Goal: Task Accomplishment & Management: Complete application form

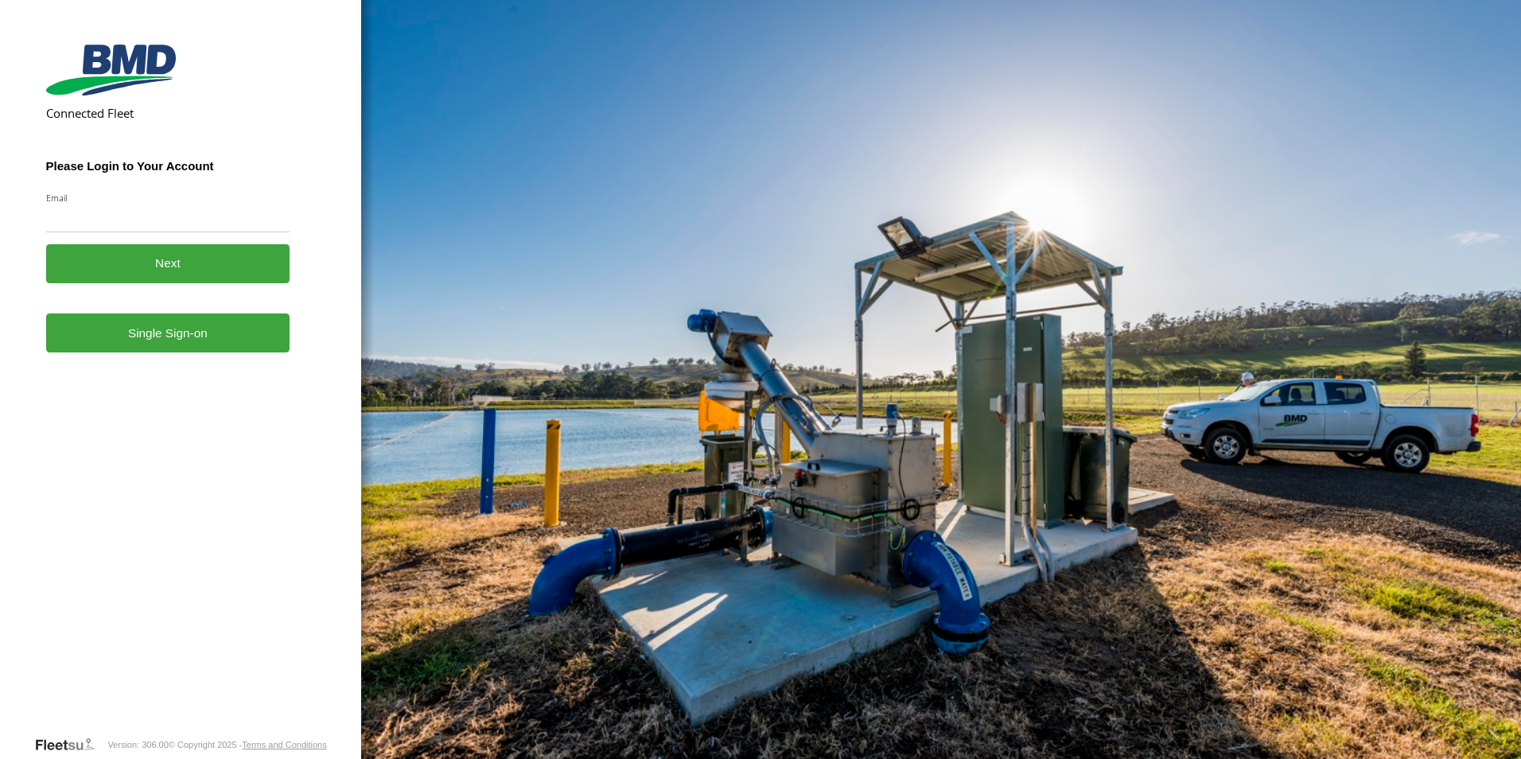
click at [165, 341] on link "Single Sign-on" at bounding box center [168, 332] width 244 height 39
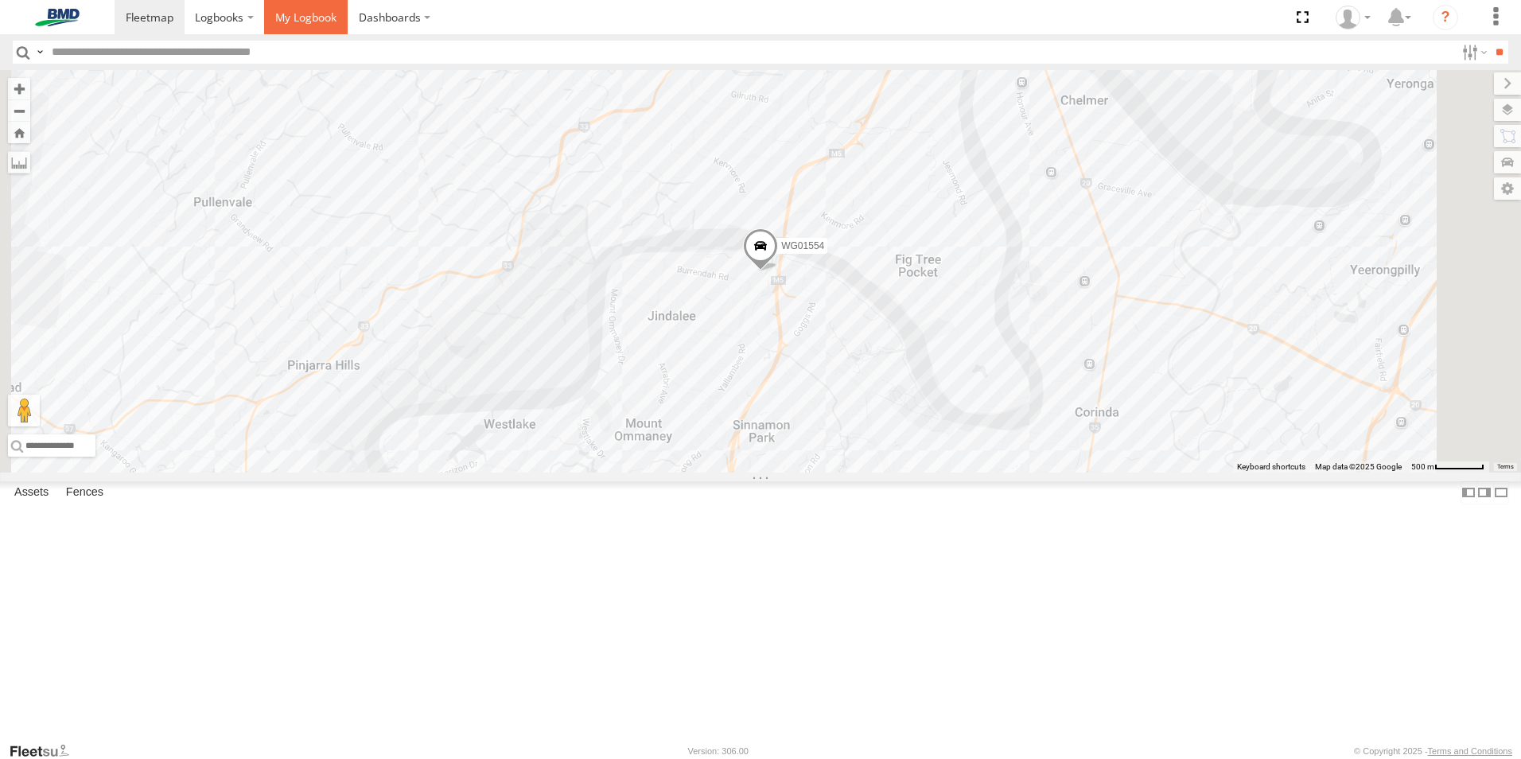
click at [289, 16] on span at bounding box center [305, 17] width 61 height 15
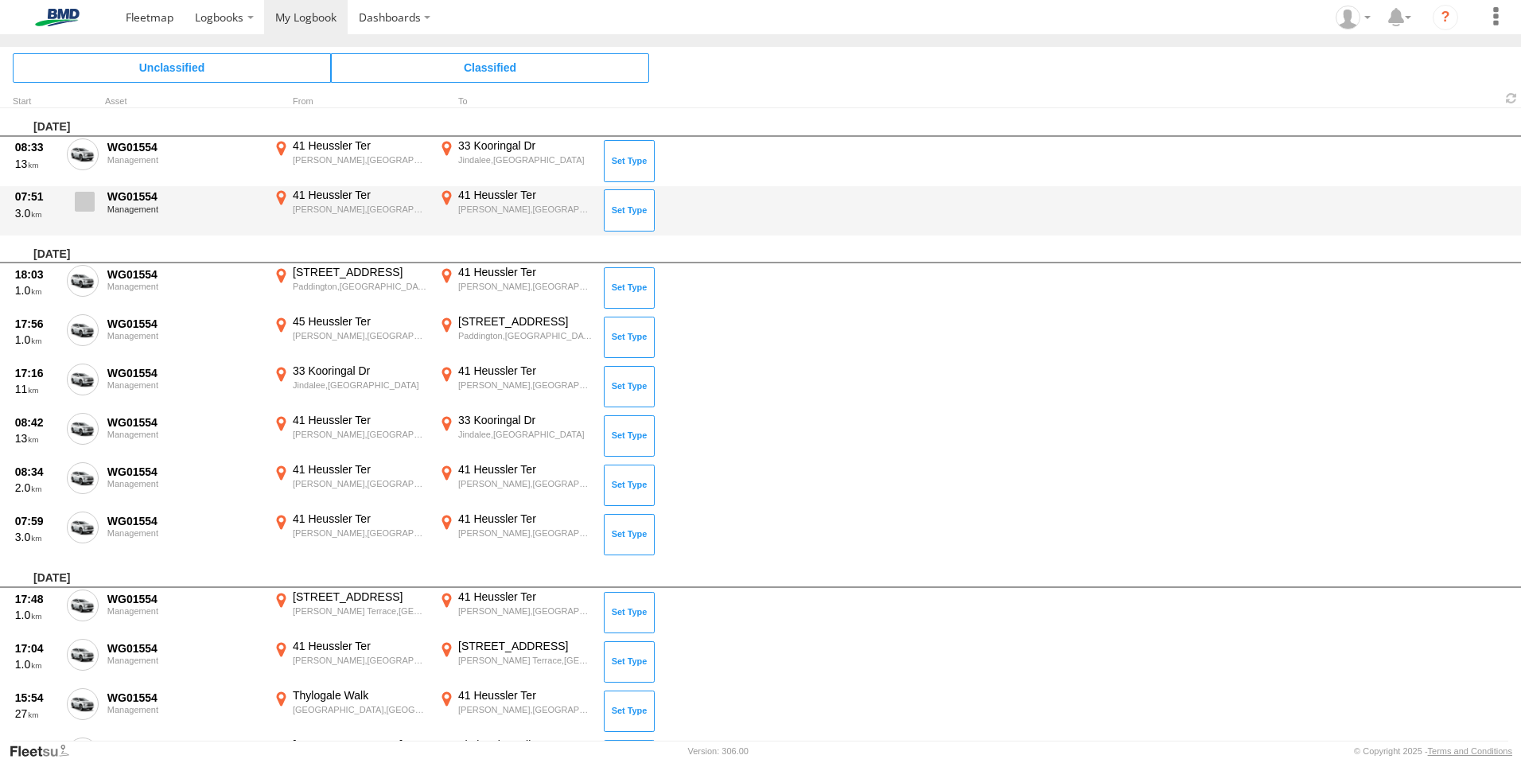
click at [83, 206] on span at bounding box center [85, 202] width 20 height 20
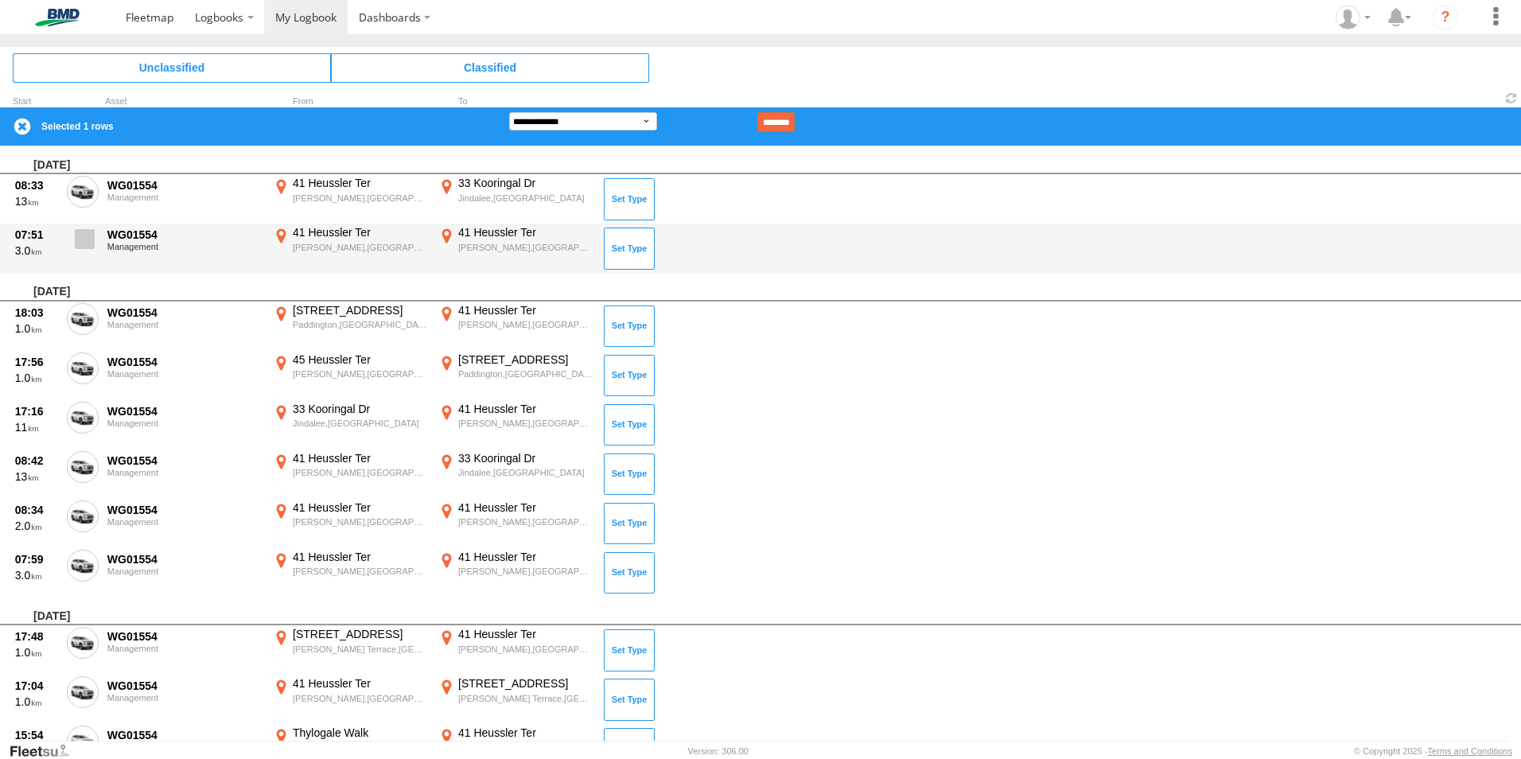
click at [92, 240] on span at bounding box center [85, 239] width 20 height 20
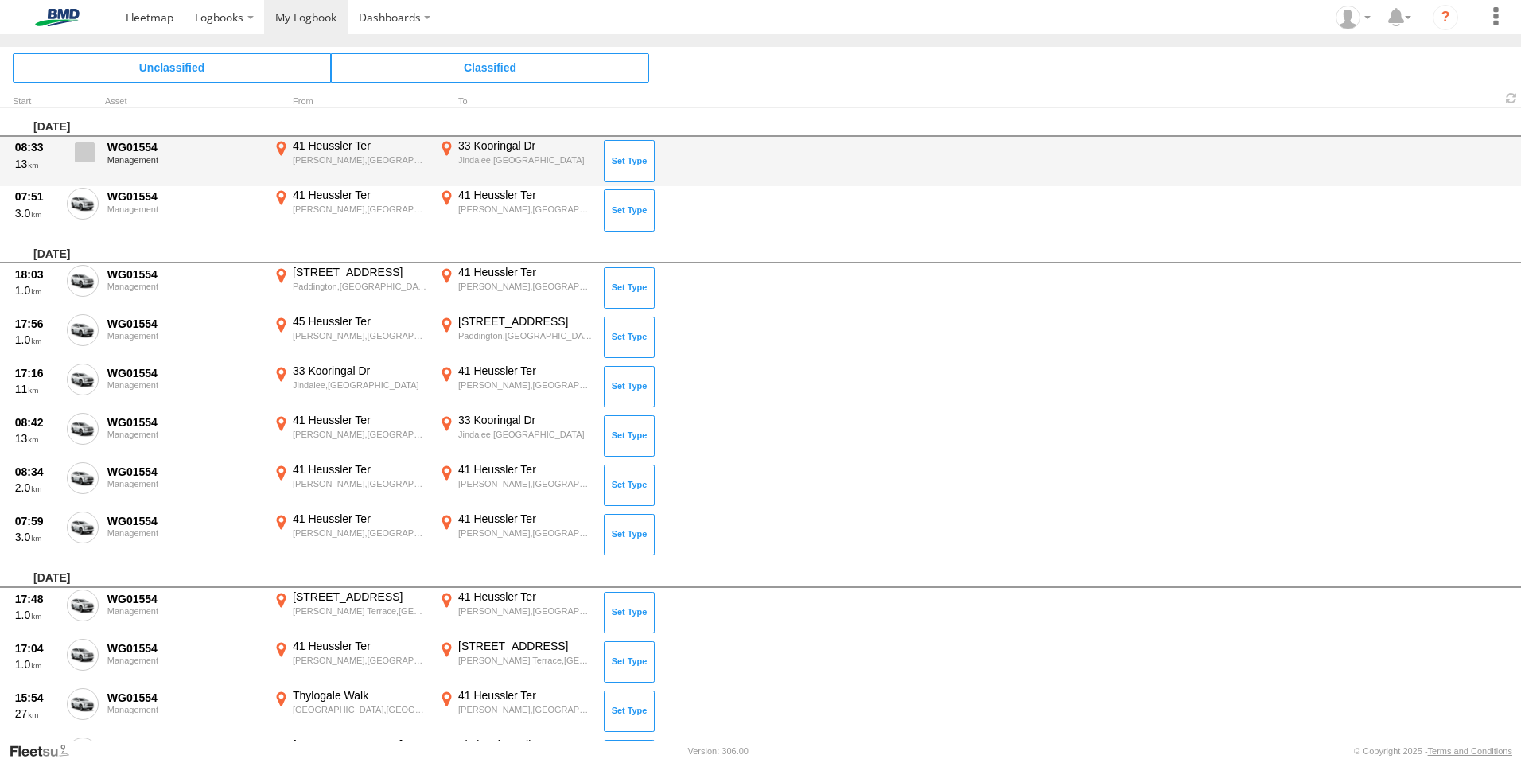
click at [89, 160] on span at bounding box center [85, 152] width 20 height 20
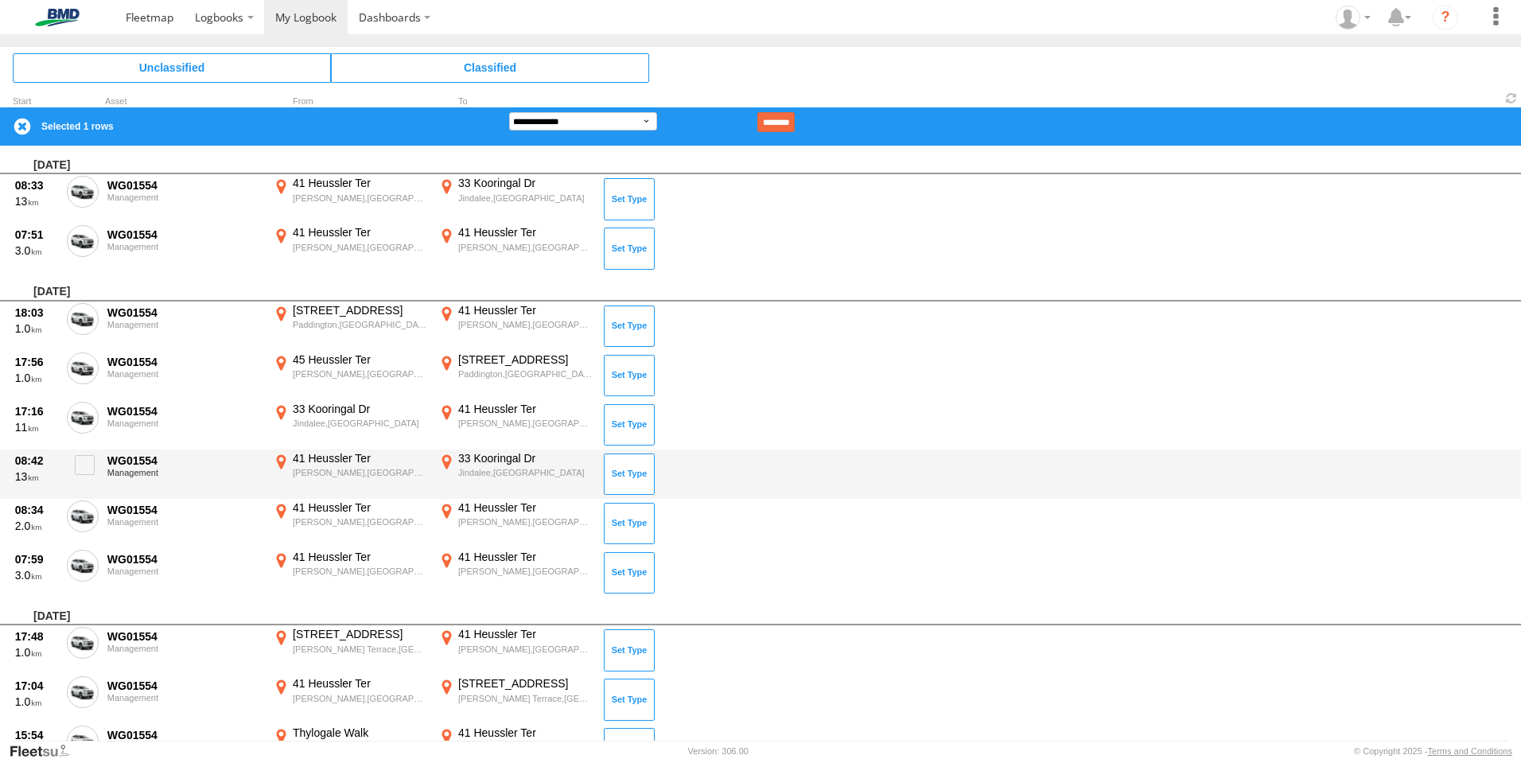
scroll to position [159, 0]
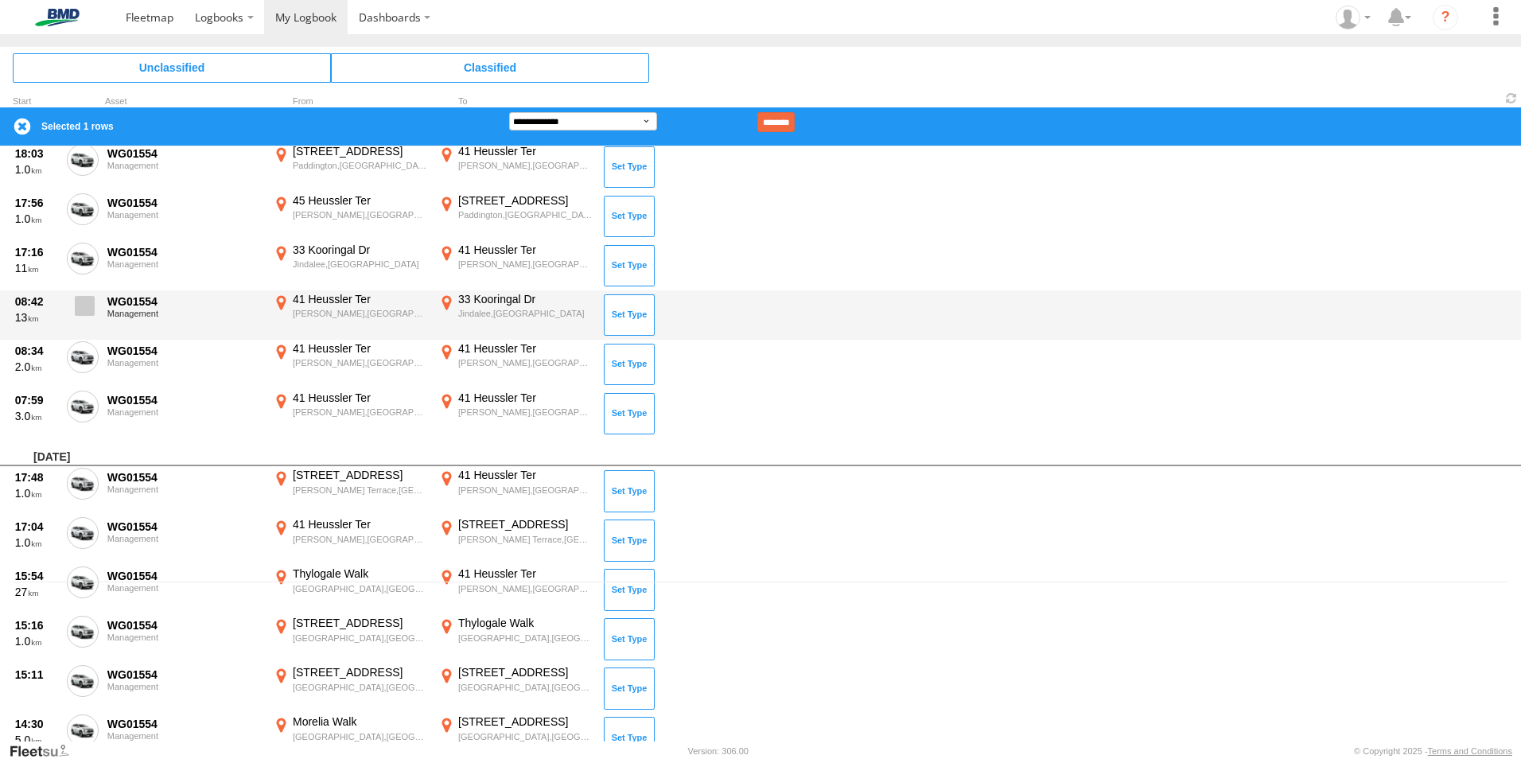
click at [86, 308] on span at bounding box center [85, 306] width 20 height 20
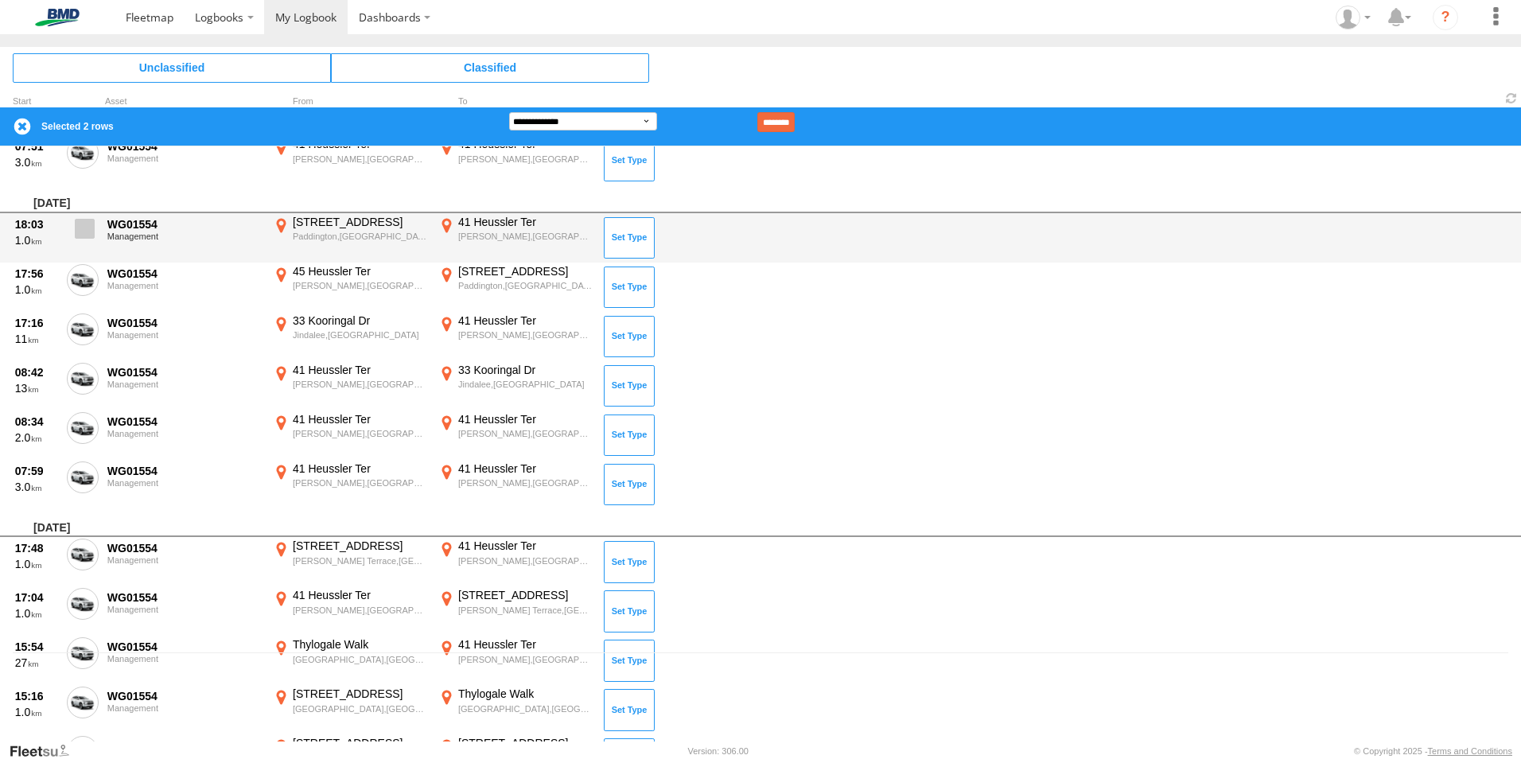
scroll to position [0, 0]
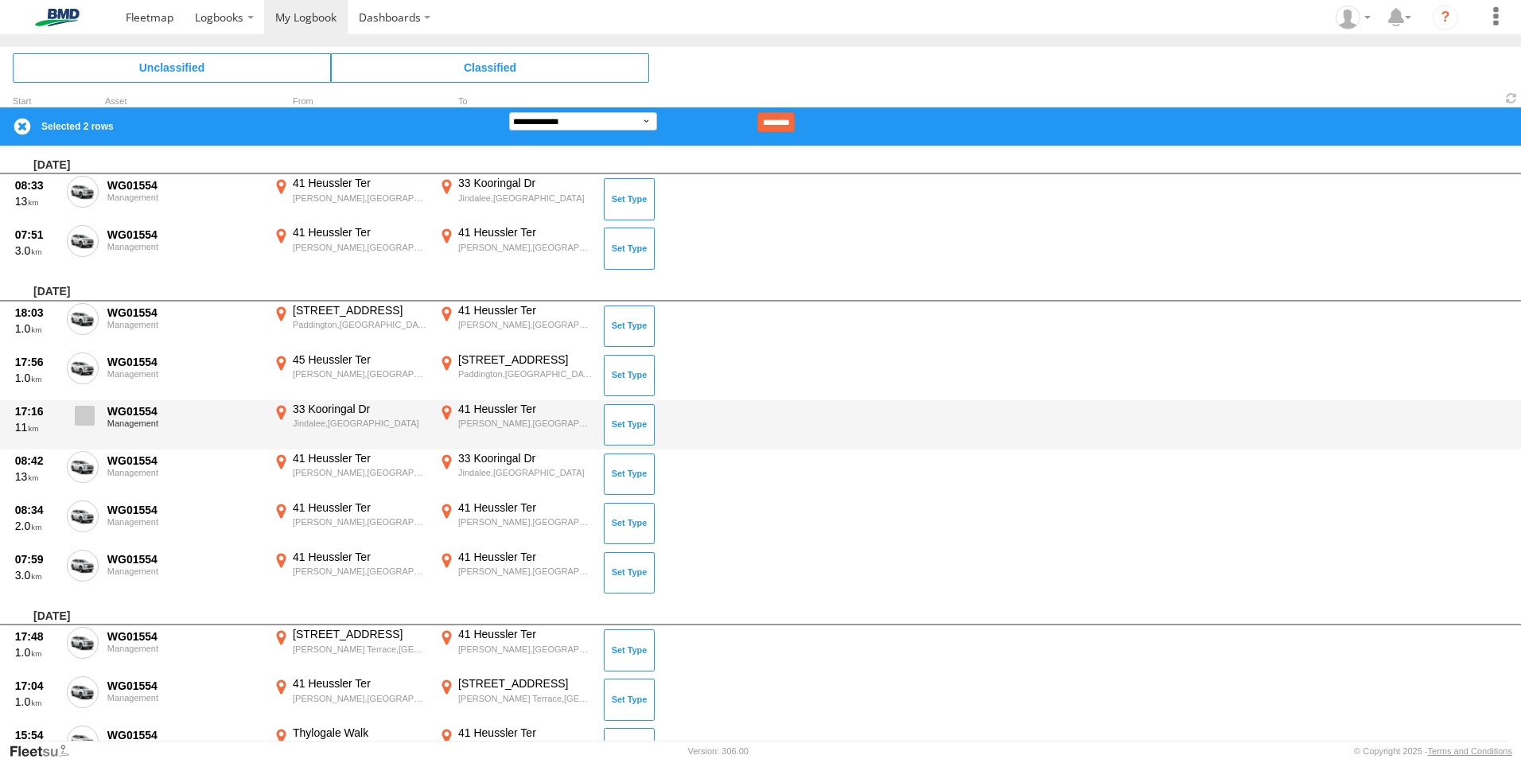
click at [85, 406] on span at bounding box center [85, 416] width 20 height 20
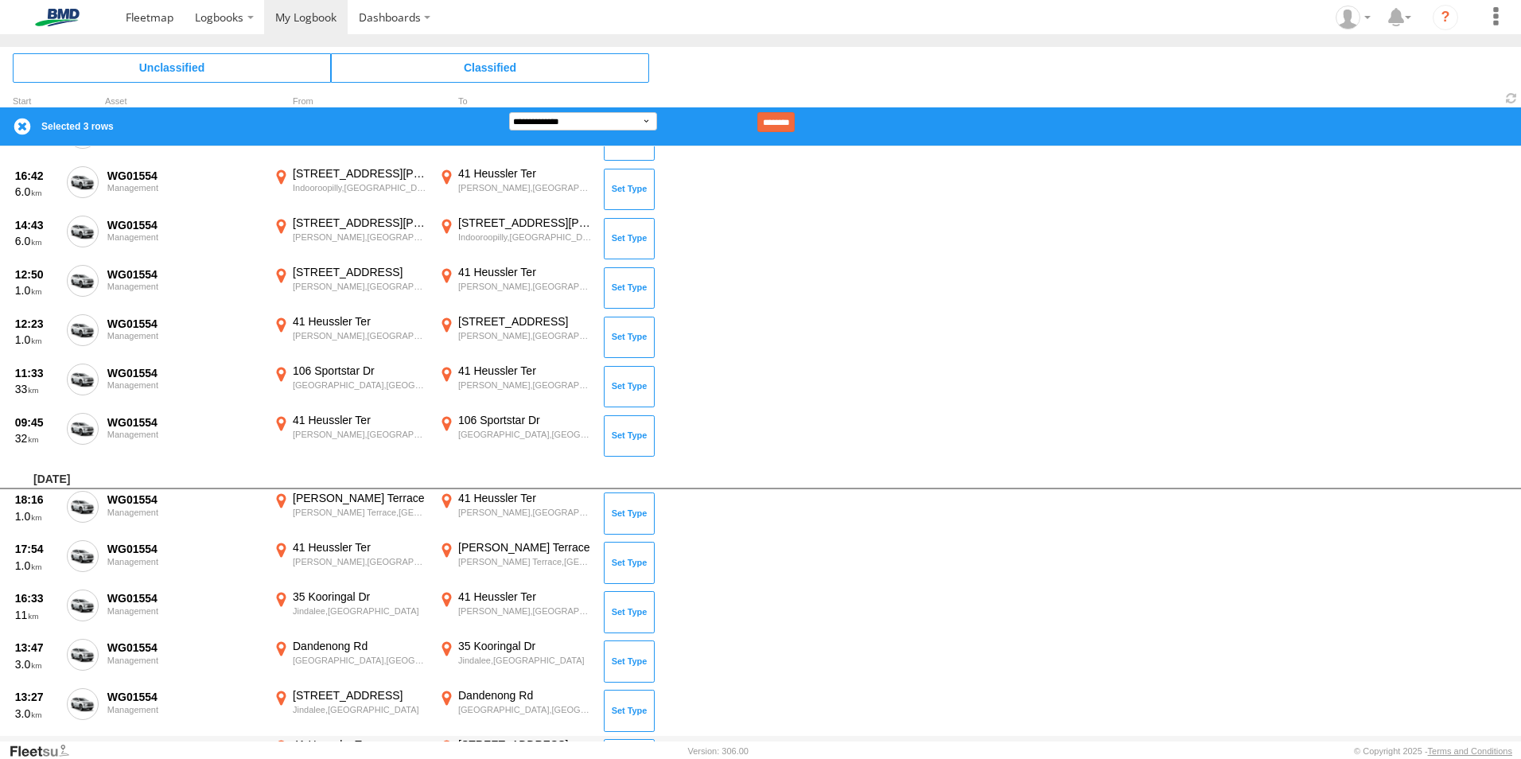
scroll to position [1114, 0]
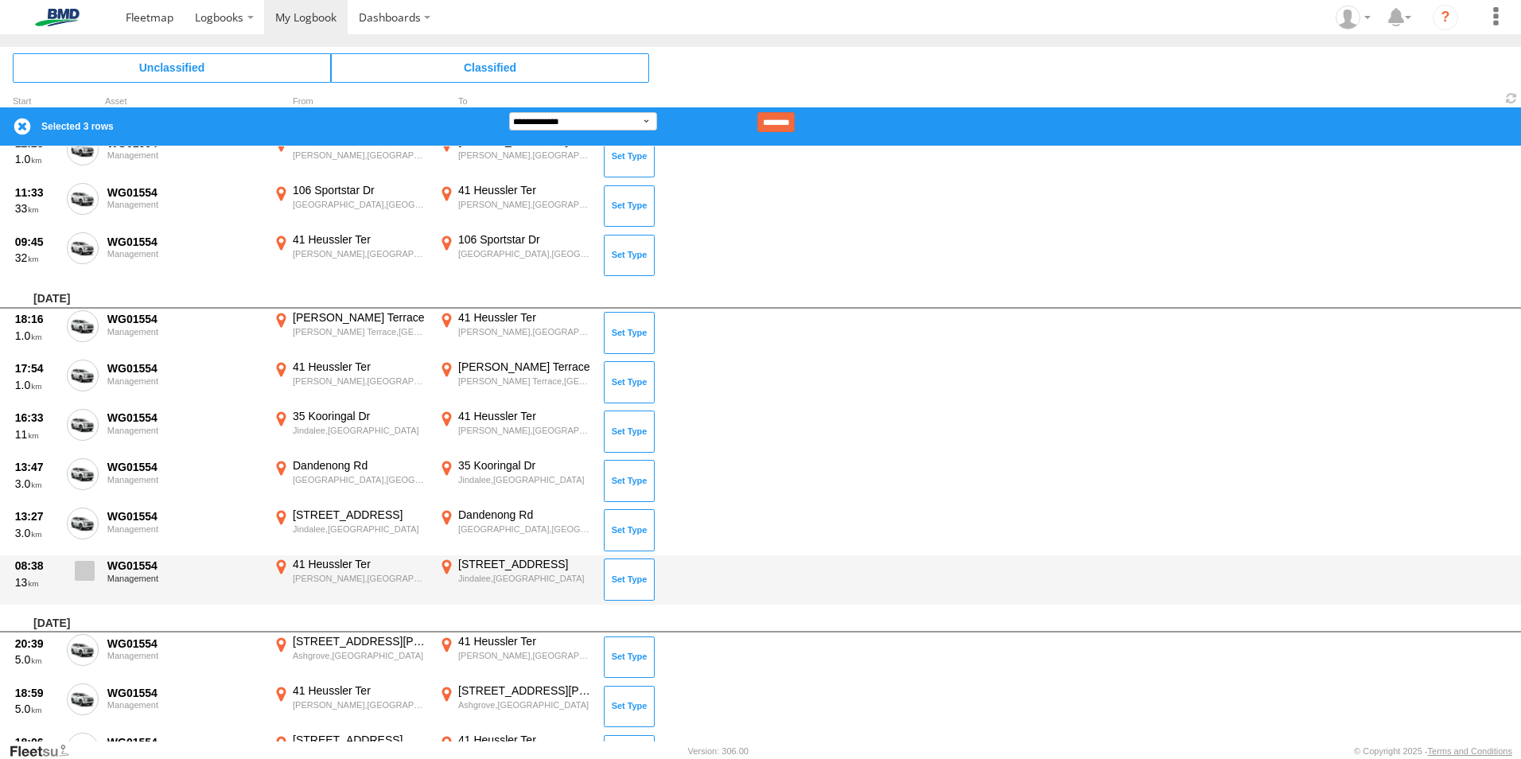
click at [87, 577] on span at bounding box center [85, 571] width 20 height 20
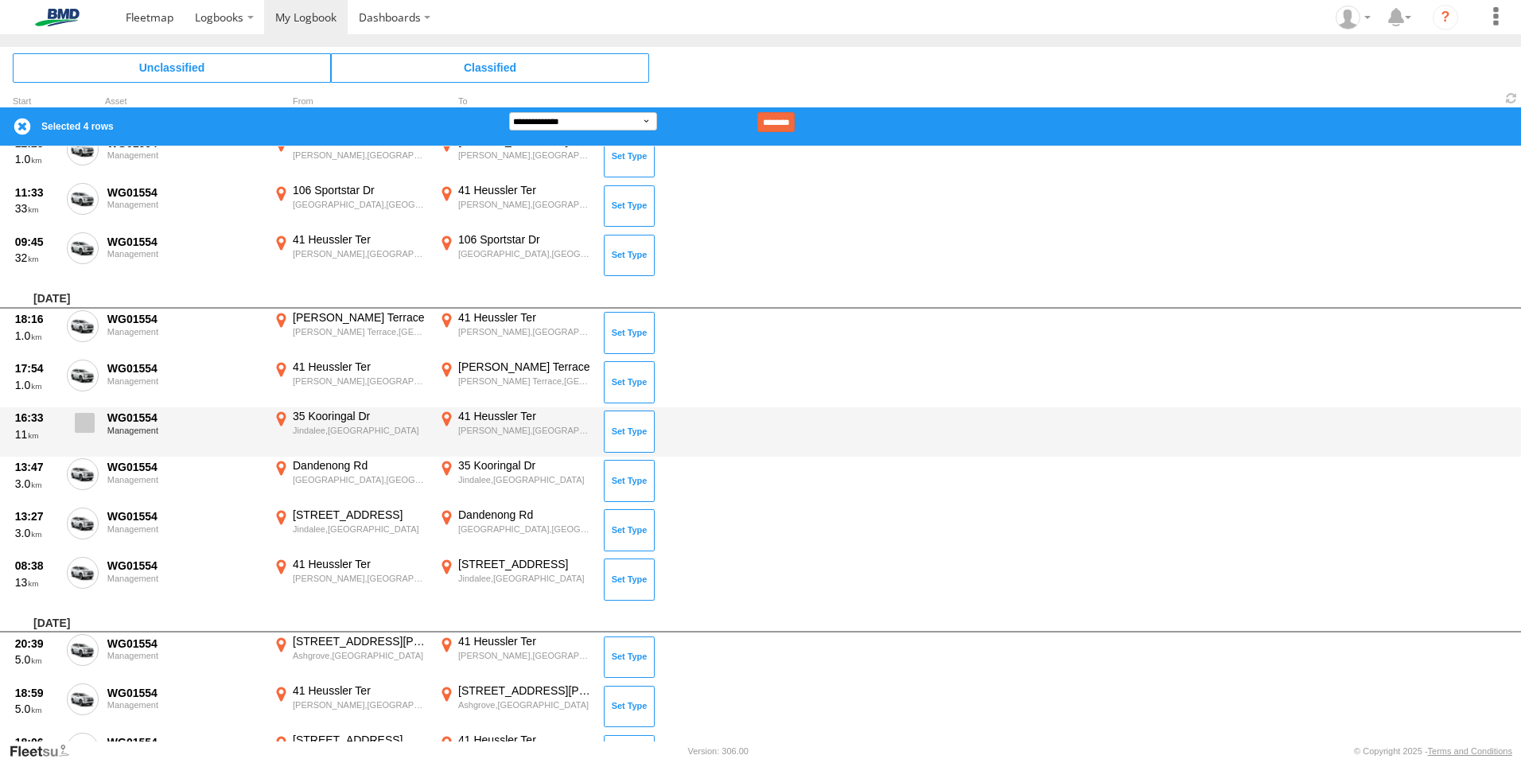
click at [84, 418] on span at bounding box center [85, 423] width 20 height 20
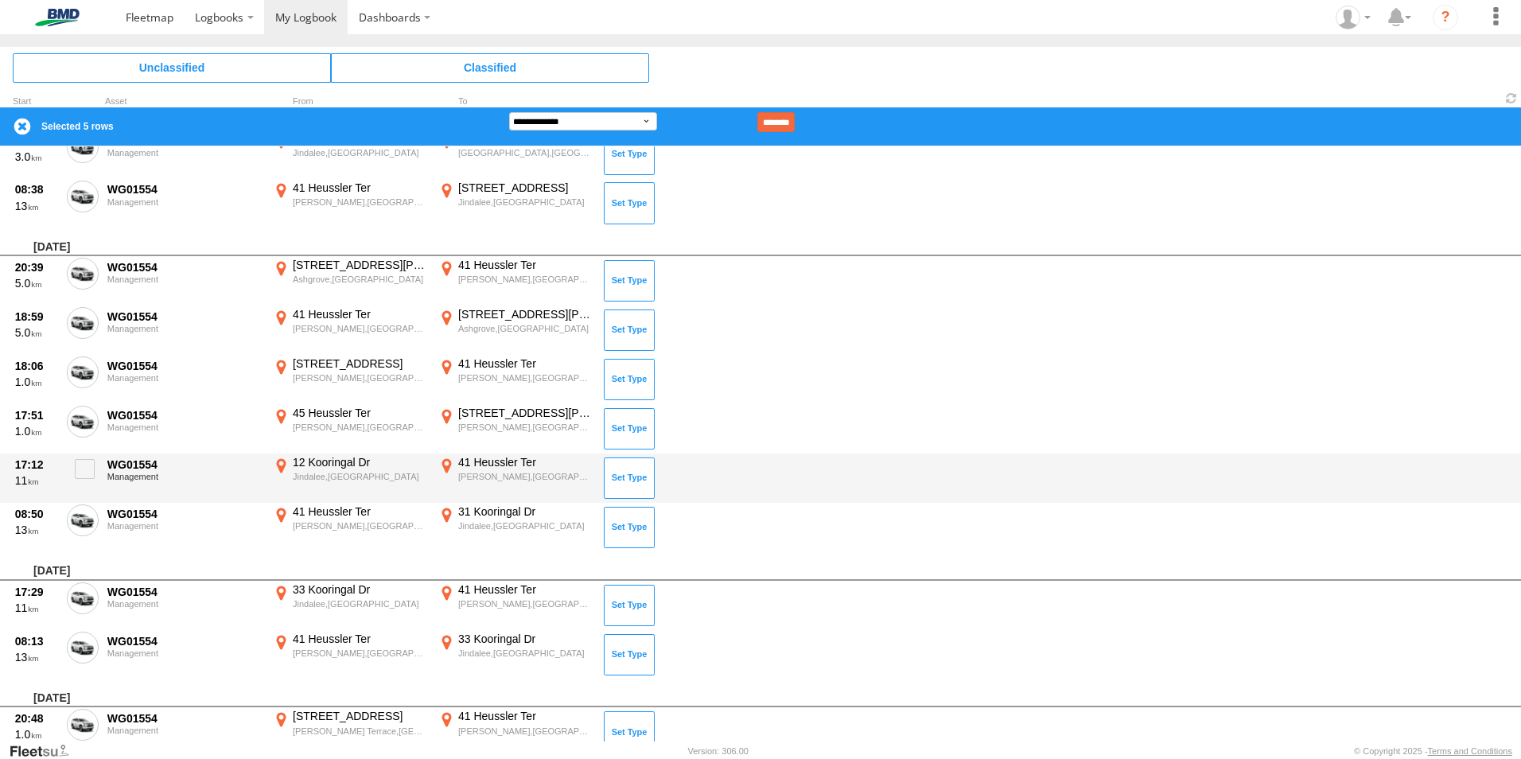
scroll to position [1511, 0]
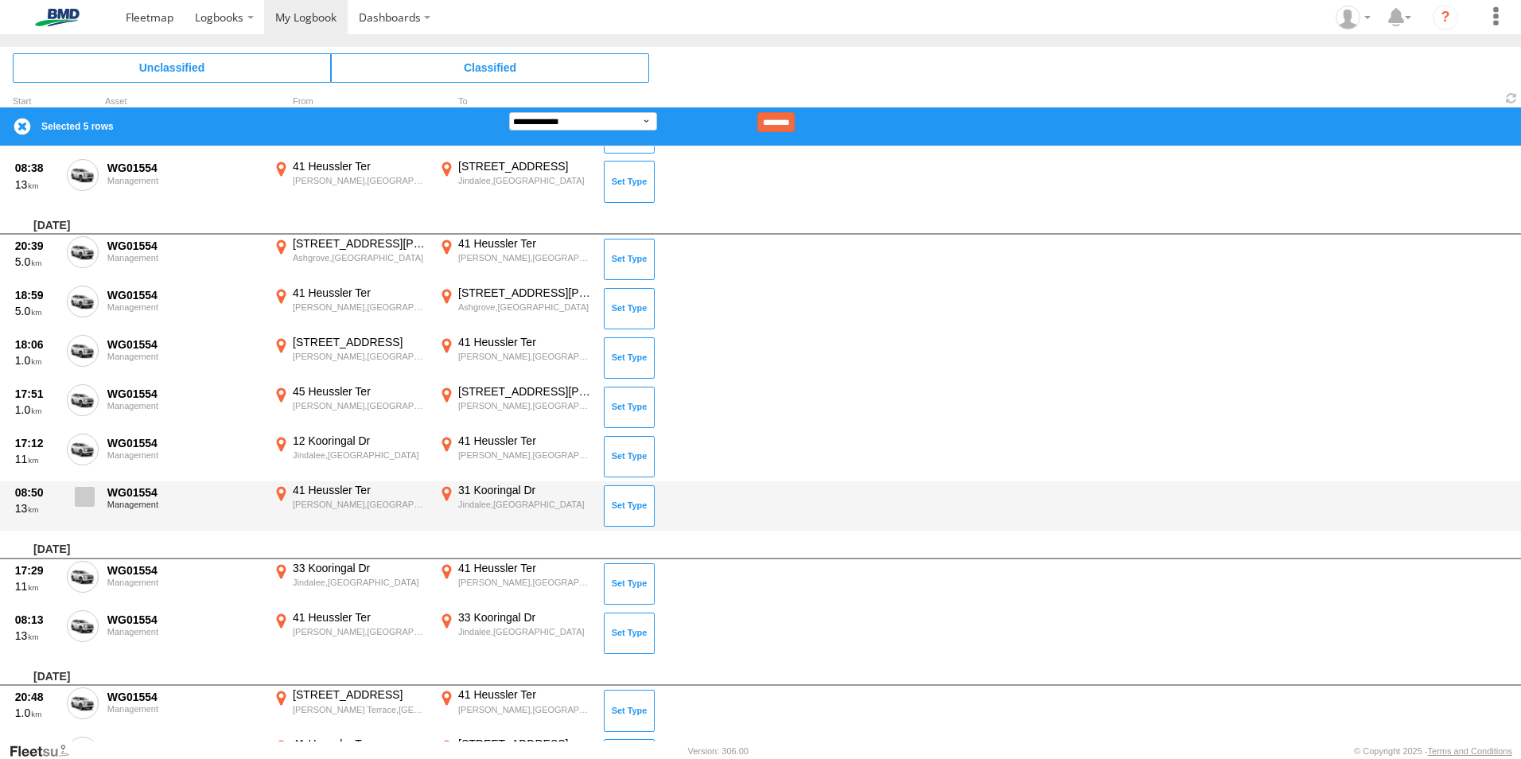
click at [83, 496] on span at bounding box center [85, 497] width 20 height 20
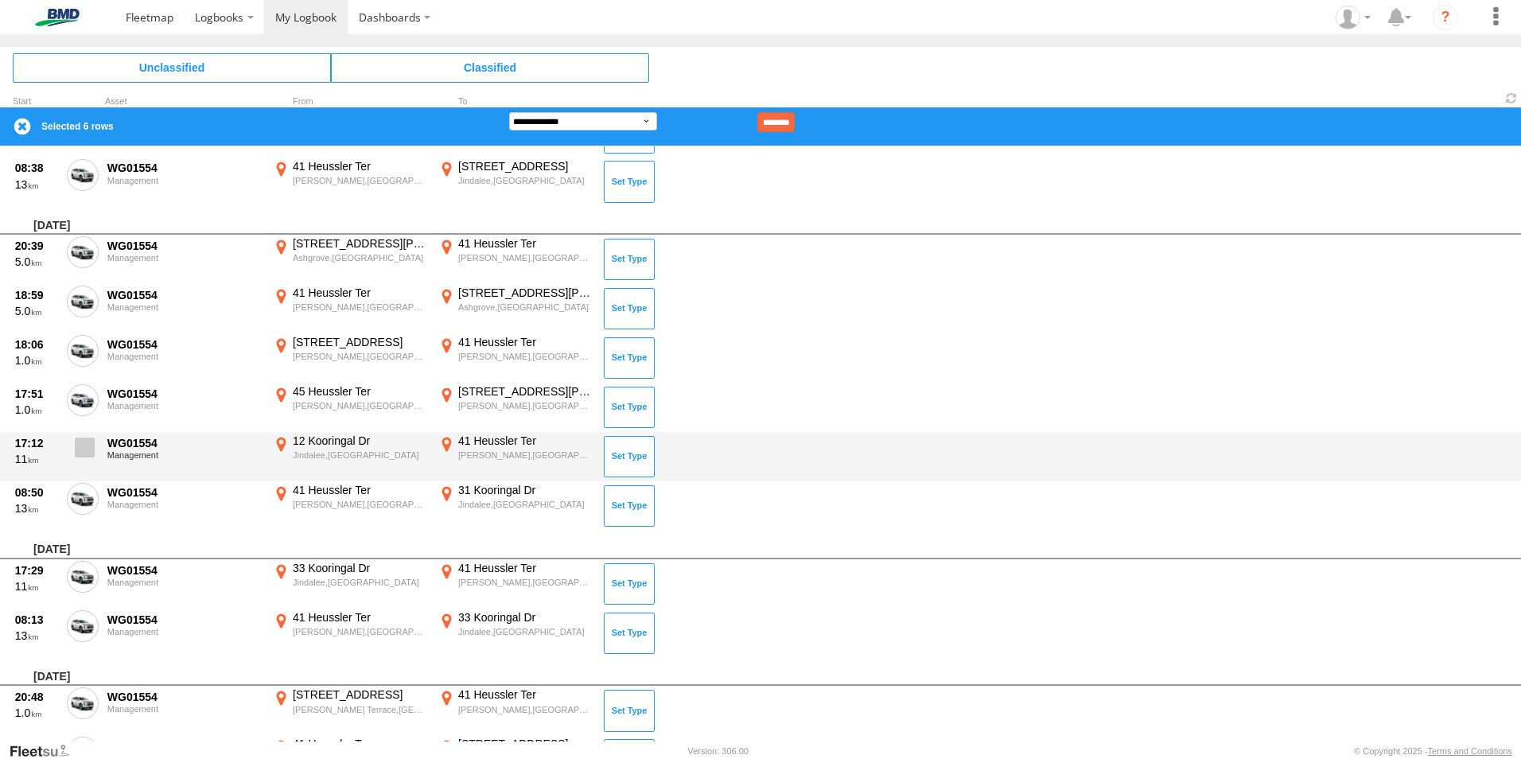
click at [87, 449] on span at bounding box center [85, 447] width 20 height 20
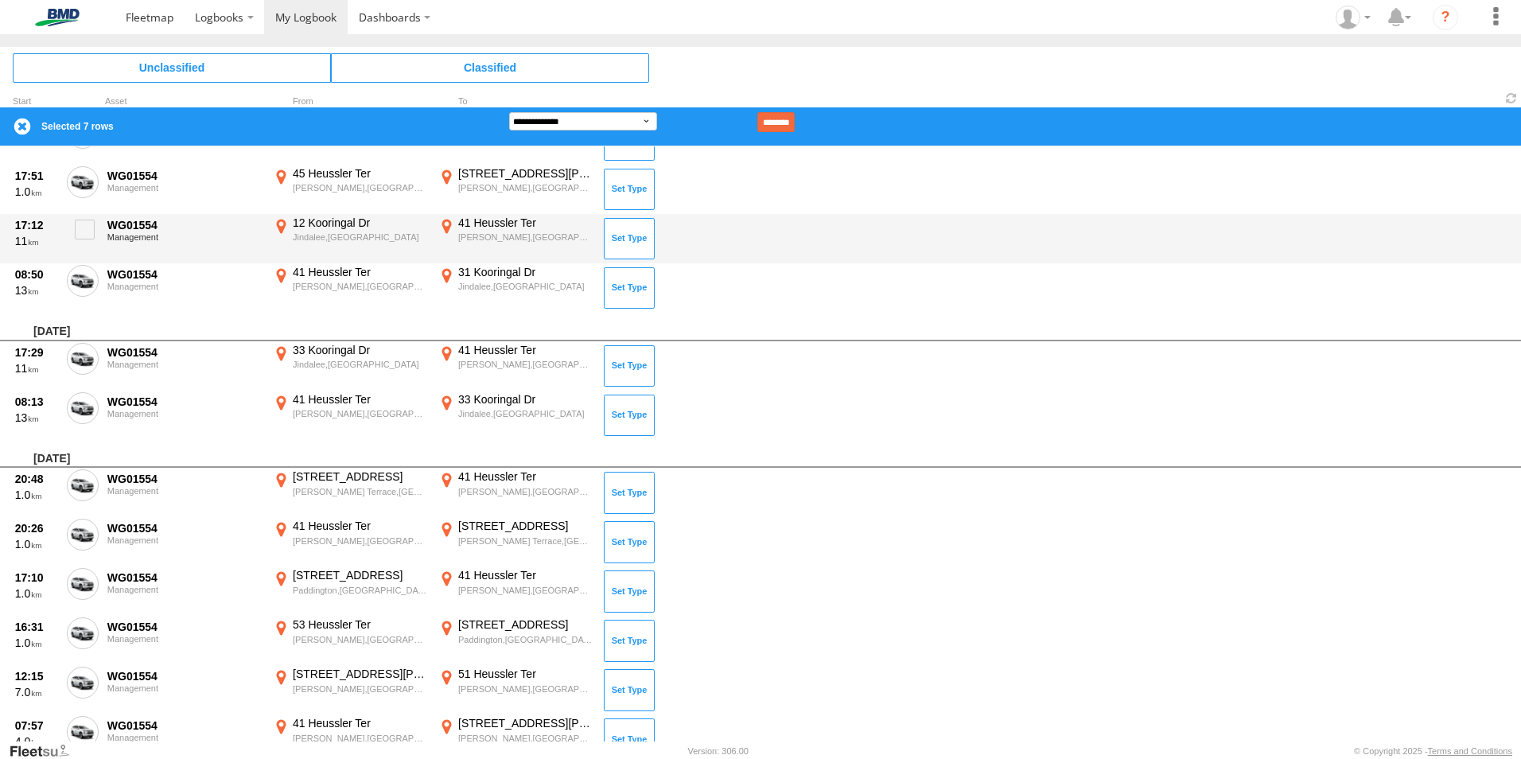
scroll to position [1750, 0]
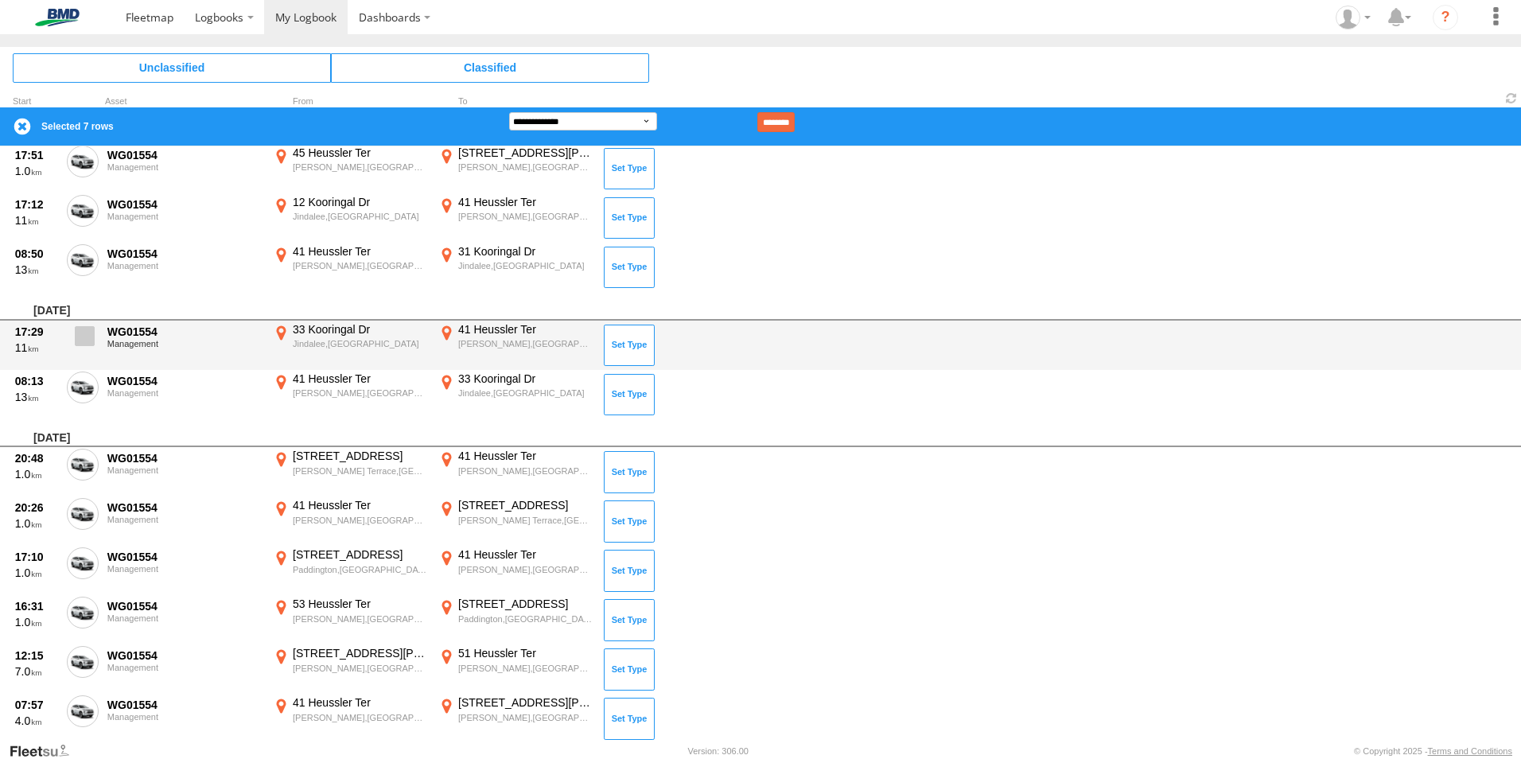
click at [79, 349] on label at bounding box center [83, 340] width 32 height 37
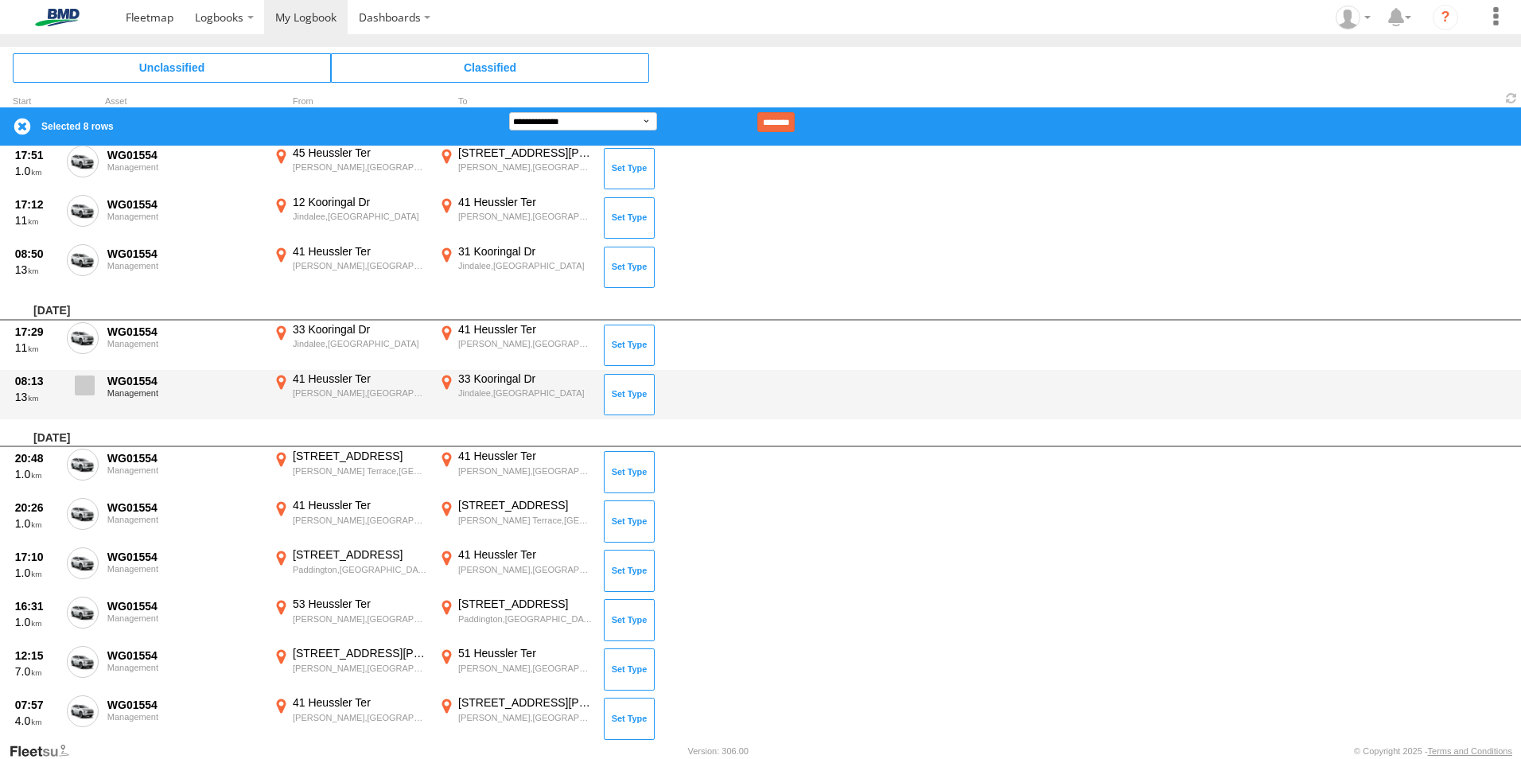
click at [87, 383] on span at bounding box center [85, 385] width 20 height 20
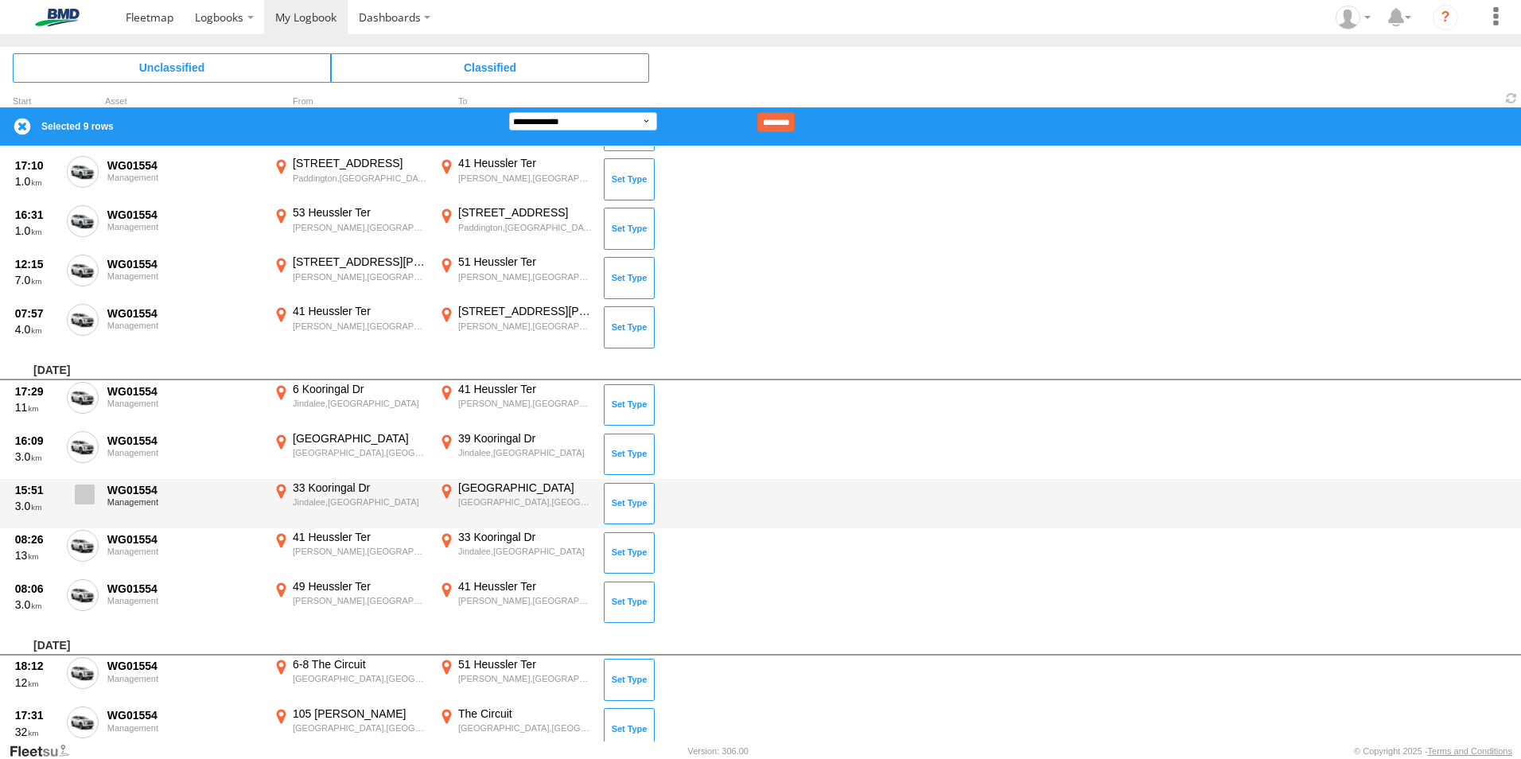
scroll to position [2148, 0]
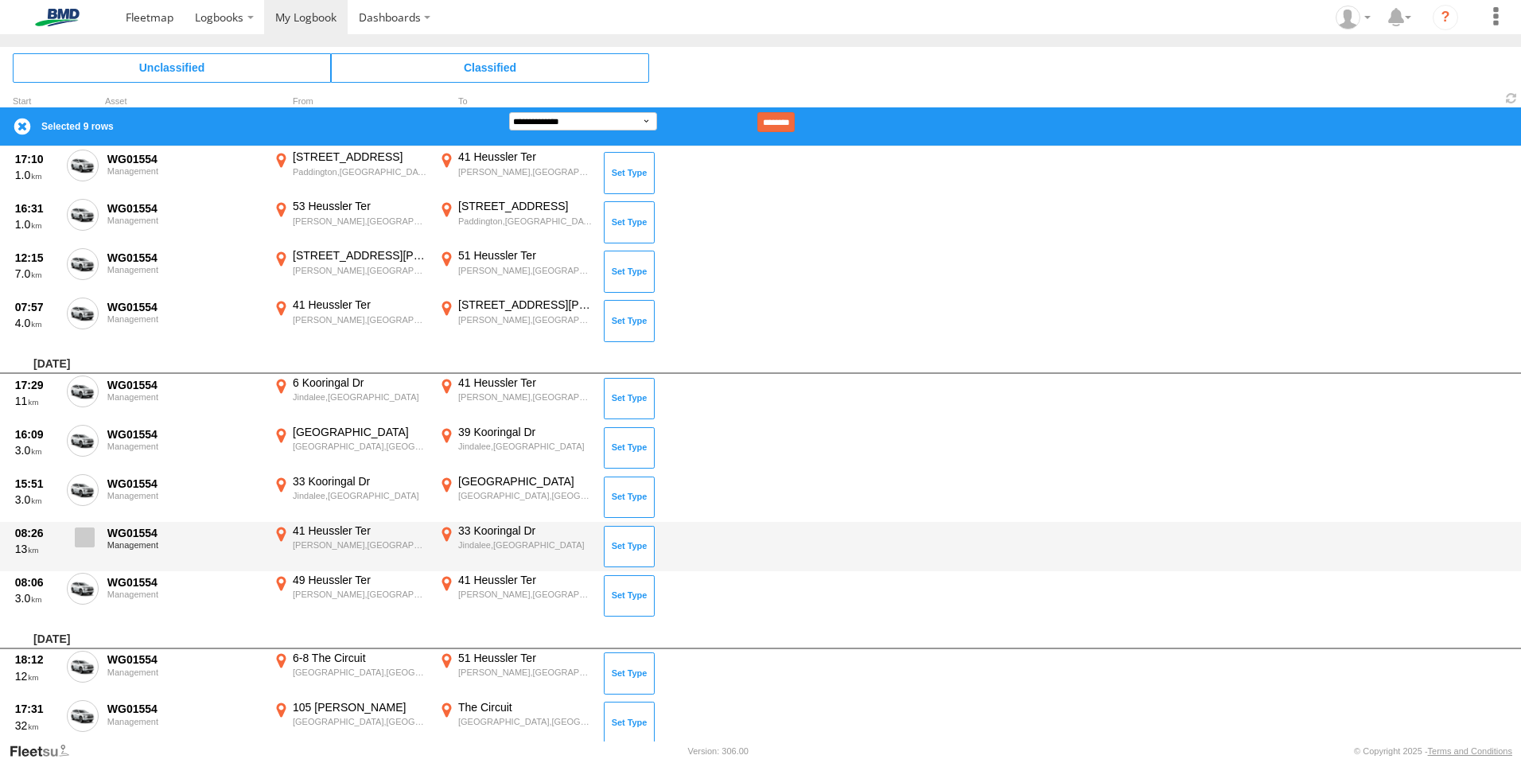
click at [80, 540] on span at bounding box center [85, 537] width 20 height 20
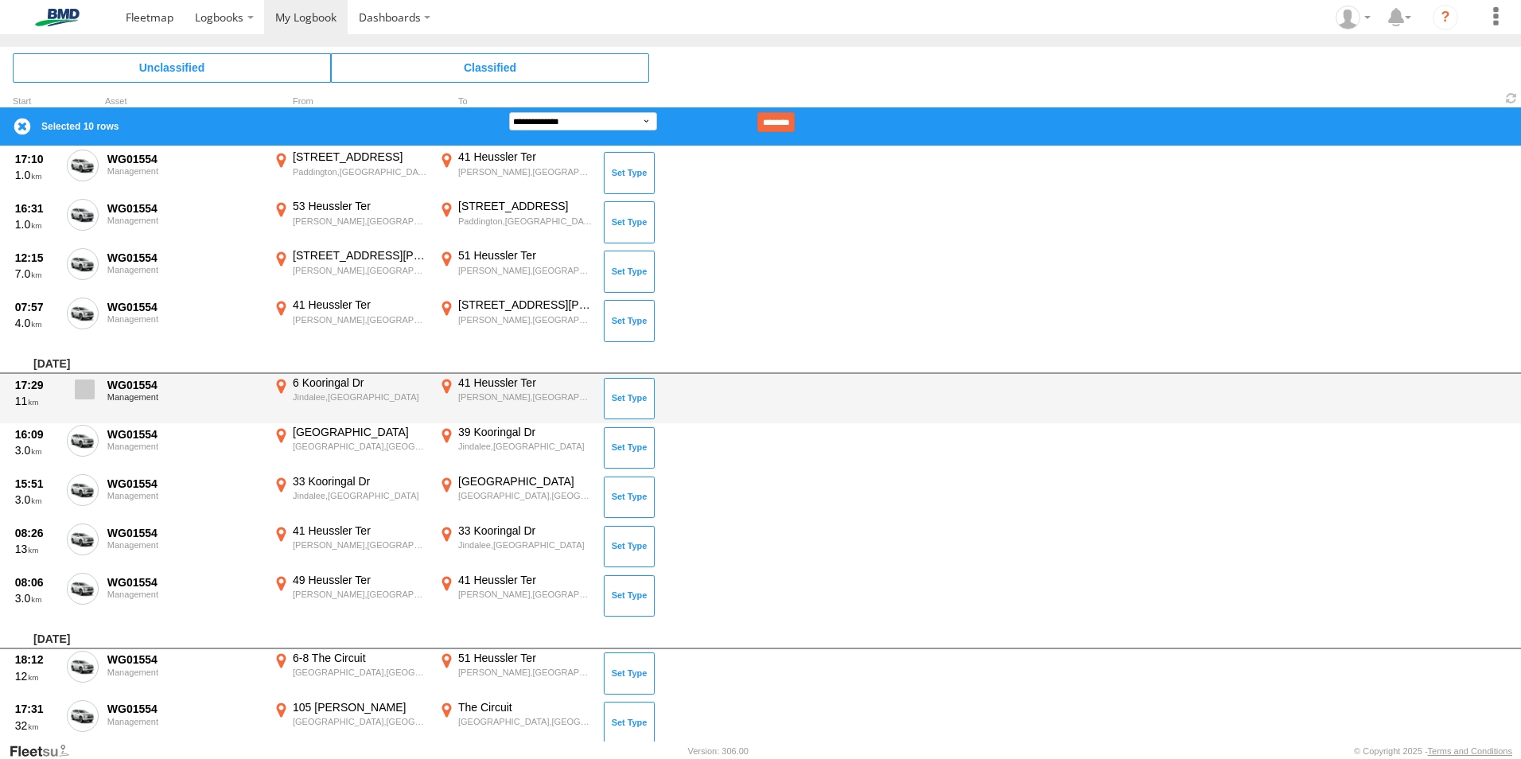
click at [91, 391] on span at bounding box center [85, 389] width 20 height 20
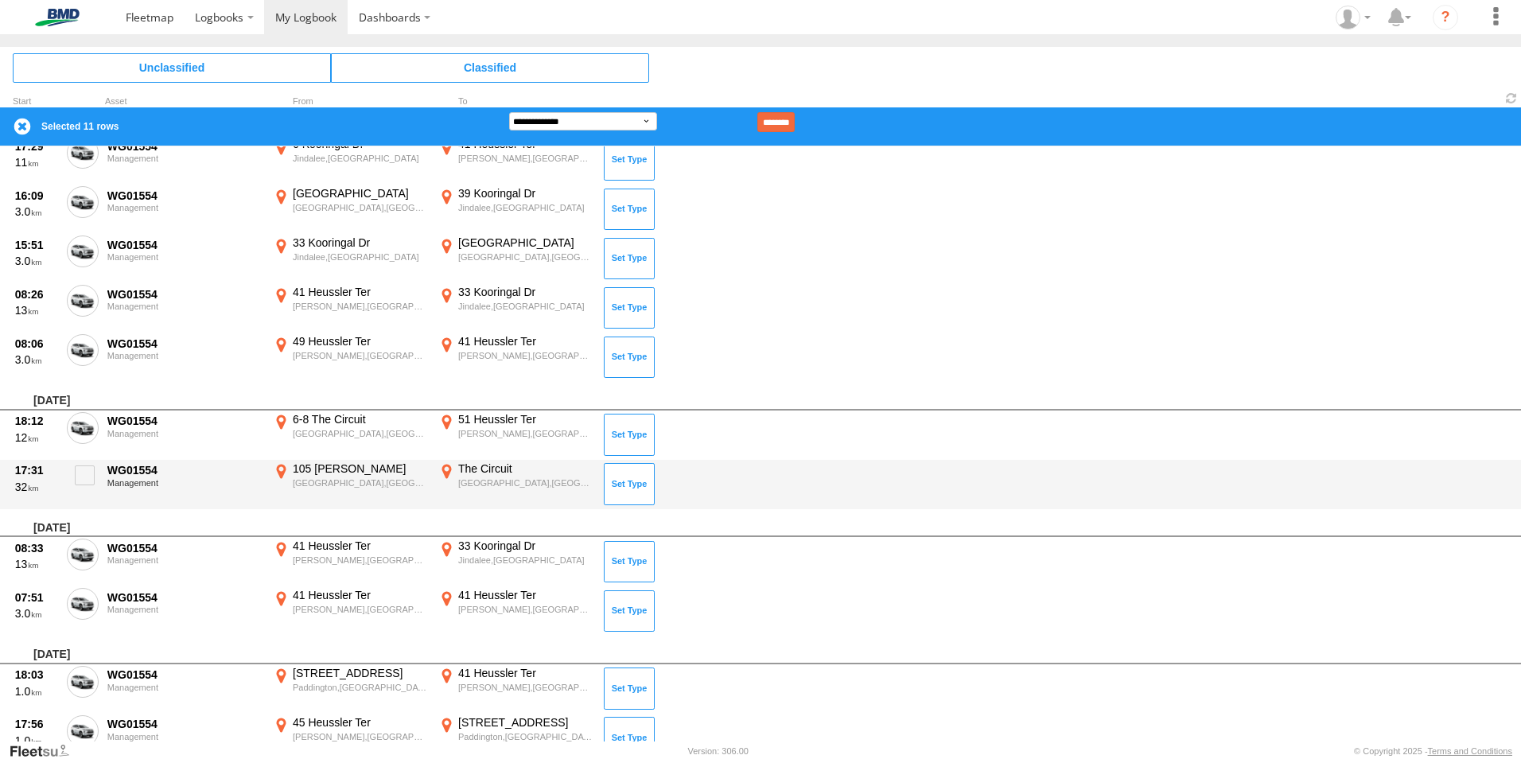
scroll to position [2625, 0]
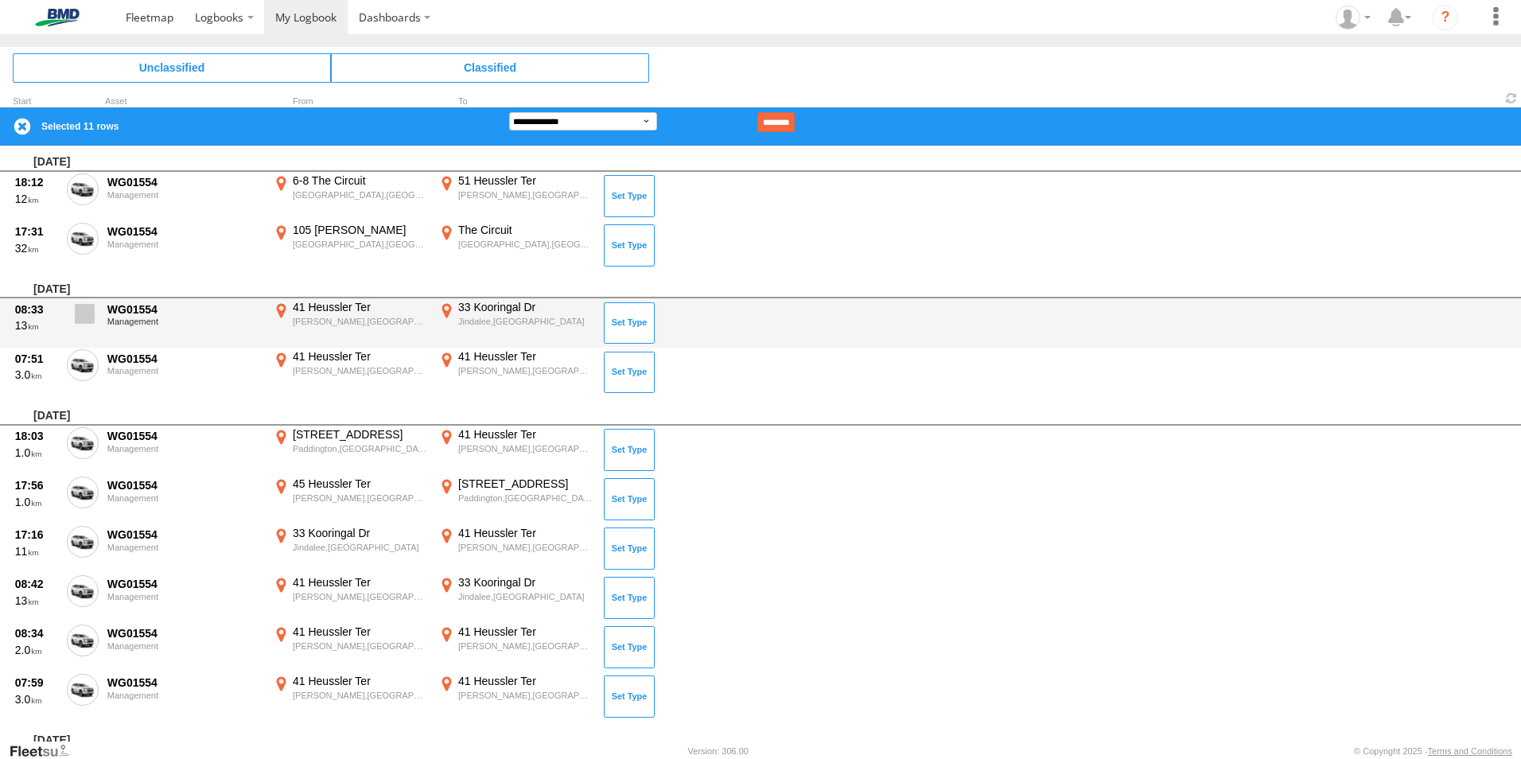
click at [76, 314] on span at bounding box center [85, 314] width 20 height 20
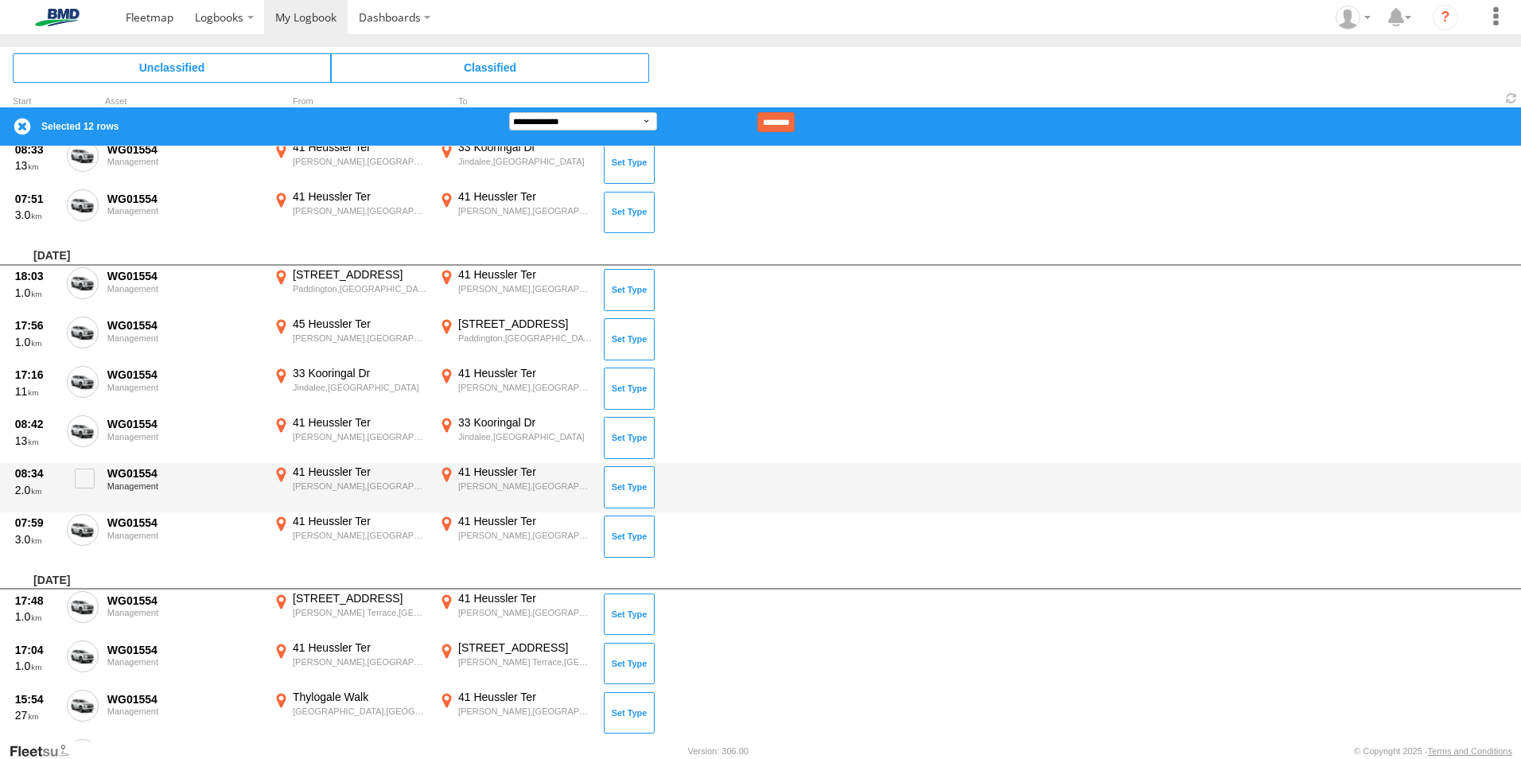
scroll to position [2864, 0]
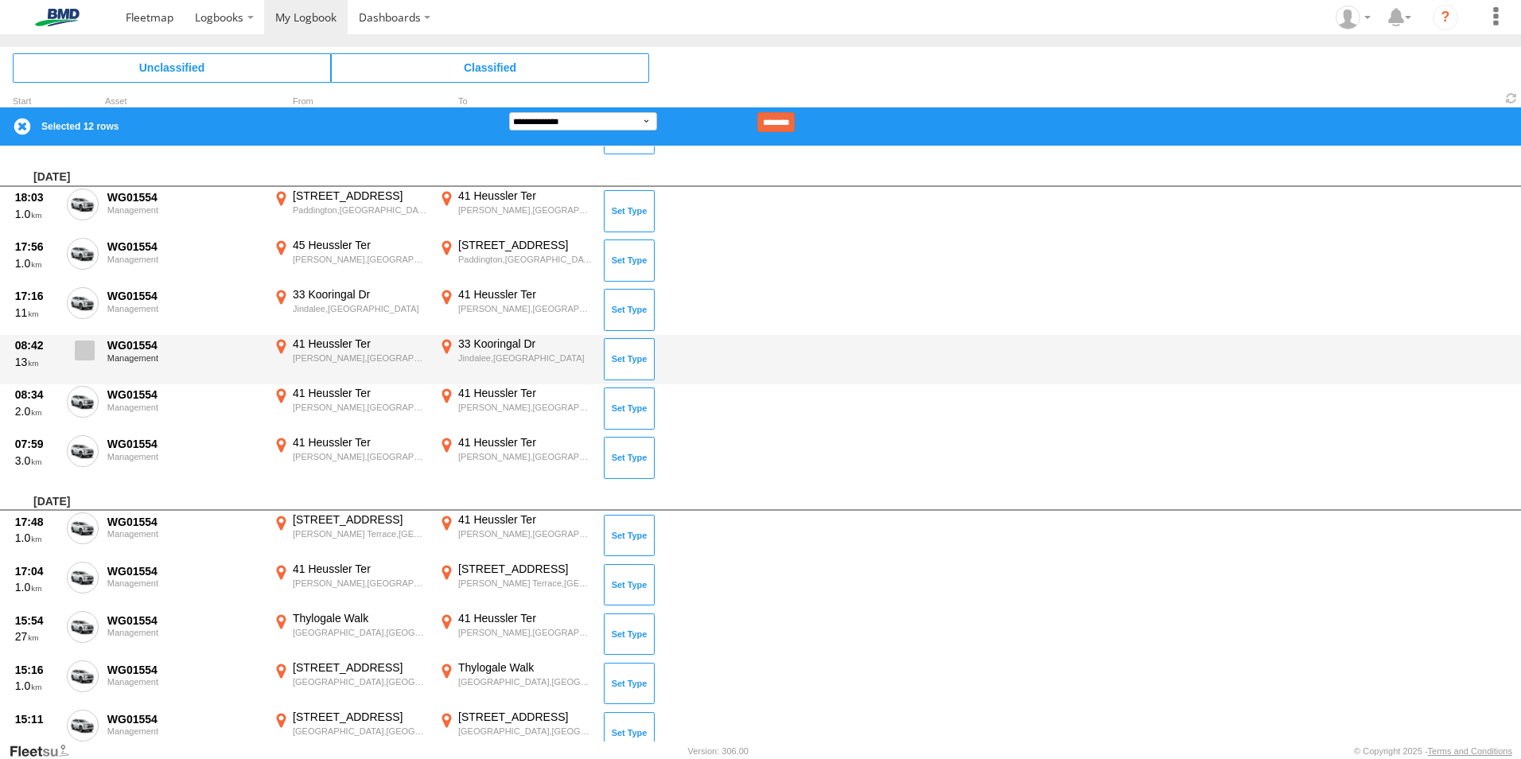
click at [86, 348] on span at bounding box center [85, 350] width 20 height 20
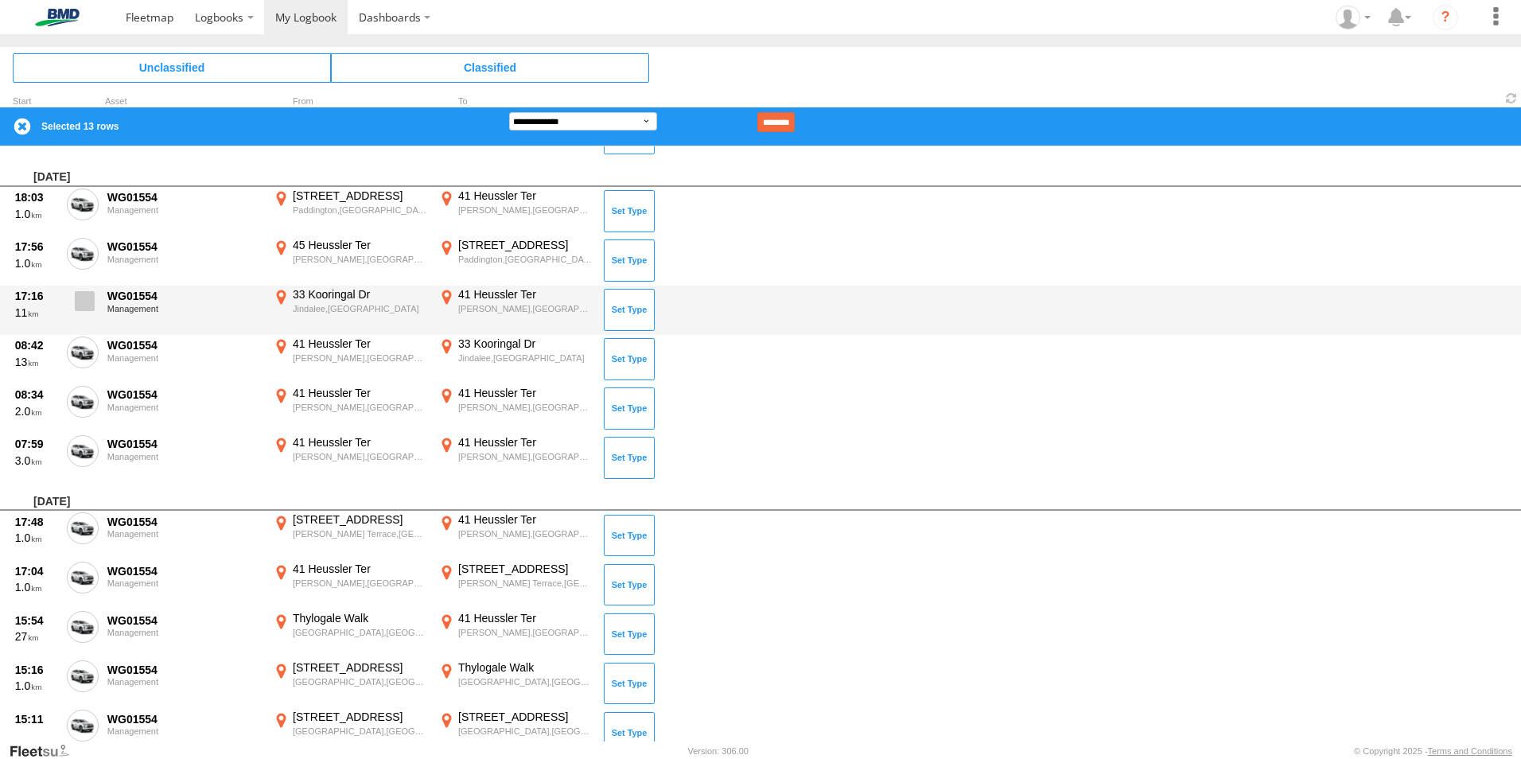
click at [87, 291] on span at bounding box center [85, 301] width 20 height 20
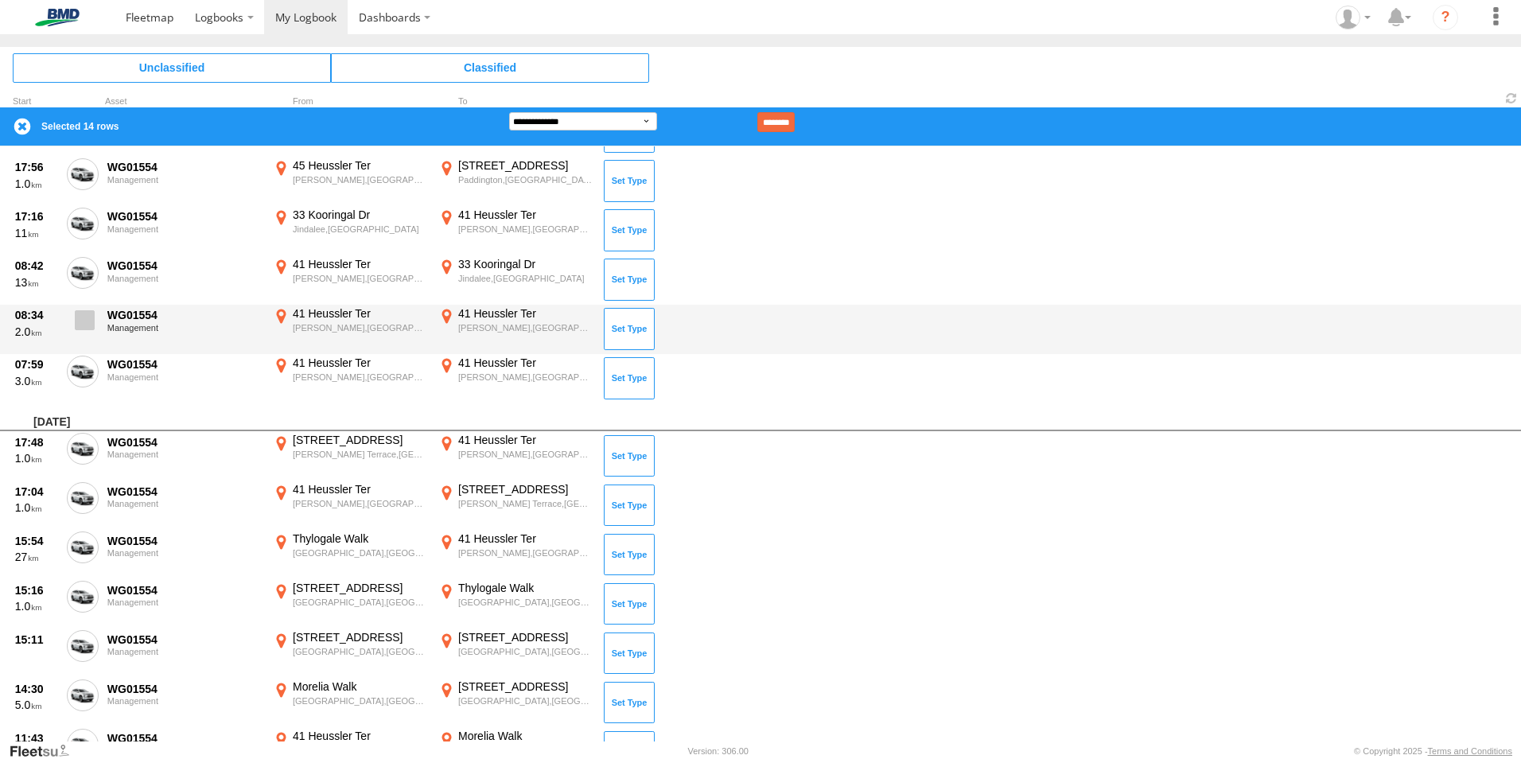
click at [93, 315] on span at bounding box center [85, 320] width 20 height 20
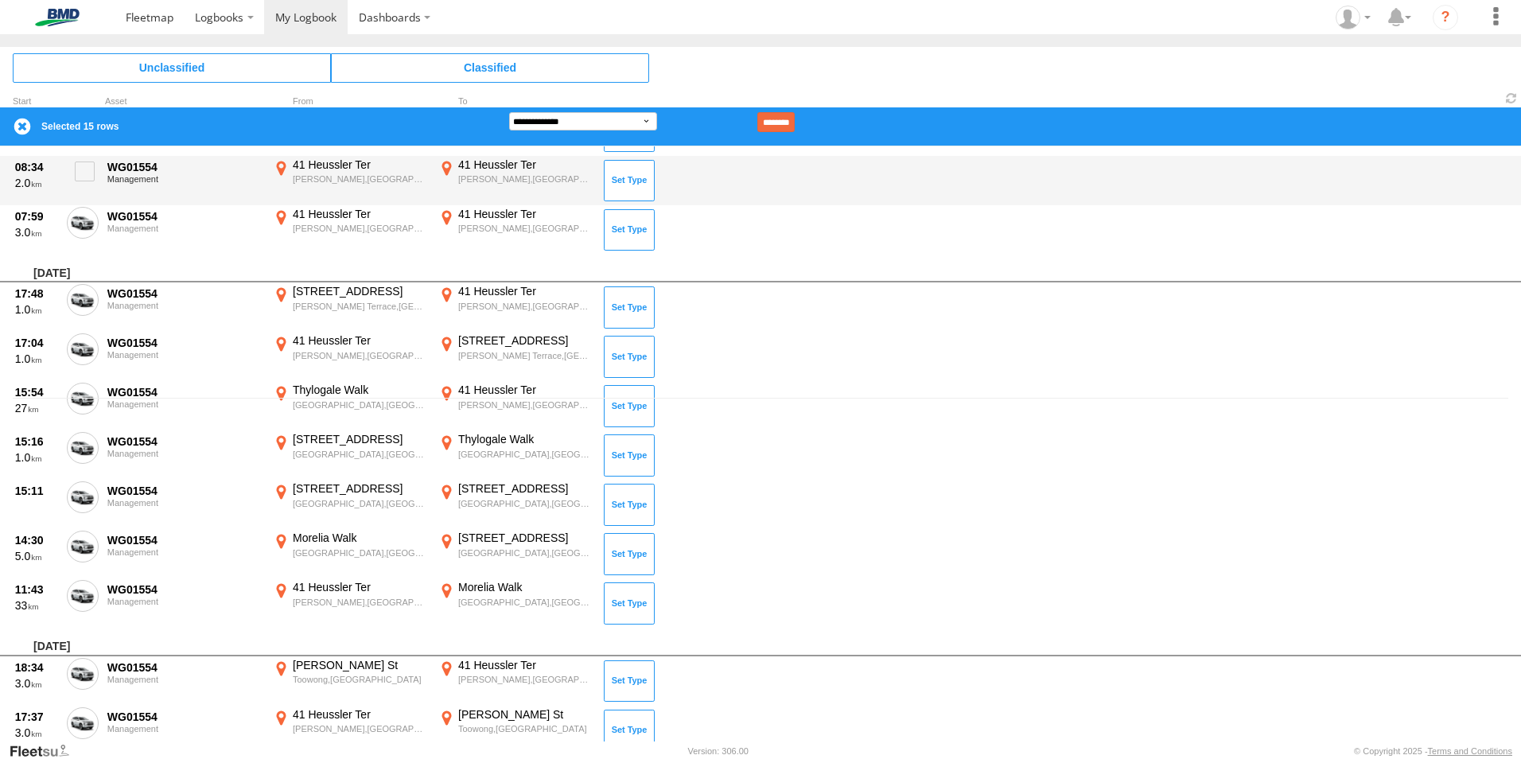
scroll to position [159, 0]
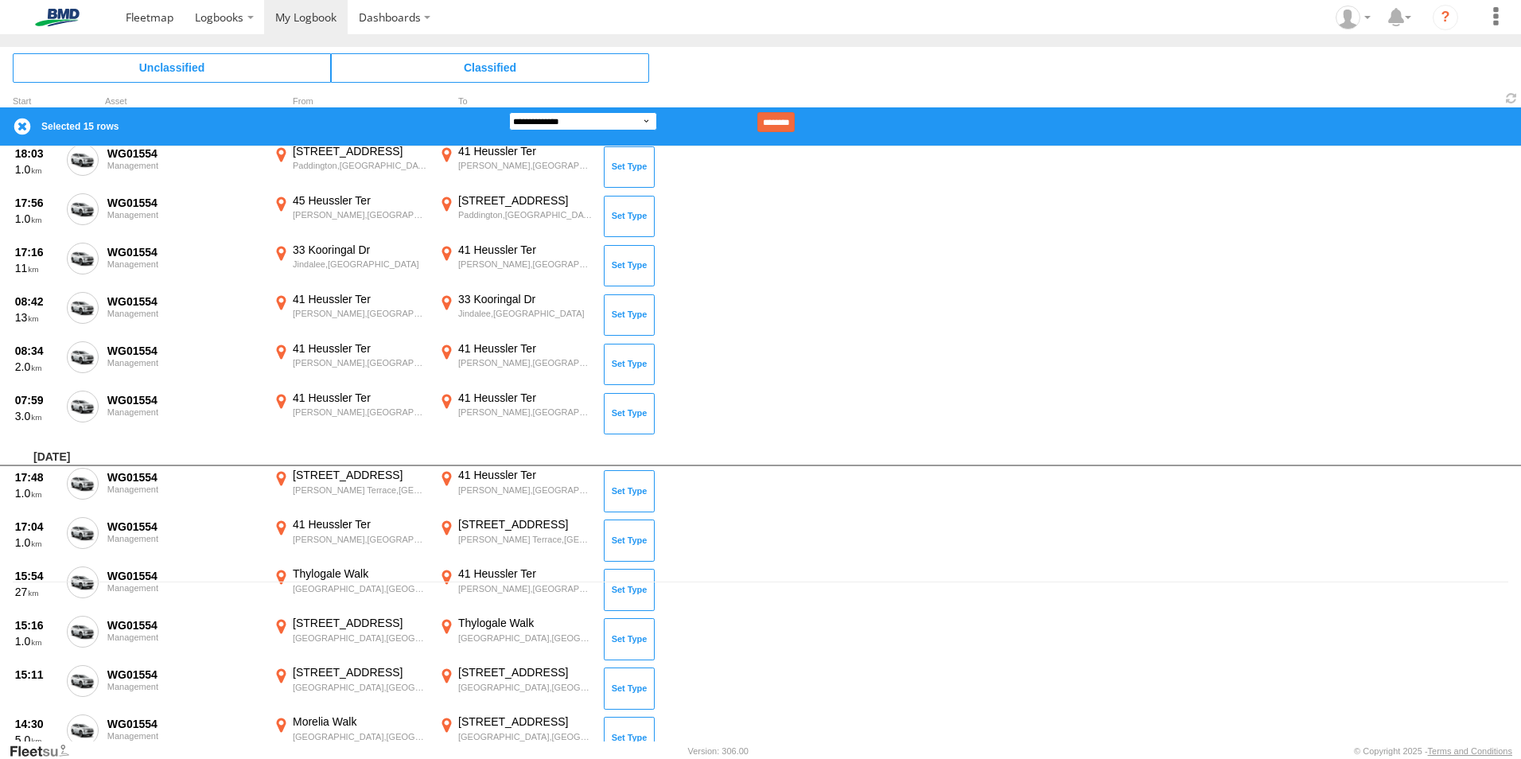
click at [550, 115] on select "**********" at bounding box center [583, 121] width 148 height 18
click at [509, 112] on select "**********" at bounding box center [583, 121] width 148 height 18
click at [795, 115] on input "********" at bounding box center [775, 122] width 37 height 20
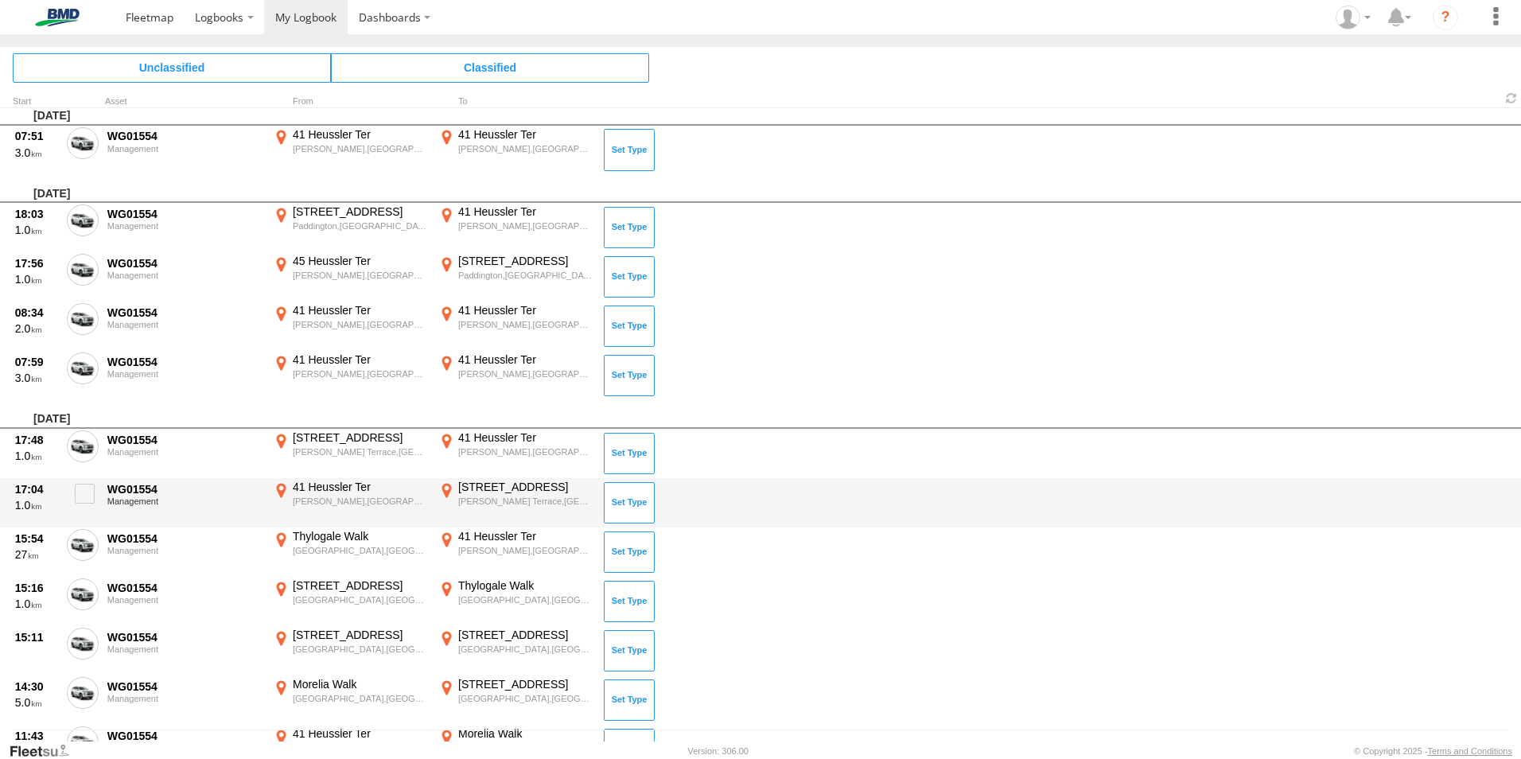
scroll to position [0, 0]
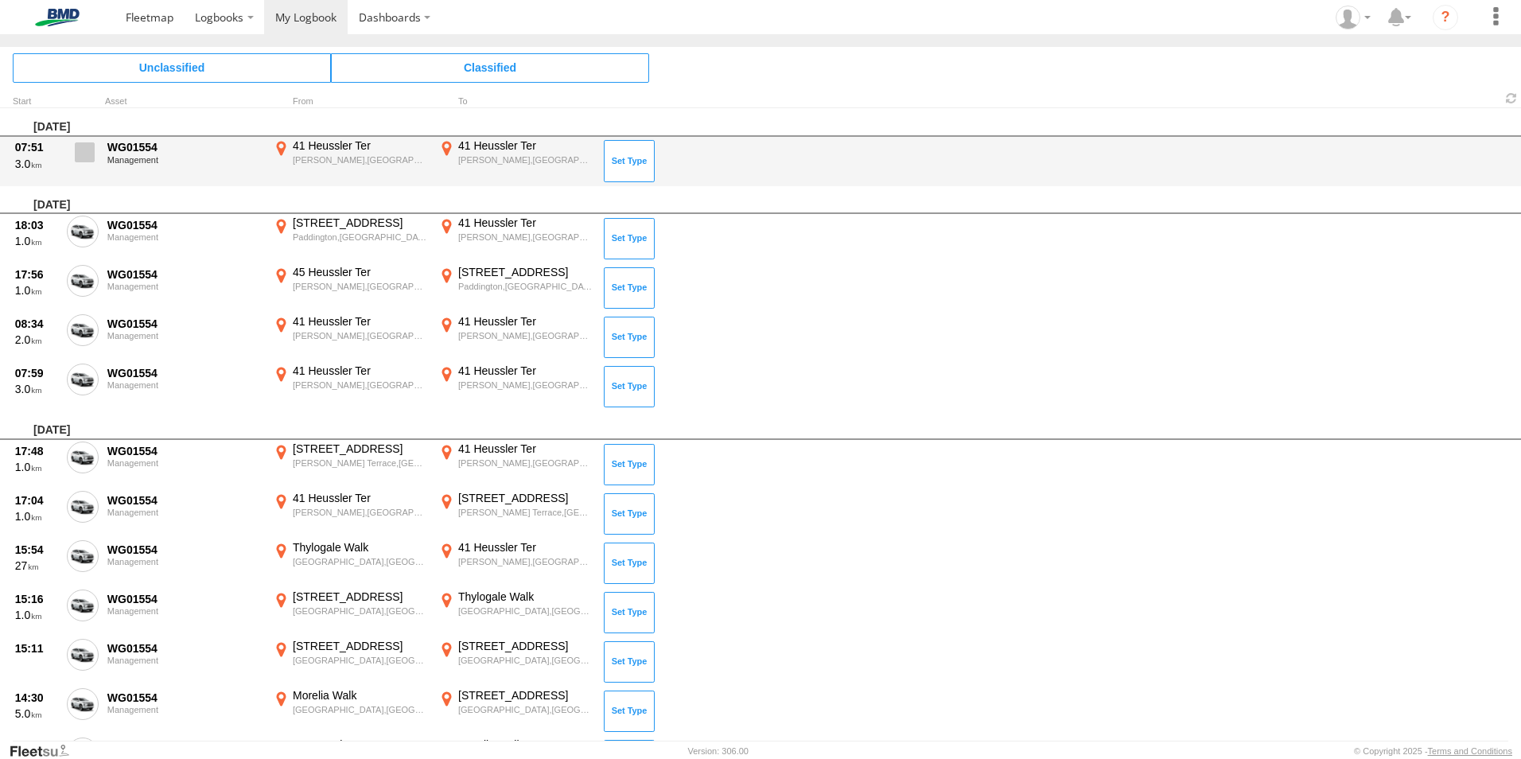
click at [86, 154] on span at bounding box center [85, 152] width 20 height 20
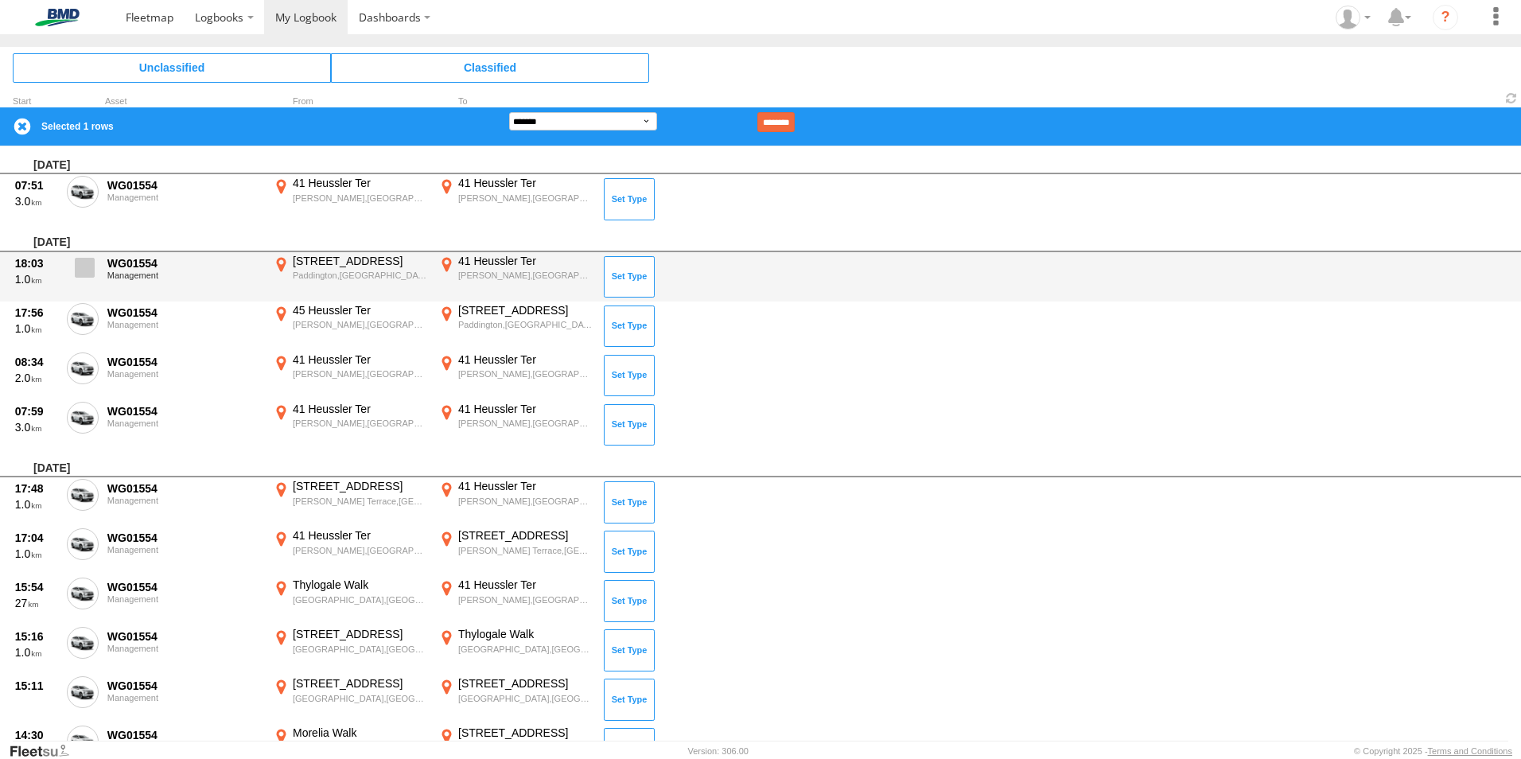
click at [85, 272] on span at bounding box center [85, 268] width 20 height 20
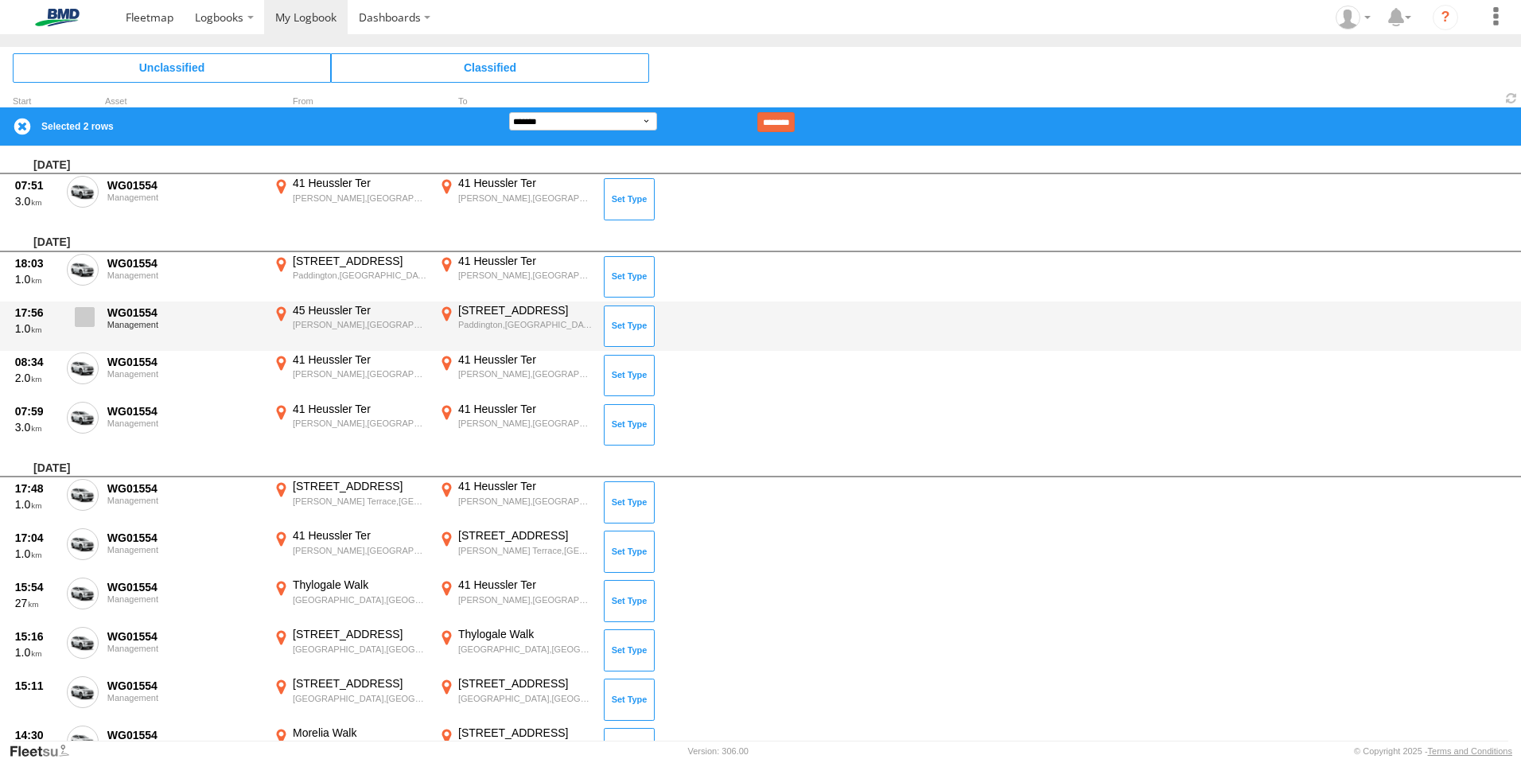
click at [89, 307] on span at bounding box center [85, 317] width 20 height 20
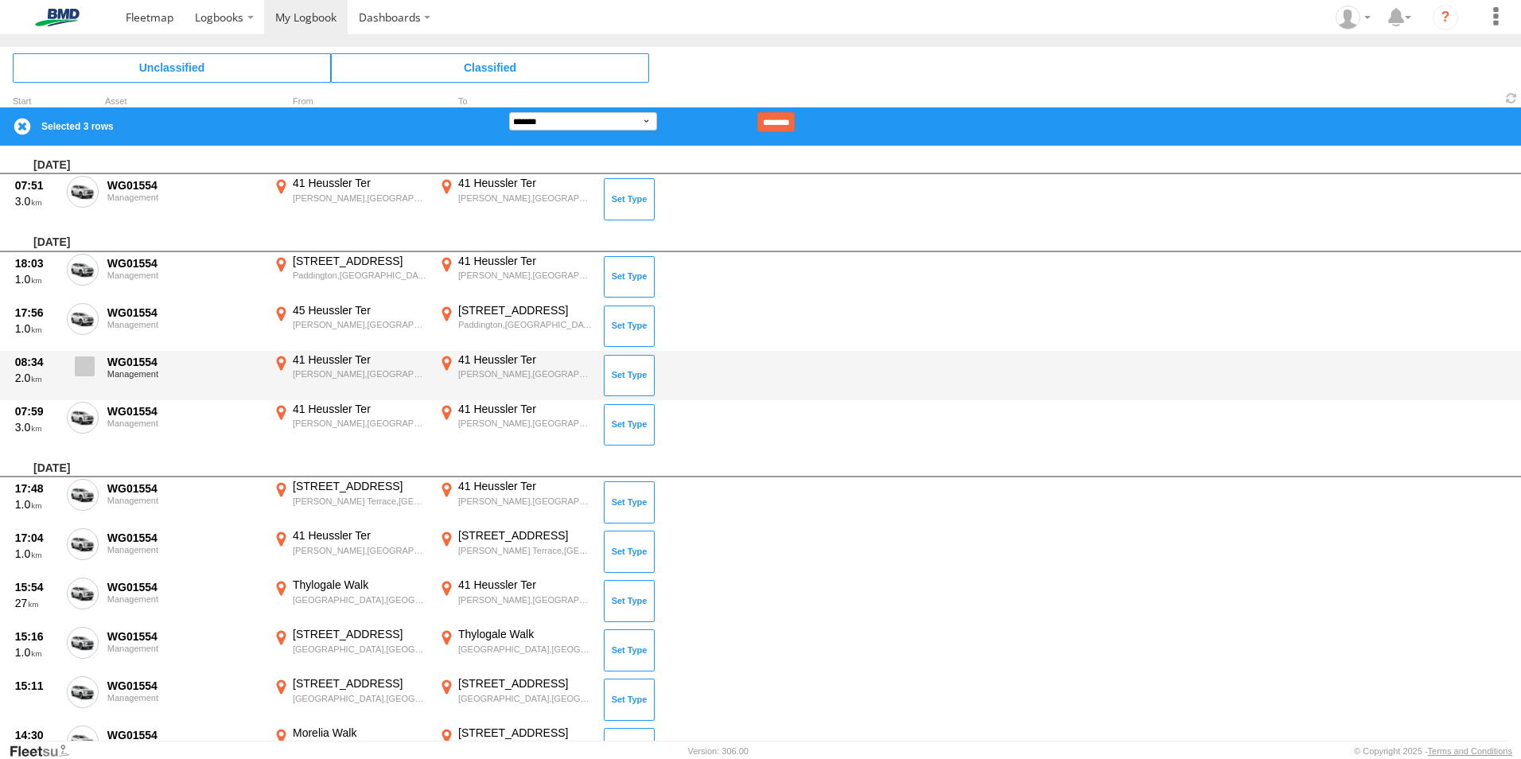
click at [84, 367] on span at bounding box center [85, 366] width 20 height 20
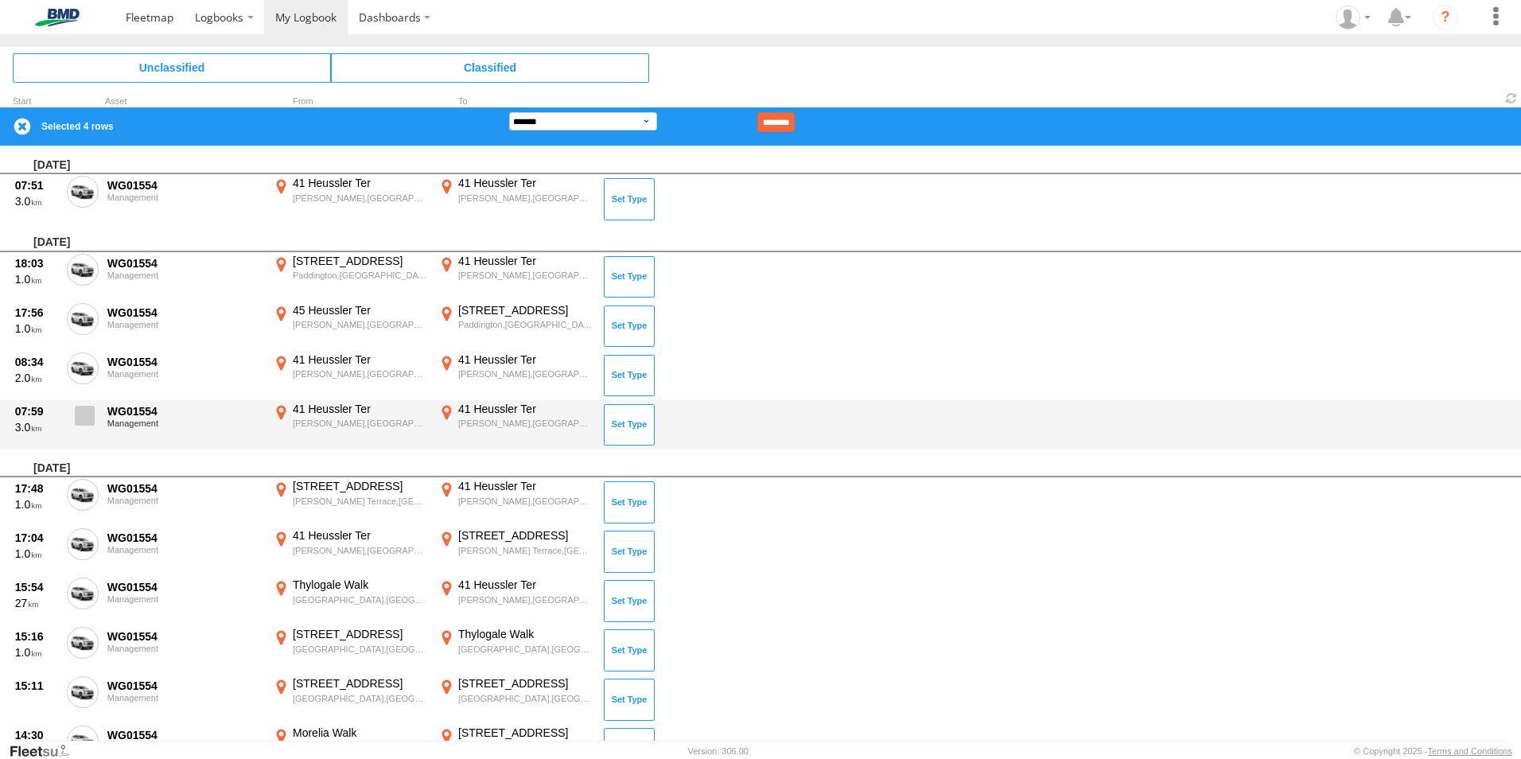
click at [84, 414] on span at bounding box center [85, 416] width 20 height 20
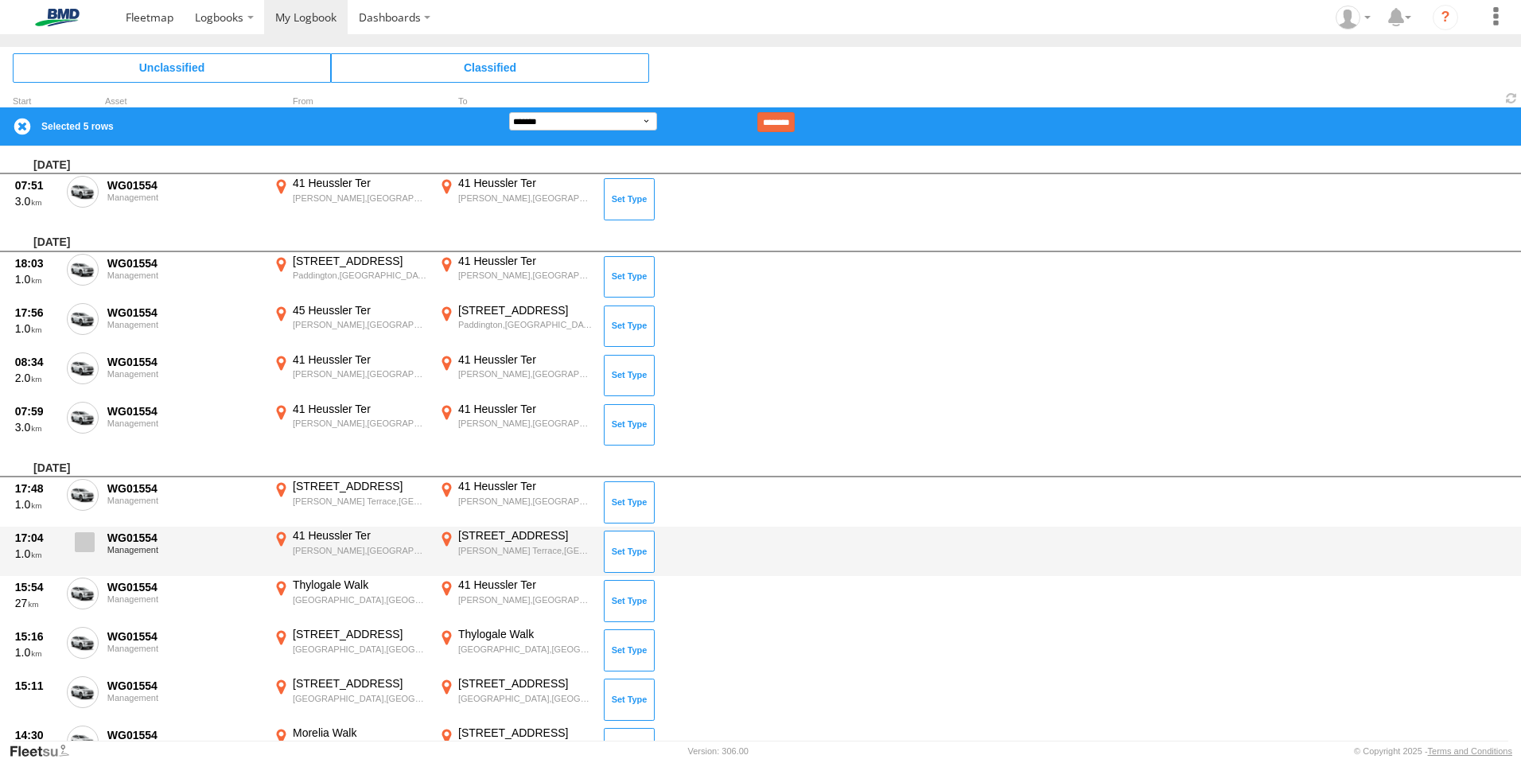
scroll to position [159, 0]
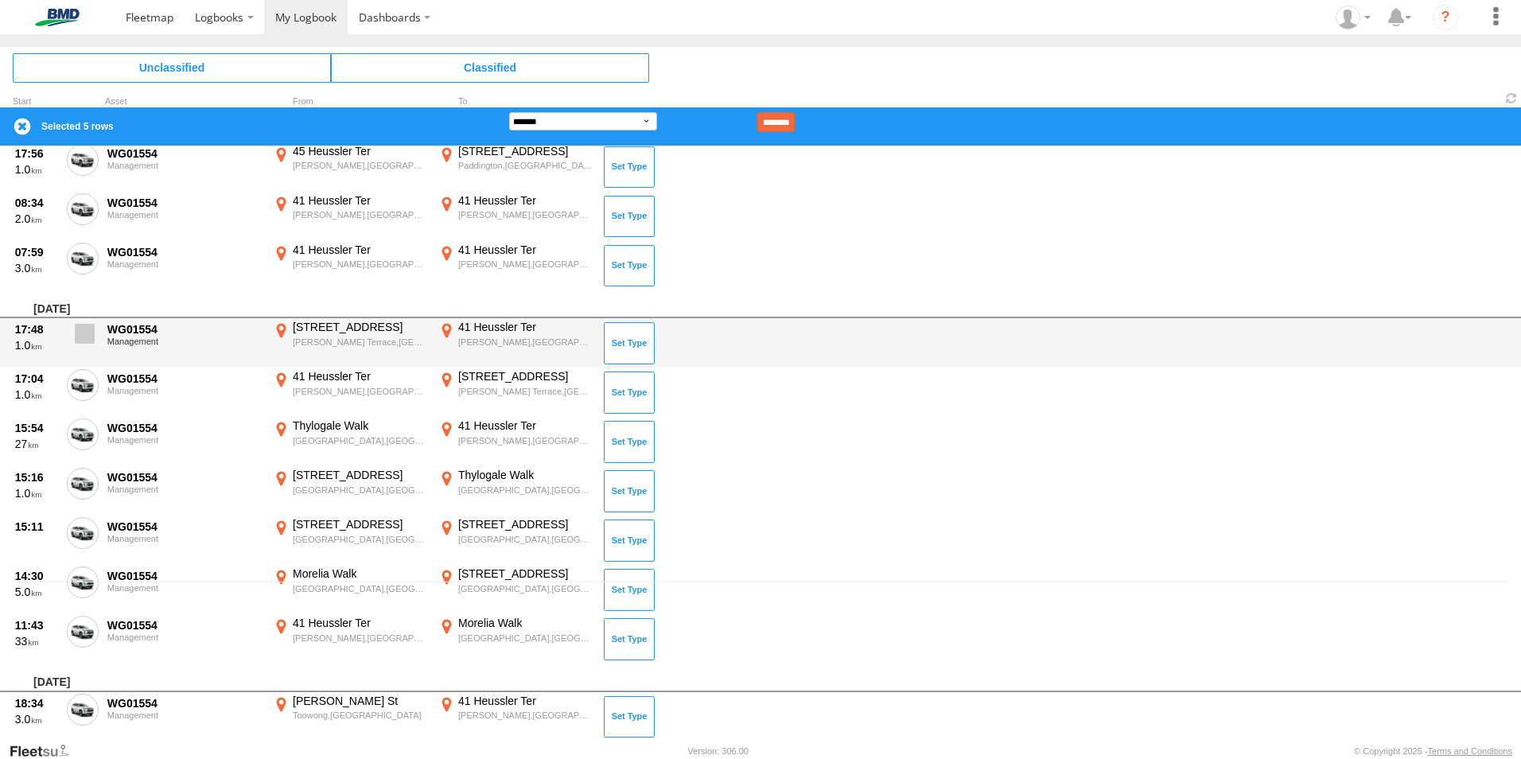
click at [80, 341] on span at bounding box center [85, 334] width 20 height 20
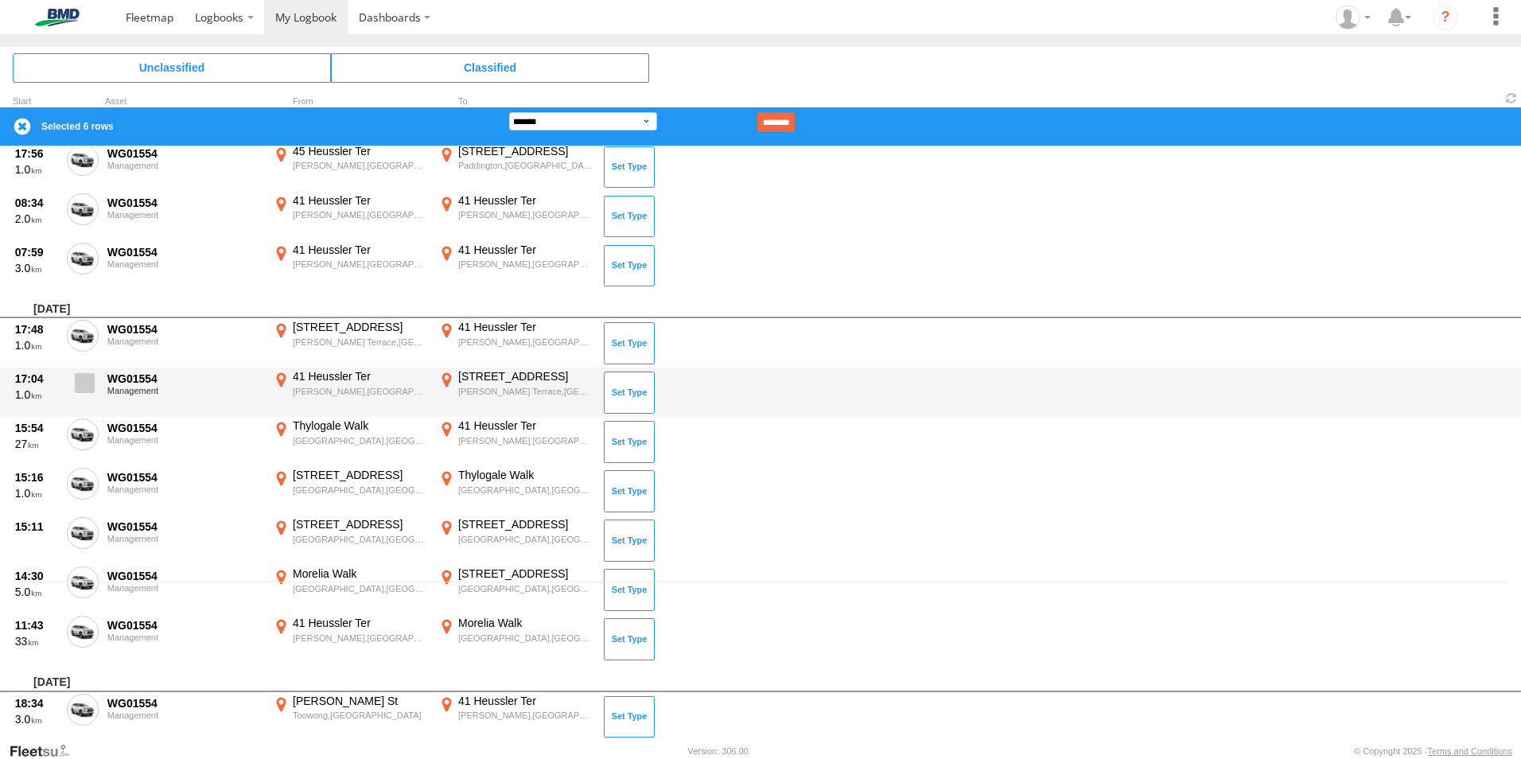
click at [84, 385] on span at bounding box center [85, 383] width 20 height 20
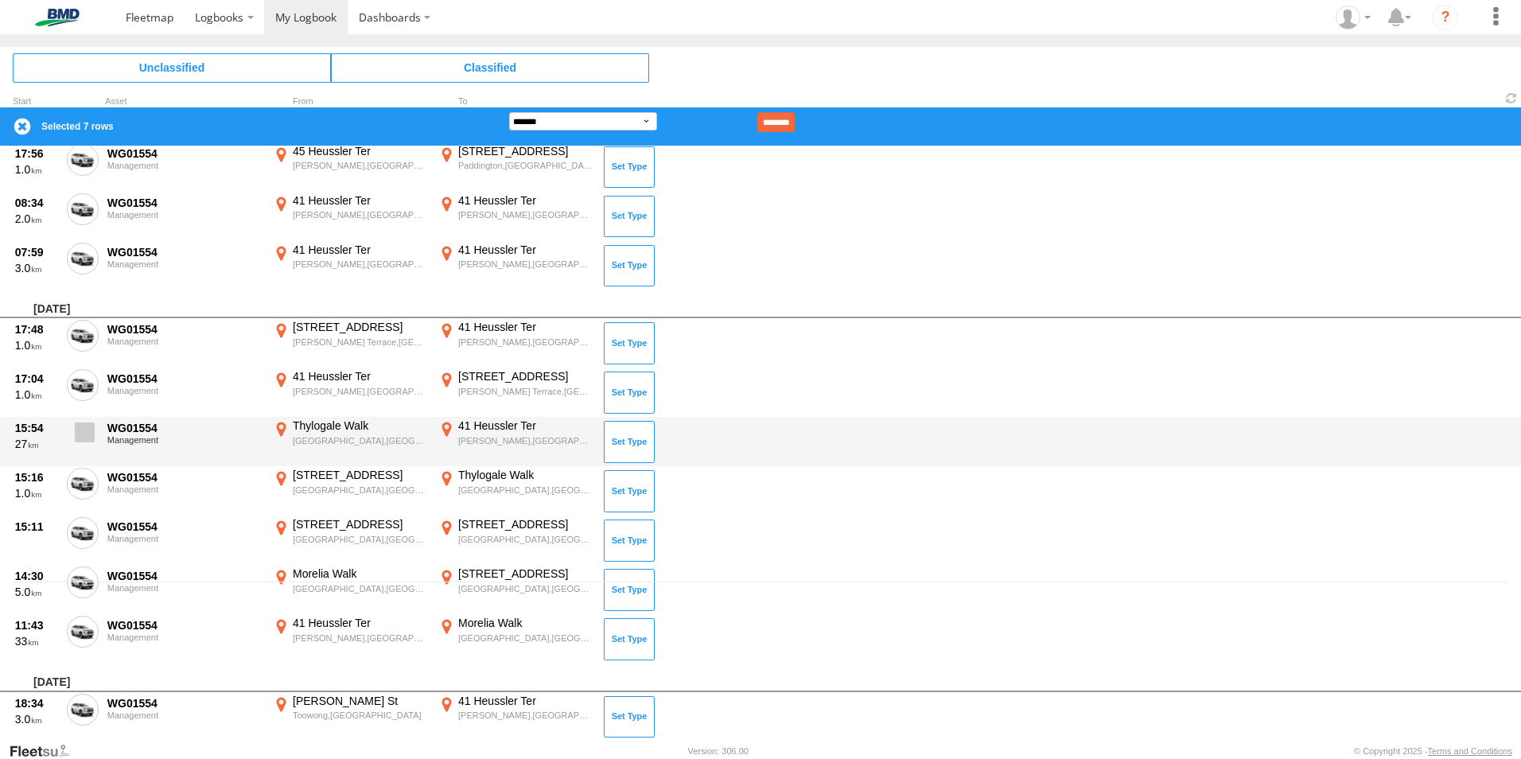
drag, startPoint x: 87, startPoint y: 434, endPoint x: 88, endPoint y: 481, distance: 47.7
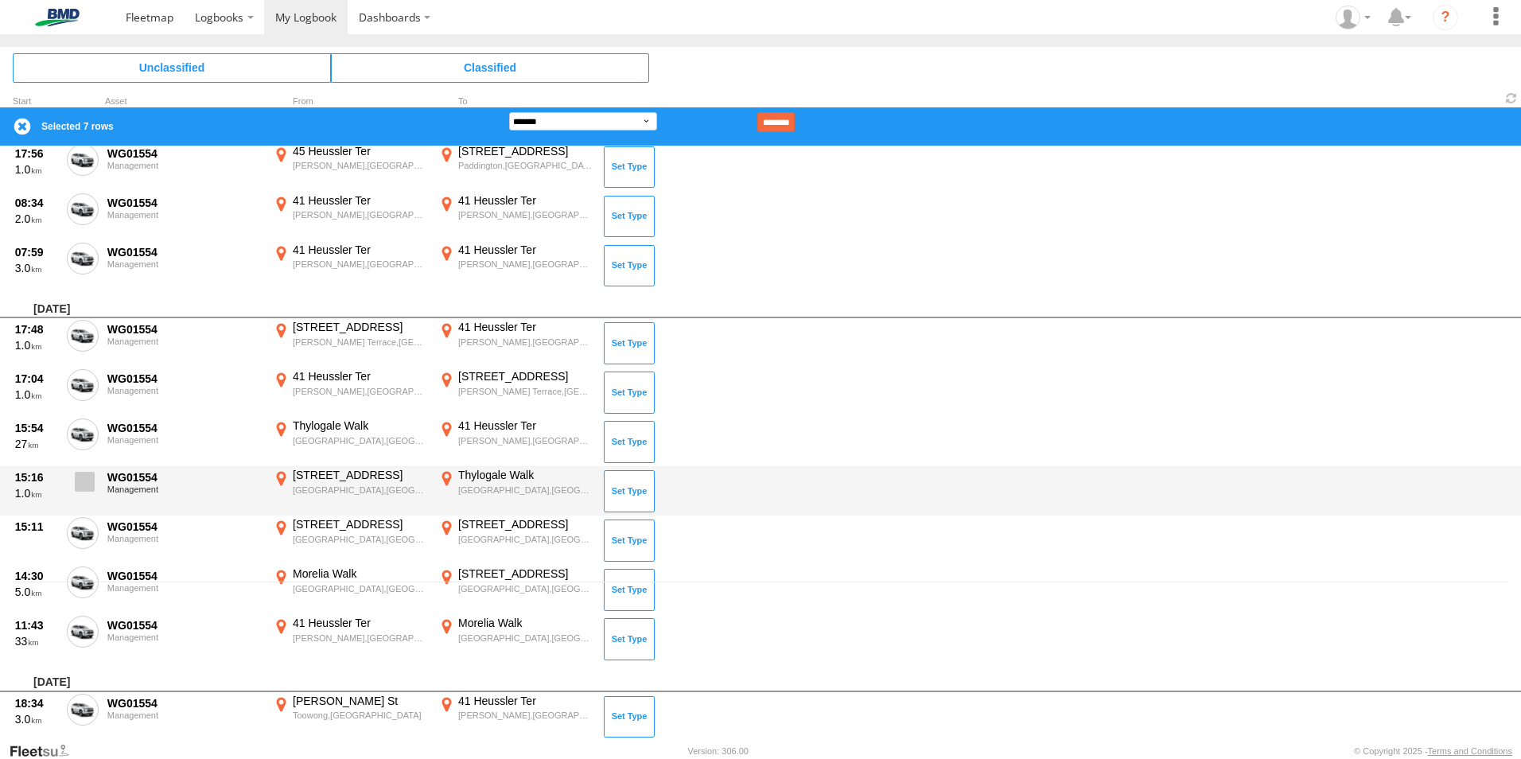
click at [0, 0] on span at bounding box center [0, 0] width 0 height 0
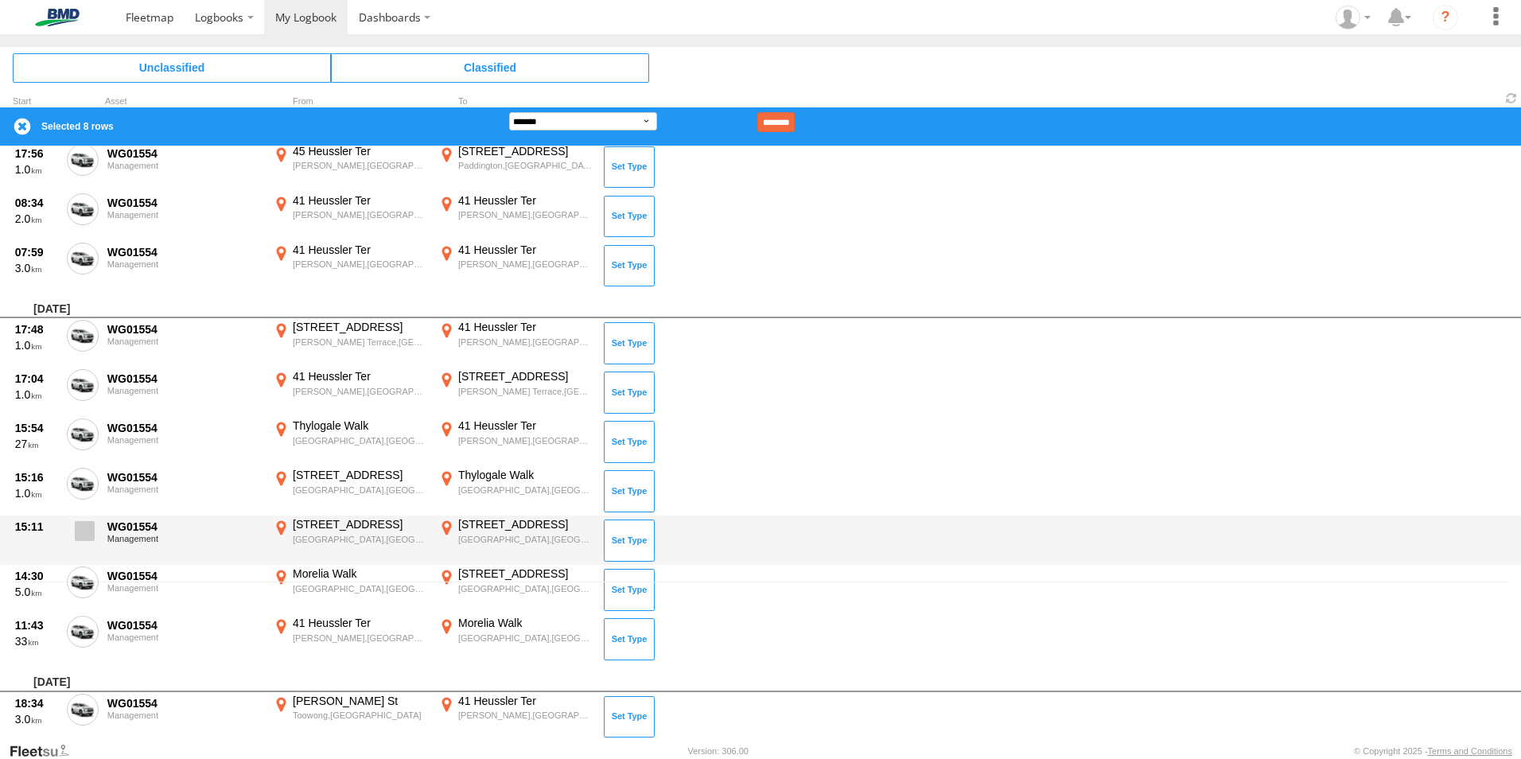
drag, startPoint x: 84, startPoint y: 488, endPoint x: 80, endPoint y: 539, distance: 51.1
click at [0, 0] on span at bounding box center [0, 0] width 0 height 0
drag, startPoint x: 81, startPoint y: 526, endPoint x: 81, endPoint y: 538, distance: 11.9
click at [81, 527] on span at bounding box center [85, 531] width 20 height 20
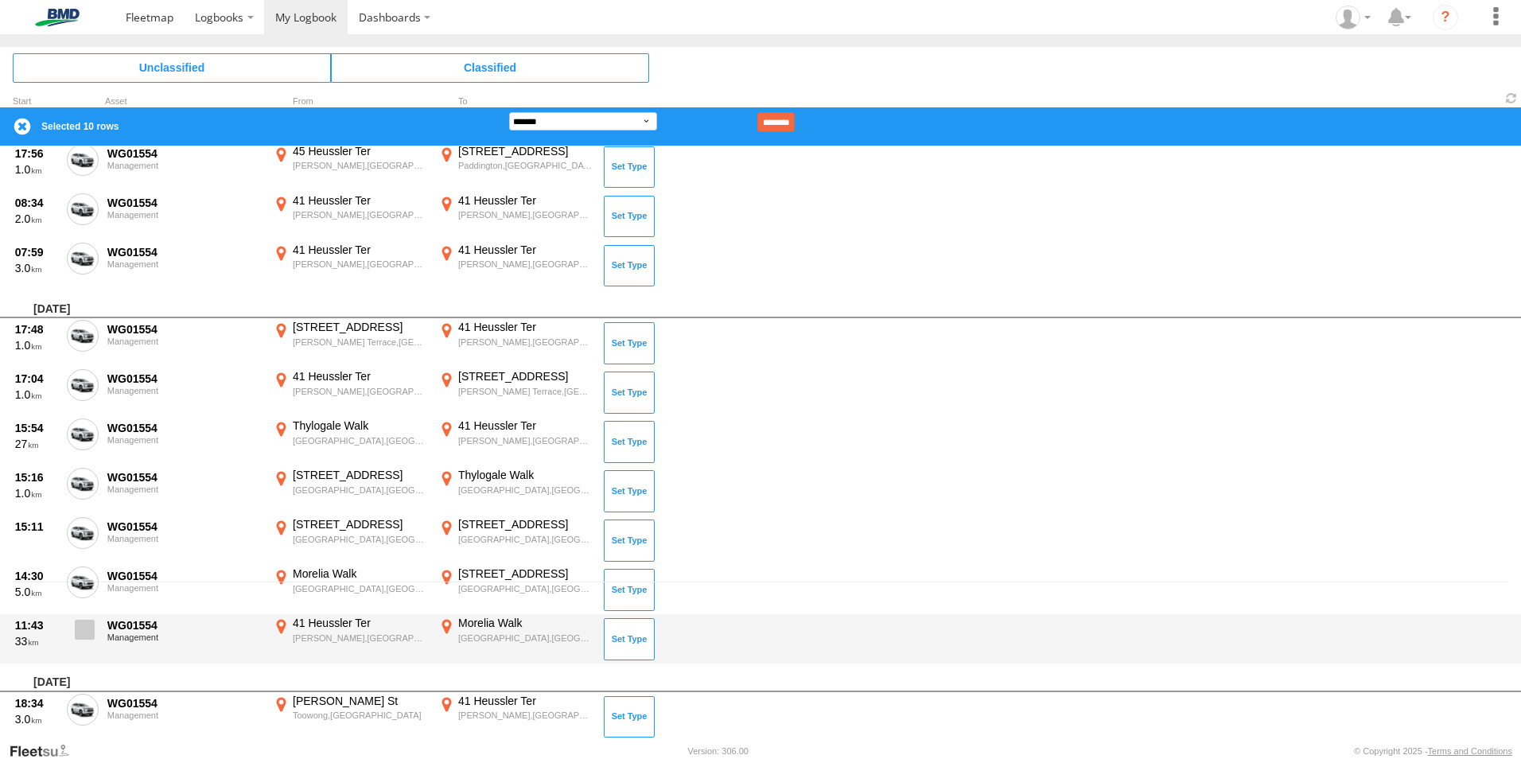
click at [91, 630] on span at bounding box center [85, 630] width 20 height 20
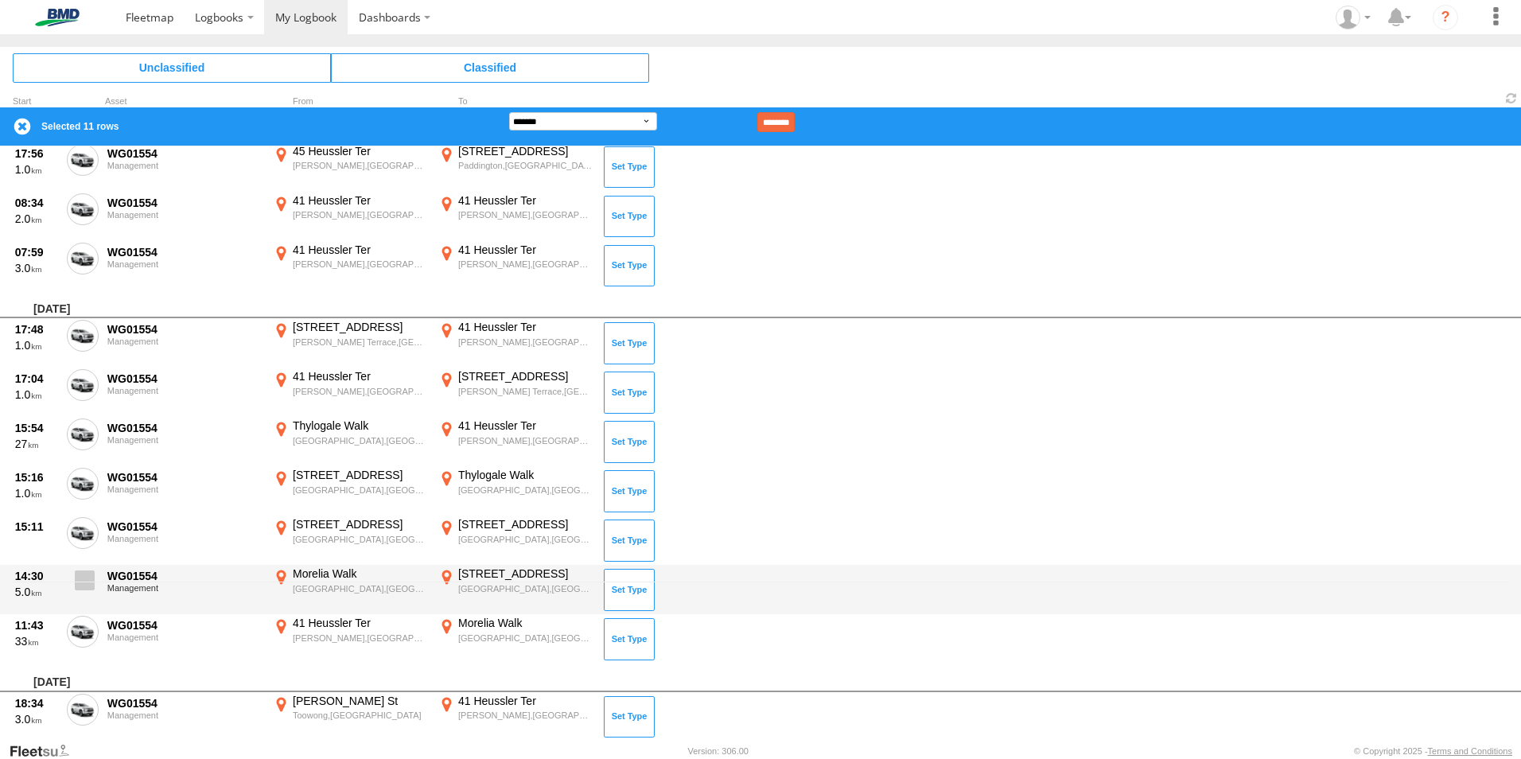
click at [84, 570] on label at bounding box center [83, 584] width 32 height 37
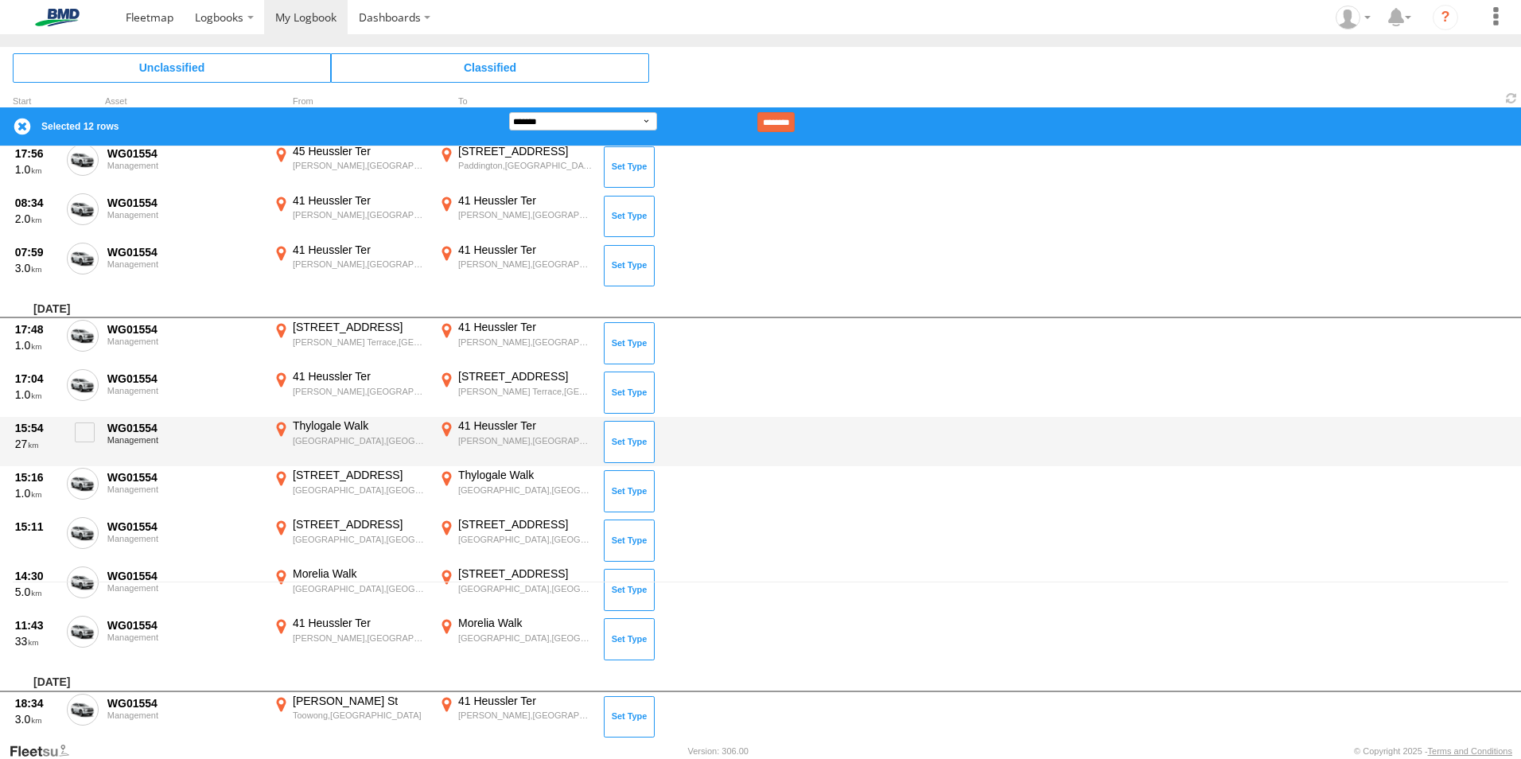
scroll to position [557, 0]
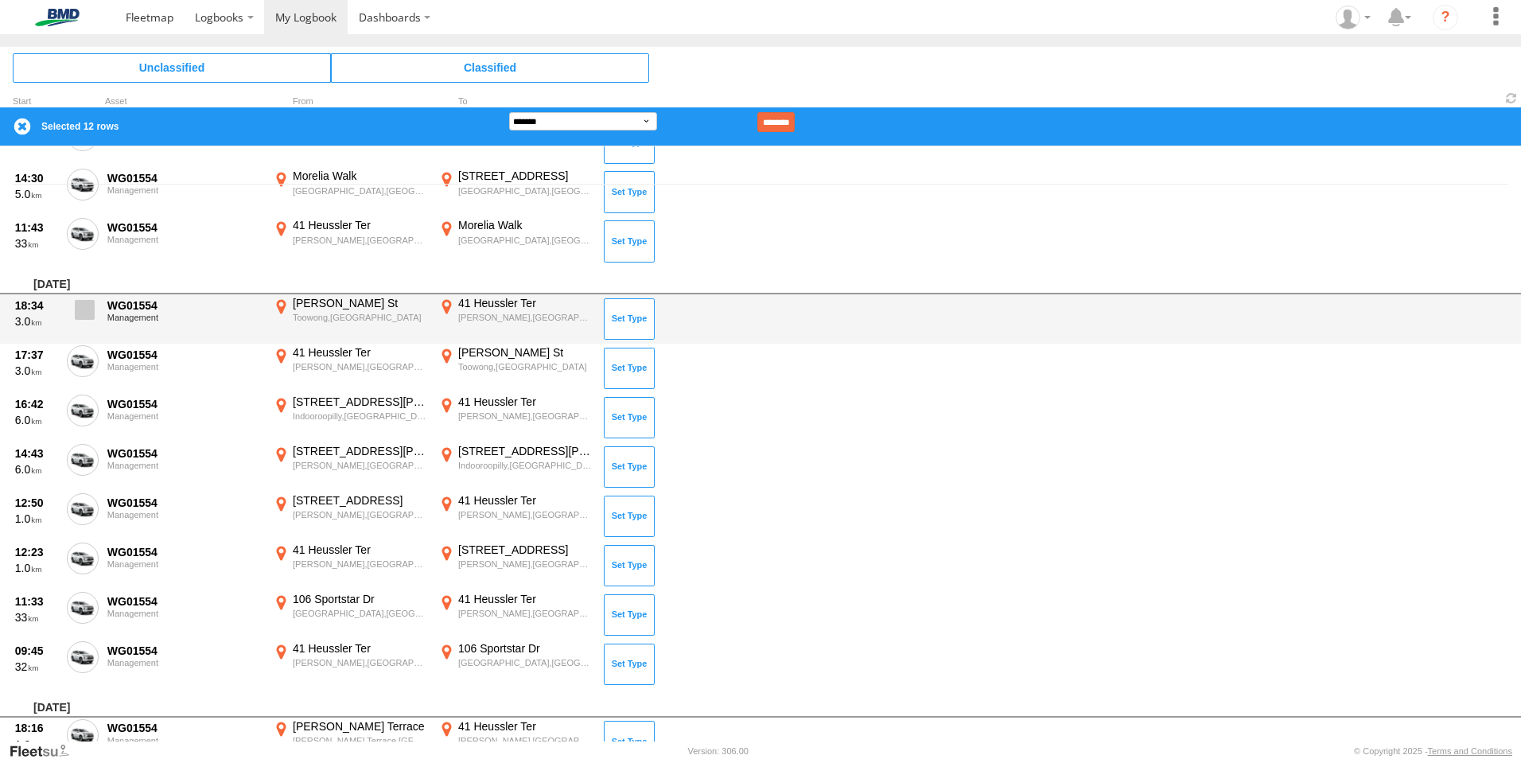
click at [76, 310] on span at bounding box center [85, 310] width 20 height 20
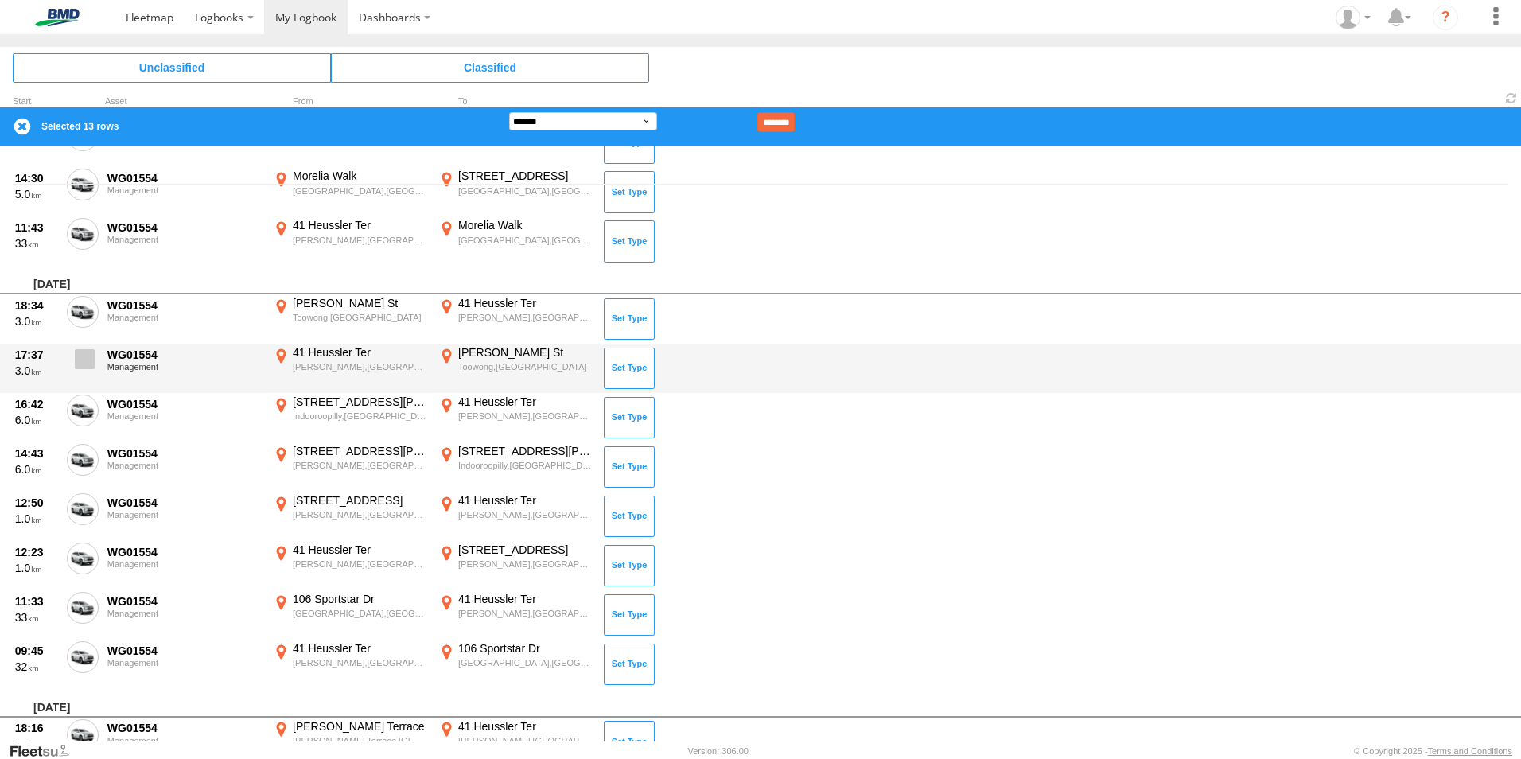
click at [83, 349] on span at bounding box center [85, 359] width 20 height 20
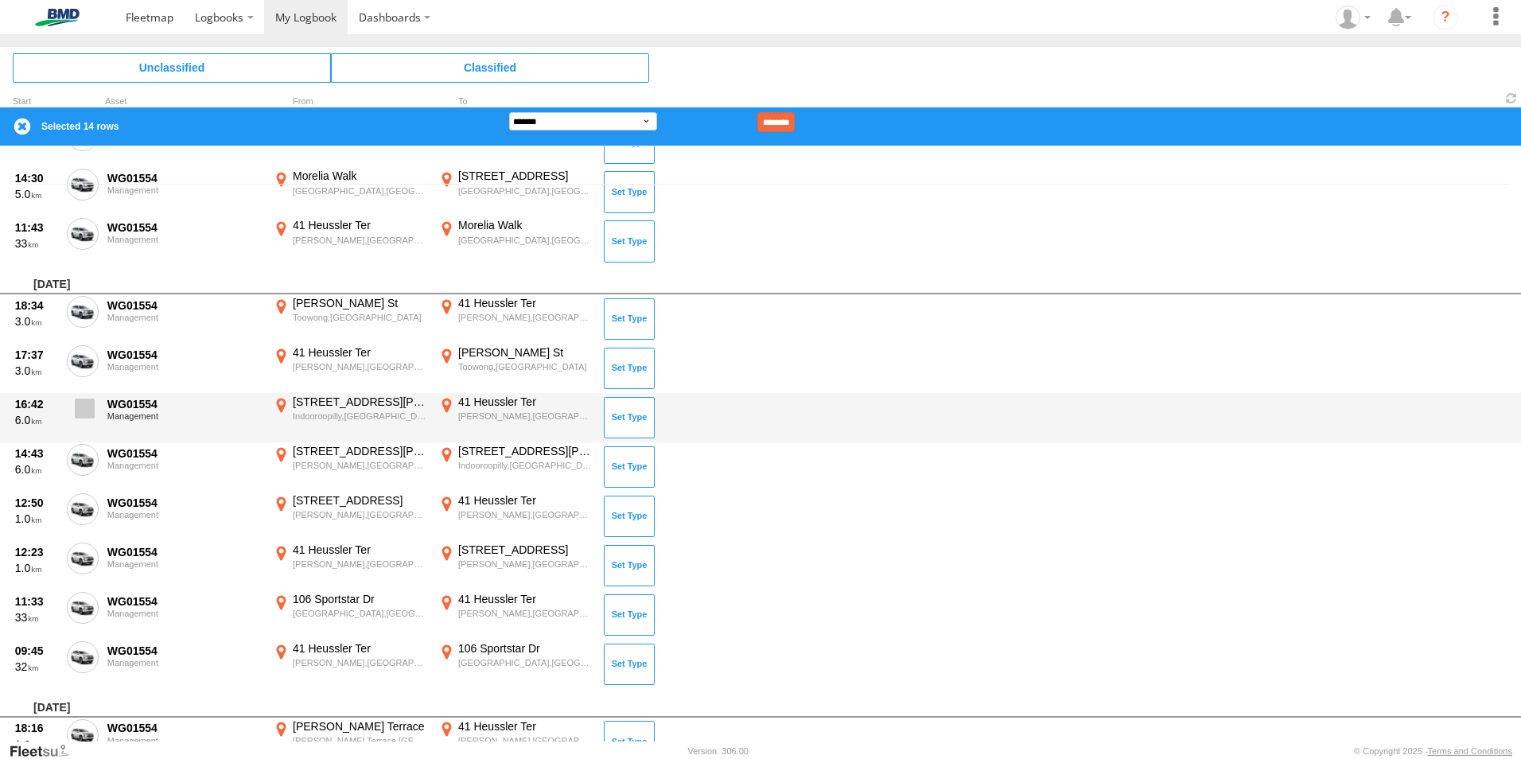
click at [82, 405] on span at bounding box center [85, 409] width 20 height 20
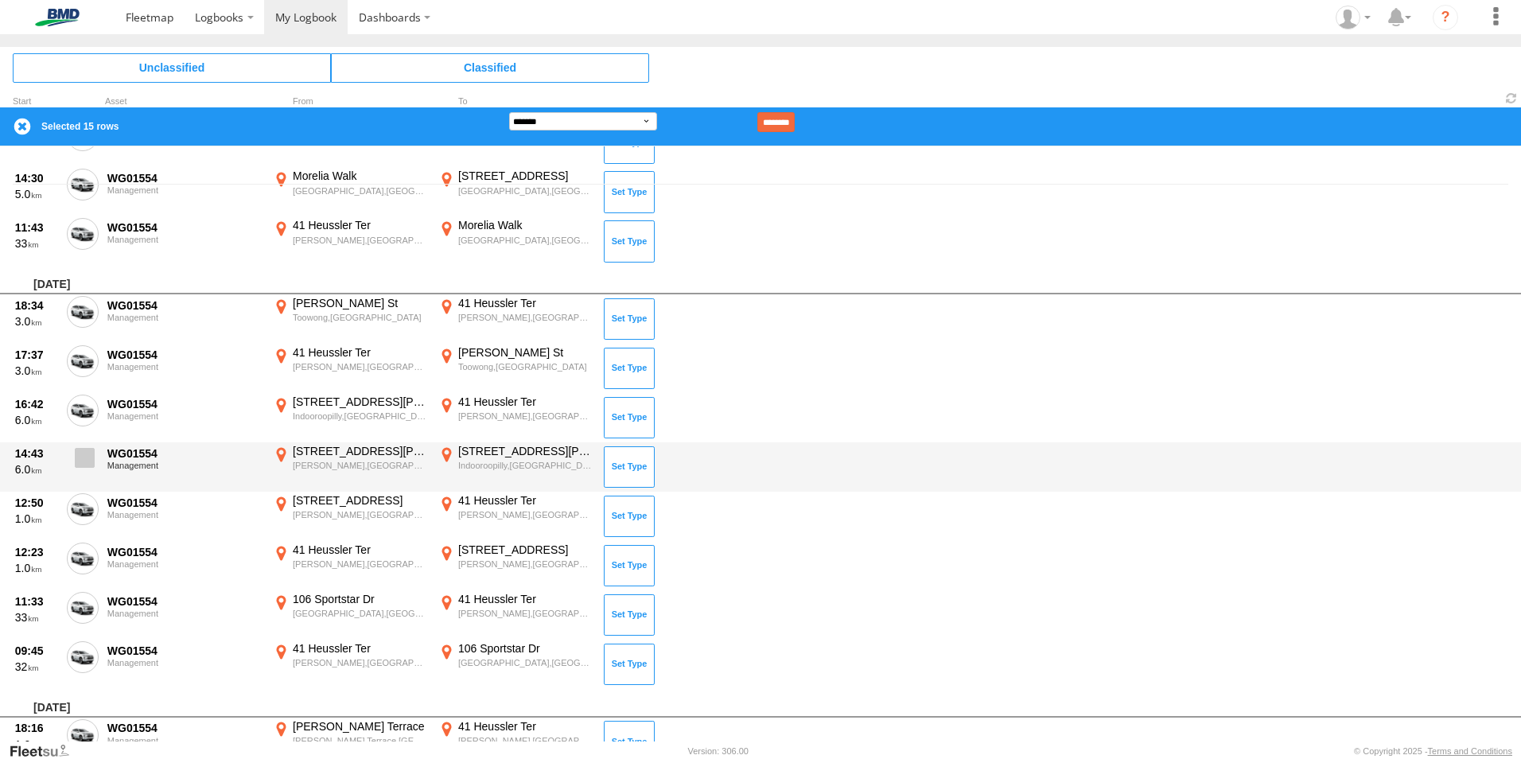
click at [86, 456] on span at bounding box center [85, 458] width 20 height 20
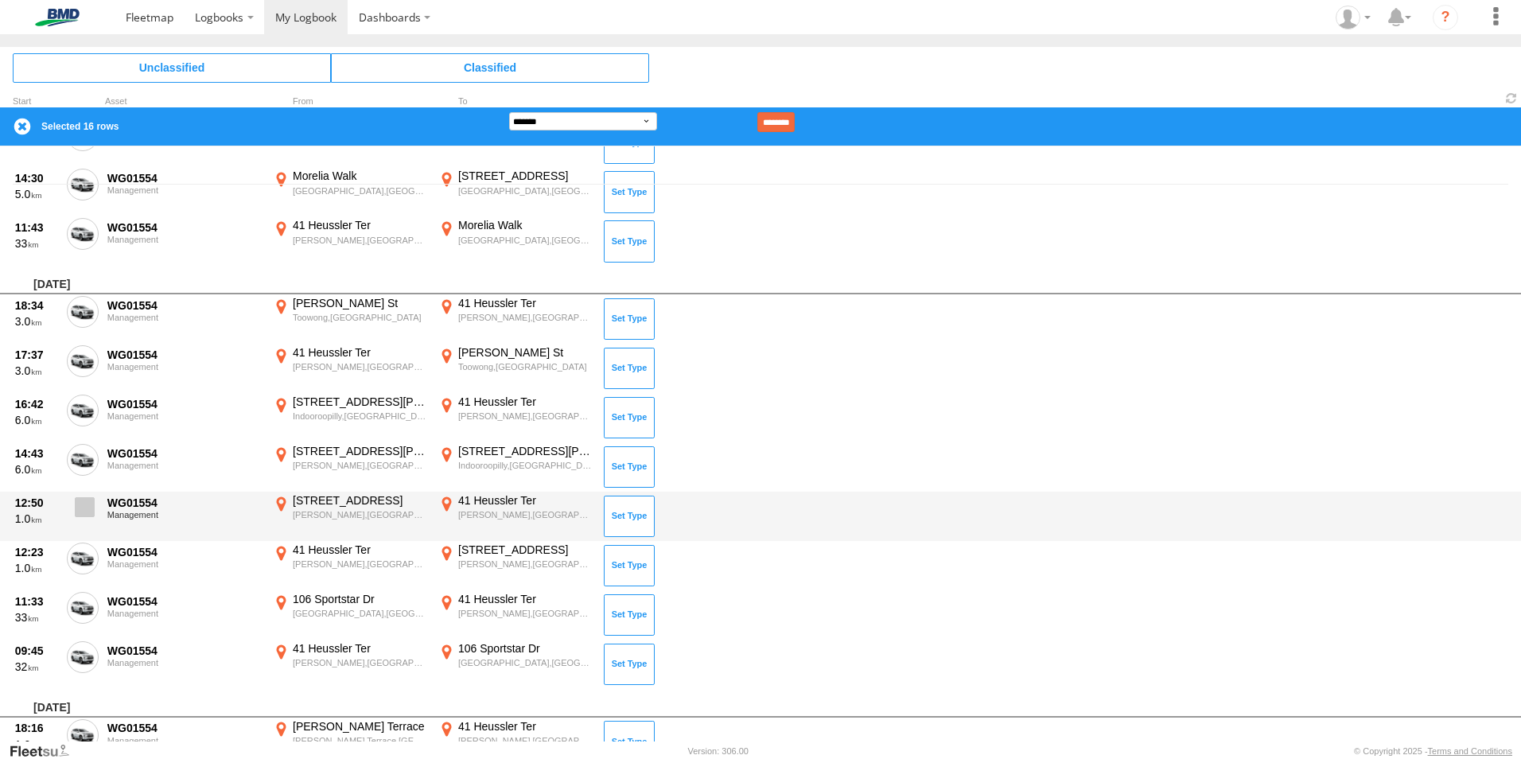
click at [80, 507] on span at bounding box center [85, 507] width 20 height 20
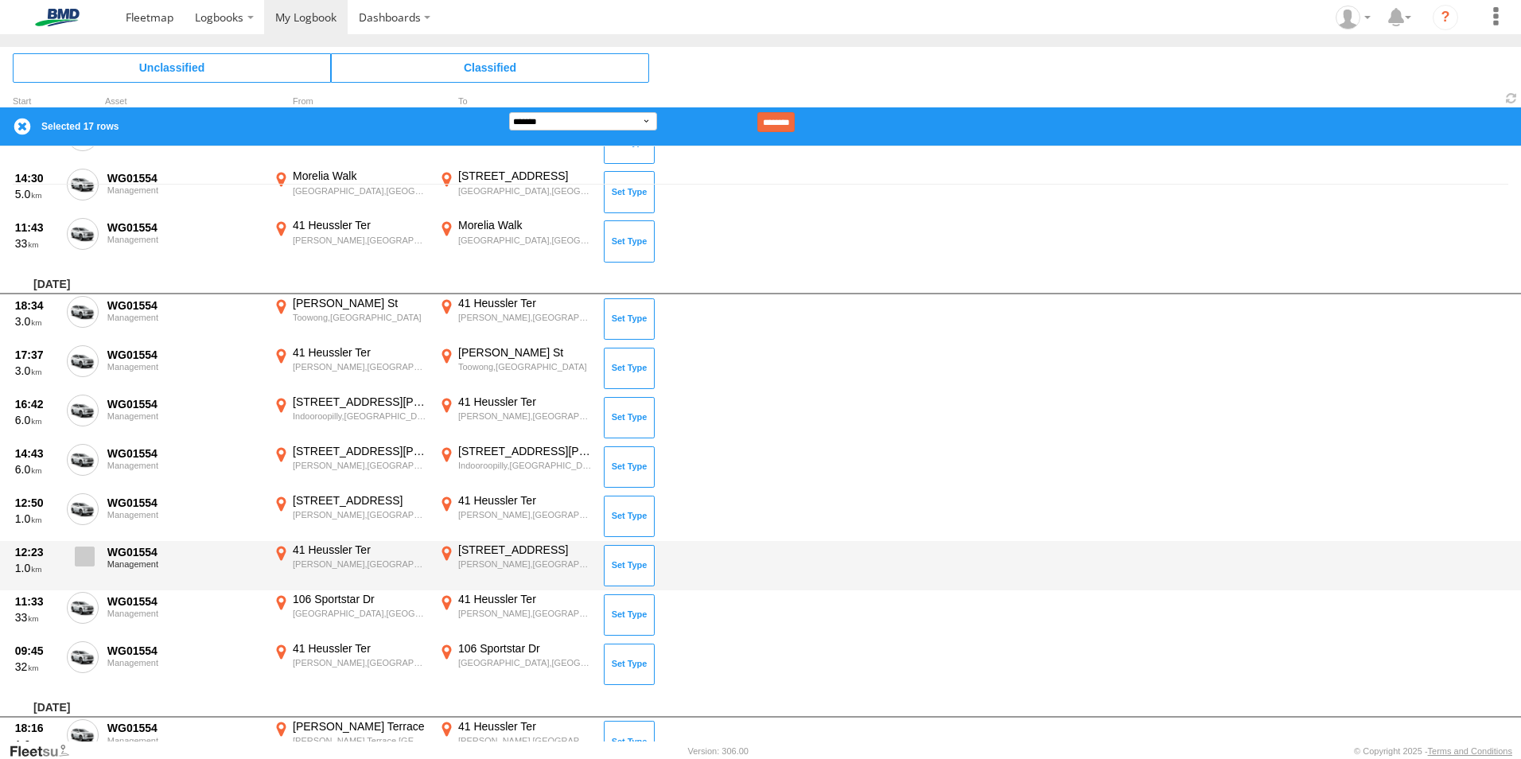
click at [80, 553] on span at bounding box center [85, 556] width 20 height 20
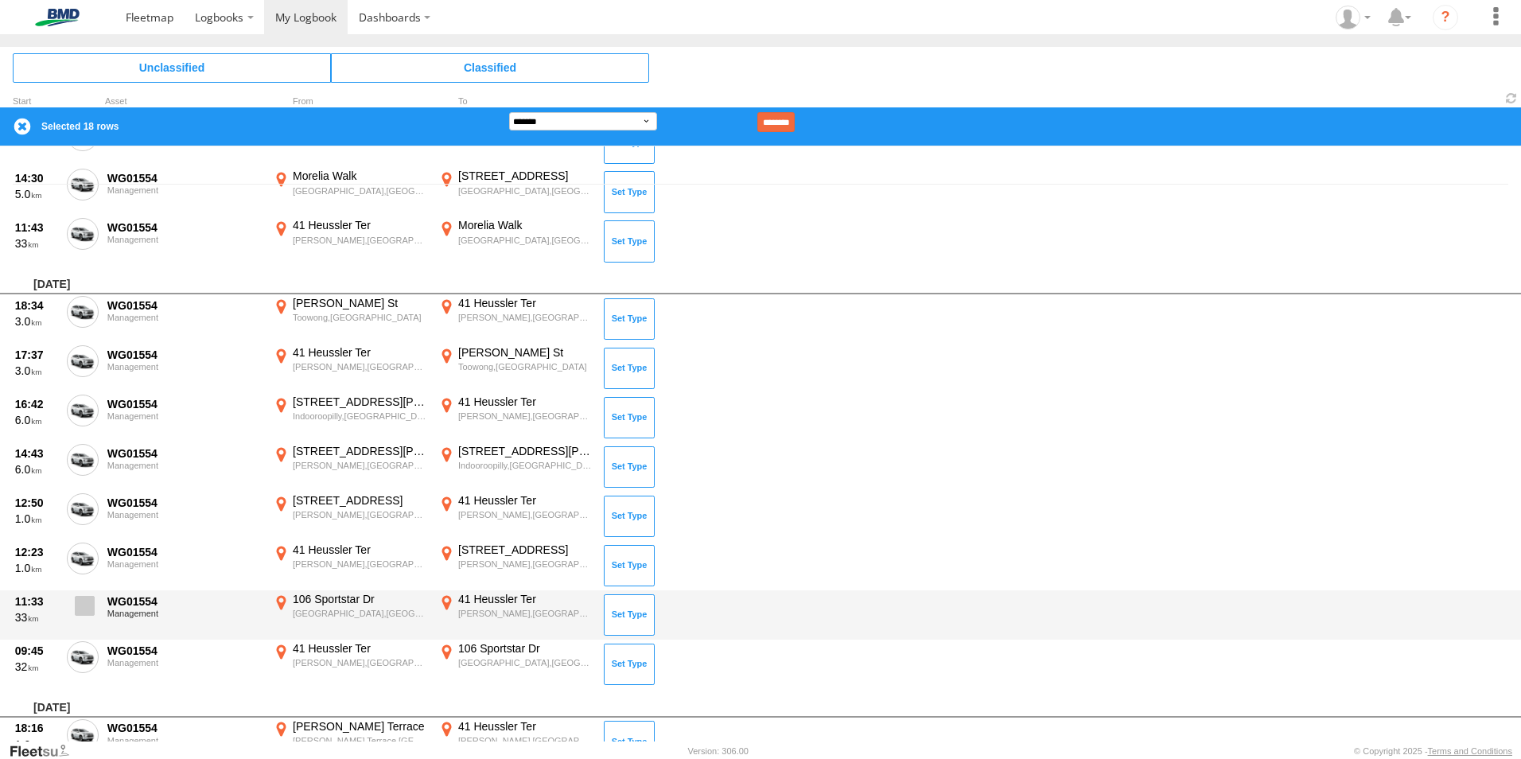
click at [87, 599] on span at bounding box center [85, 606] width 20 height 20
drag, startPoint x: 80, startPoint y: 660, endPoint x: 145, endPoint y: 591, distance: 94.6
click at [0, 0] on span at bounding box center [0, 0] width 0 height 0
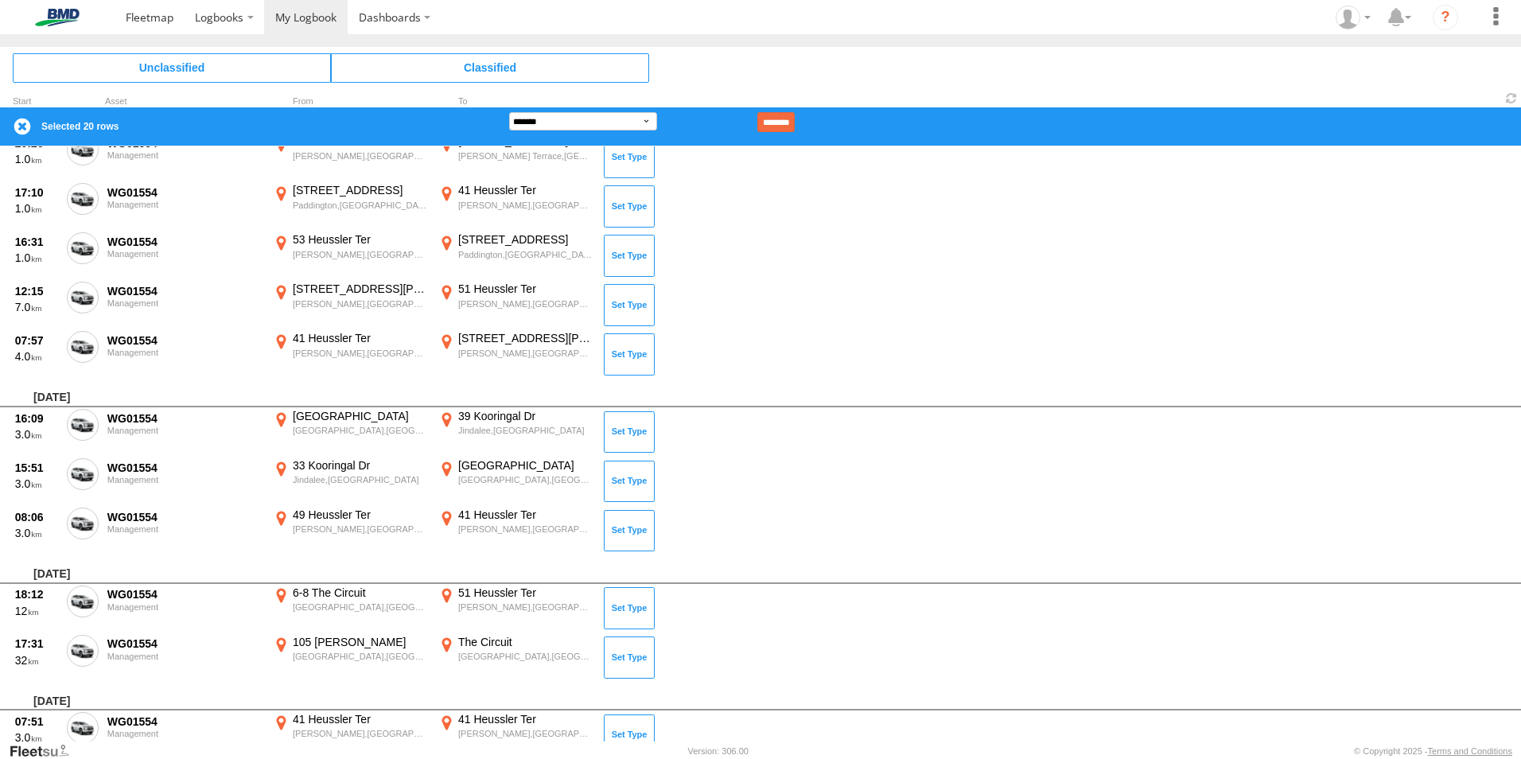
scroll to position [1750, 0]
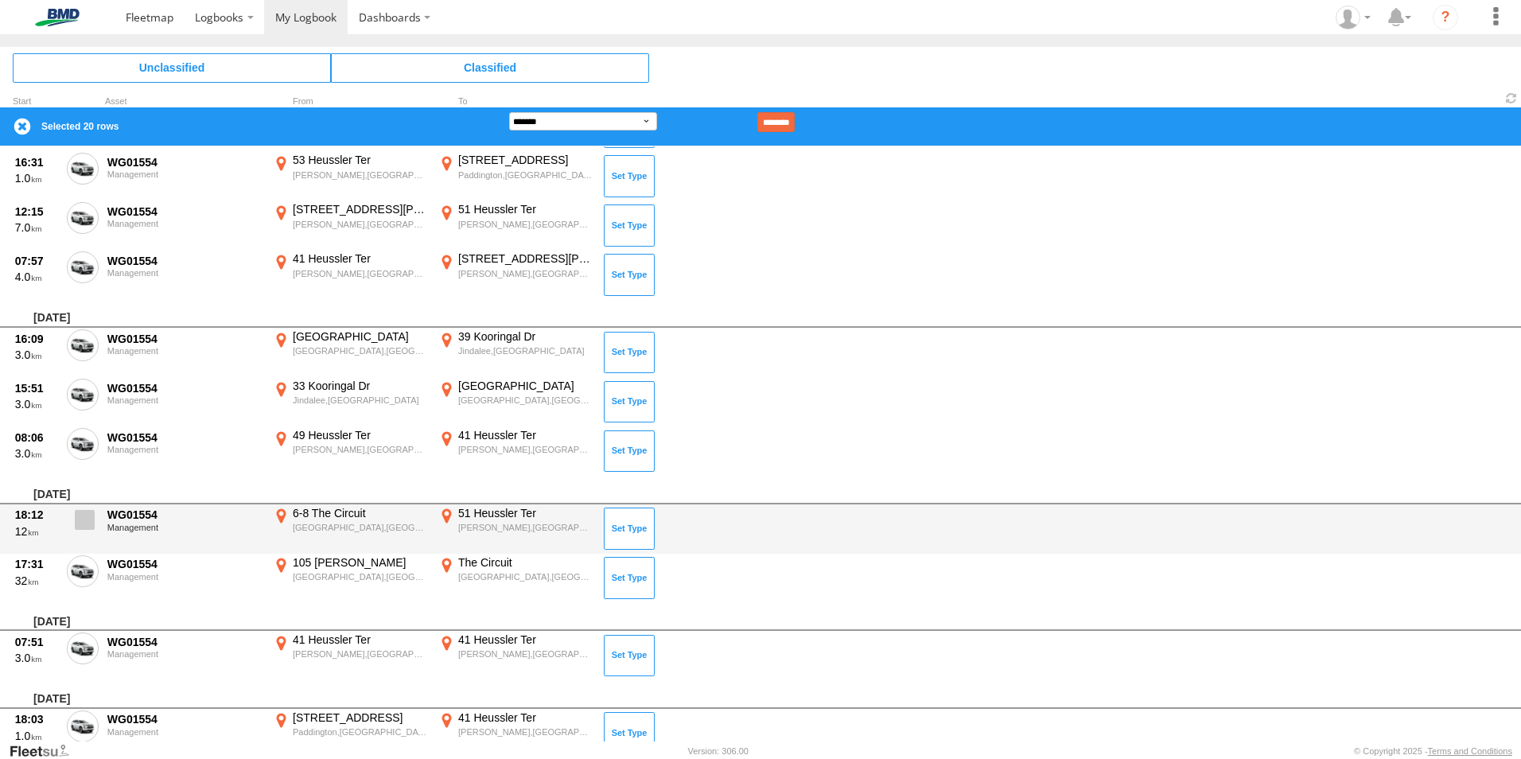
click at [87, 523] on span at bounding box center [85, 520] width 20 height 20
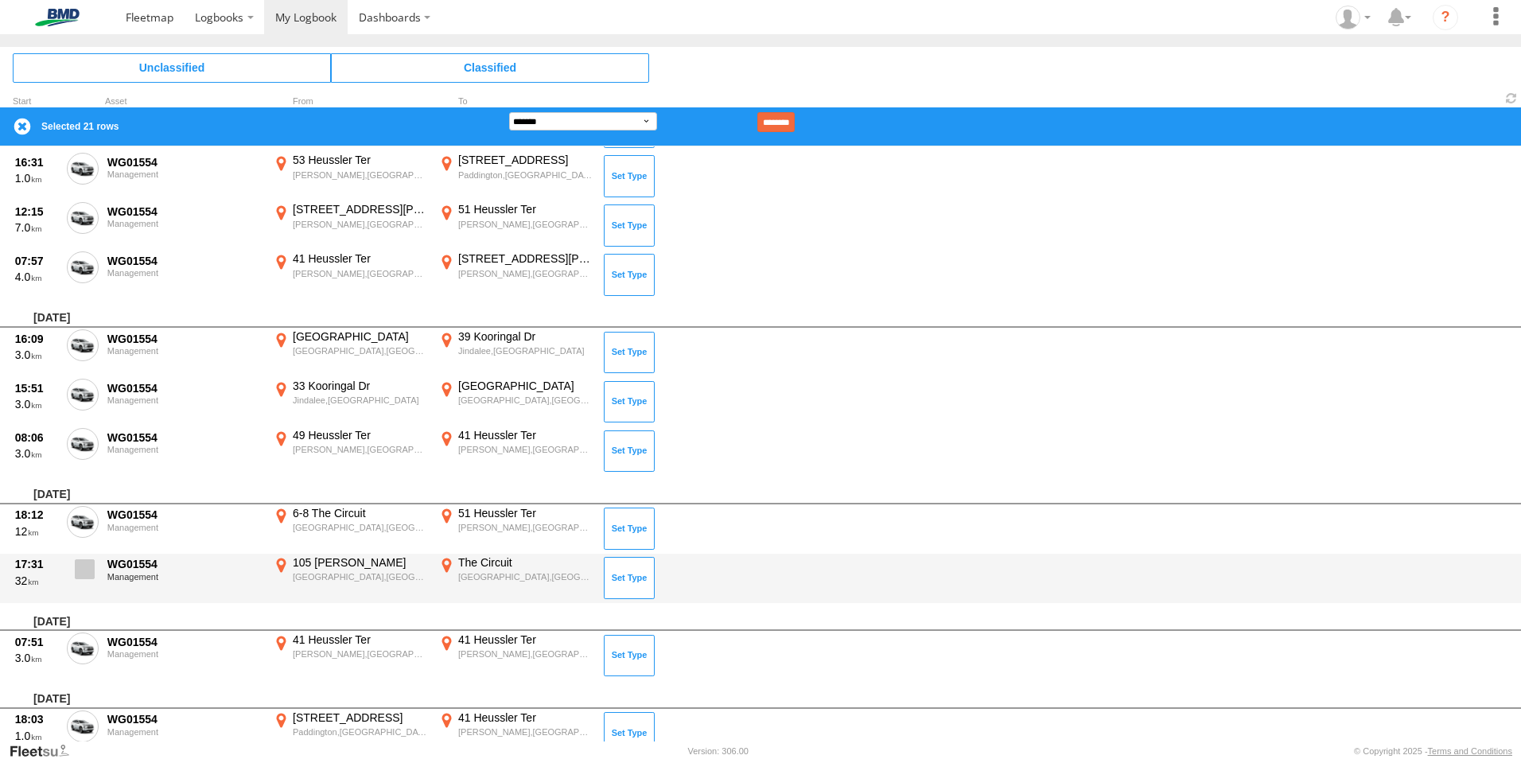
click at [88, 573] on span at bounding box center [85, 569] width 20 height 20
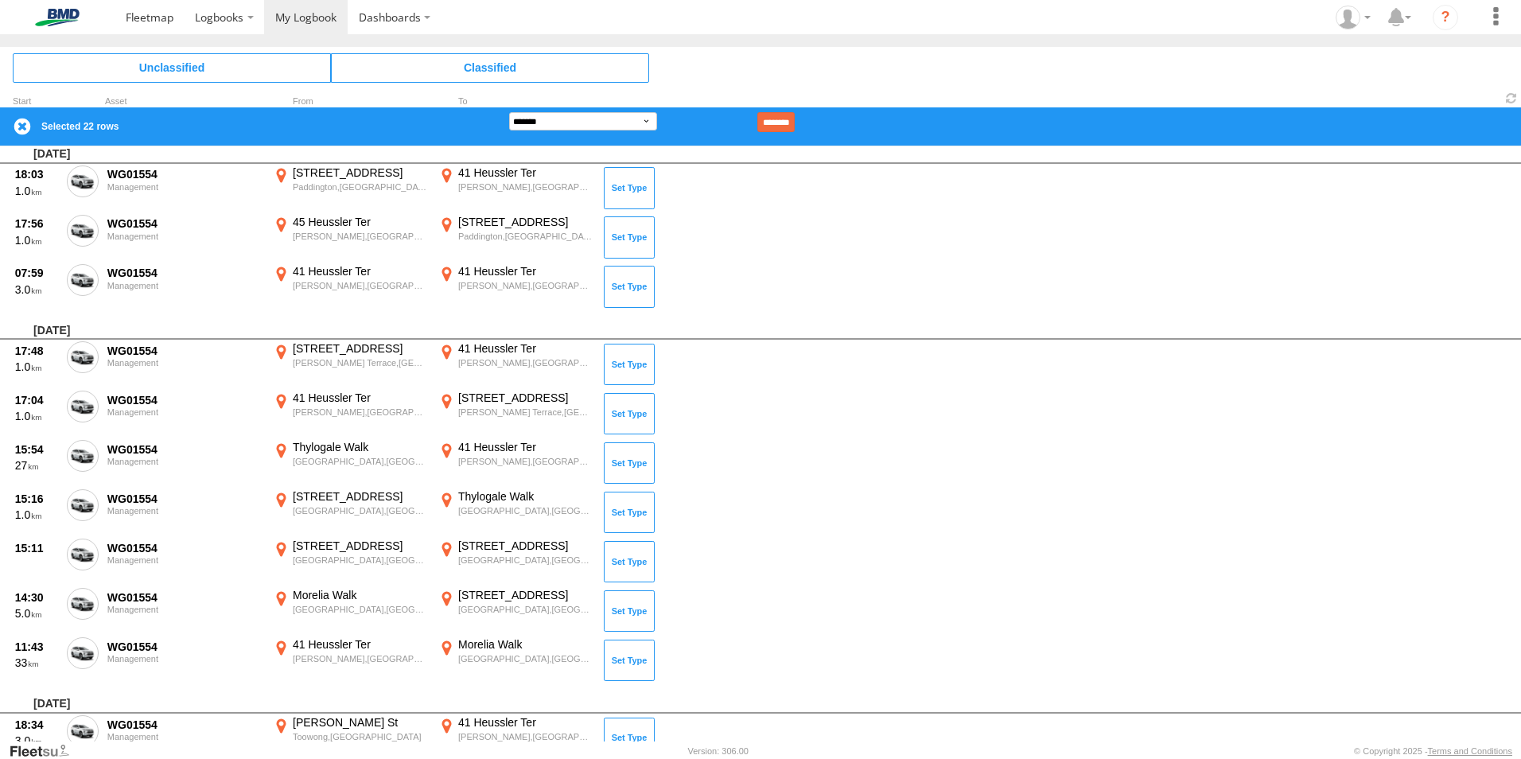
scroll to position [2307, 0]
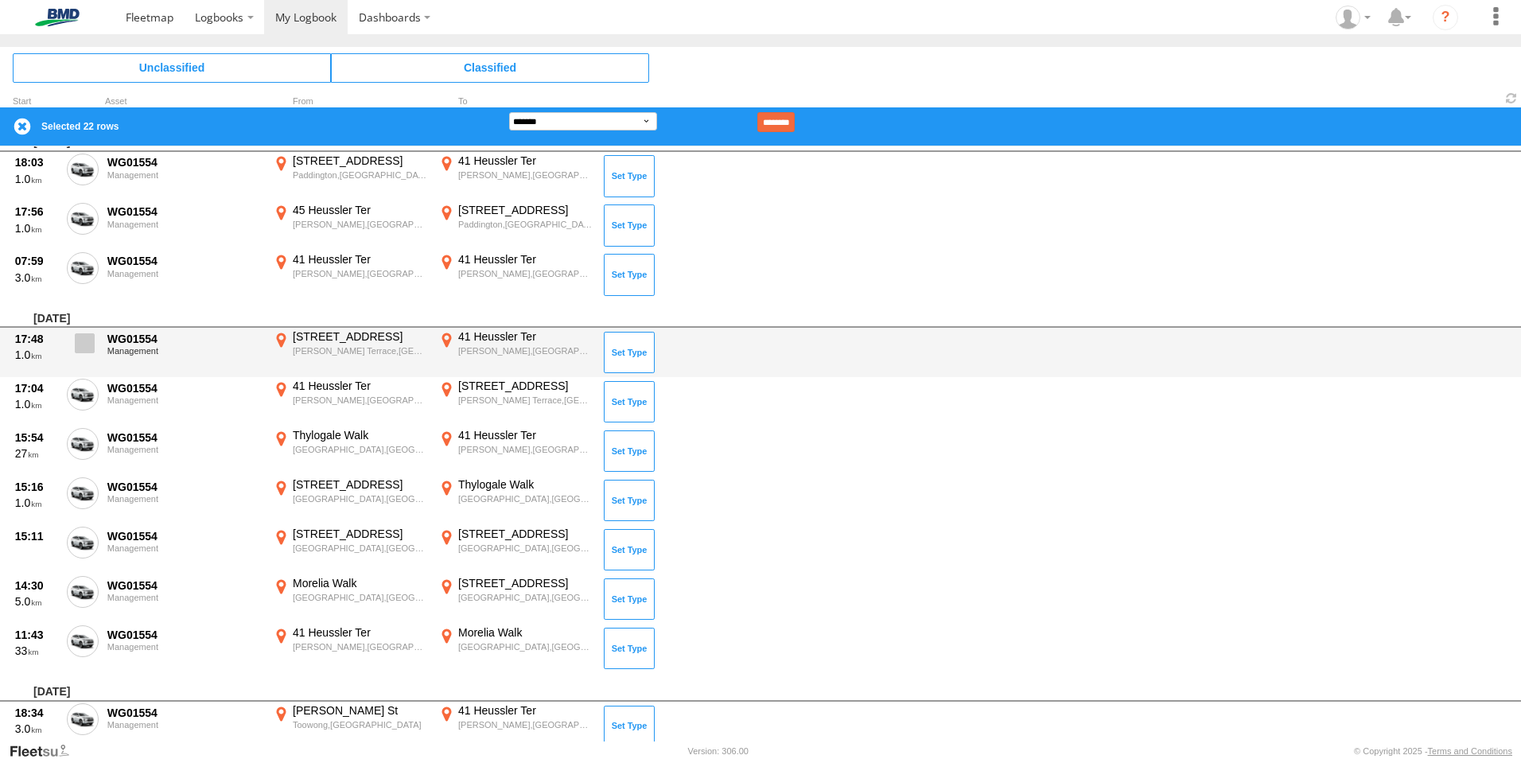
click at [82, 341] on span at bounding box center [85, 343] width 20 height 20
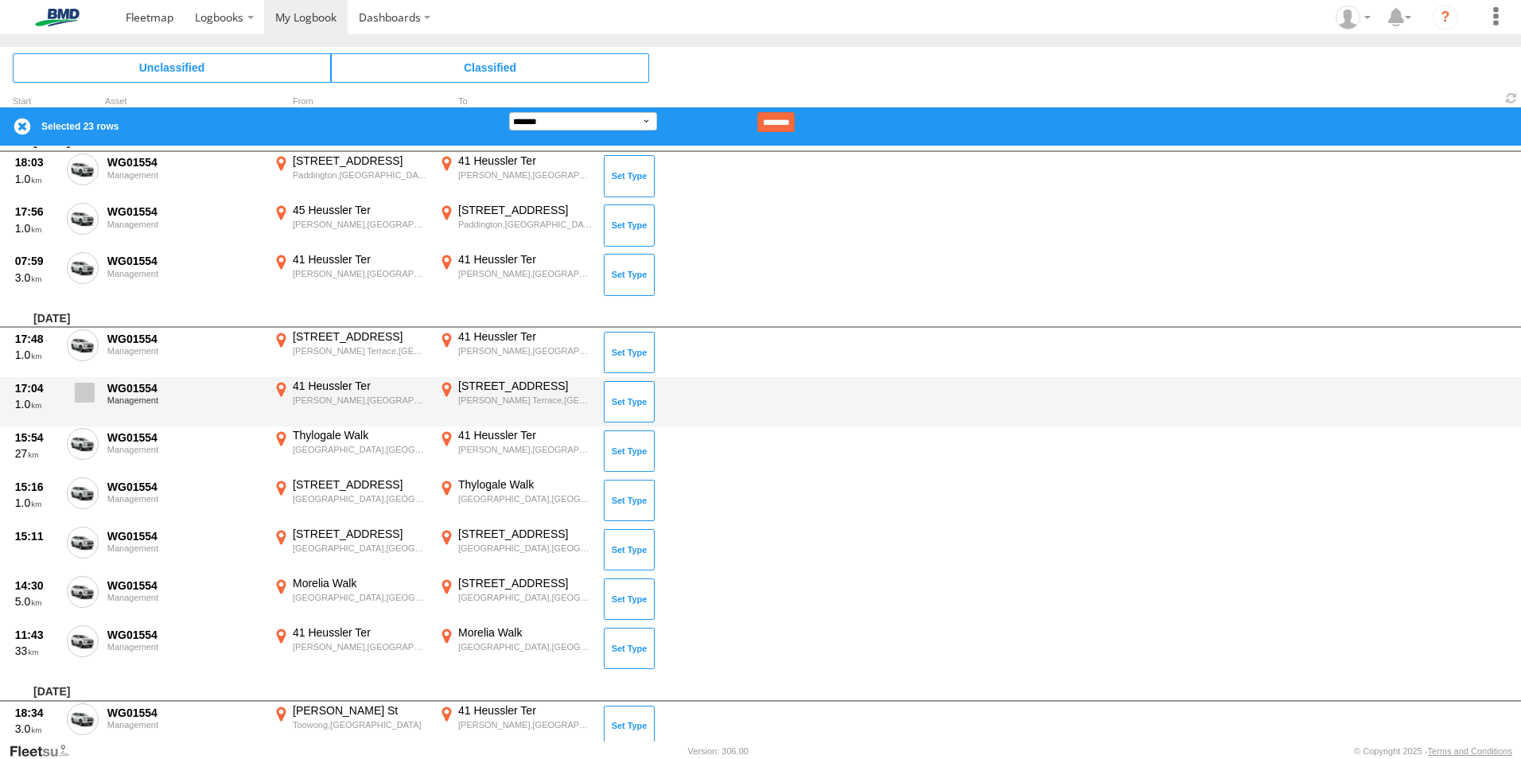
click at [84, 391] on span at bounding box center [85, 393] width 20 height 20
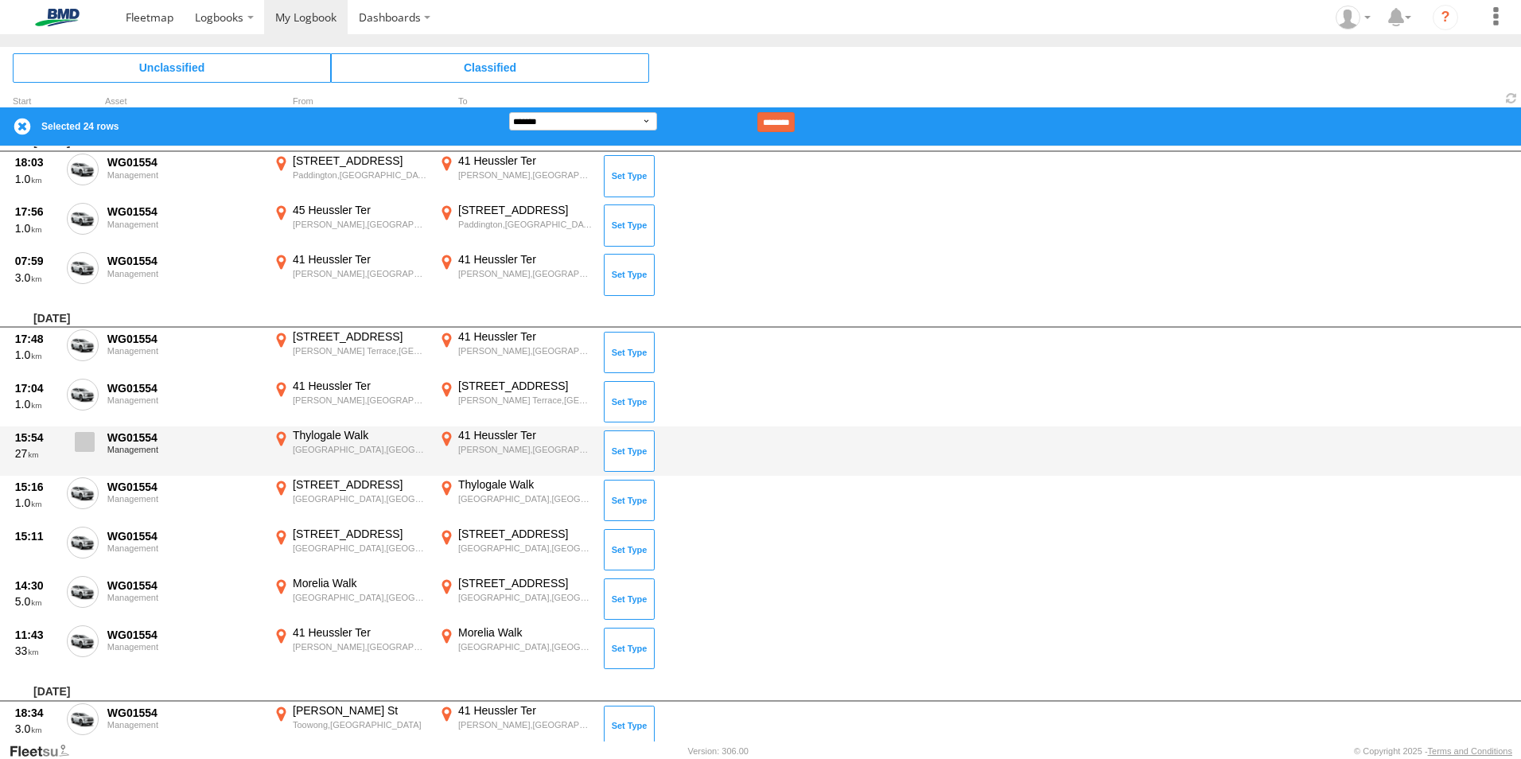
click at [82, 443] on span at bounding box center [85, 442] width 20 height 20
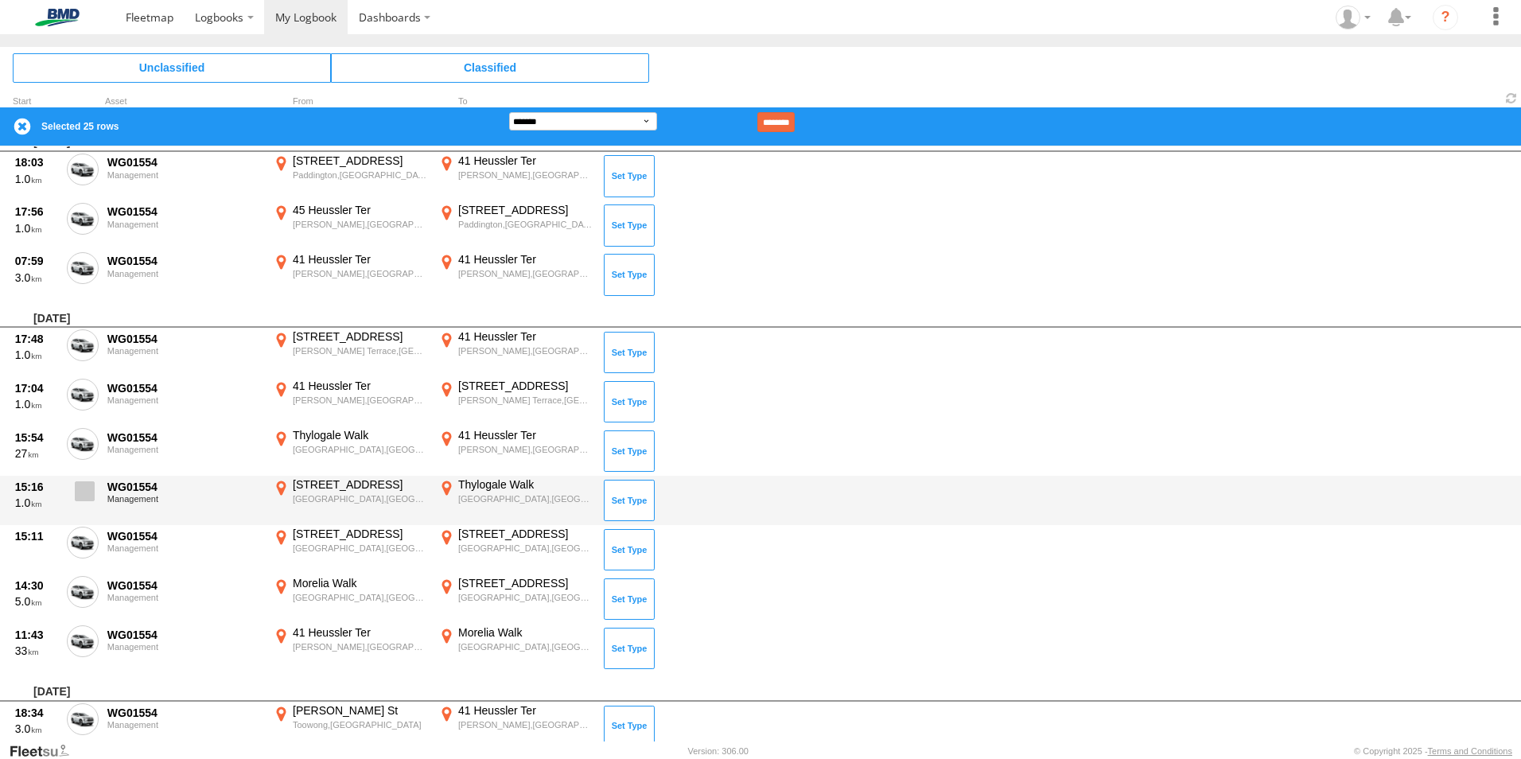
click at [84, 492] on span at bounding box center [85, 491] width 20 height 20
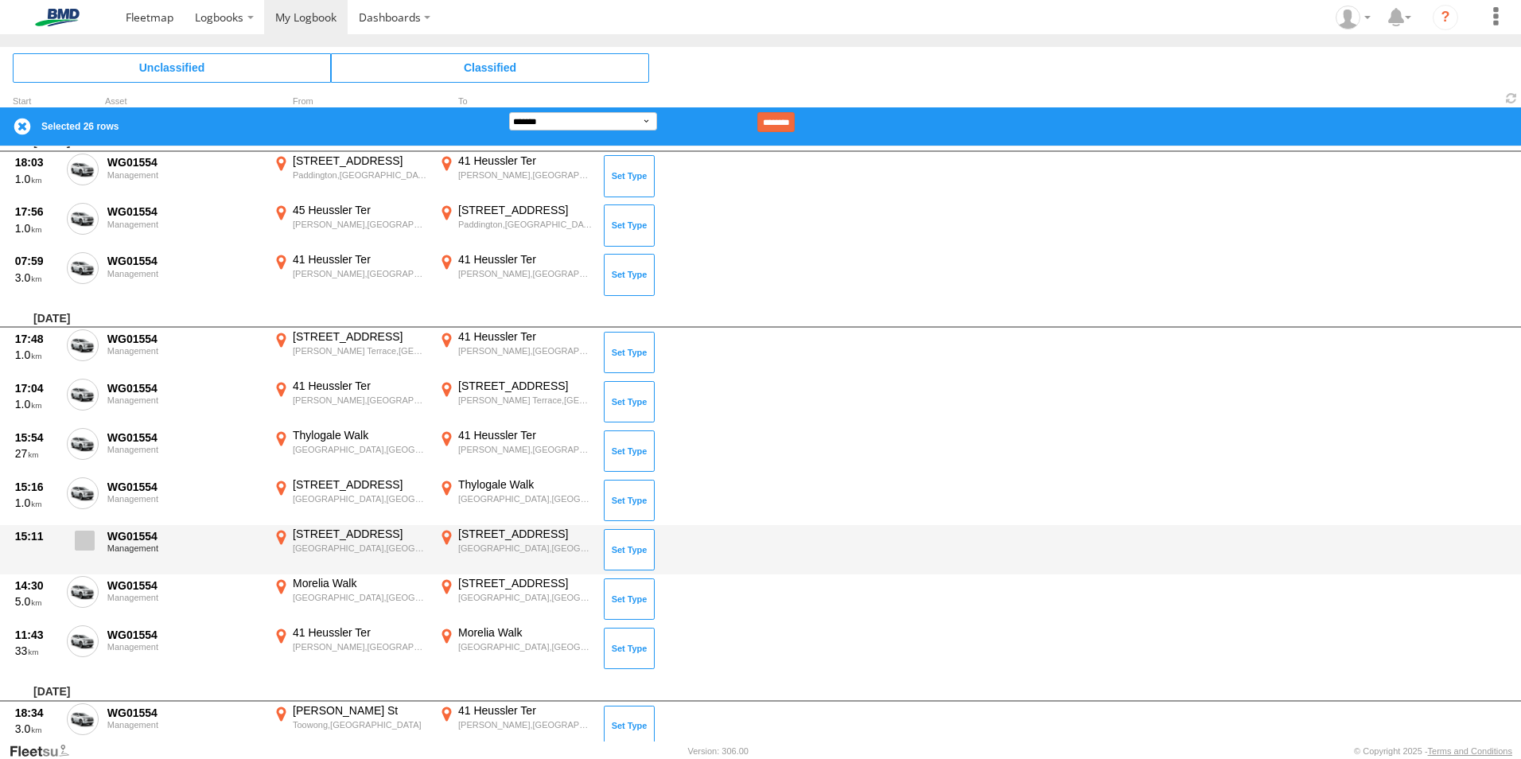
click at [87, 538] on span at bounding box center [85, 541] width 20 height 20
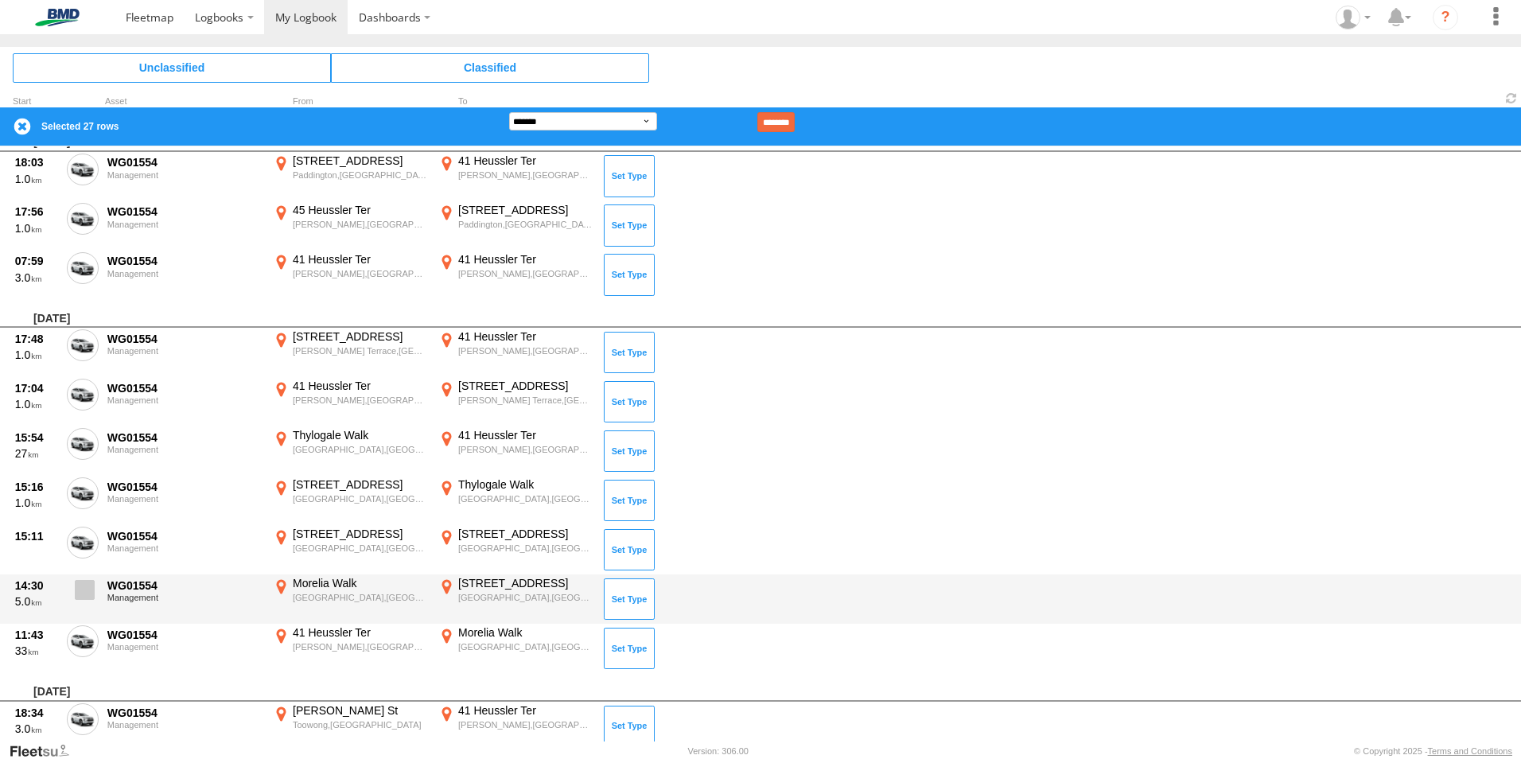
click at [89, 586] on span at bounding box center [85, 590] width 20 height 20
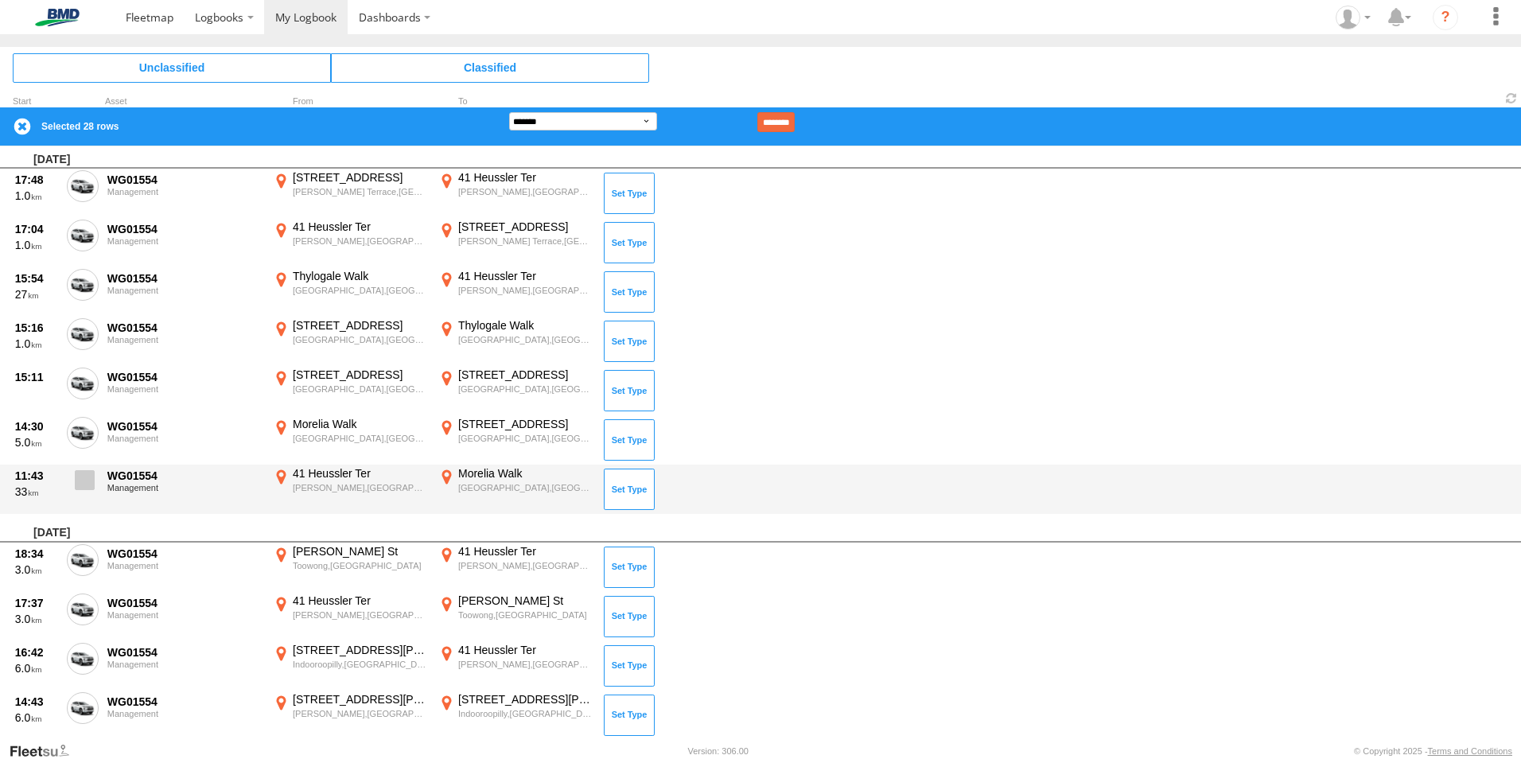
click at [77, 475] on span at bounding box center [85, 480] width 20 height 20
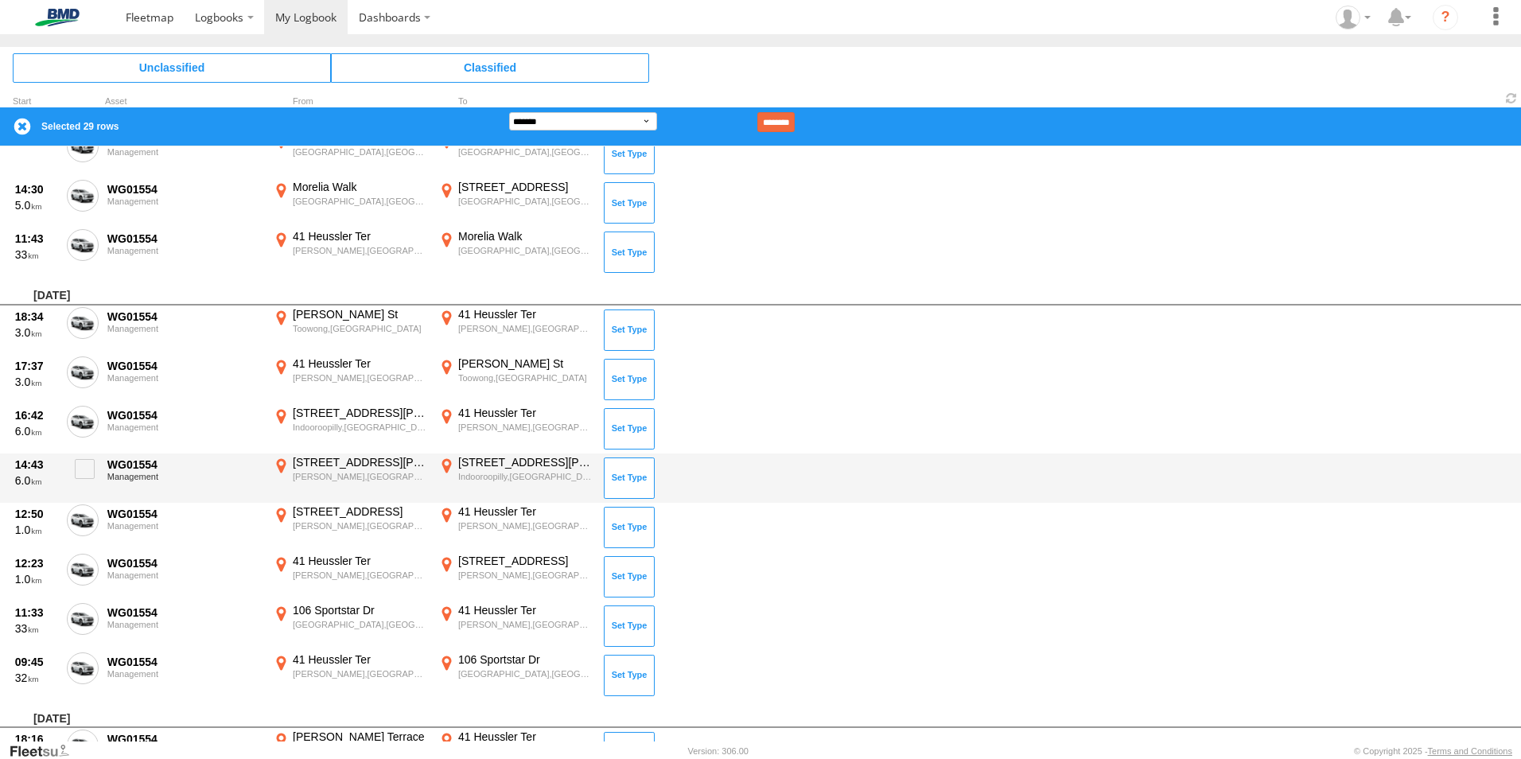
scroll to position [2704, 0]
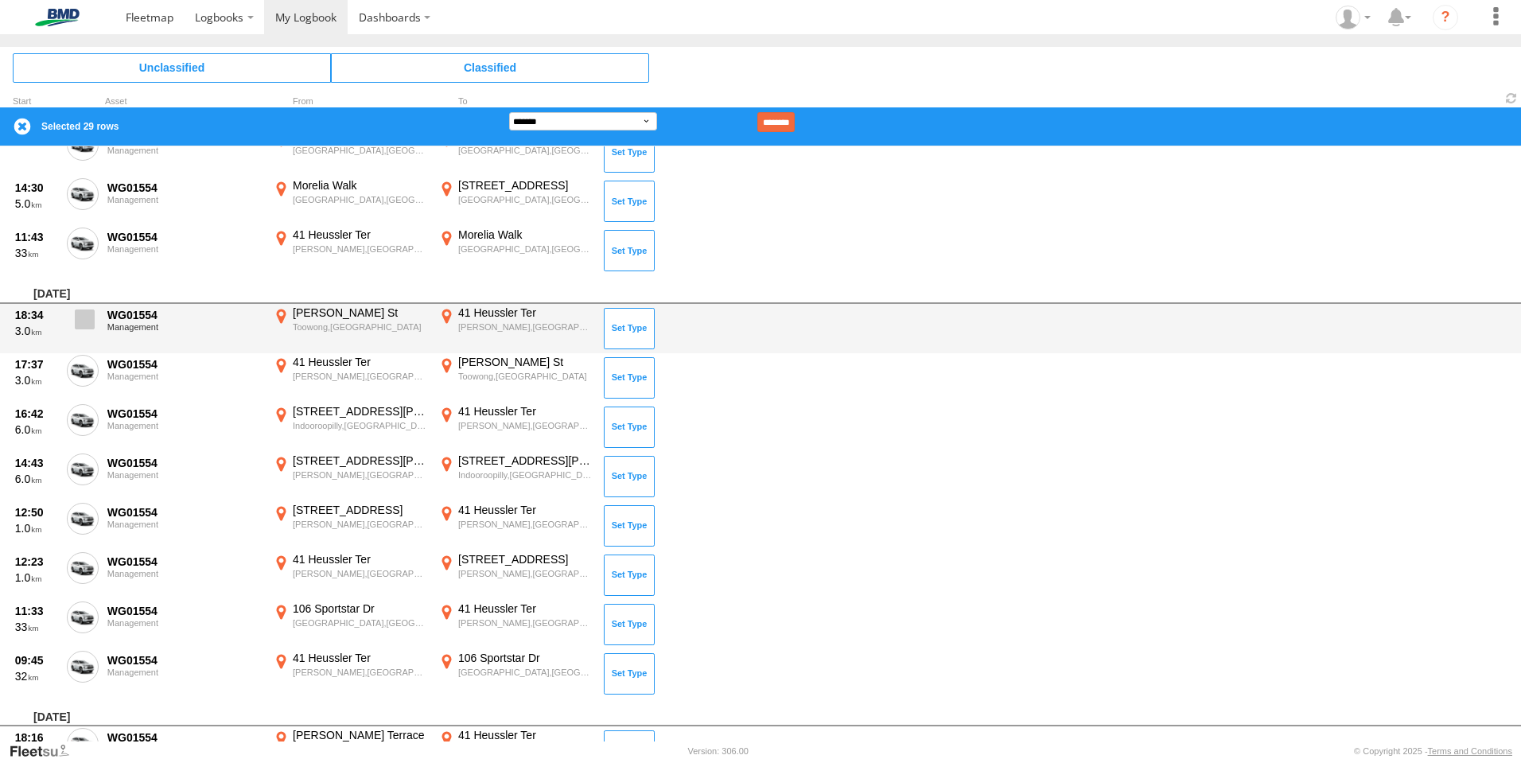
click at [84, 311] on span at bounding box center [85, 319] width 20 height 20
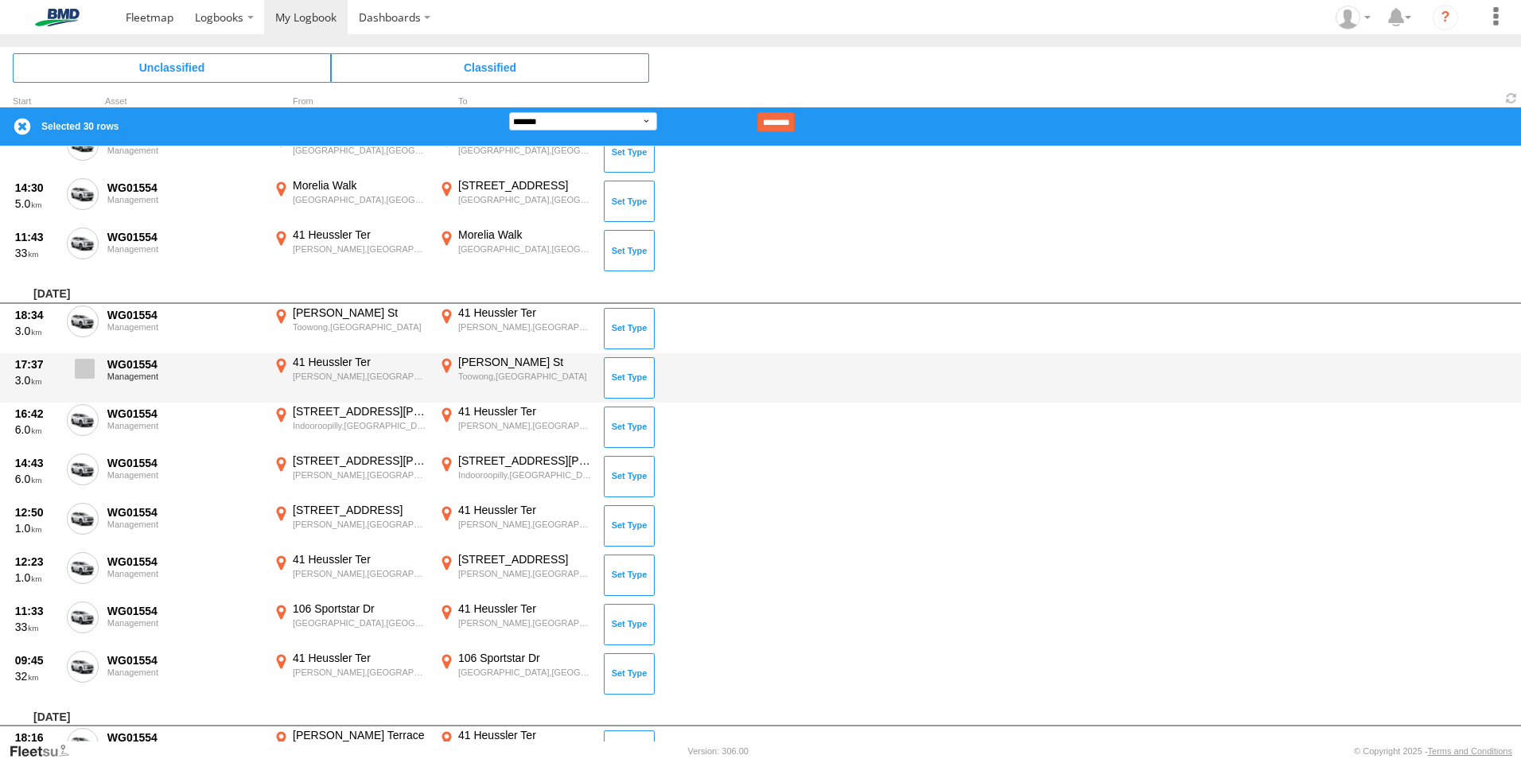
click at [87, 364] on span at bounding box center [85, 369] width 20 height 20
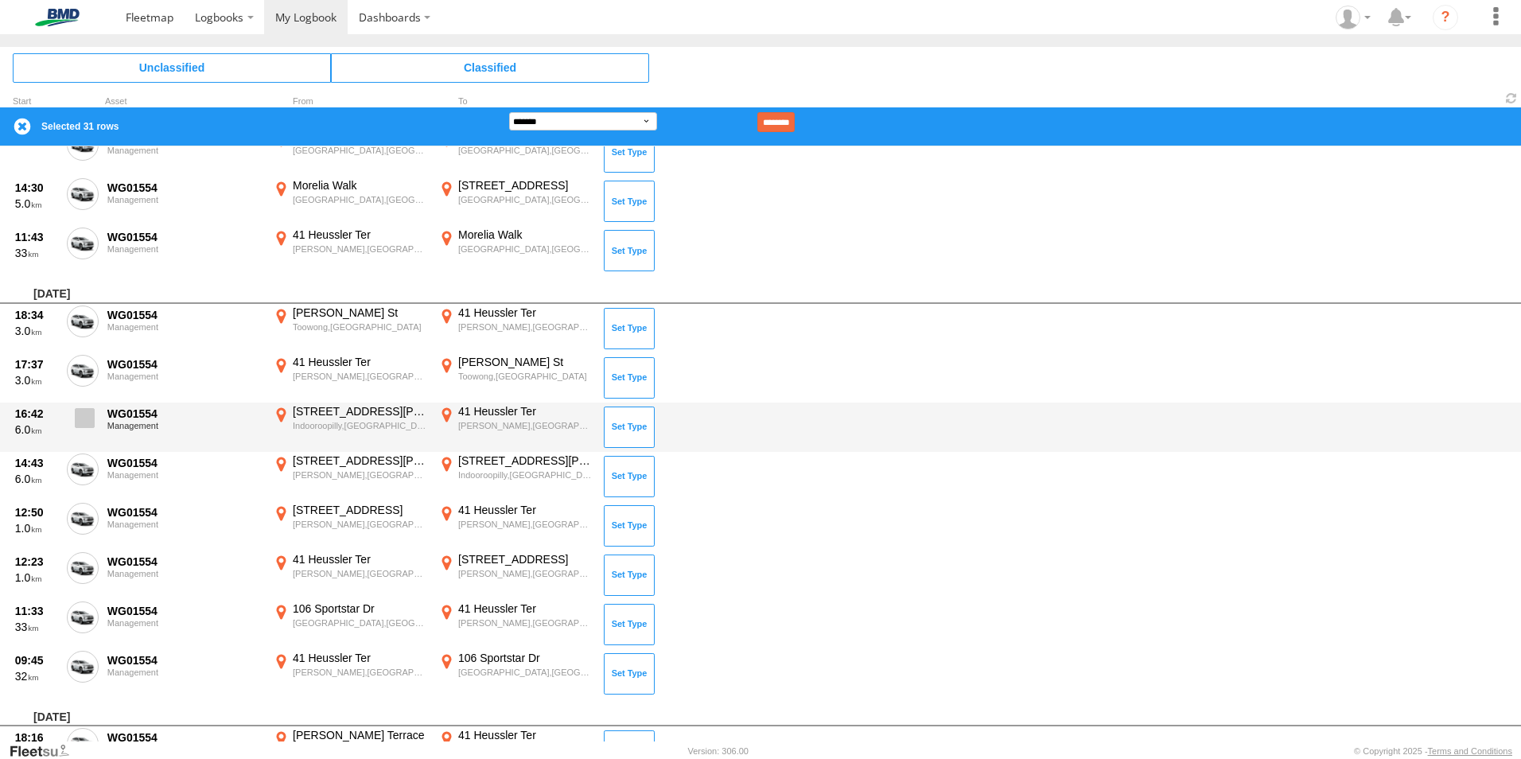
click at [86, 413] on span at bounding box center [85, 418] width 20 height 20
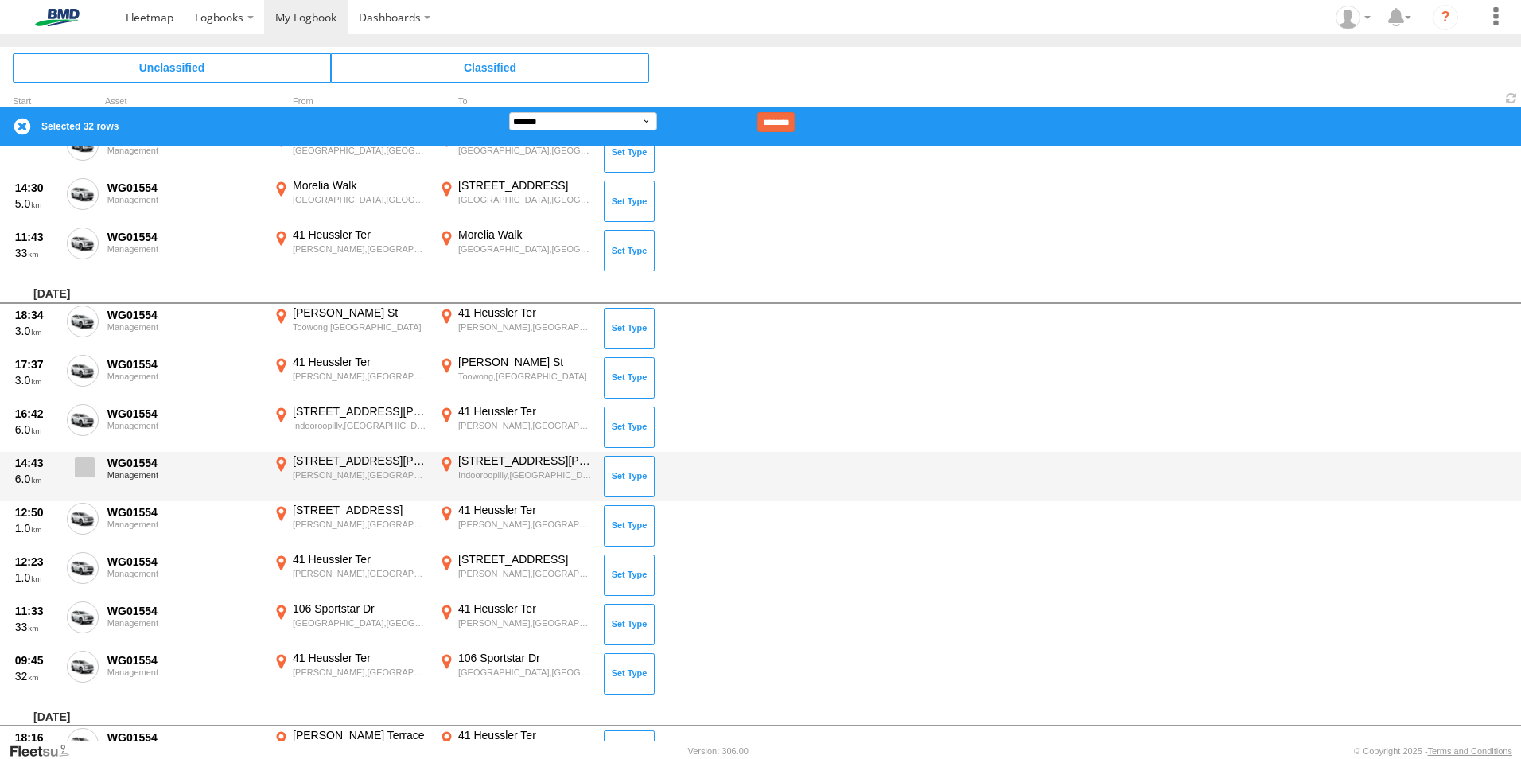
click at [83, 461] on span at bounding box center [85, 467] width 20 height 20
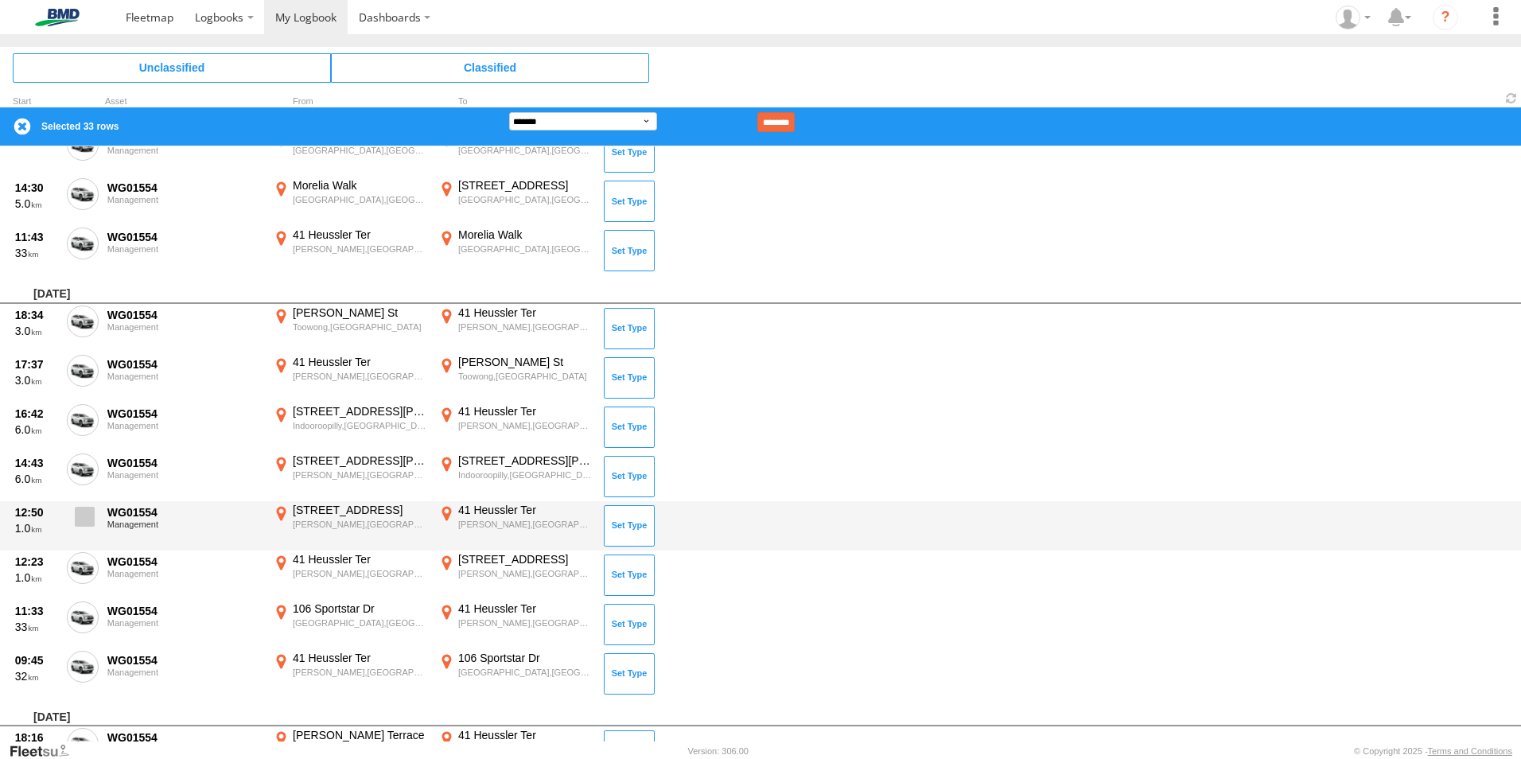
click at [84, 516] on span at bounding box center [85, 517] width 20 height 20
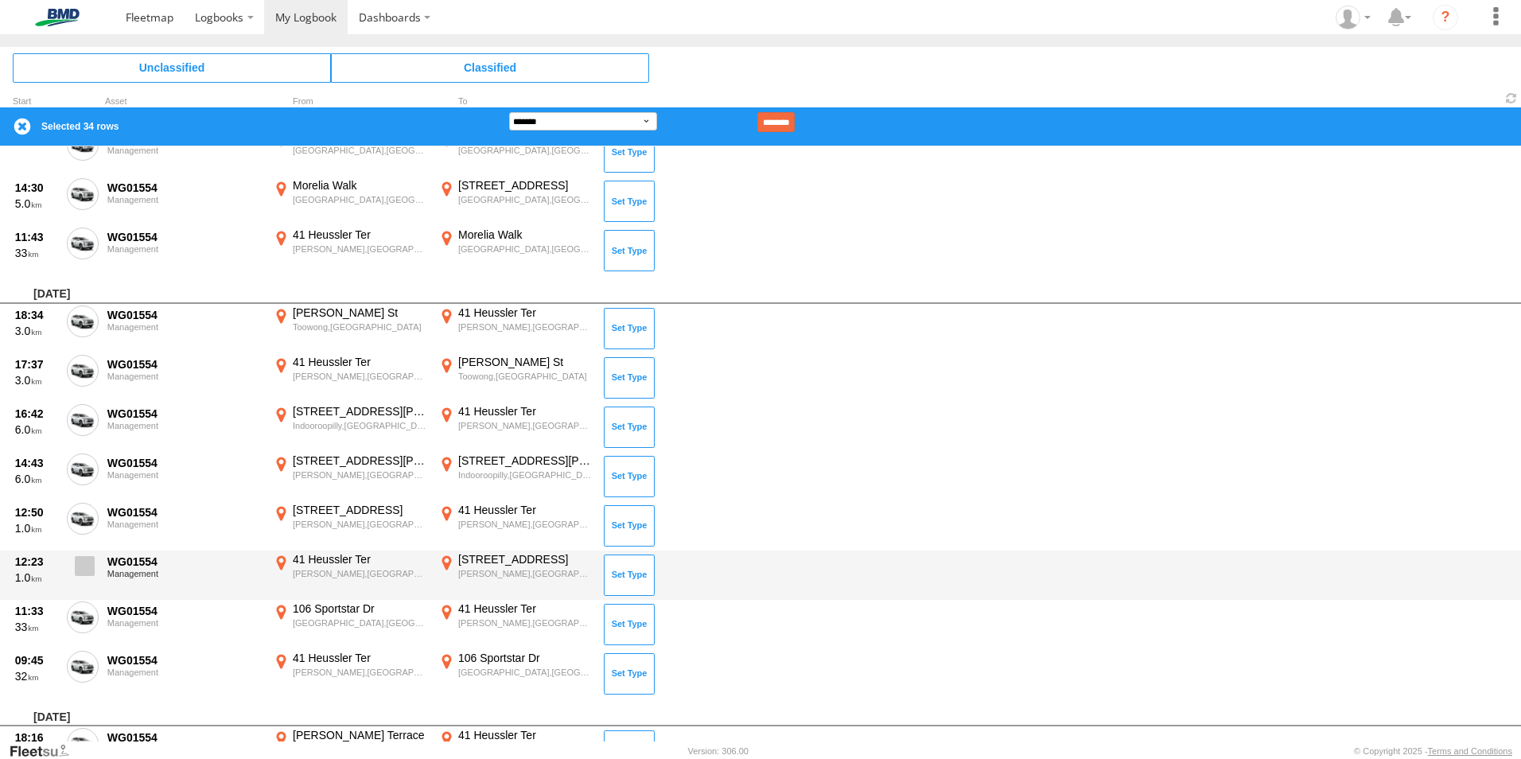
click at [84, 573] on span at bounding box center [85, 566] width 20 height 20
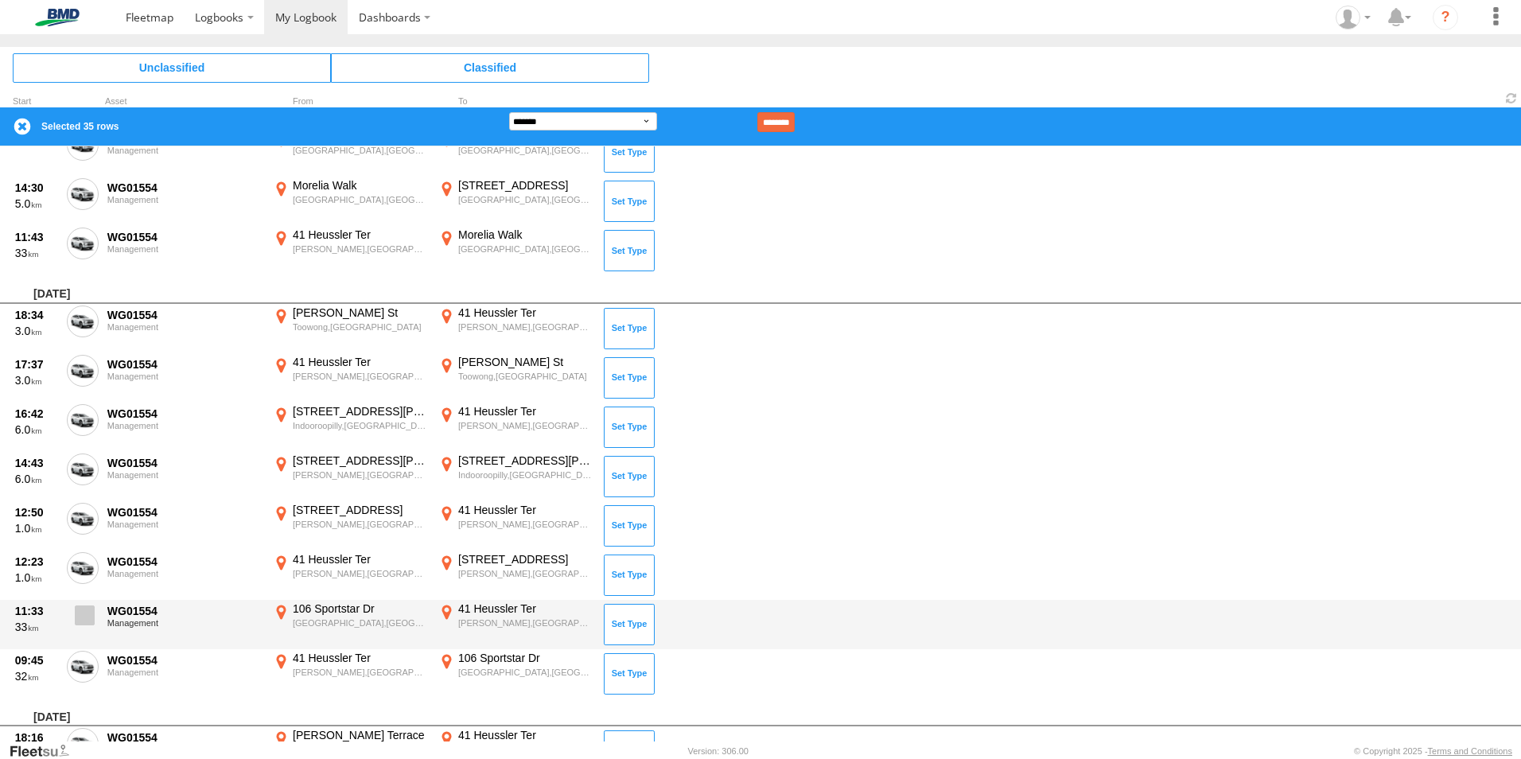
click at [84, 615] on span at bounding box center [85, 615] width 20 height 20
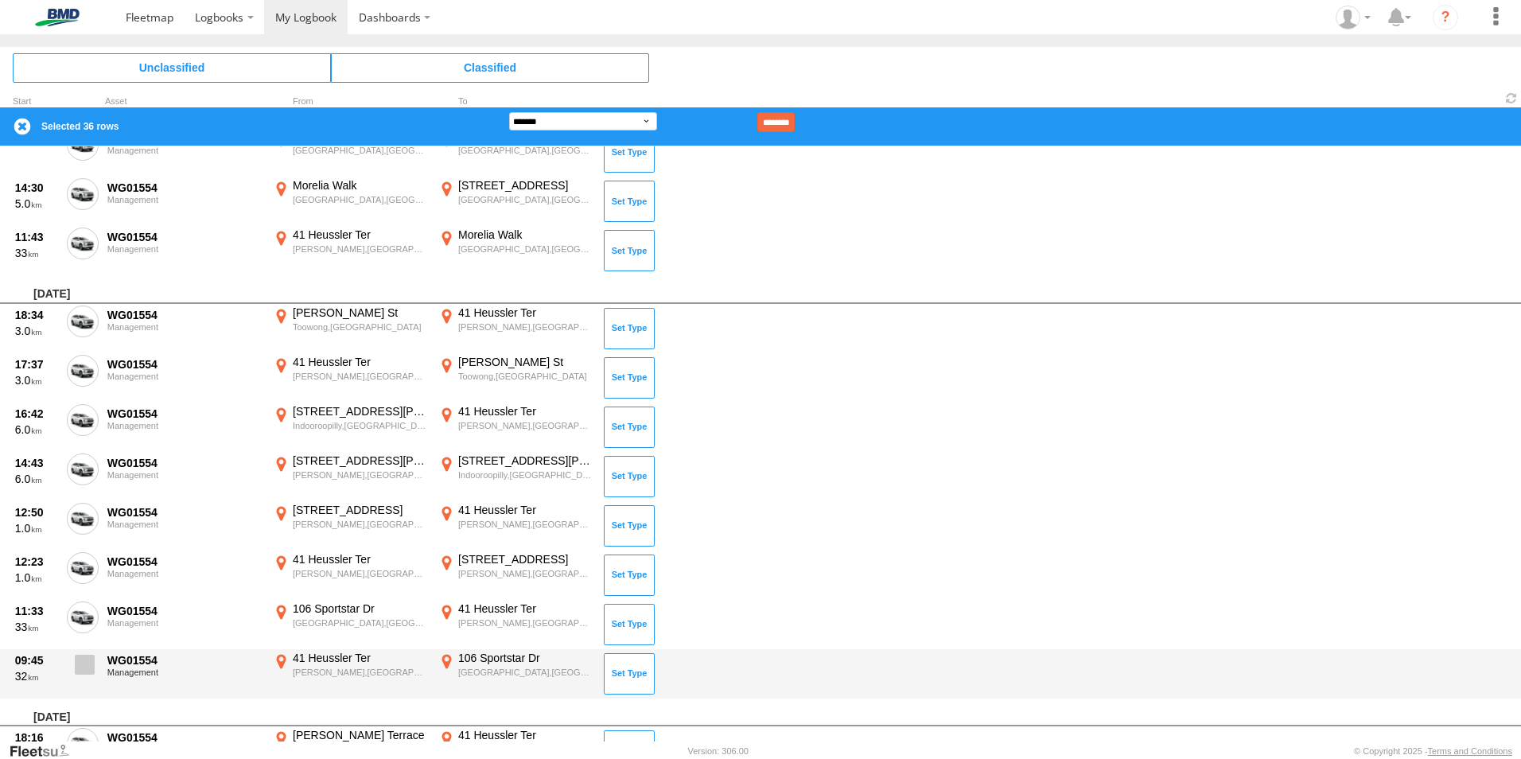
click at [91, 668] on span at bounding box center [85, 665] width 20 height 20
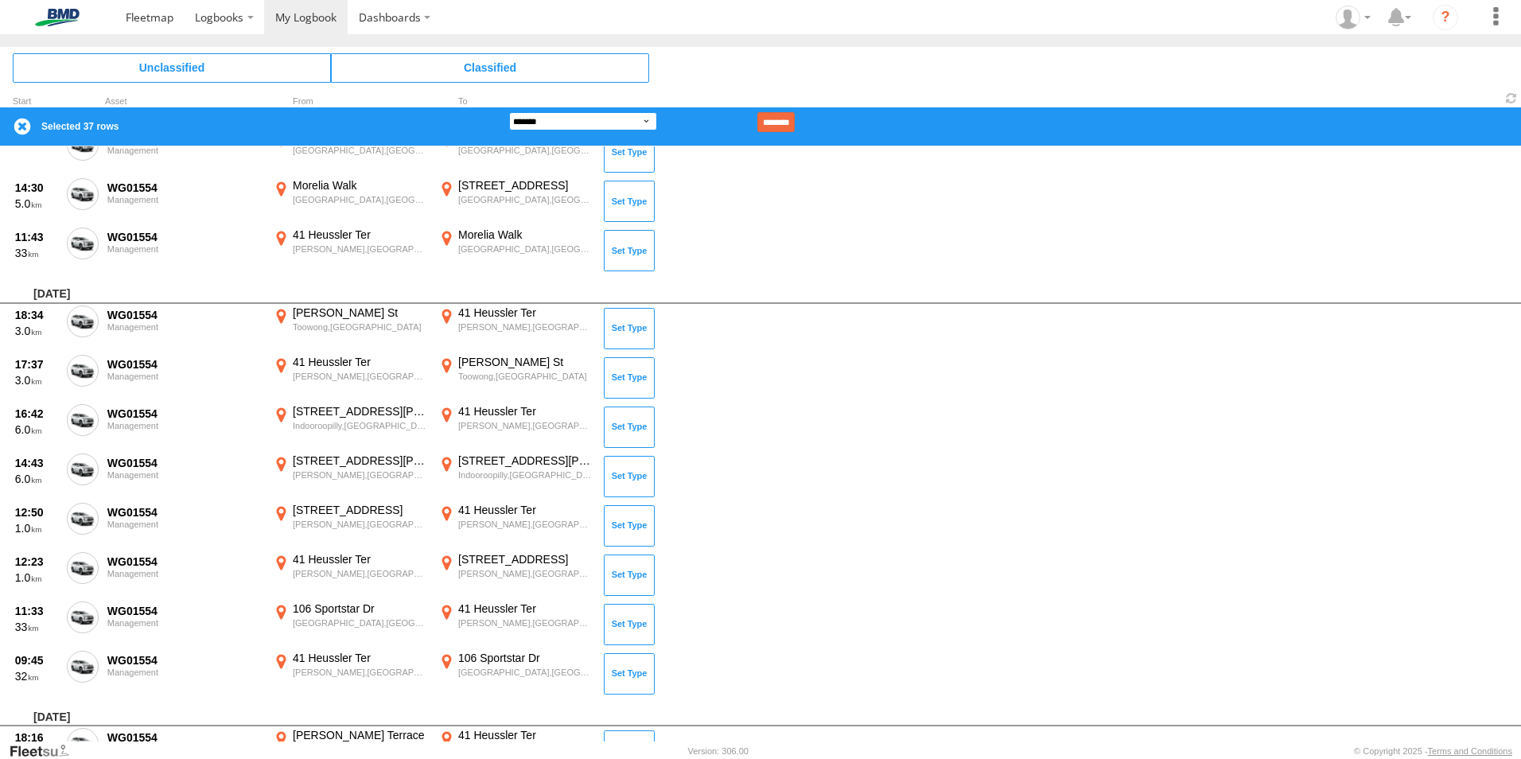
click at [549, 129] on select "**********" at bounding box center [583, 121] width 148 height 18
select select "**"
click at [509, 112] on select "**********" at bounding box center [583, 121] width 148 height 18
click at [795, 117] on input "********" at bounding box center [775, 122] width 37 height 20
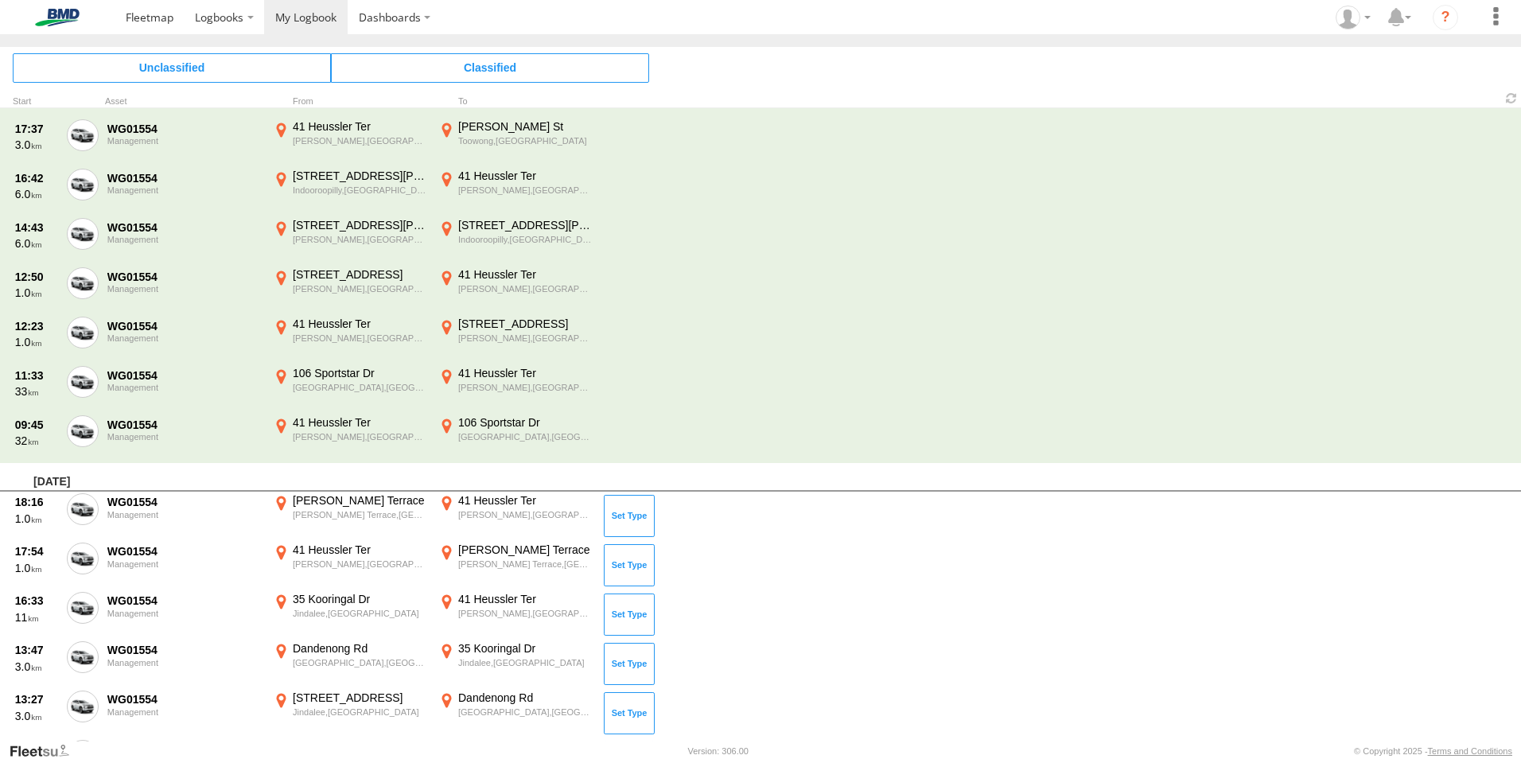
scroll to position [1373, 0]
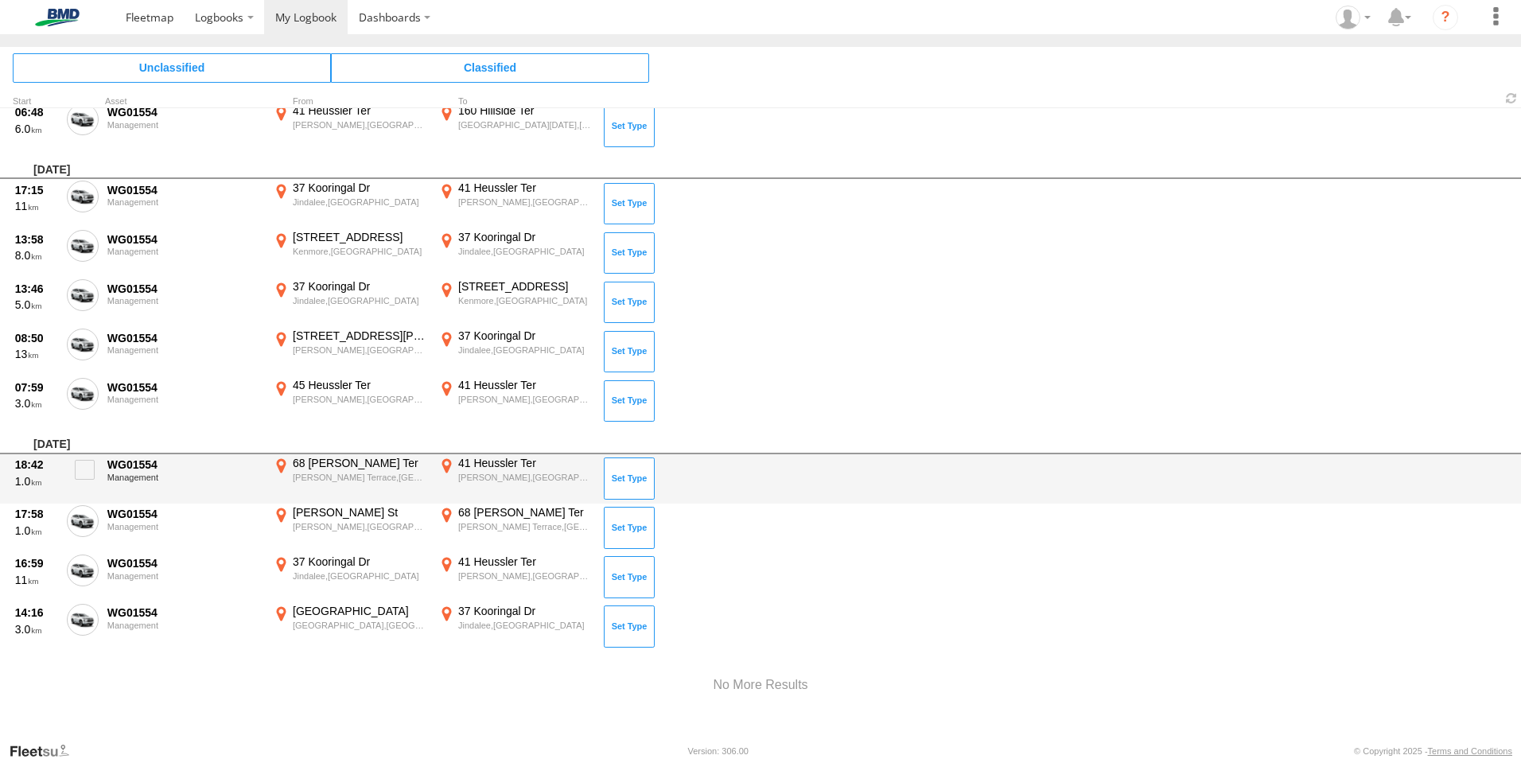
scroll to position [5014, 0]
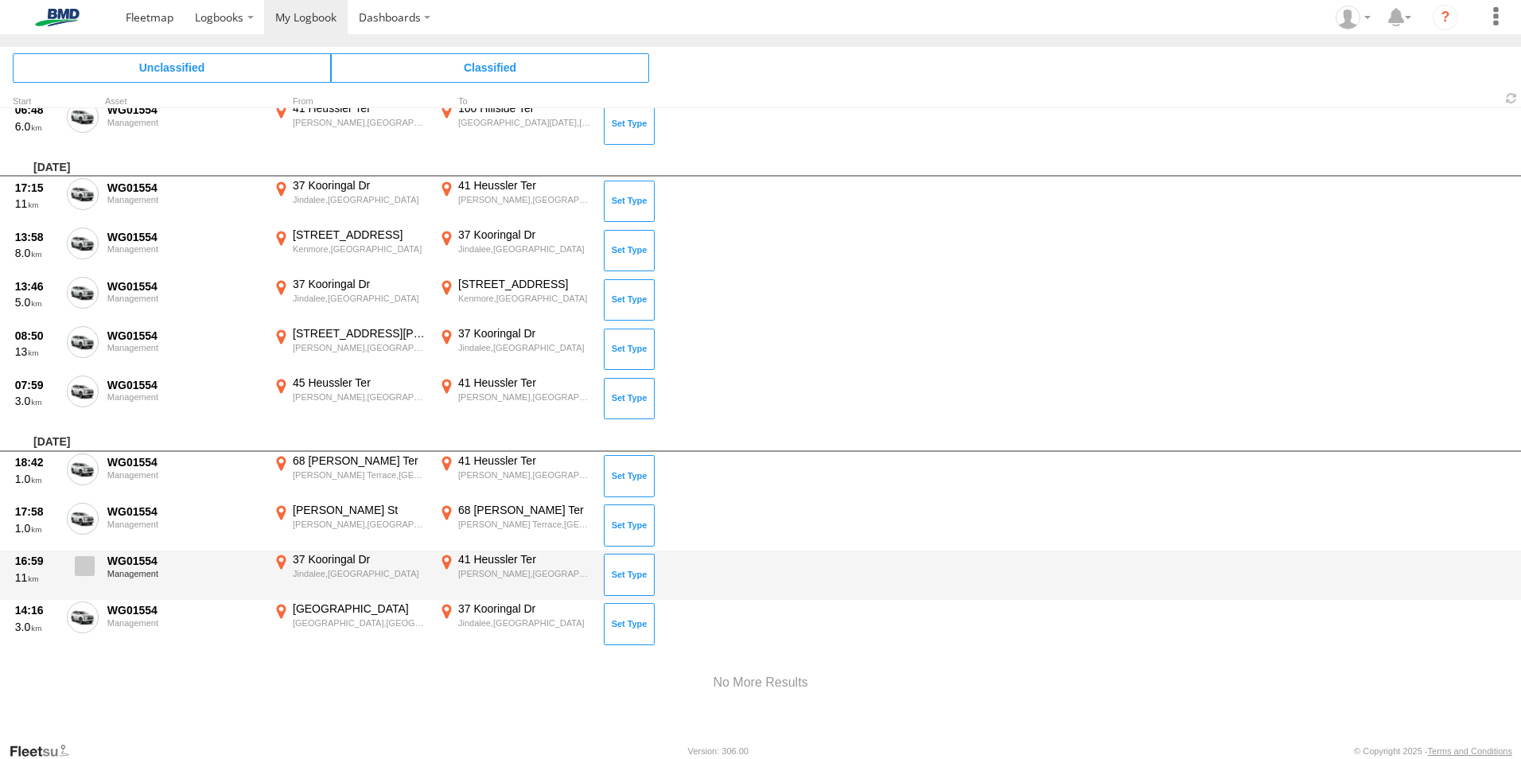
click at [77, 564] on span at bounding box center [85, 566] width 20 height 20
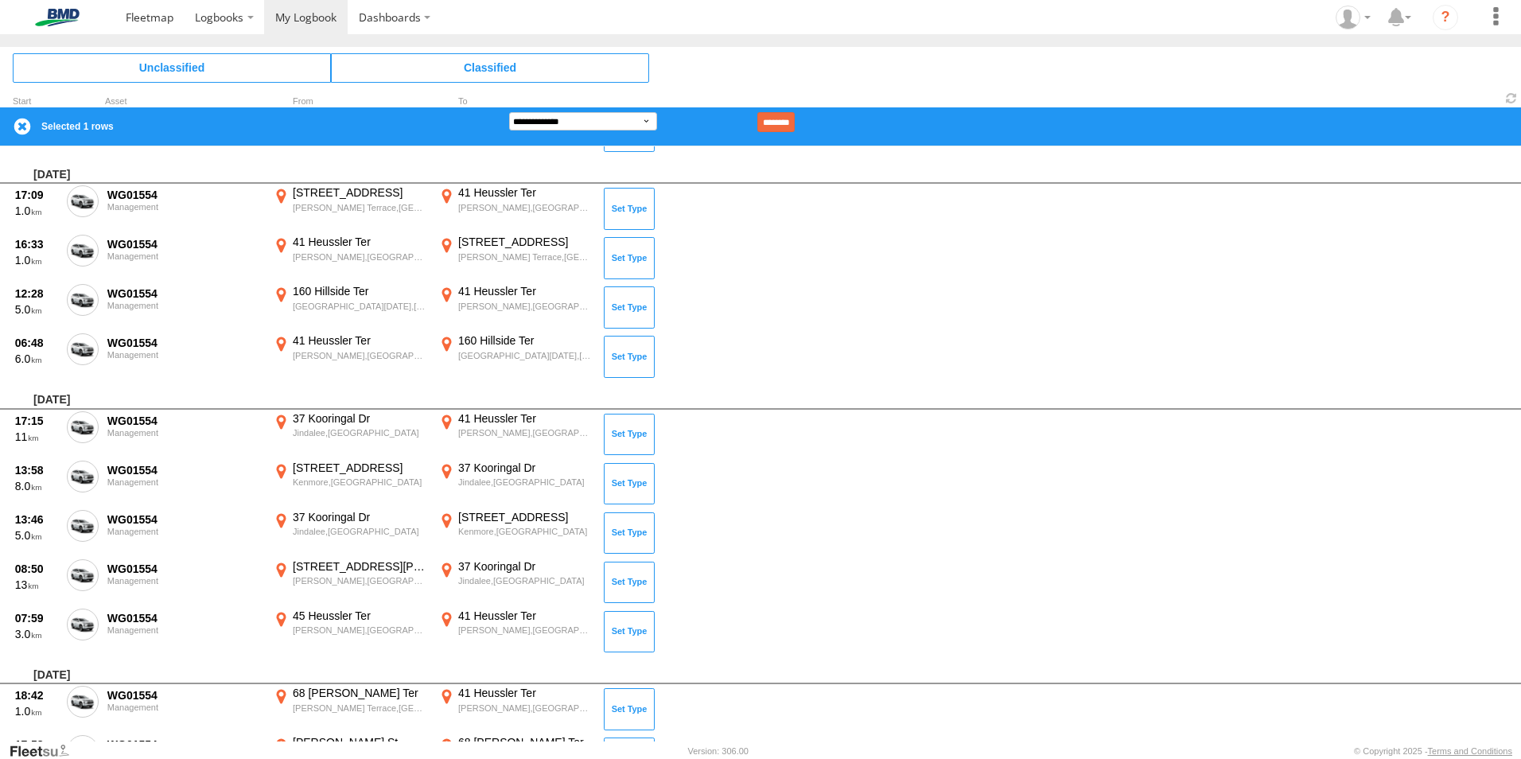
scroll to position [4854, 0]
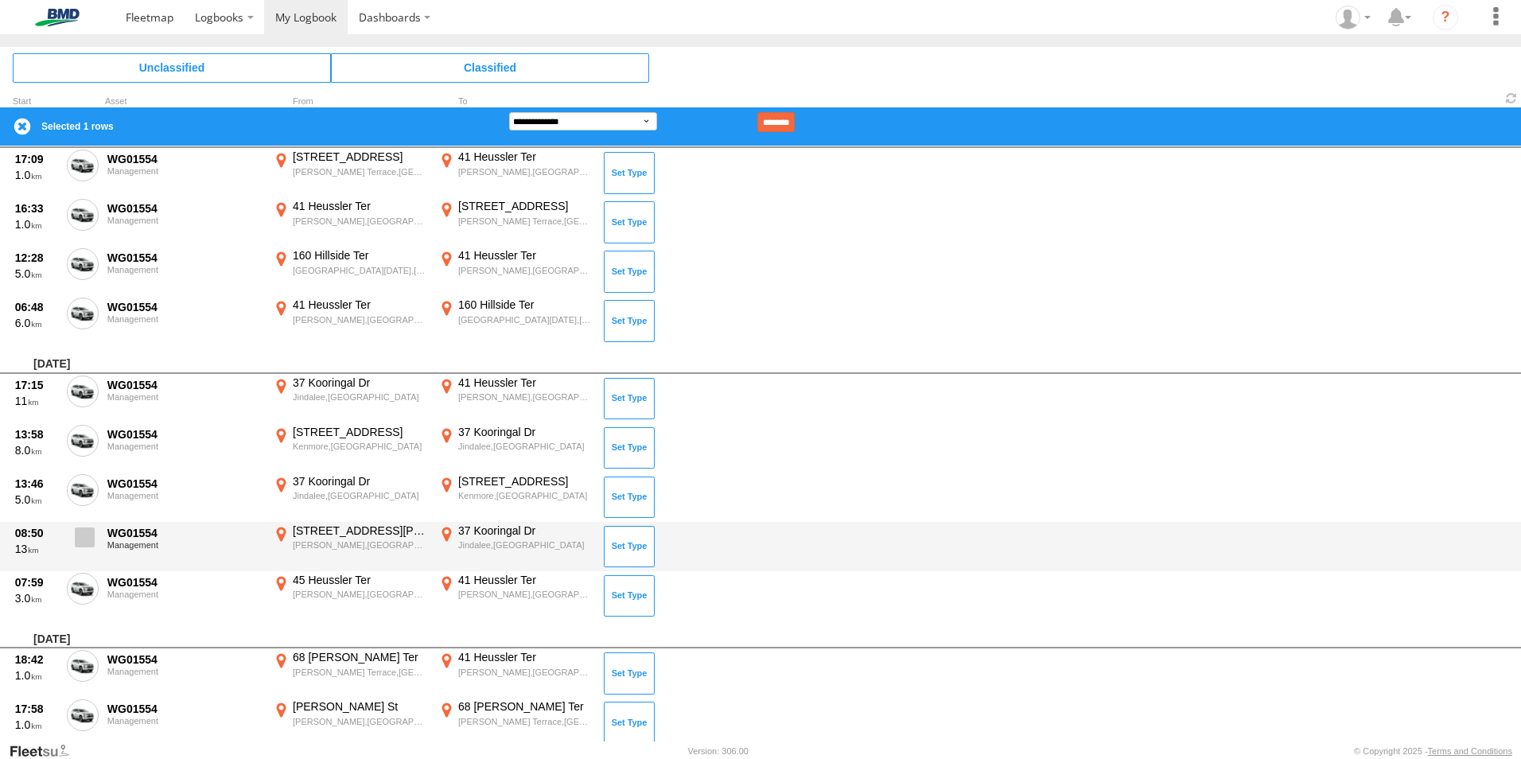
click at [80, 535] on span at bounding box center [85, 537] width 20 height 20
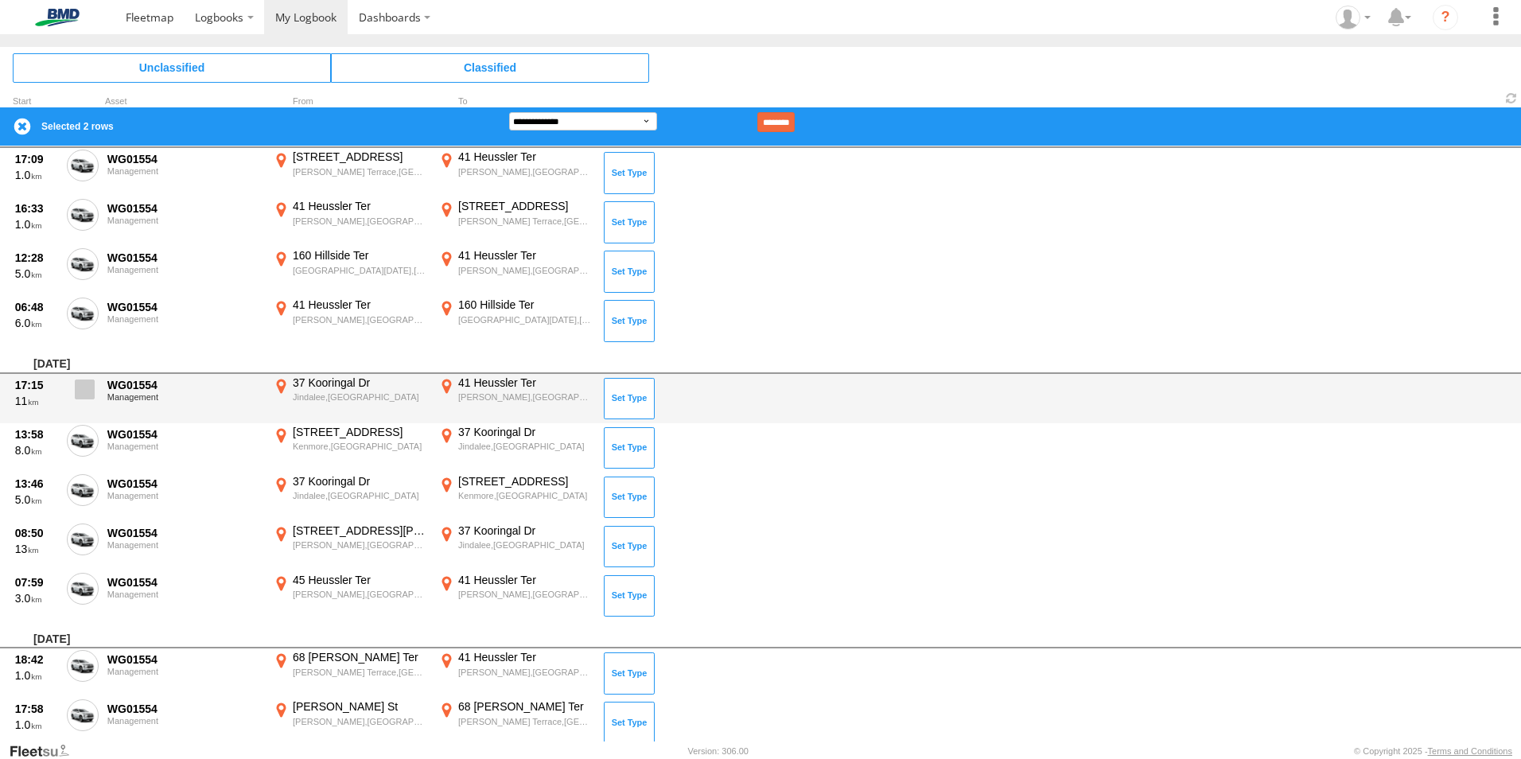
click at [95, 384] on label at bounding box center [83, 393] width 32 height 37
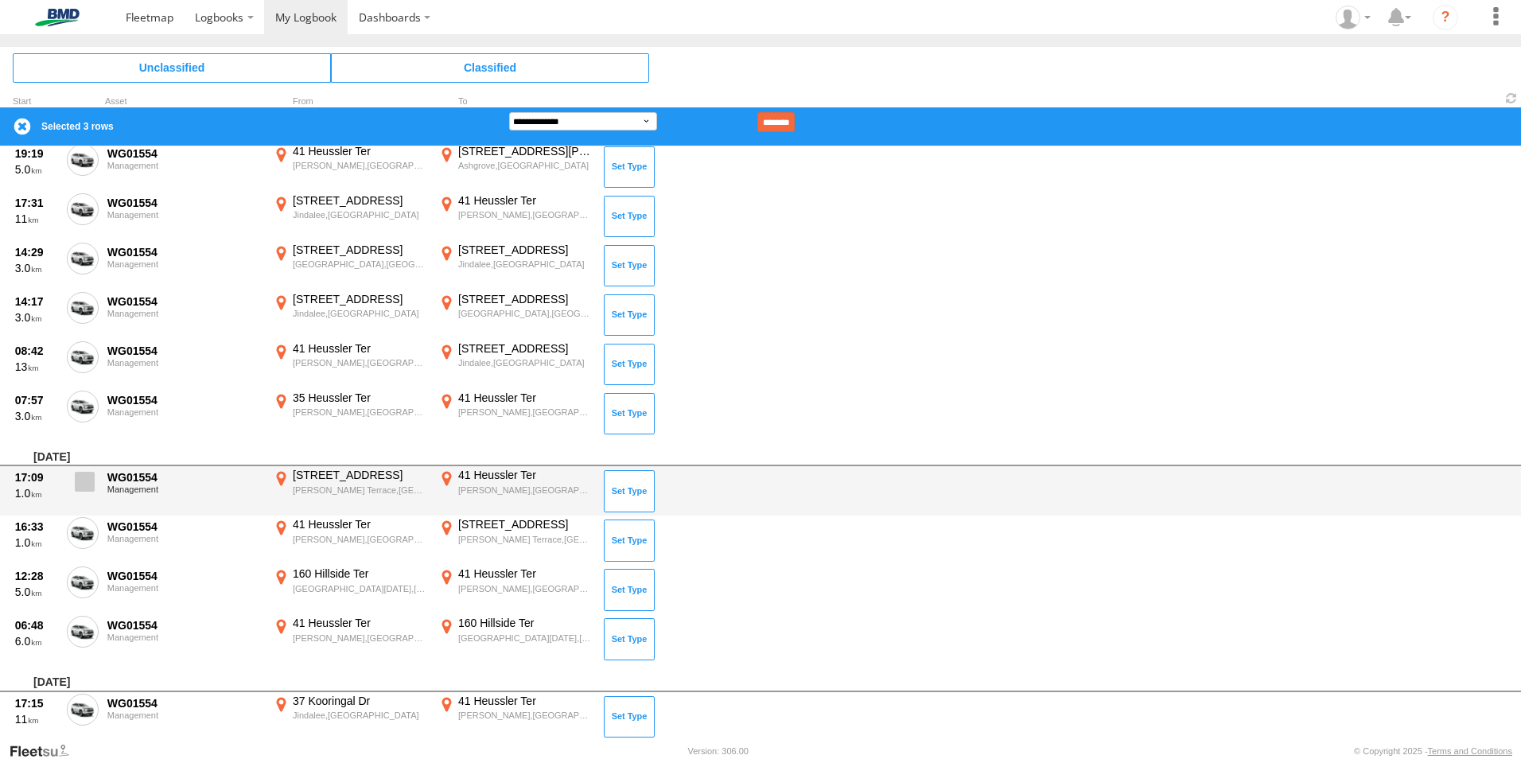
scroll to position [4377, 0]
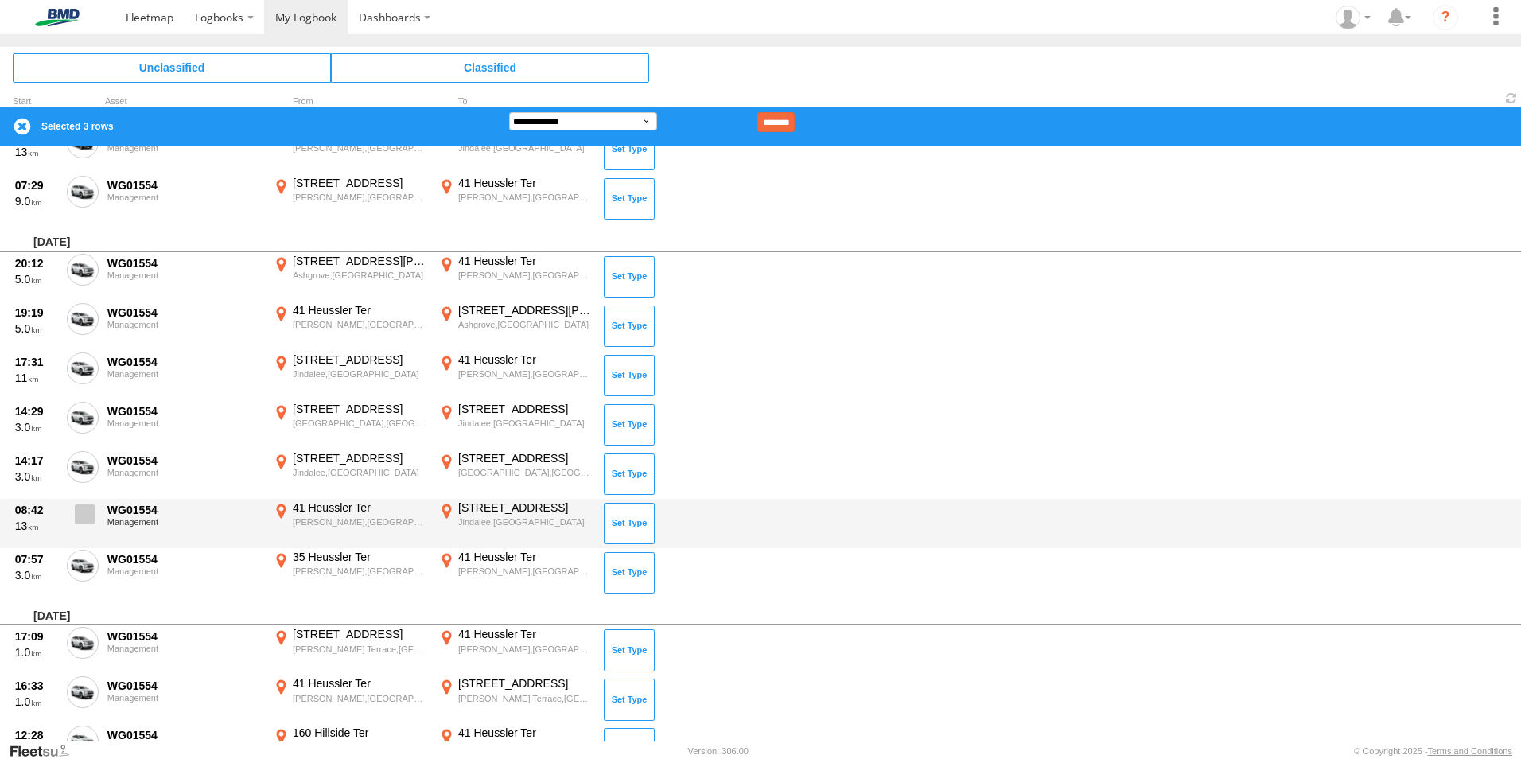
click at [85, 513] on span at bounding box center [85, 514] width 20 height 20
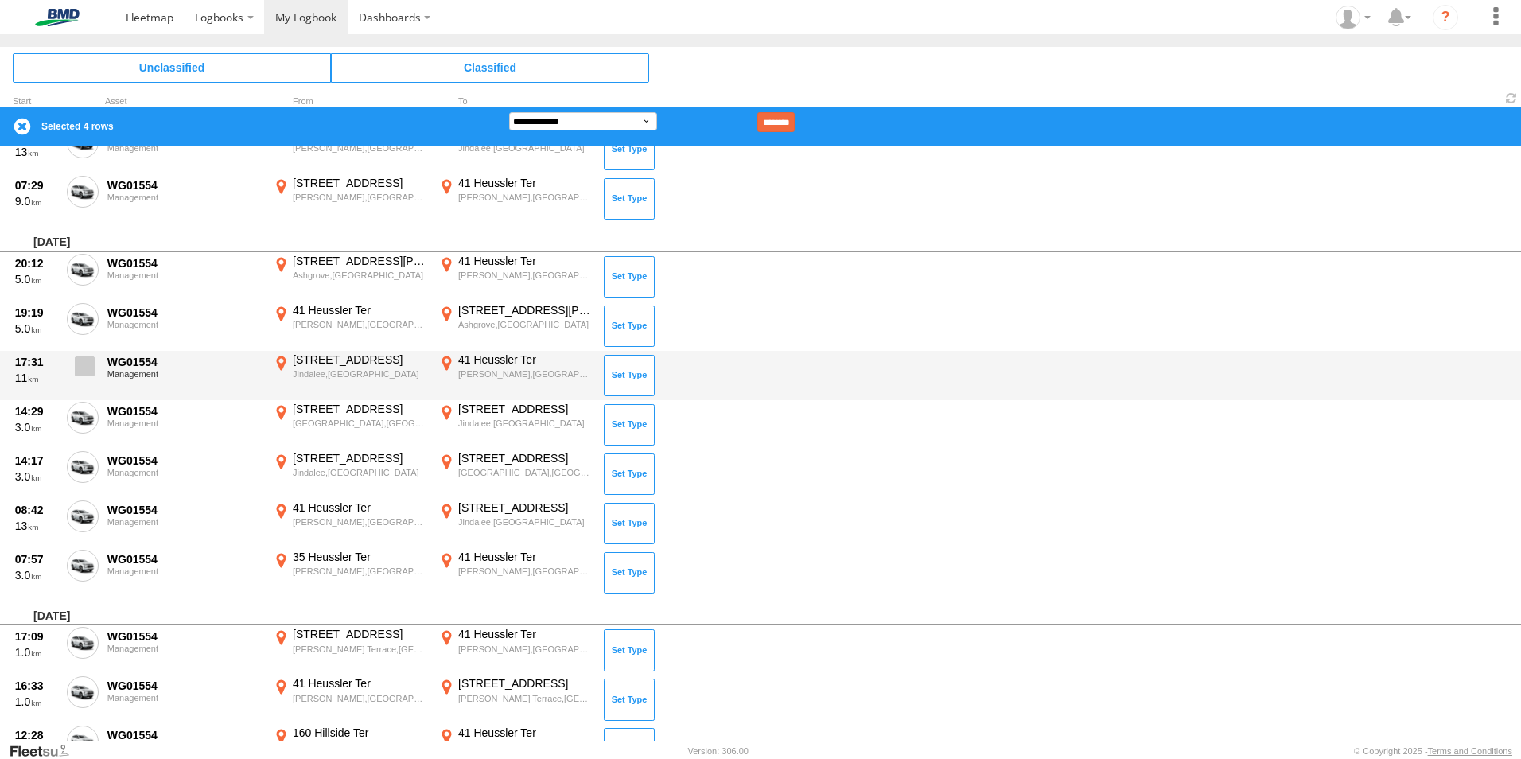
click at [82, 368] on span at bounding box center [85, 366] width 20 height 20
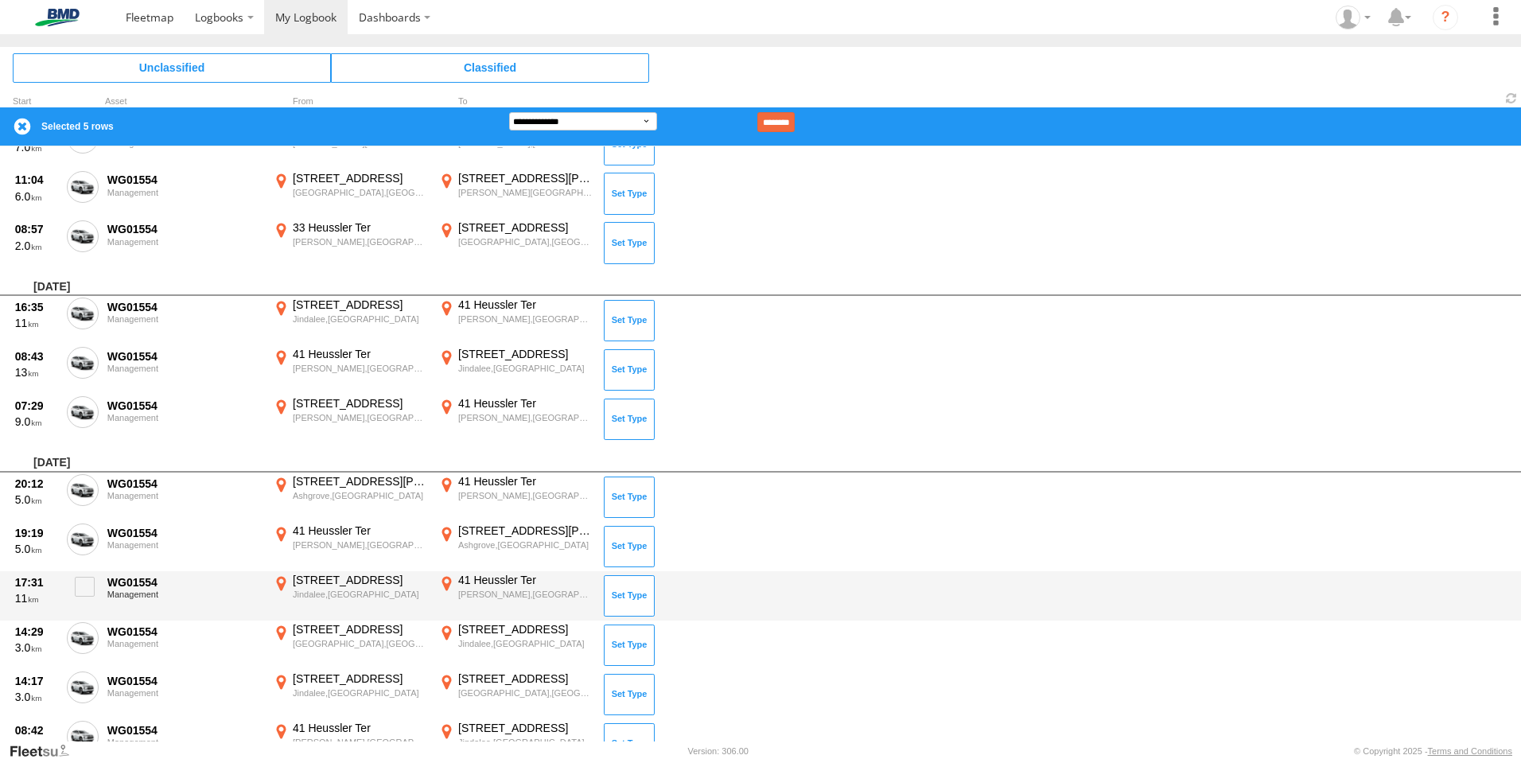
scroll to position [4139, 0]
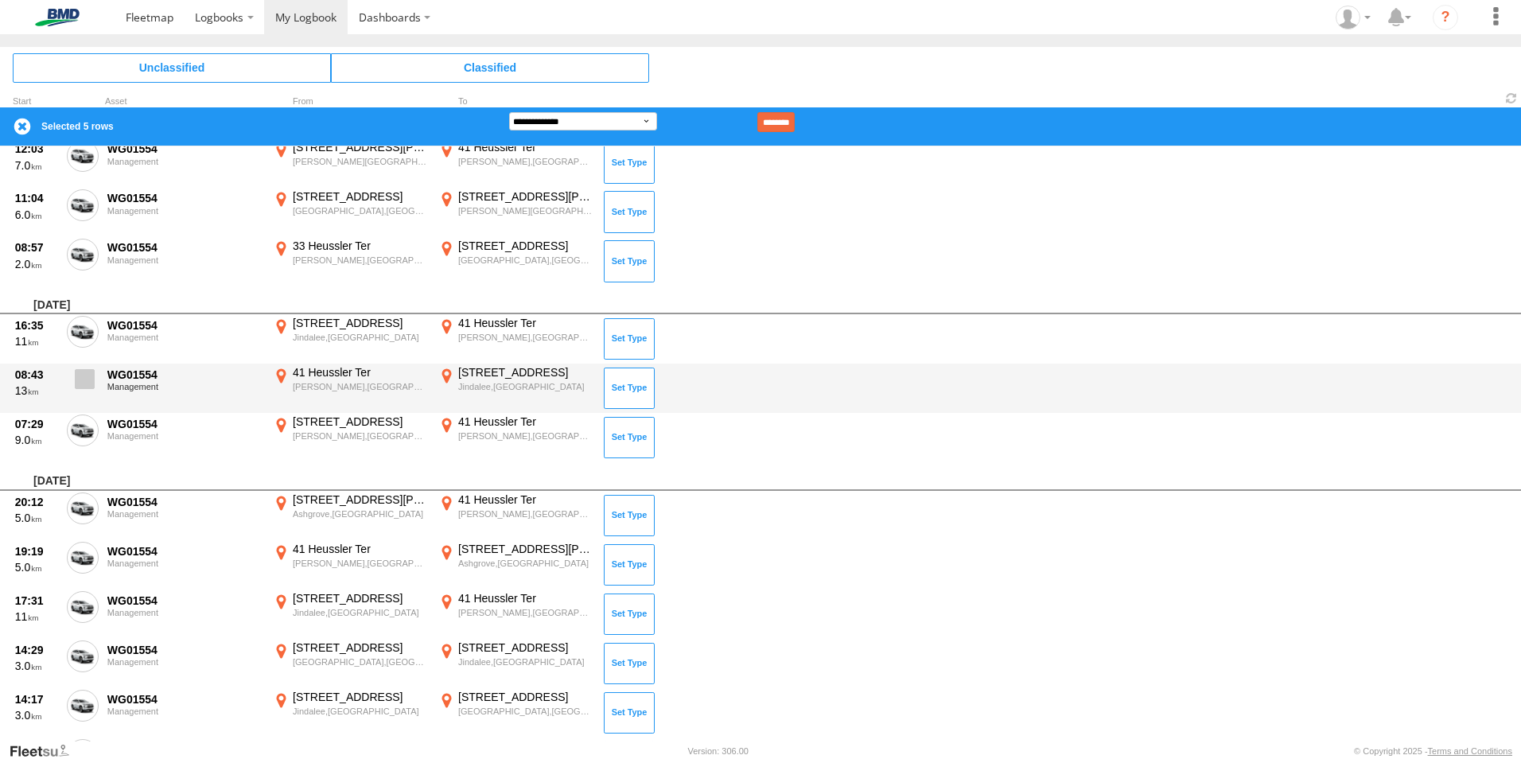
click at [81, 381] on span at bounding box center [85, 379] width 20 height 20
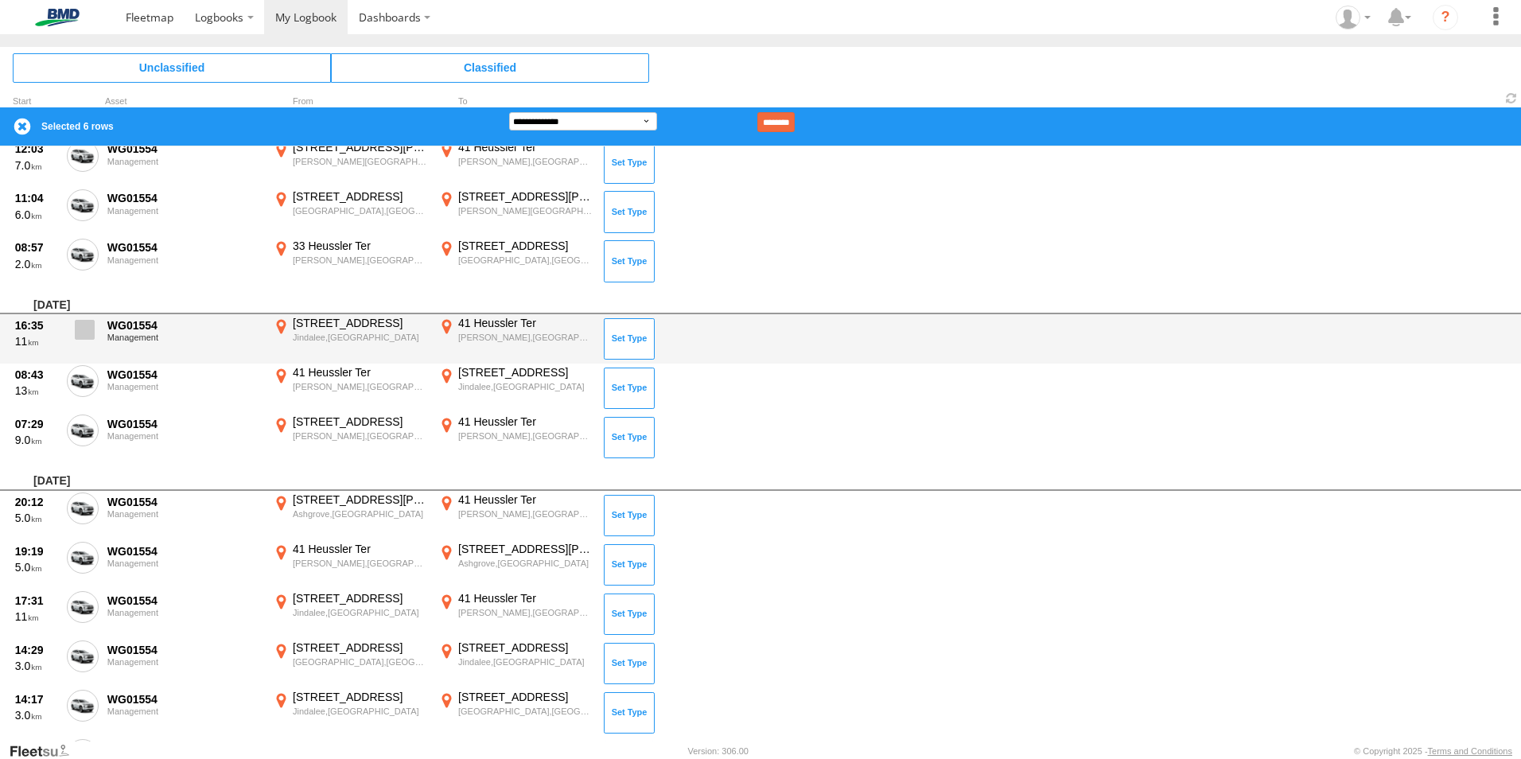
click at [83, 330] on span at bounding box center [85, 330] width 20 height 20
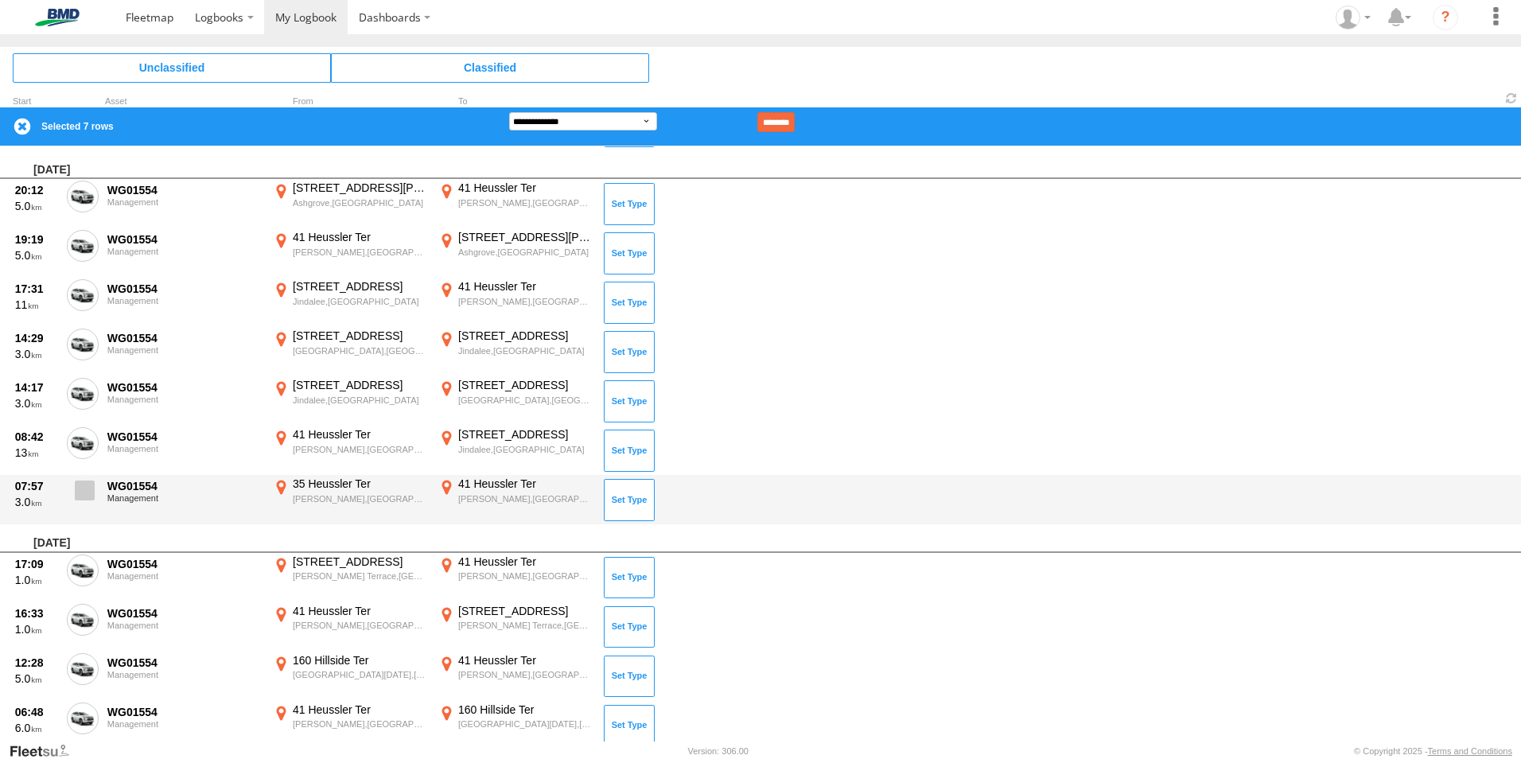
scroll to position [1514, 0]
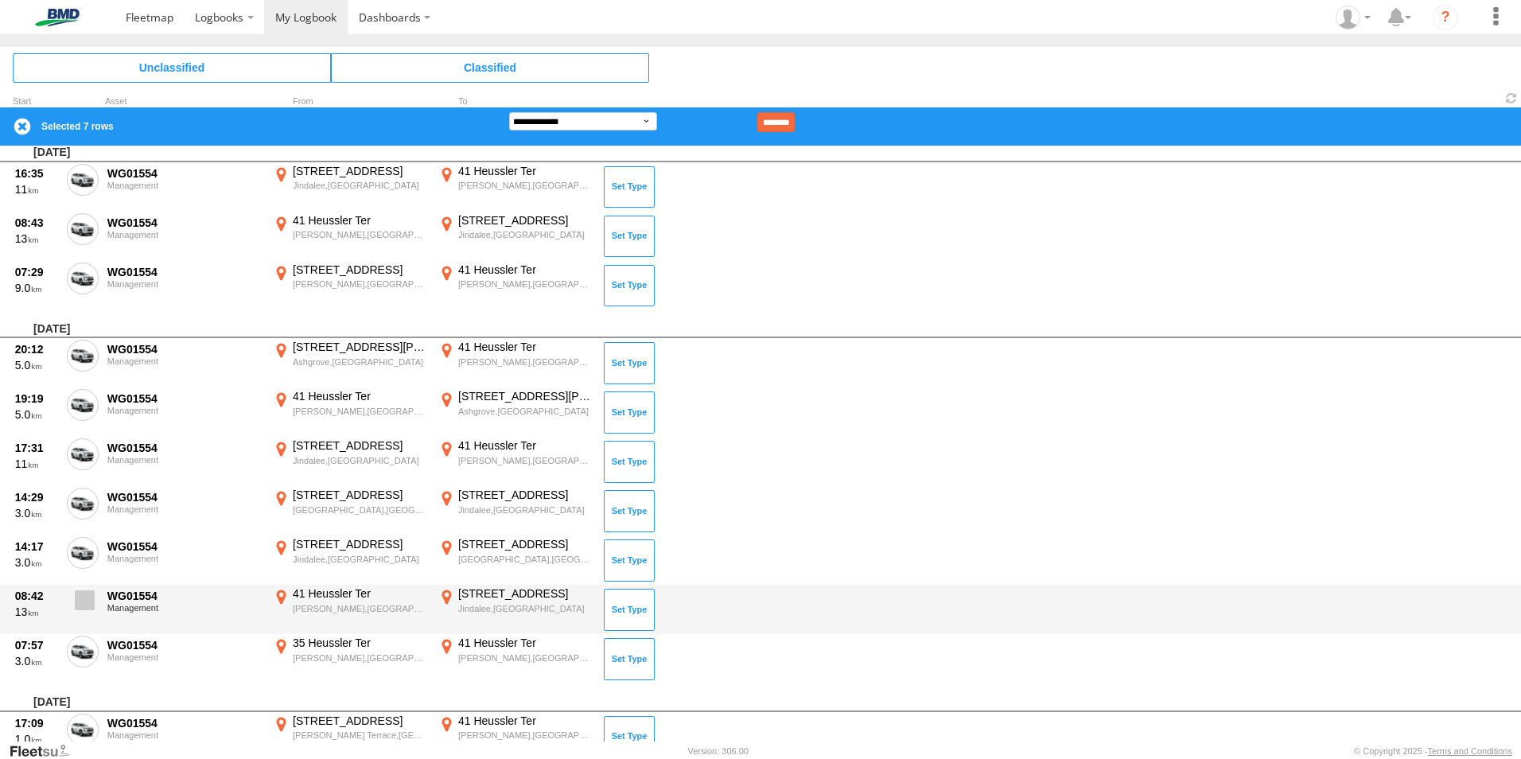
click at [91, 608] on span at bounding box center [85, 600] width 20 height 20
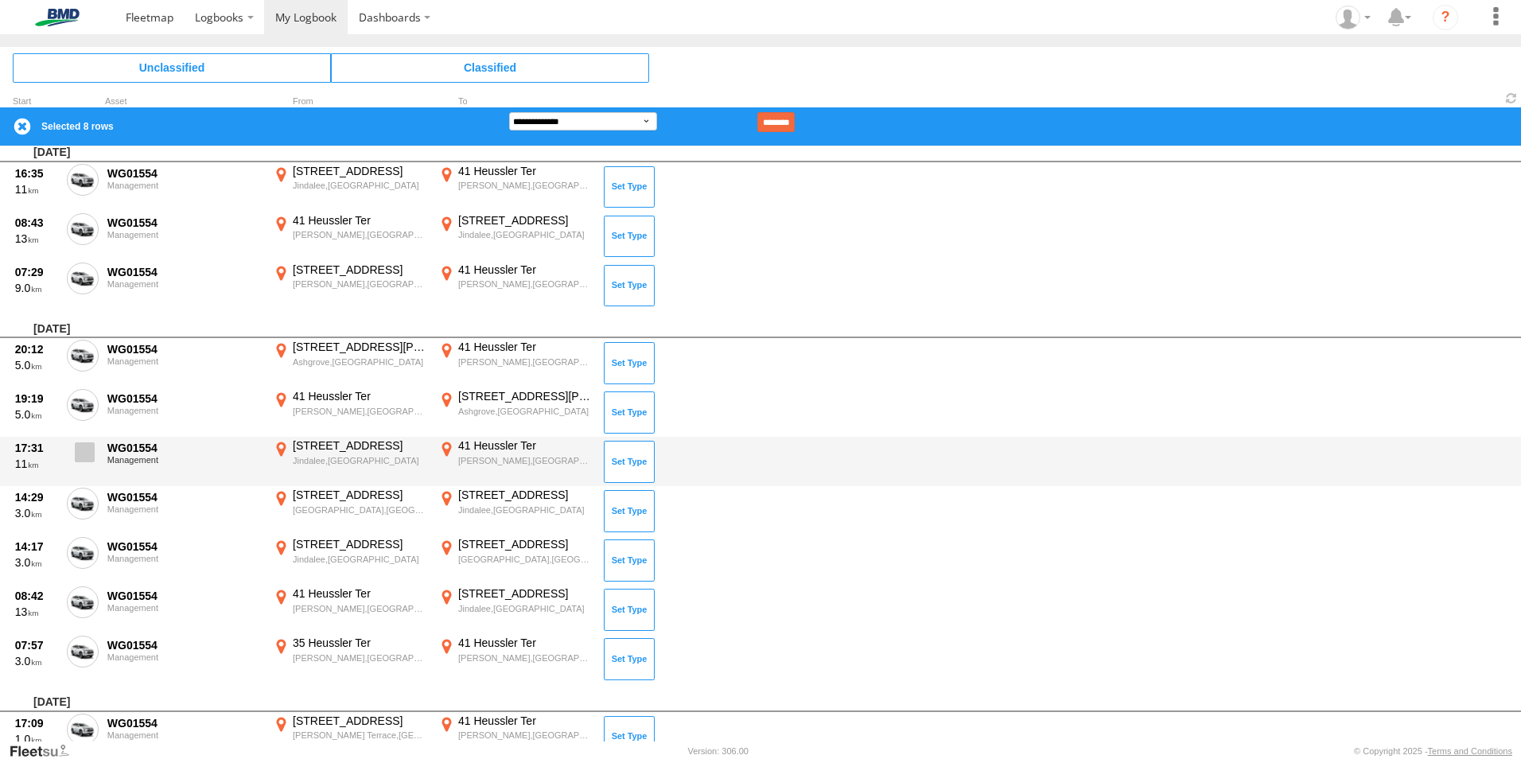
click at [81, 458] on span at bounding box center [85, 452] width 20 height 20
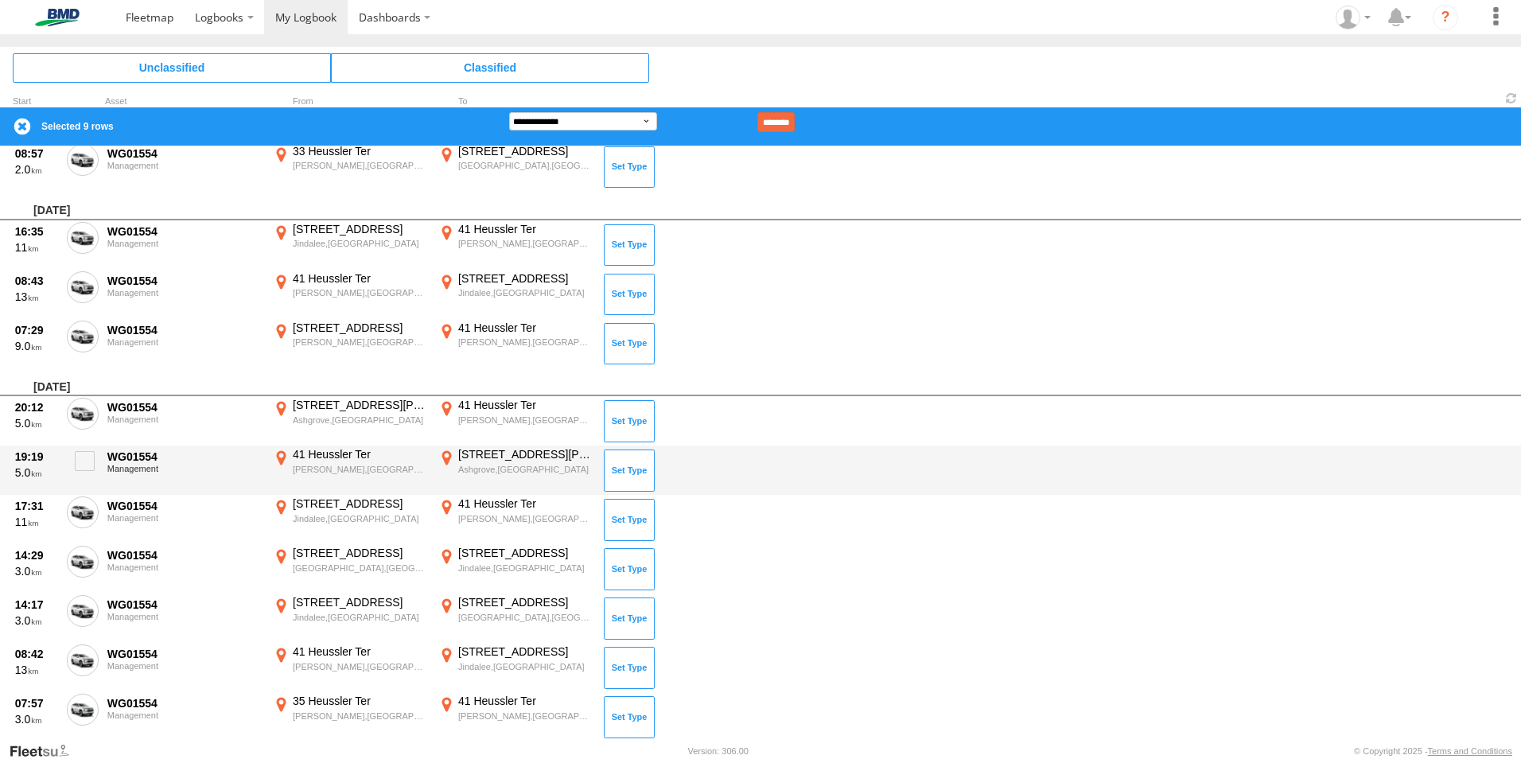
scroll to position [1196, 0]
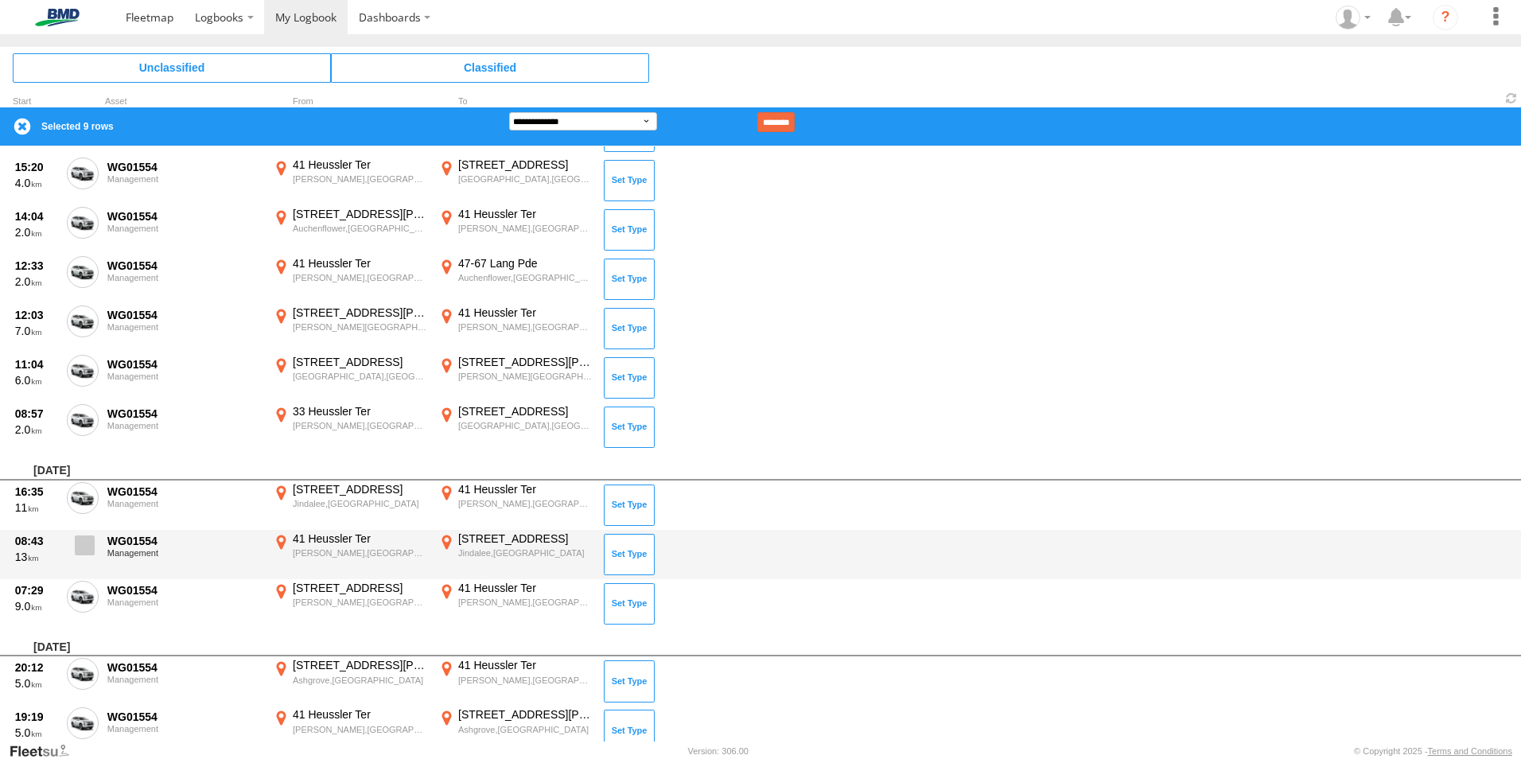
click at [87, 546] on span at bounding box center [85, 545] width 20 height 20
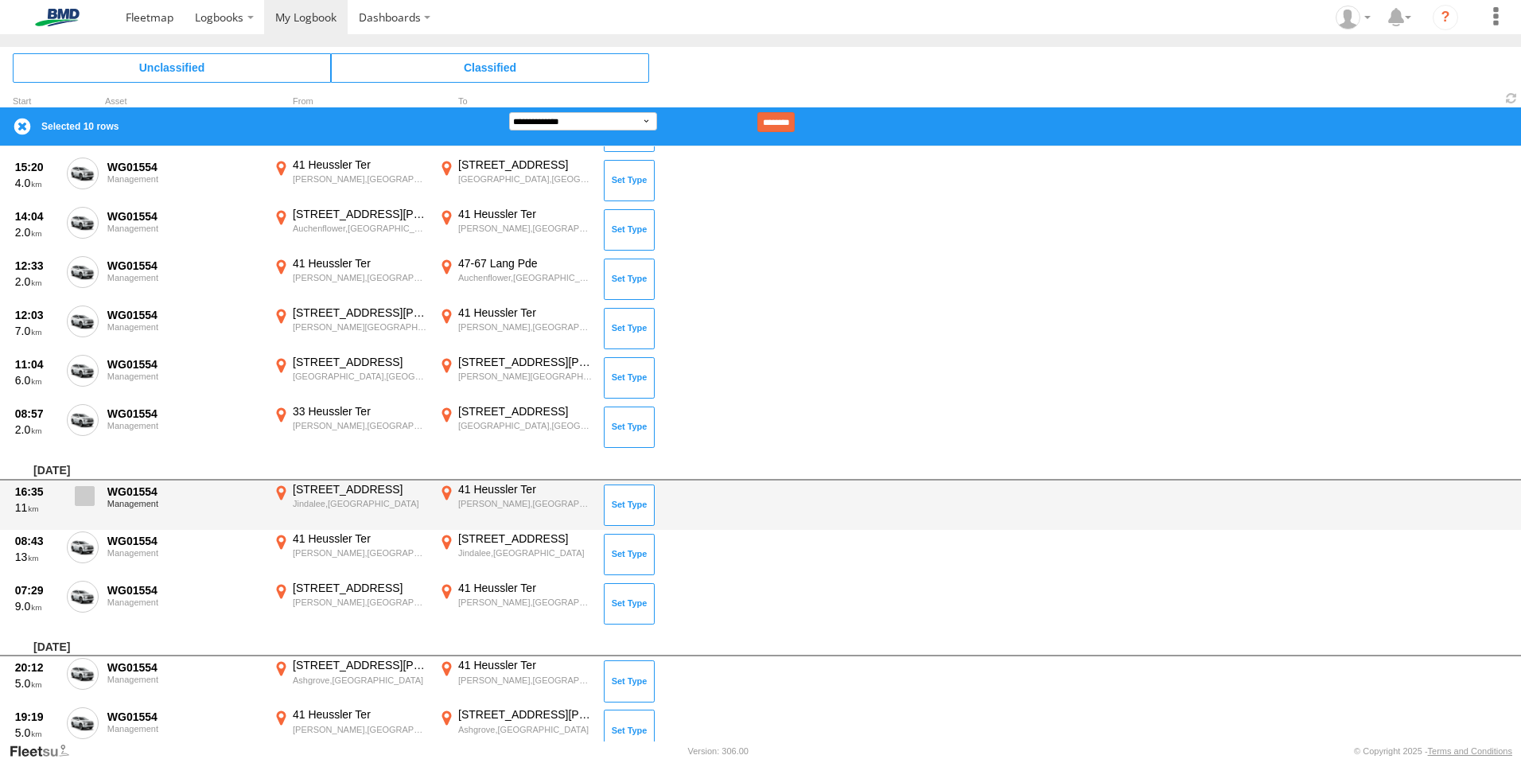
click at [87, 500] on span at bounding box center [85, 496] width 20 height 20
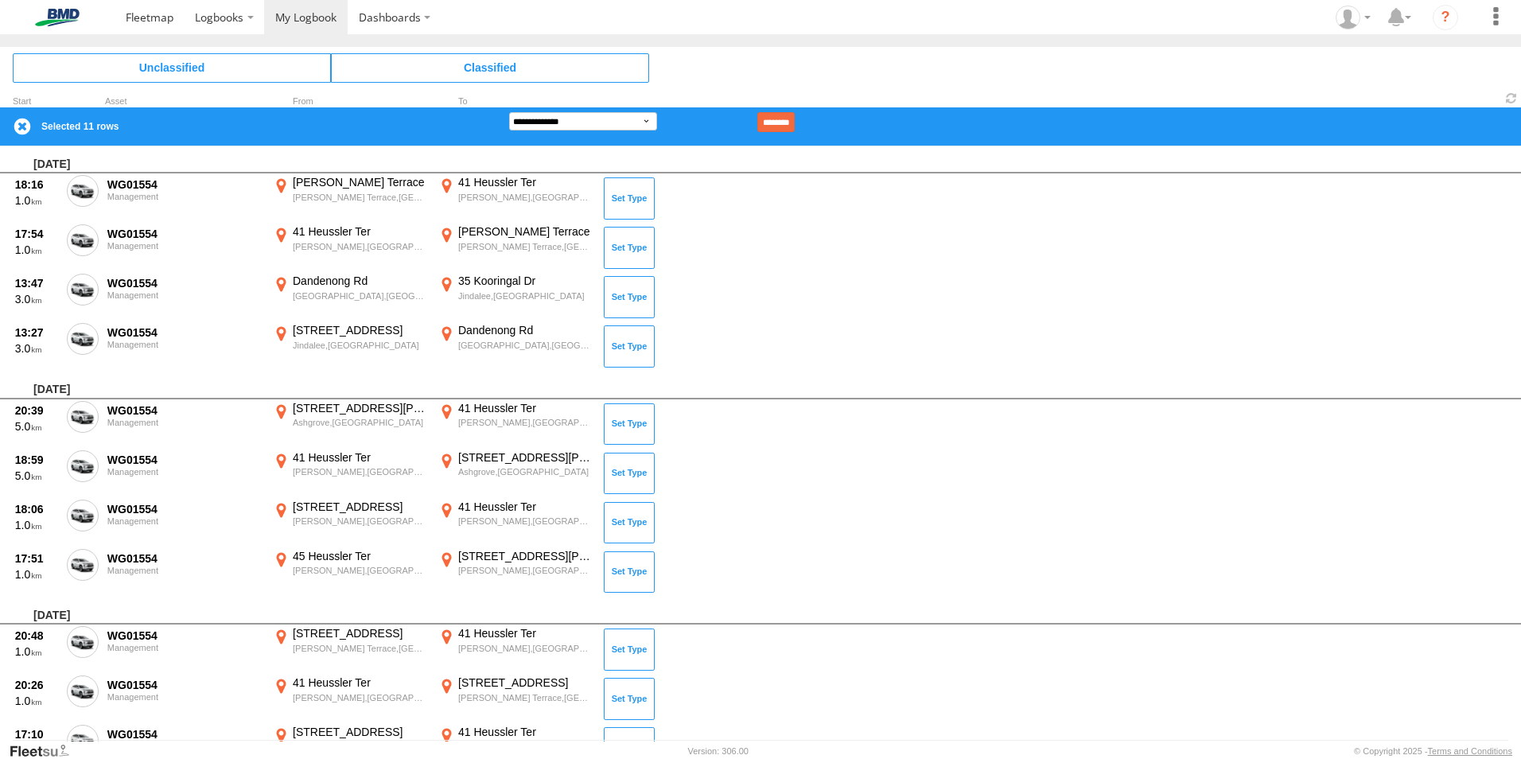
scroll to position [0, 0]
click at [590, 124] on select "**********" at bounding box center [583, 121] width 148 height 18
click at [539, 119] on select "**********" at bounding box center [583, 121] width 148 height 18
click at [509, 112] on select "**********" at bounding box center [583, 121] width 148 height 18
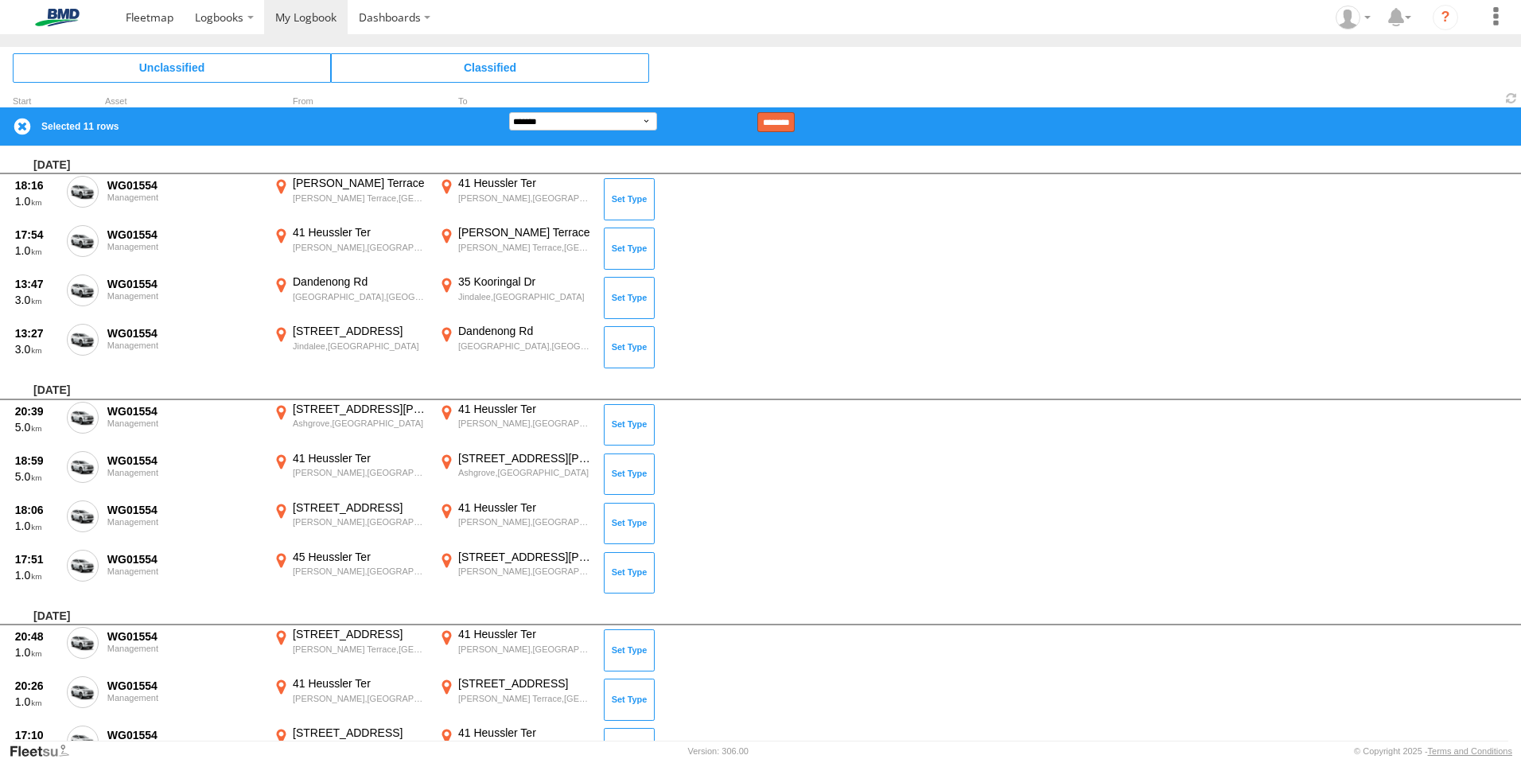
click at [795, 116] on input "********" at bounding box center [775, 122] width 37 height 20
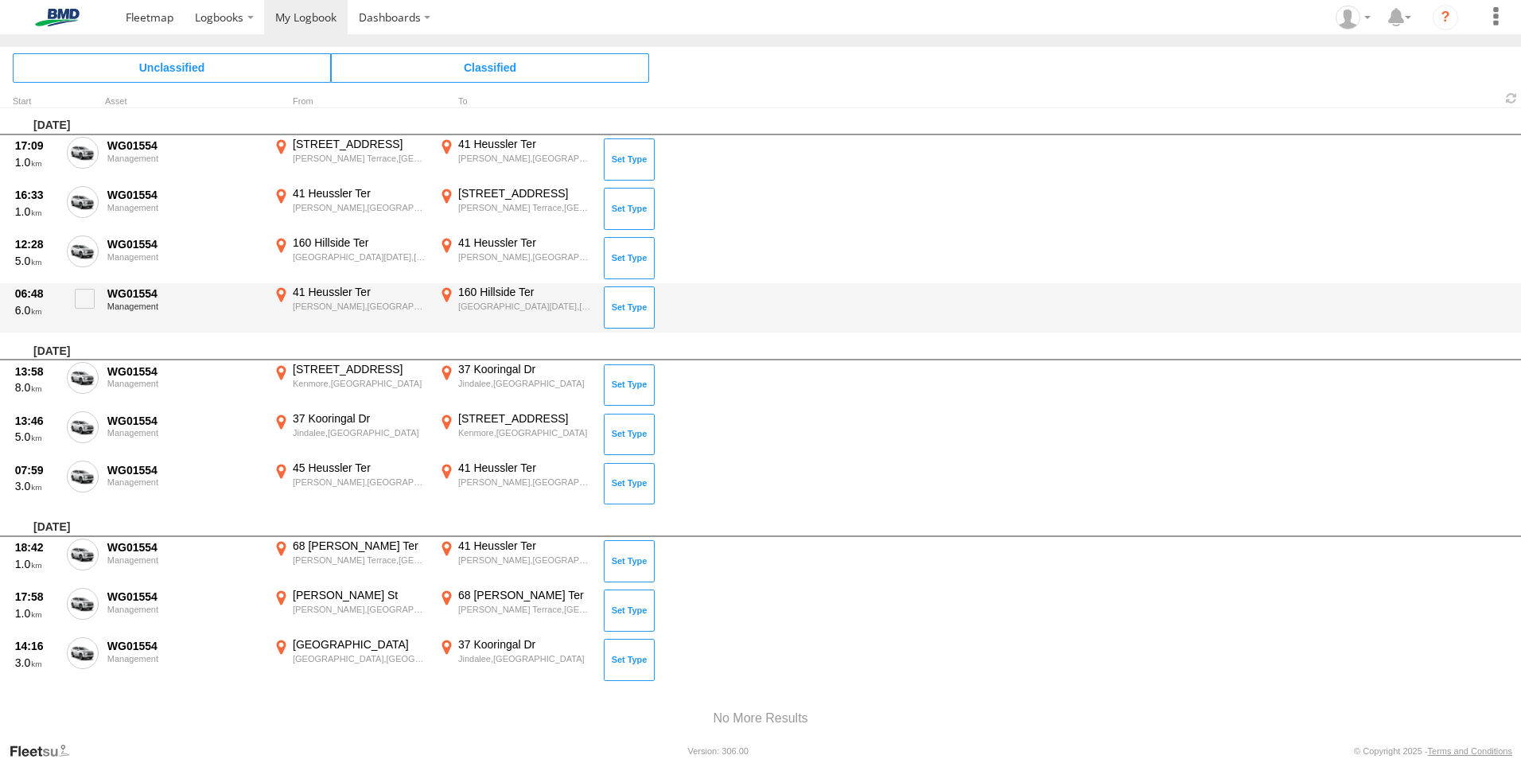
scroll to position [4471, 0]
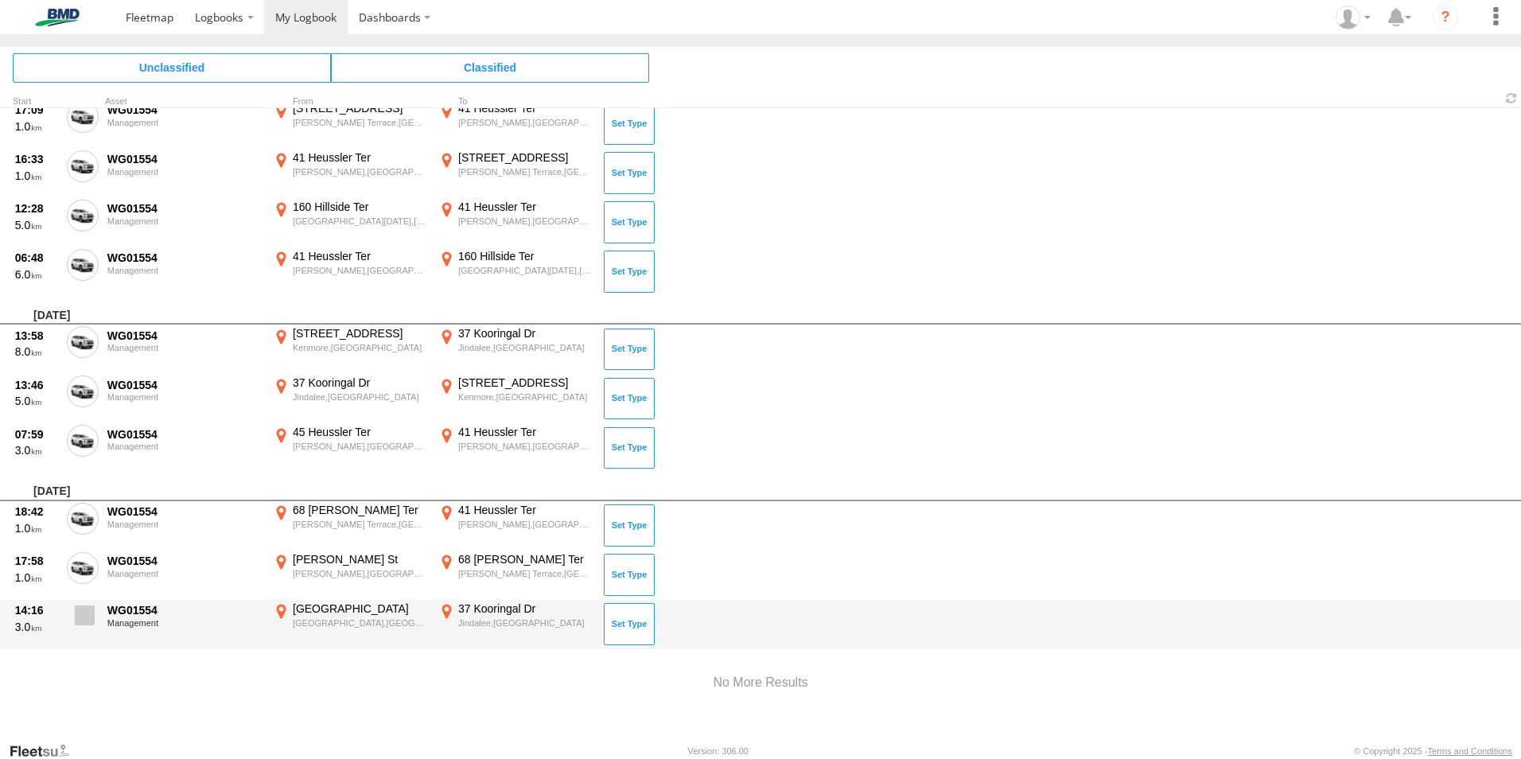
click at [84, 621] on span at bounding box center [85, 615] width 20 height 20
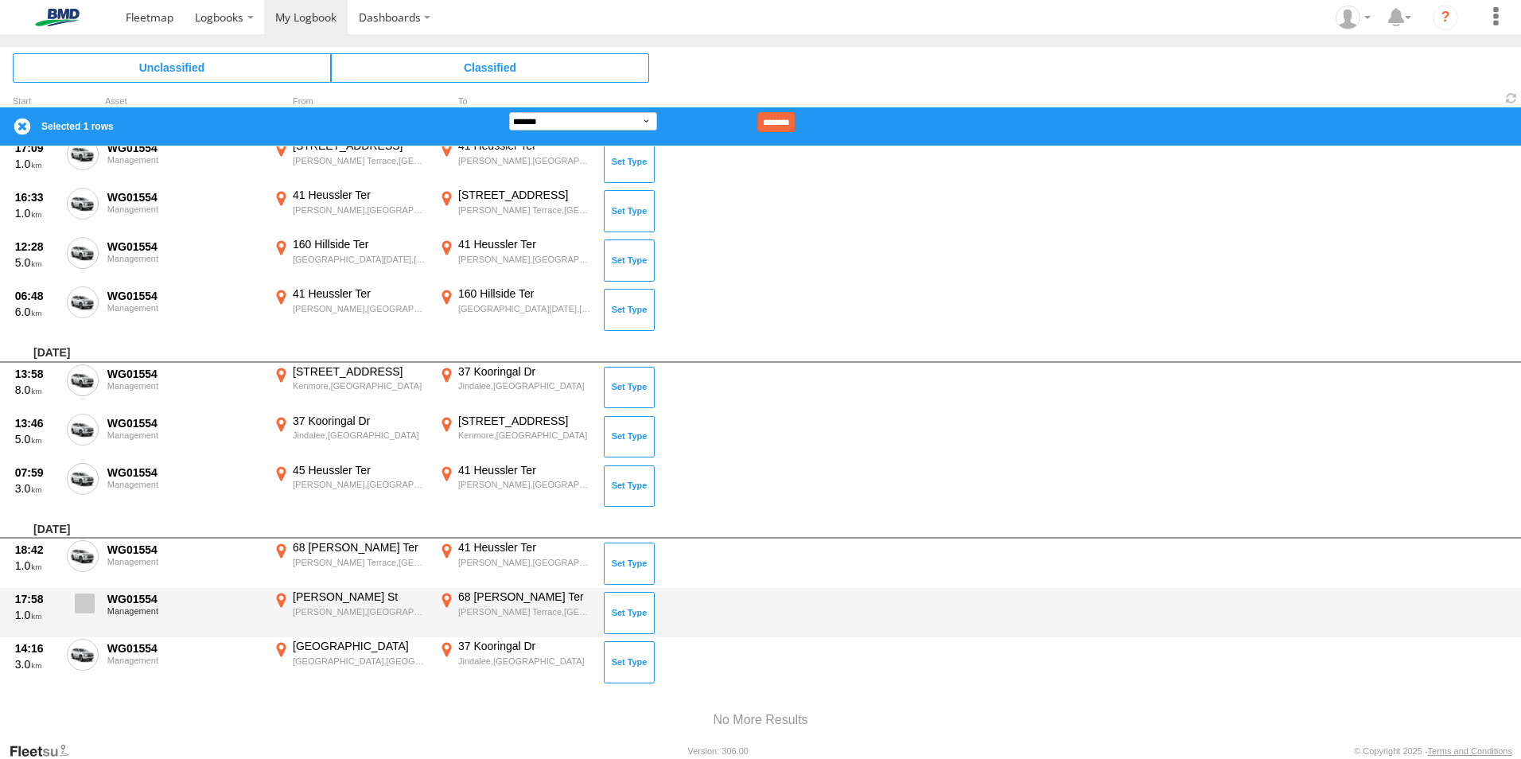
click at [83, 595] on span at bounding box center [85, 603] width 20 height 20
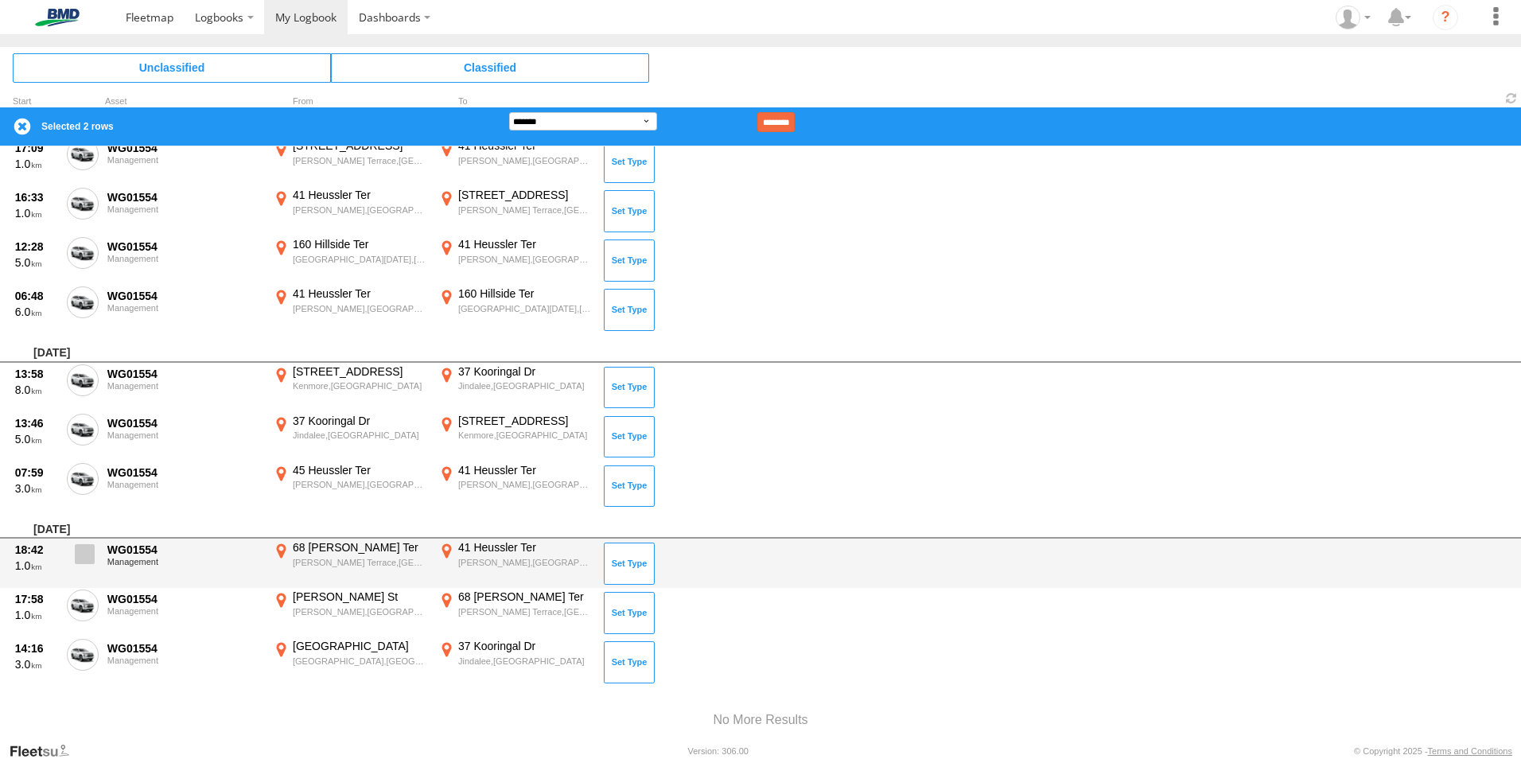
click at [84, 554] on span at bounding box center [85, 554] width 20 height 20
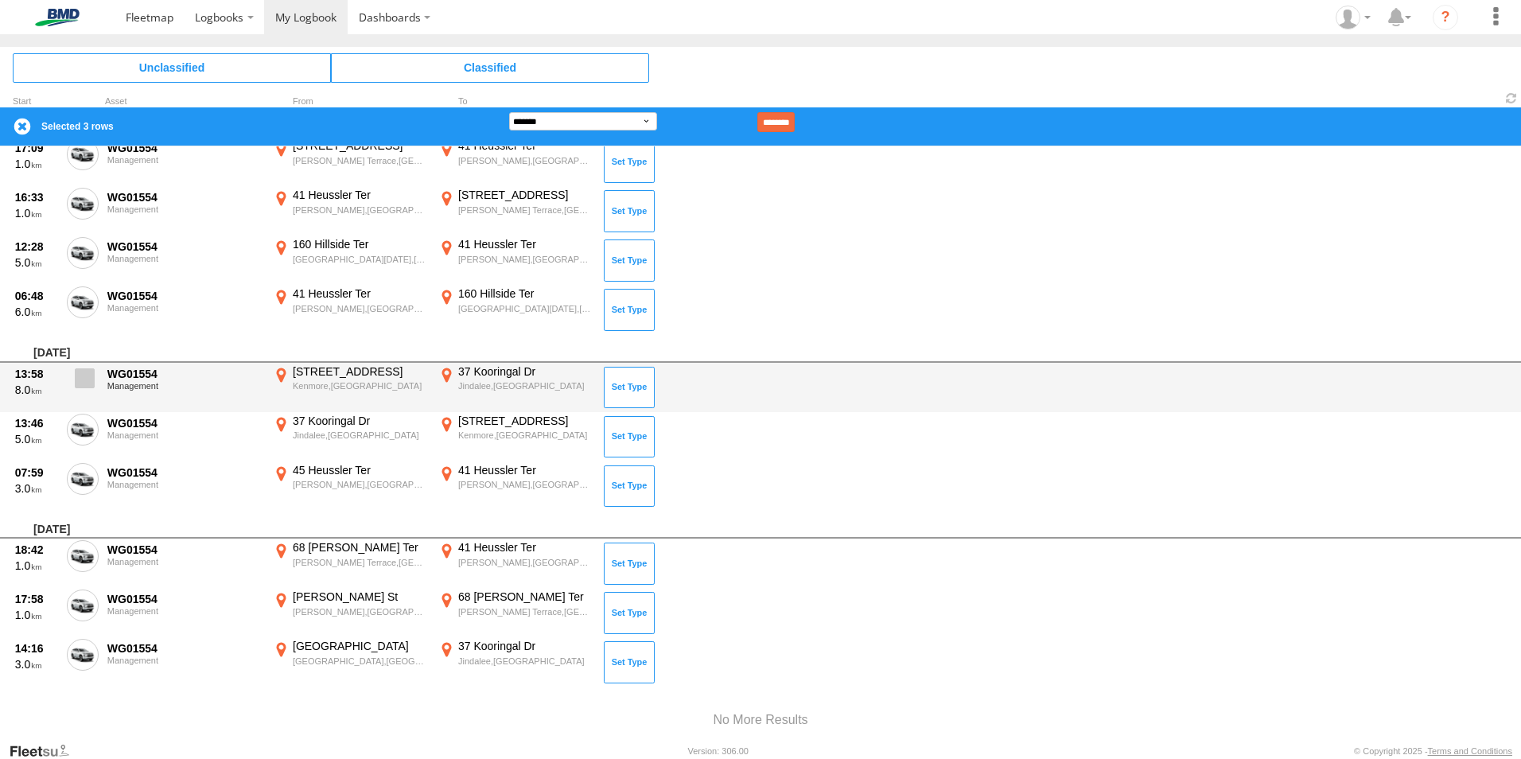
click at [83, 379] on span at bounding box center [85, 378] width 20 height 20
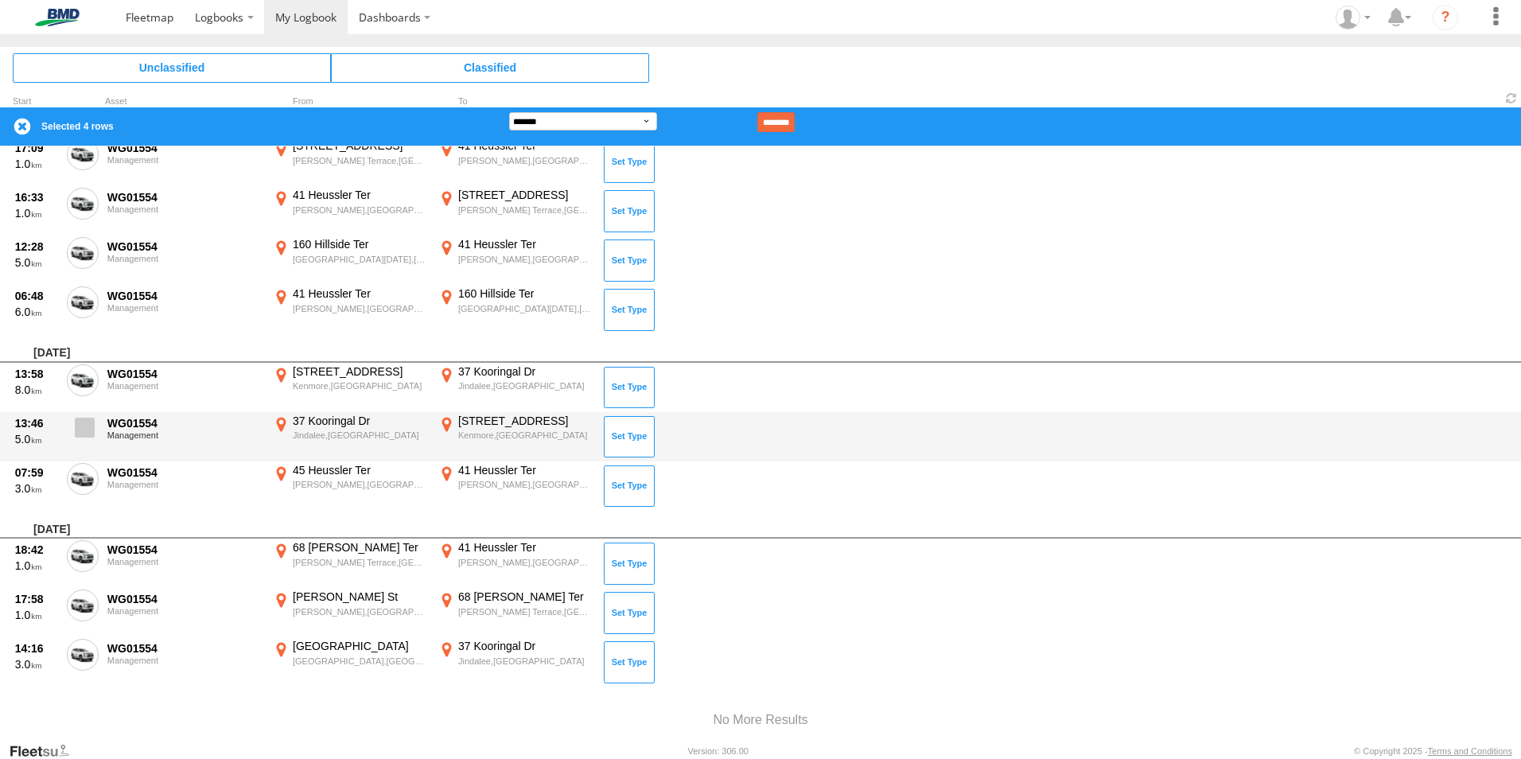
click at [76, 427] on span at bounding box center [85, 428] width 20 height 20
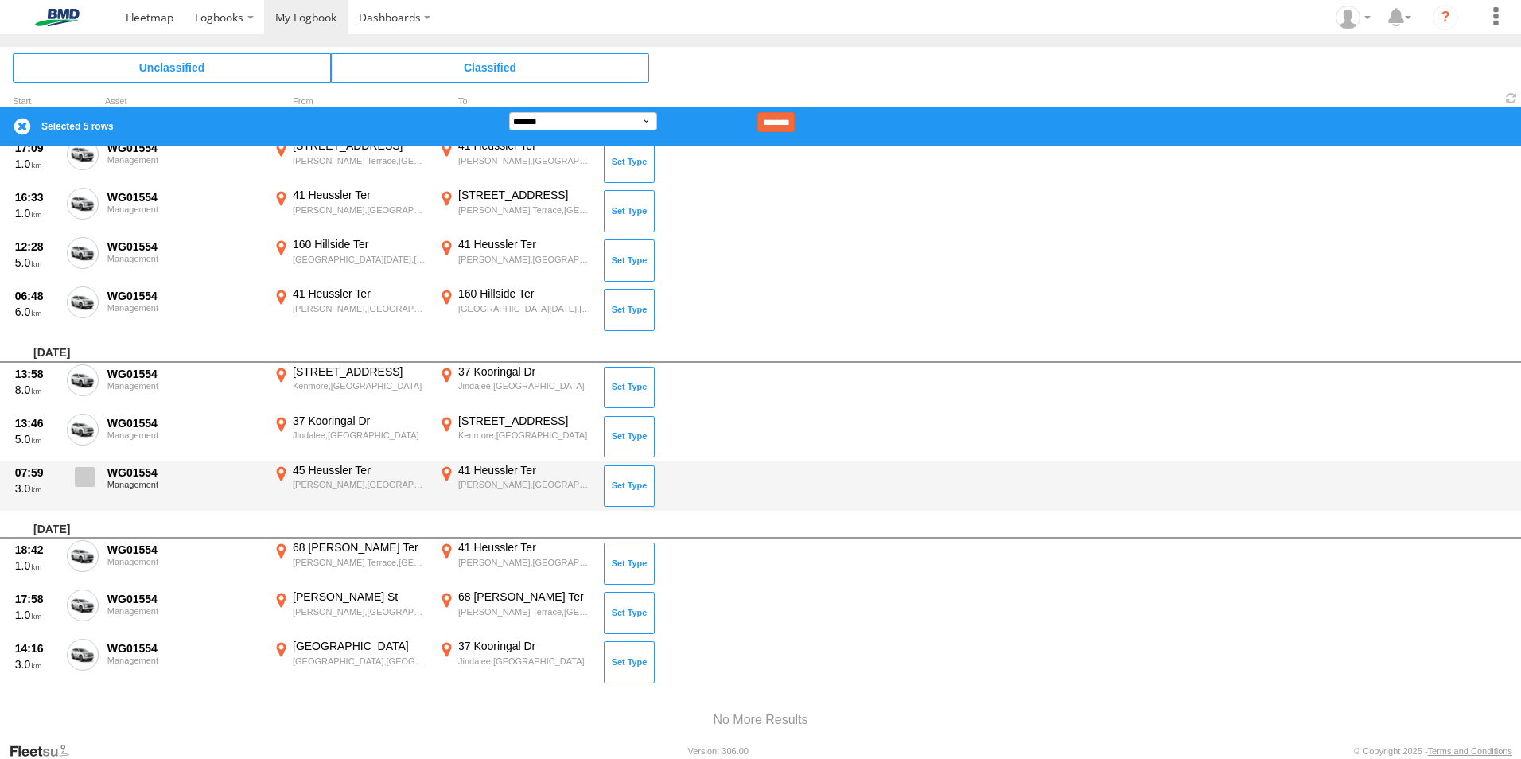
click at [81, 471] on span at bounding box center [85, 477] width 20 height 20
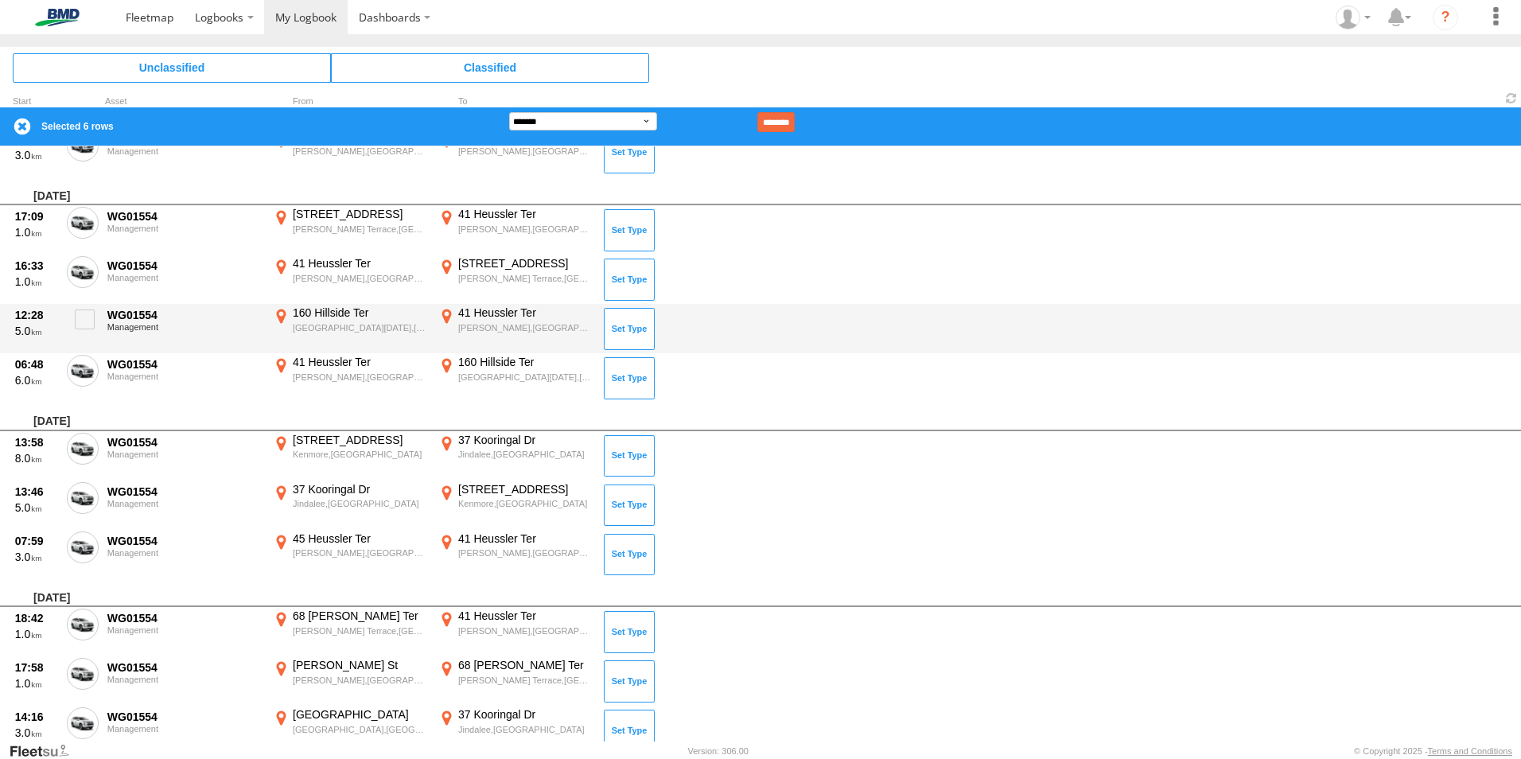
scroll to position [4312, 0]
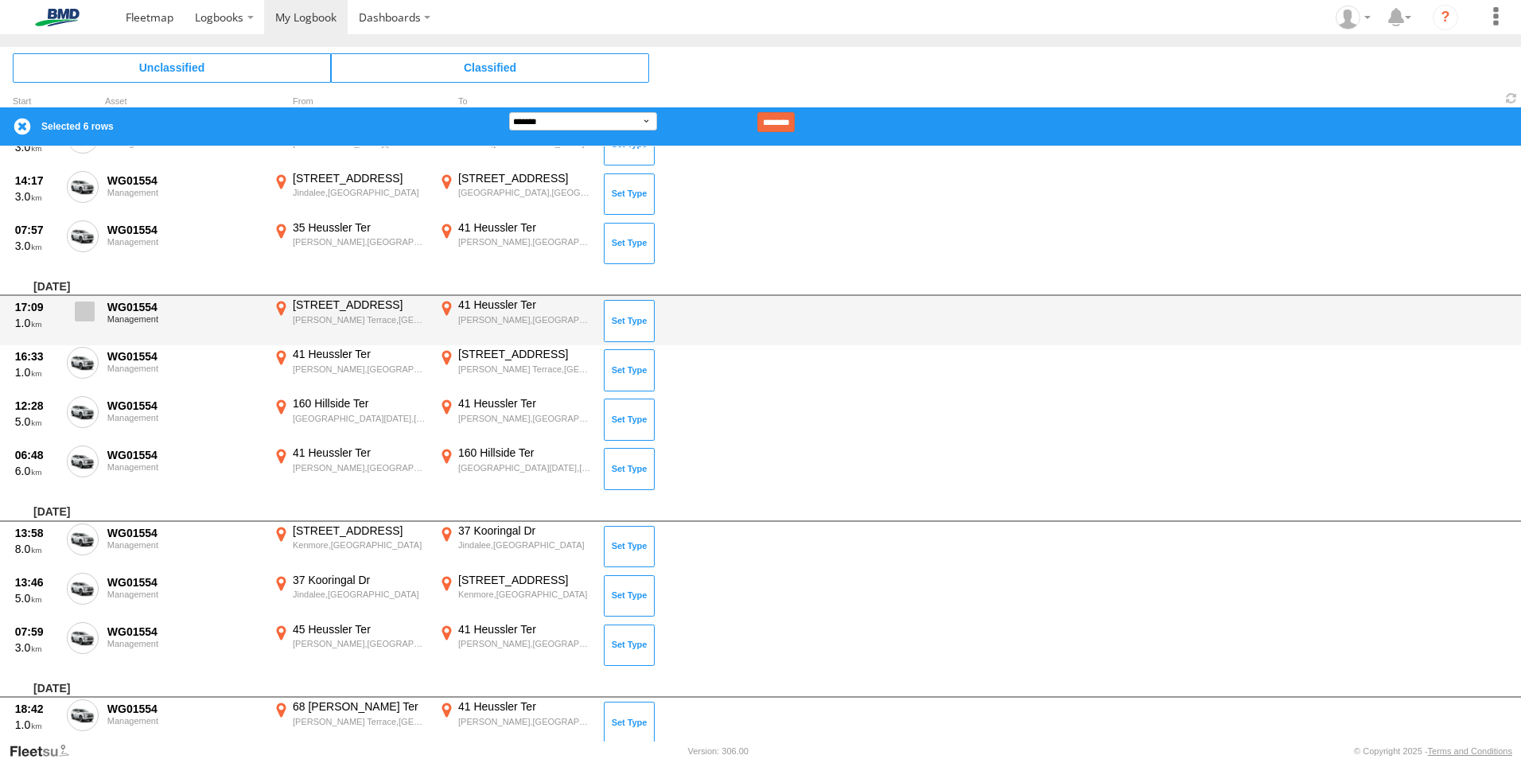
drag, startPoint x: 100, startPoint y: 301, endPoint x: 89, endPoint y: 333, distance: 33.7
click at [99, 302] on div "17:09 1.0 WG01554 Management 14A Countess St Petrie Terrace,QLD -27.46503 153.0…" at bounding box center [760, 320] width 1521 height 49
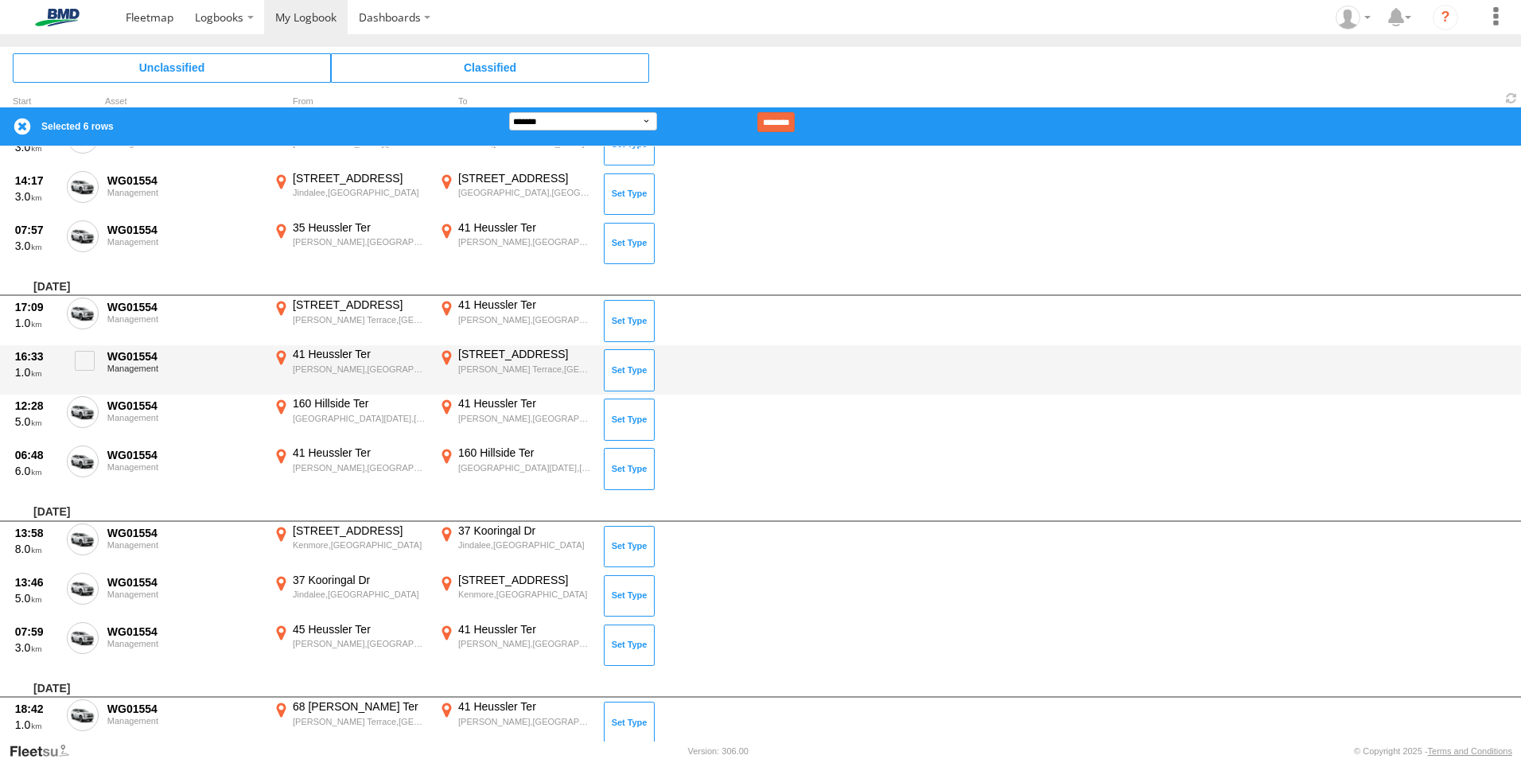
drag, startPoint x: 84, startPoint y: 356, endPoint x: 81, endPoint y: 384, distance: 28.8
click at [84, 356] on span at bounding box center [85, 361] width 20 height 20
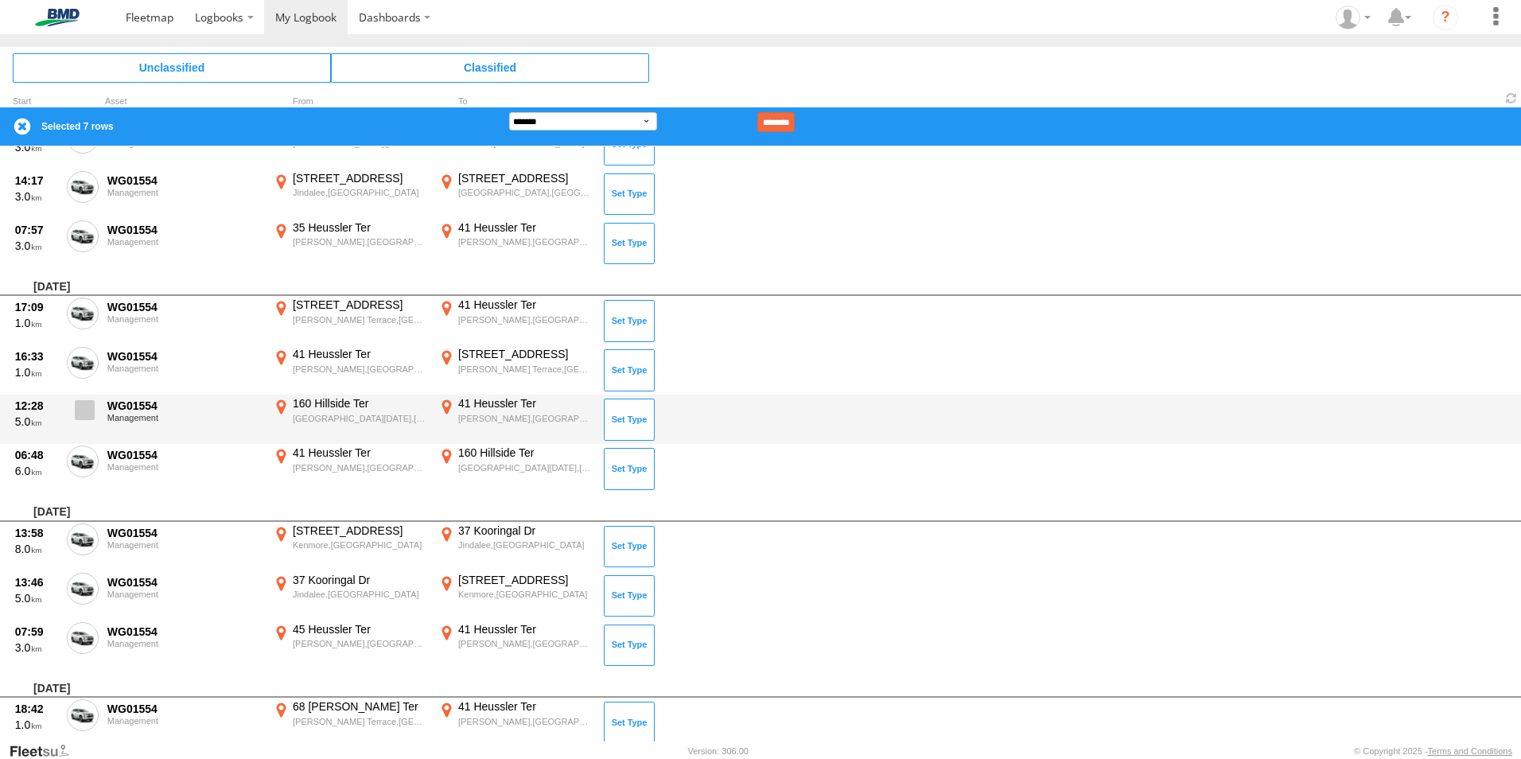
click at [85, 412] on span at bounding box center [85, 410] width 20 height 20
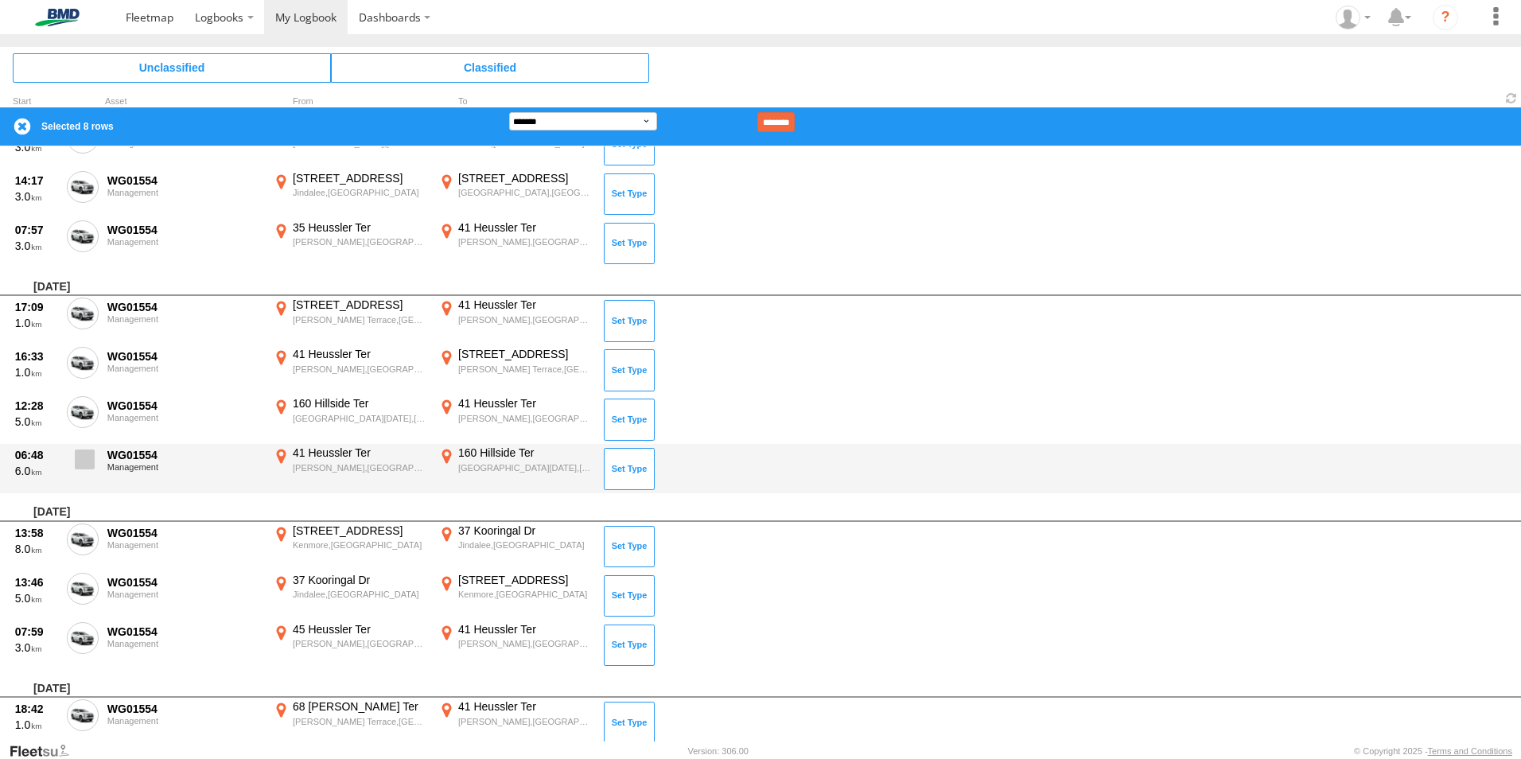
click at [82, 456] on span at bounding box center [85, 459] width 20 height 20
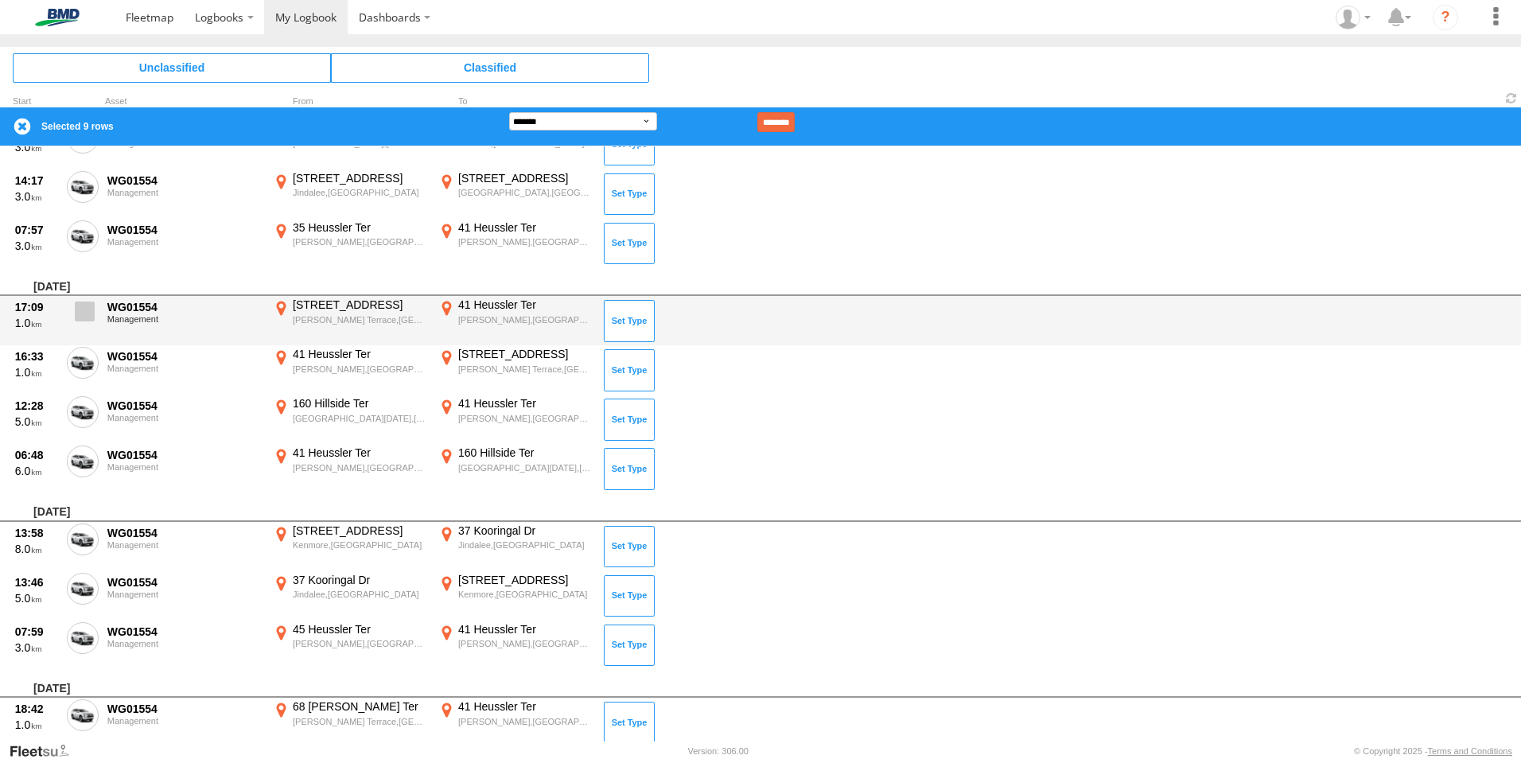
click at [88, 323] on label at bounding box center [83, 315] width 32 height 37
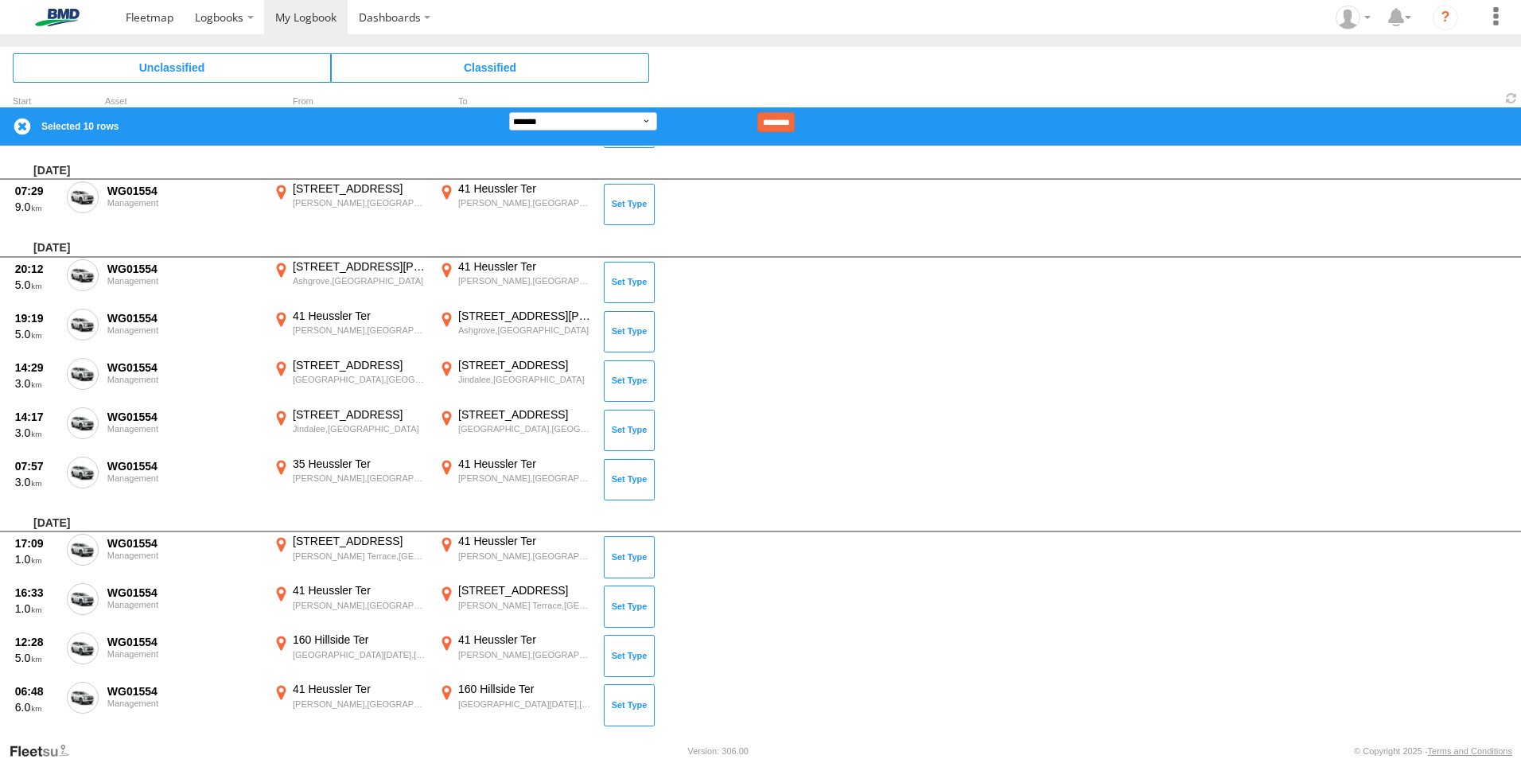
scroll to position [3994, 0]
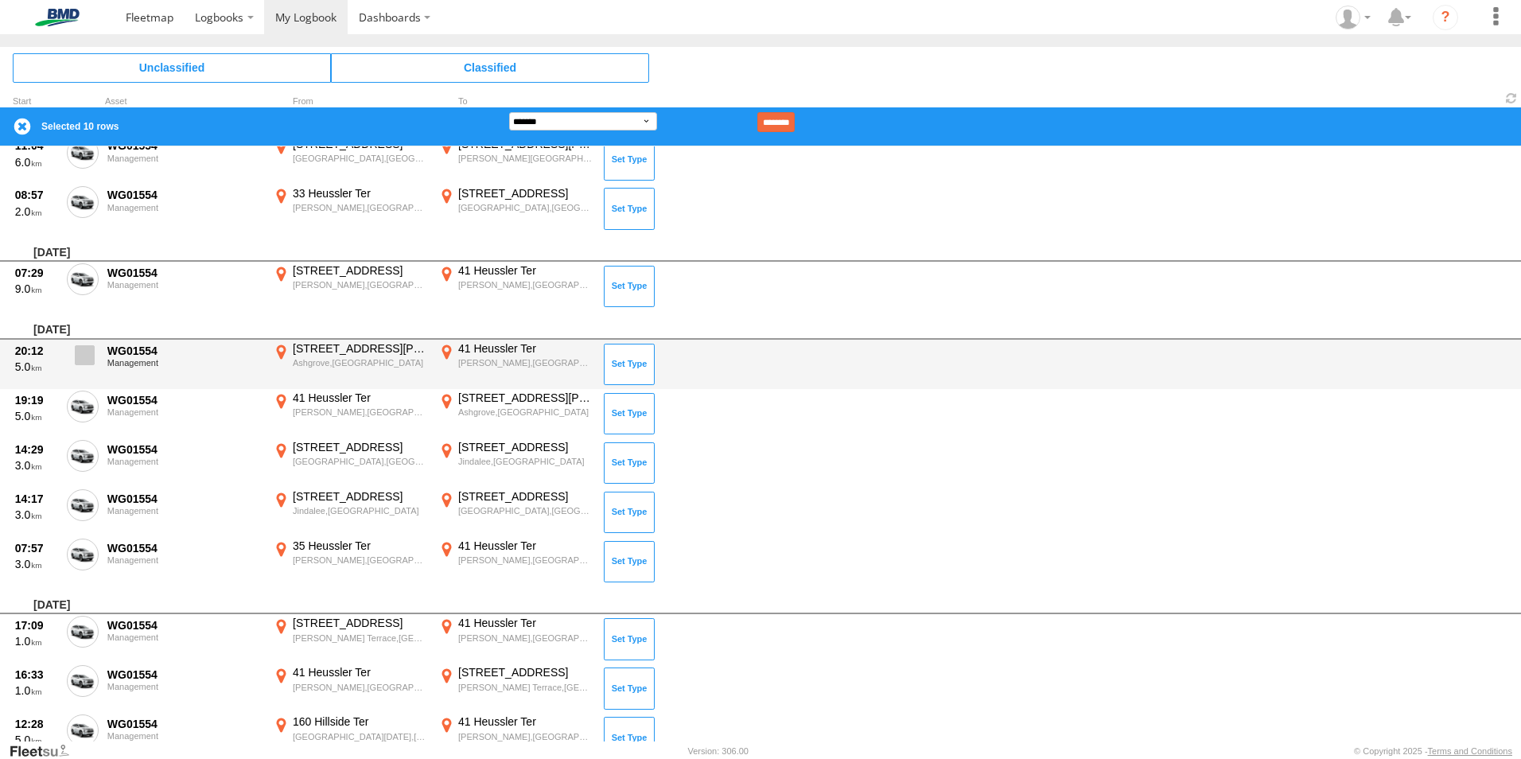
drag, startPoint x: 74, startPoint y: 348, endPoint x: 77, endPoint y: 371, distance: 22.5
click at [74, 355] on label at bounding box center [83, 359] width 32 height 37
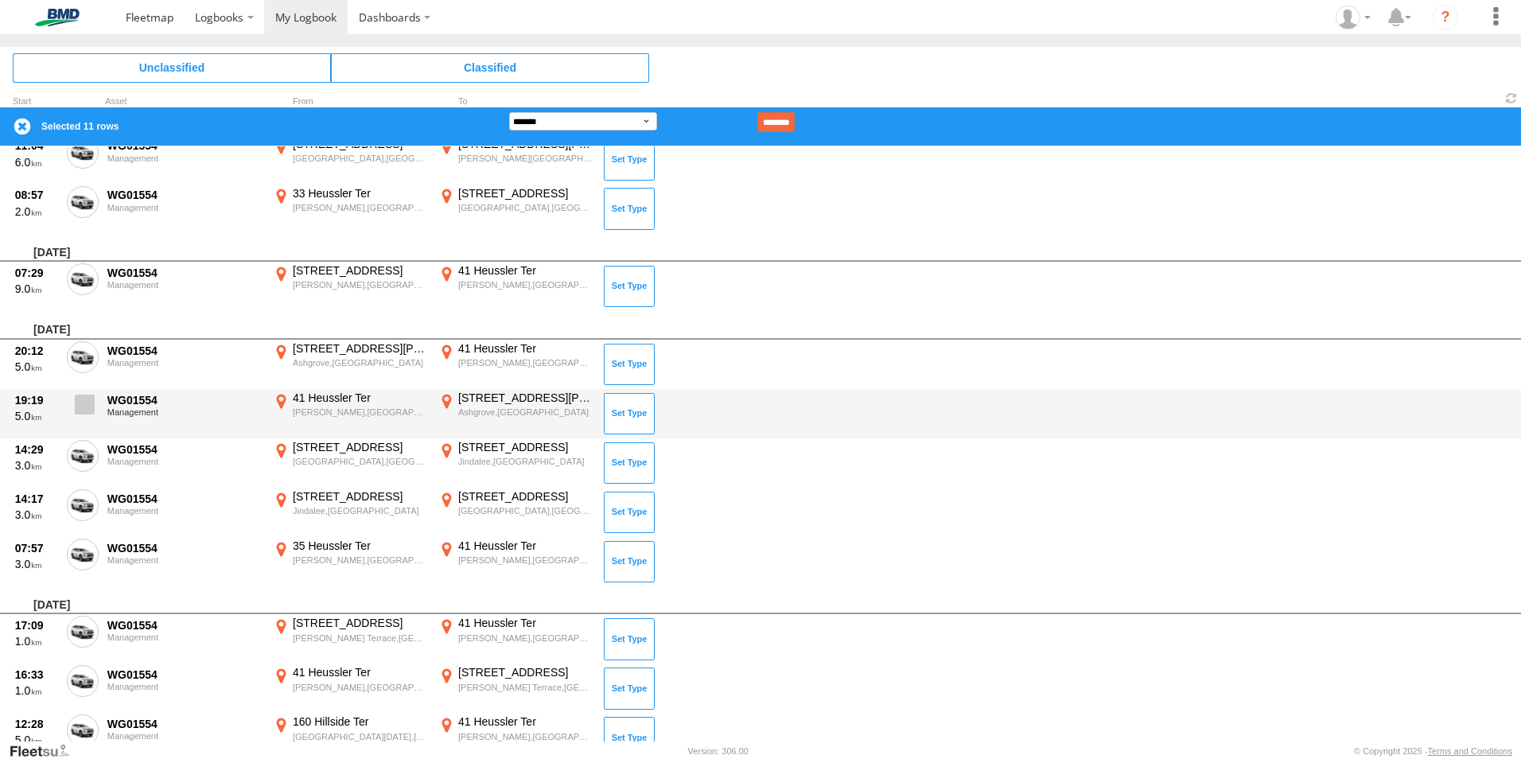
click at [79, 398] on span at bounding box center [85, 405] width 20 height 20
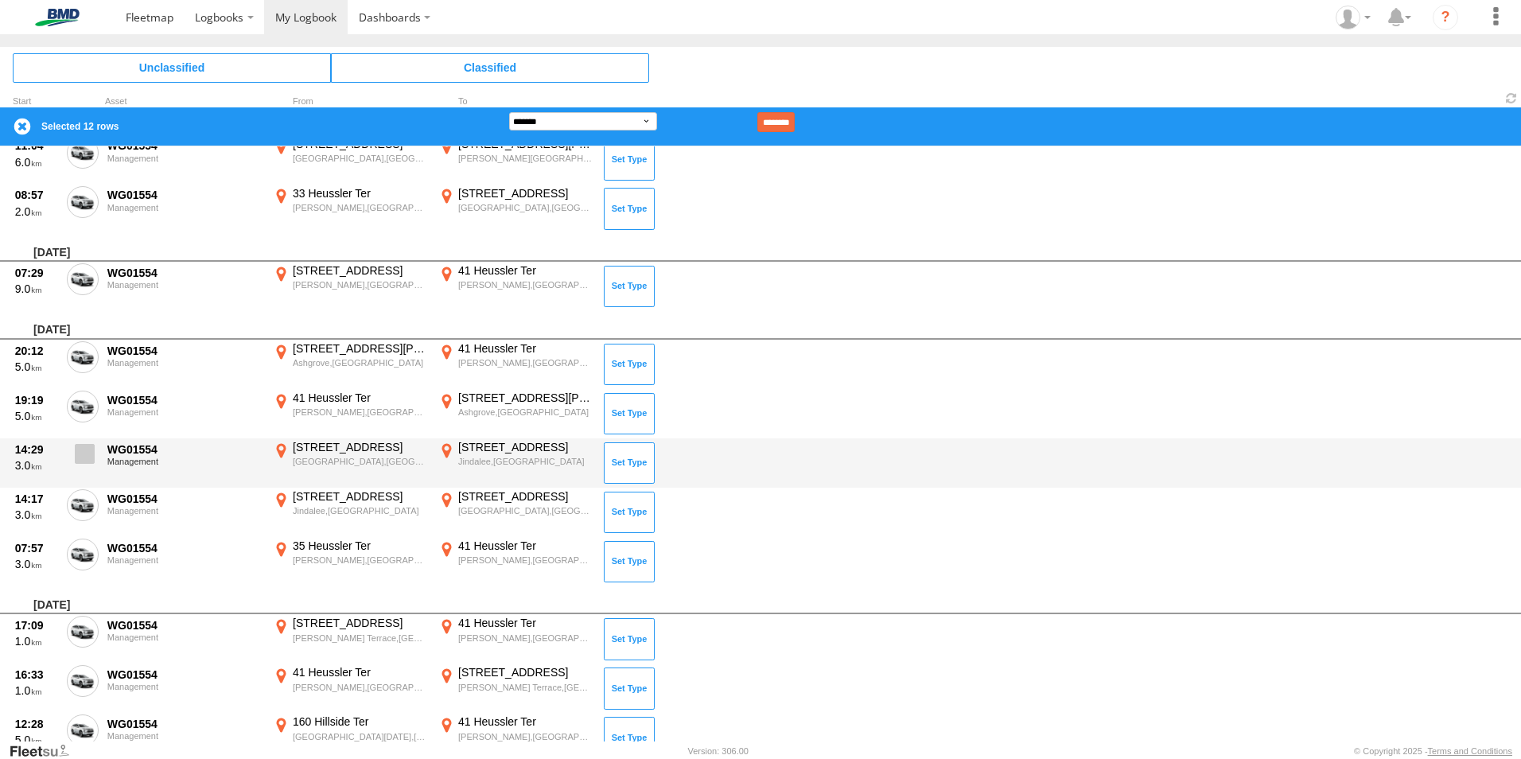
click at [84, 447] on span at bounding box center [85, 454] width 20 height 20
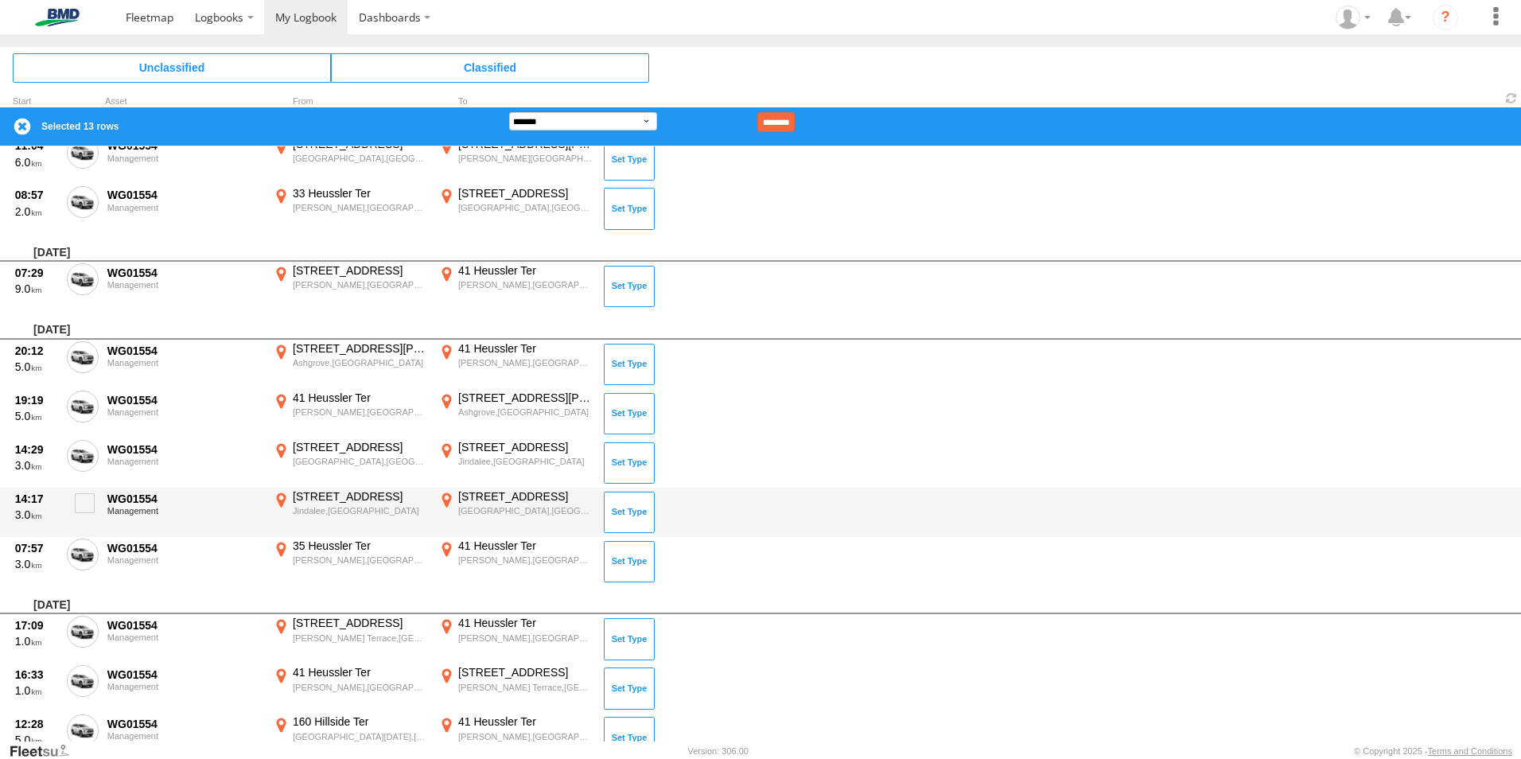
drag, startPoint x: 84, startPoint y: 494, endPoint x: 80, endPoint y: 532, distance: 38.3
click at [83, 498] on span at bounding box center [85, 503] width 20 height 20
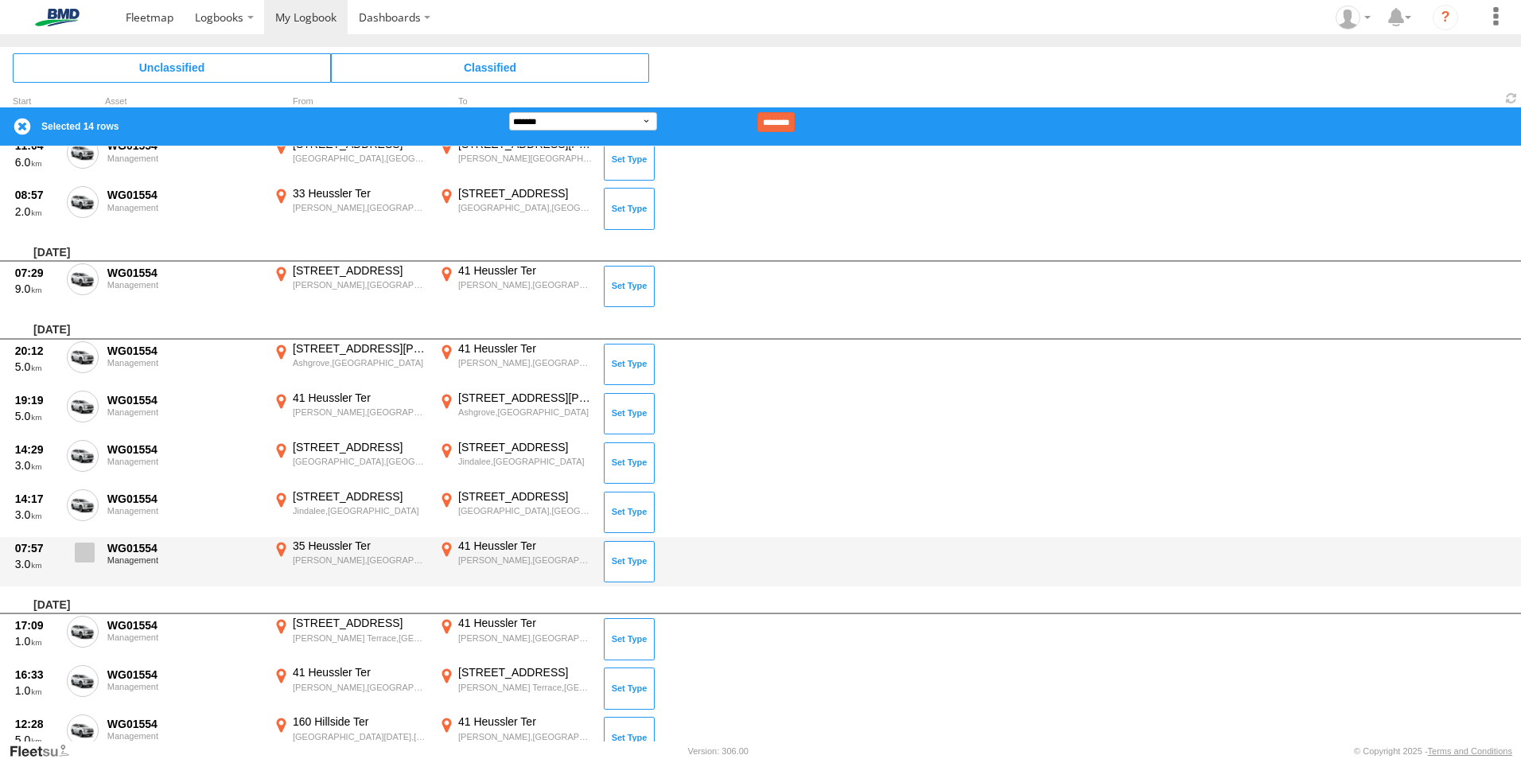
click at [86, 546] on span at bounding box center [85, 552] width 20 height 20
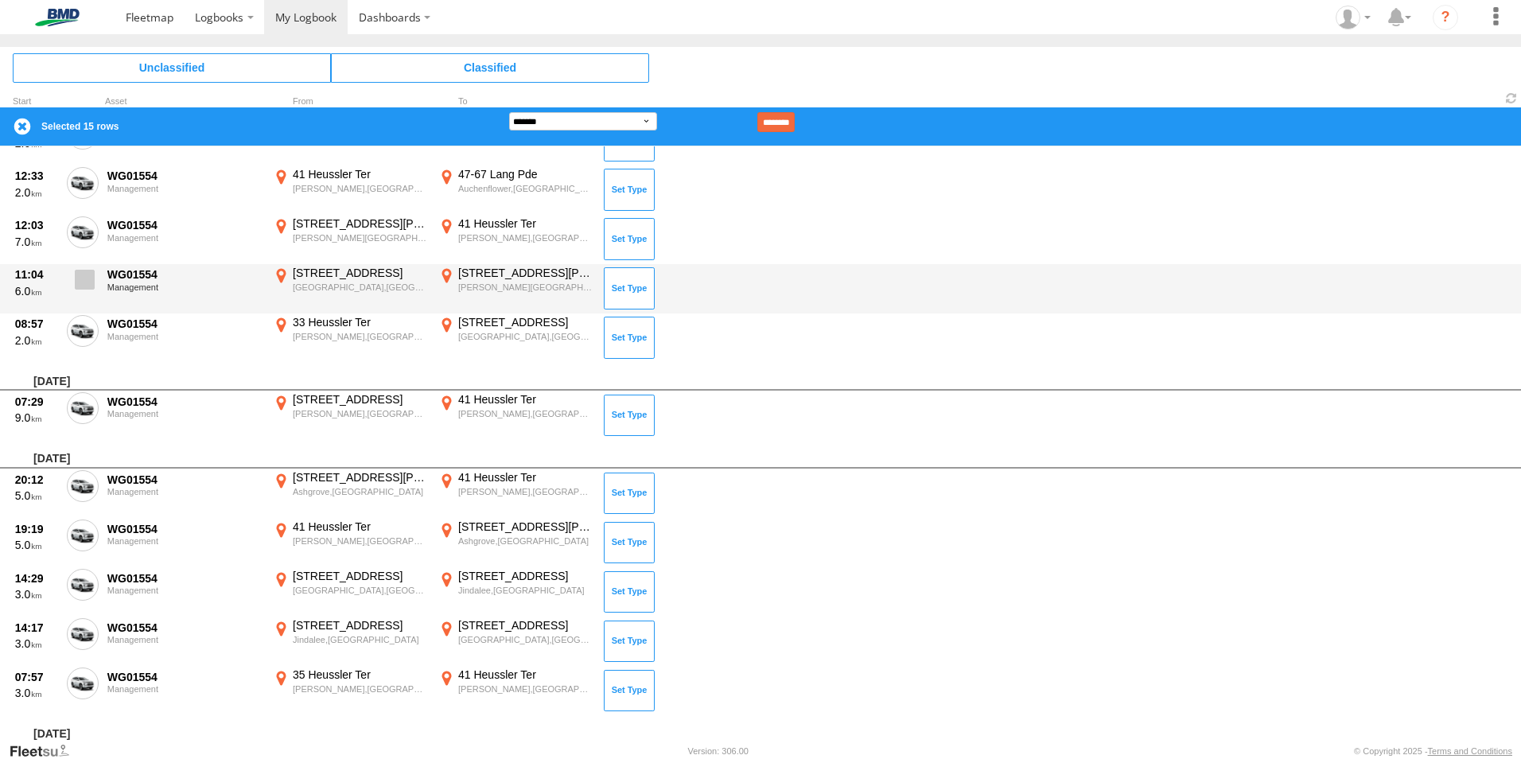
scroll to position [3835, 0]
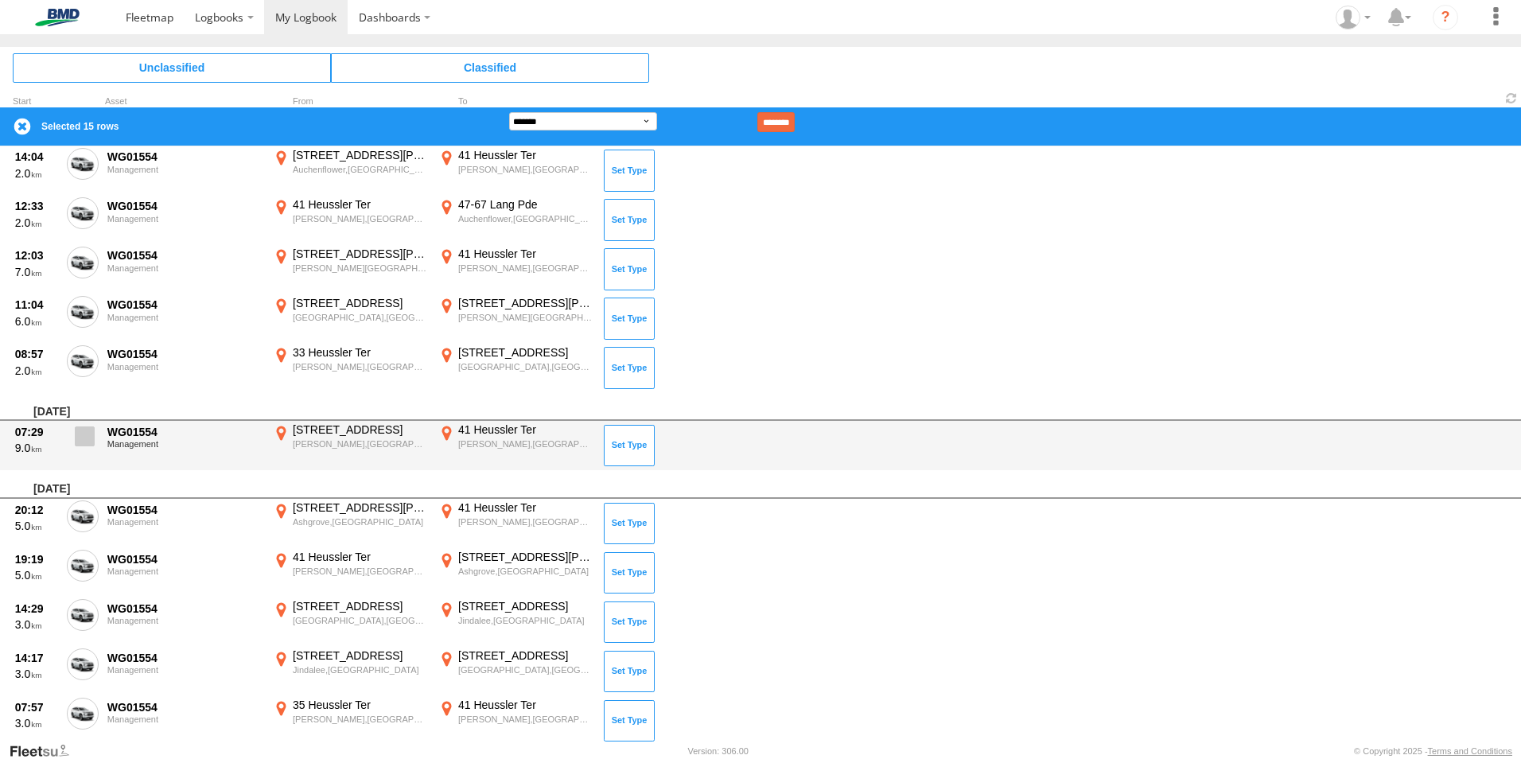
click at [88, 436] on span at bounding box center [85, 436] width 20 height 20
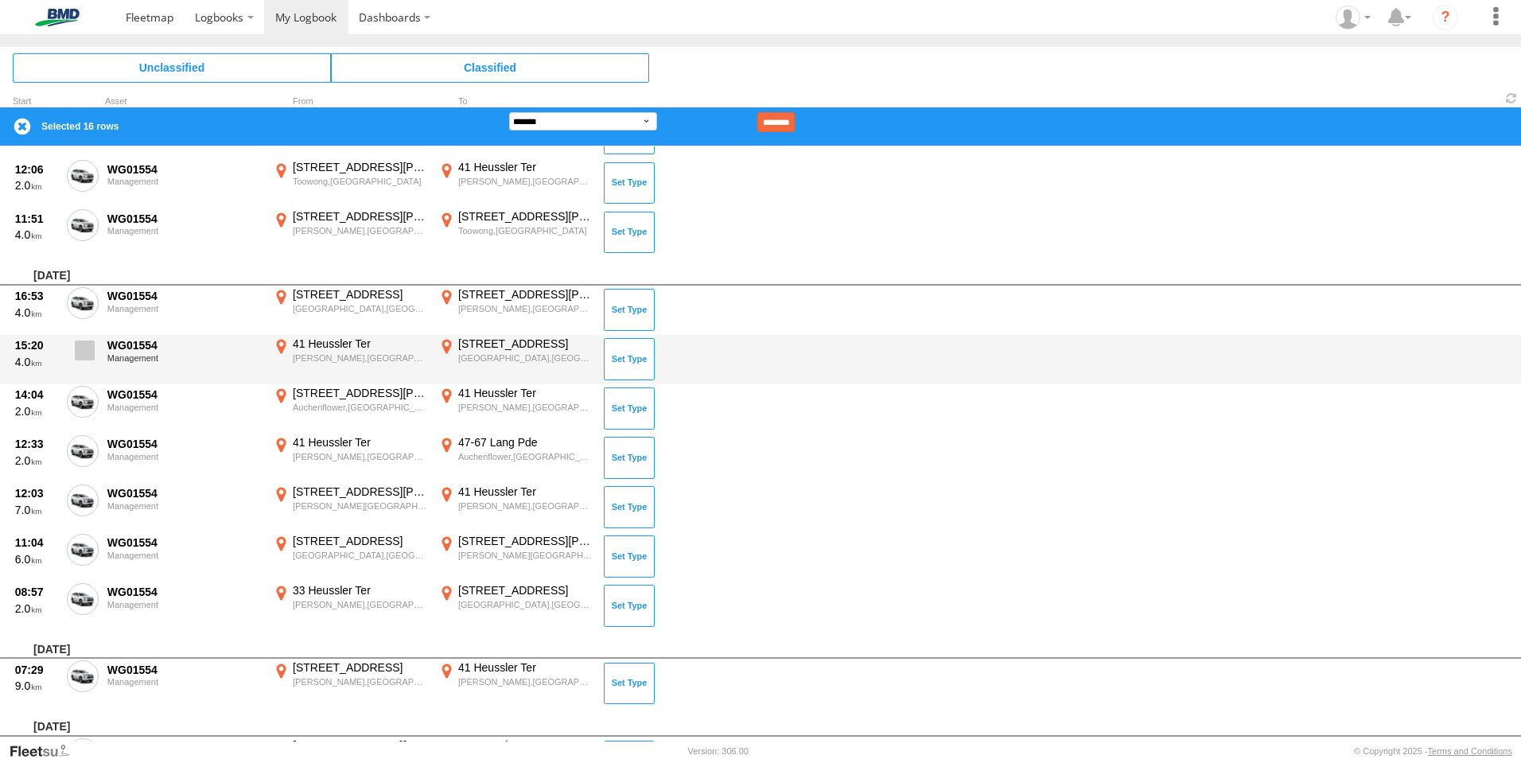
scroll to position [3596, 0]
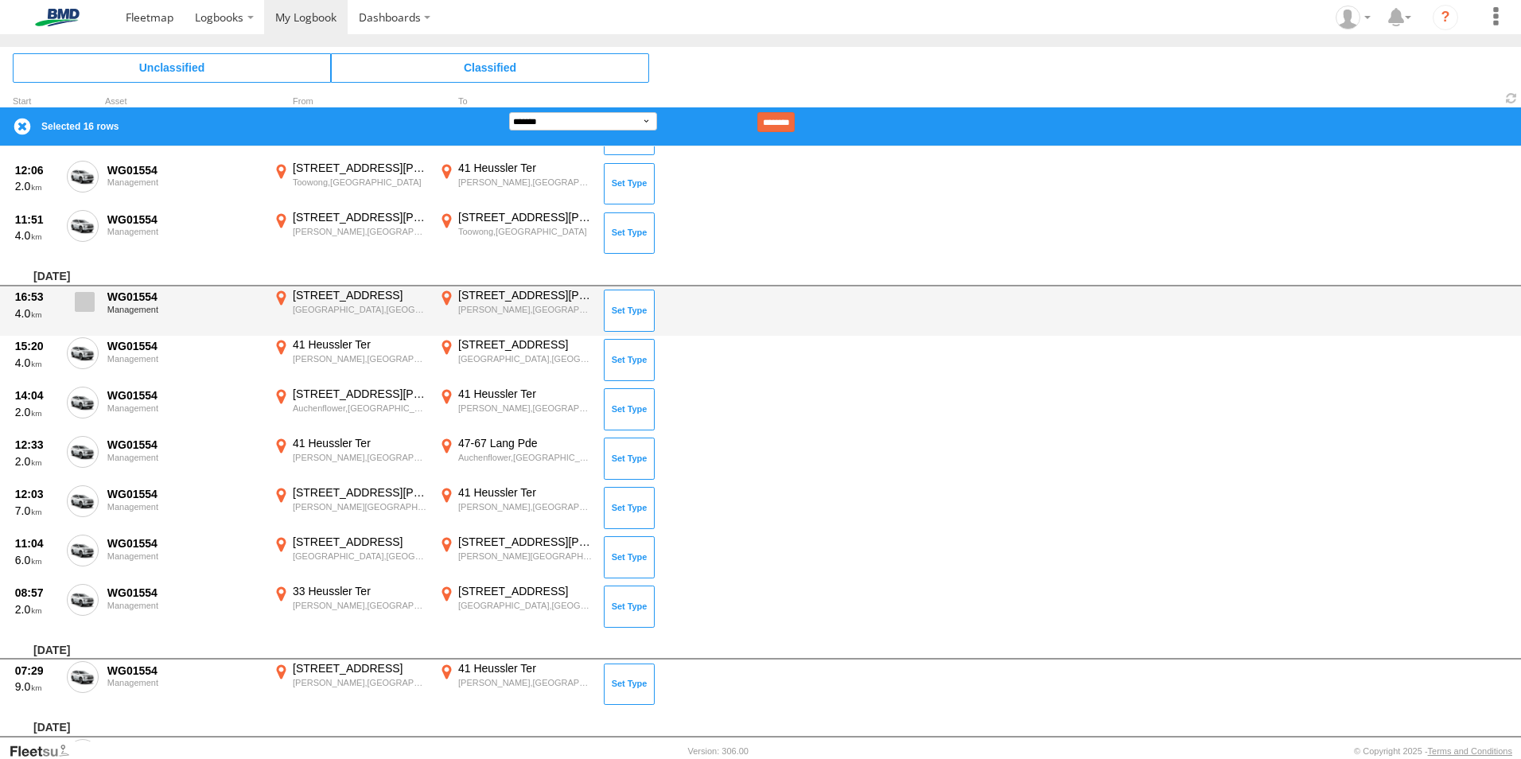
click at [88, 306] on span at bounding box center [85, 302] width 20 height 20
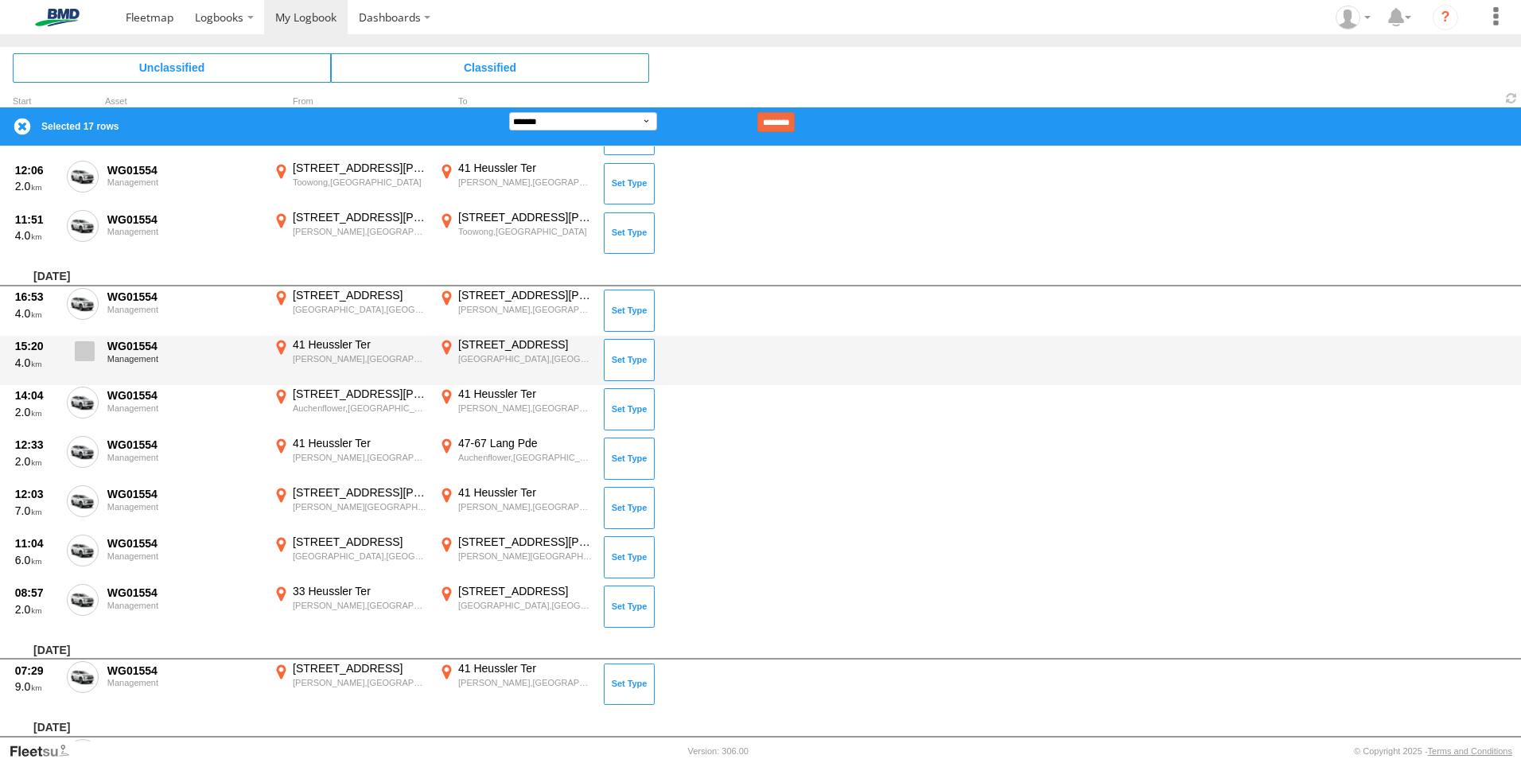
click at [79, 360] on span at bounding box center [85, 351] width 20 height 20
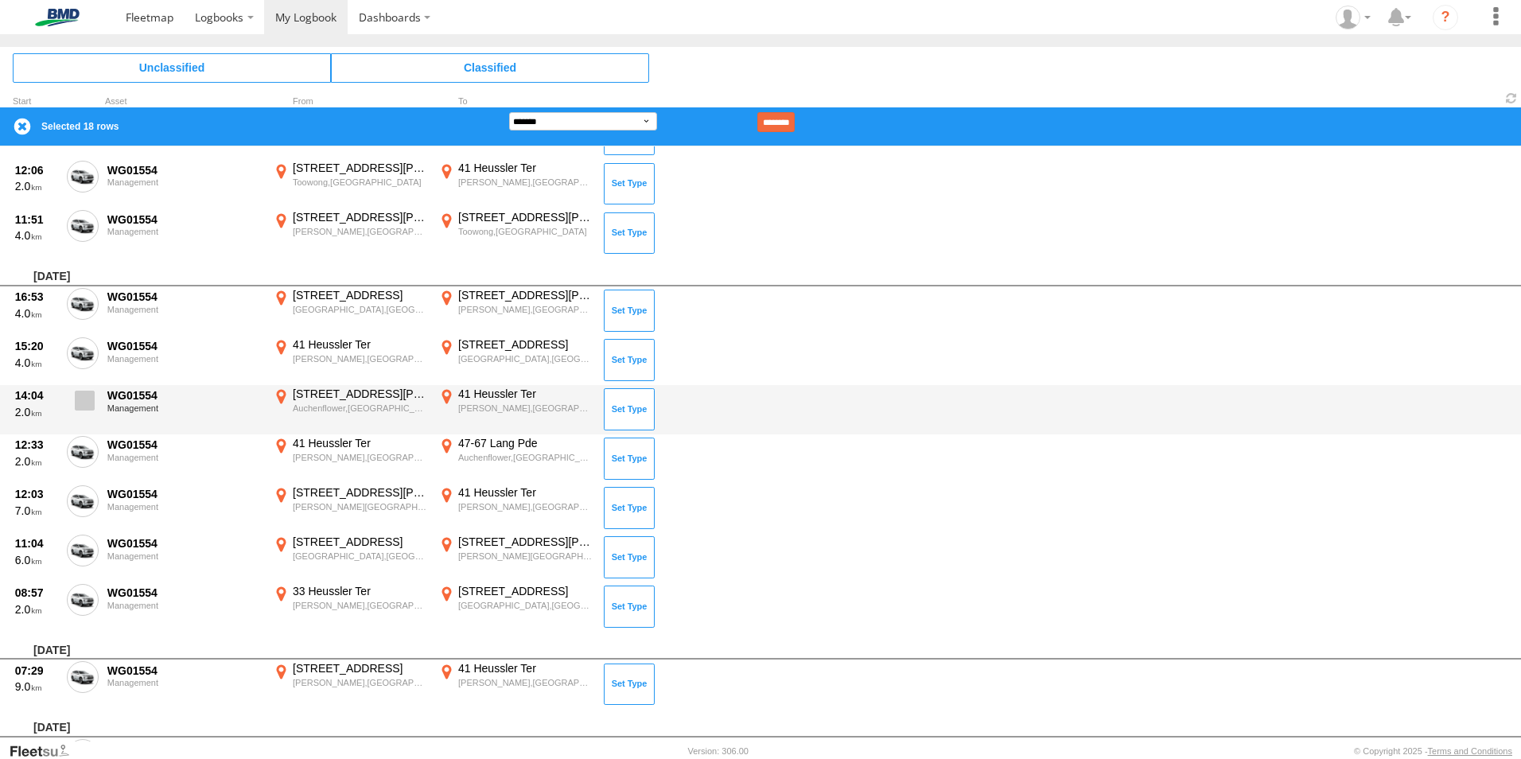
click at [79, 400] on span at bounding box center [85, 401] width 20 height 20
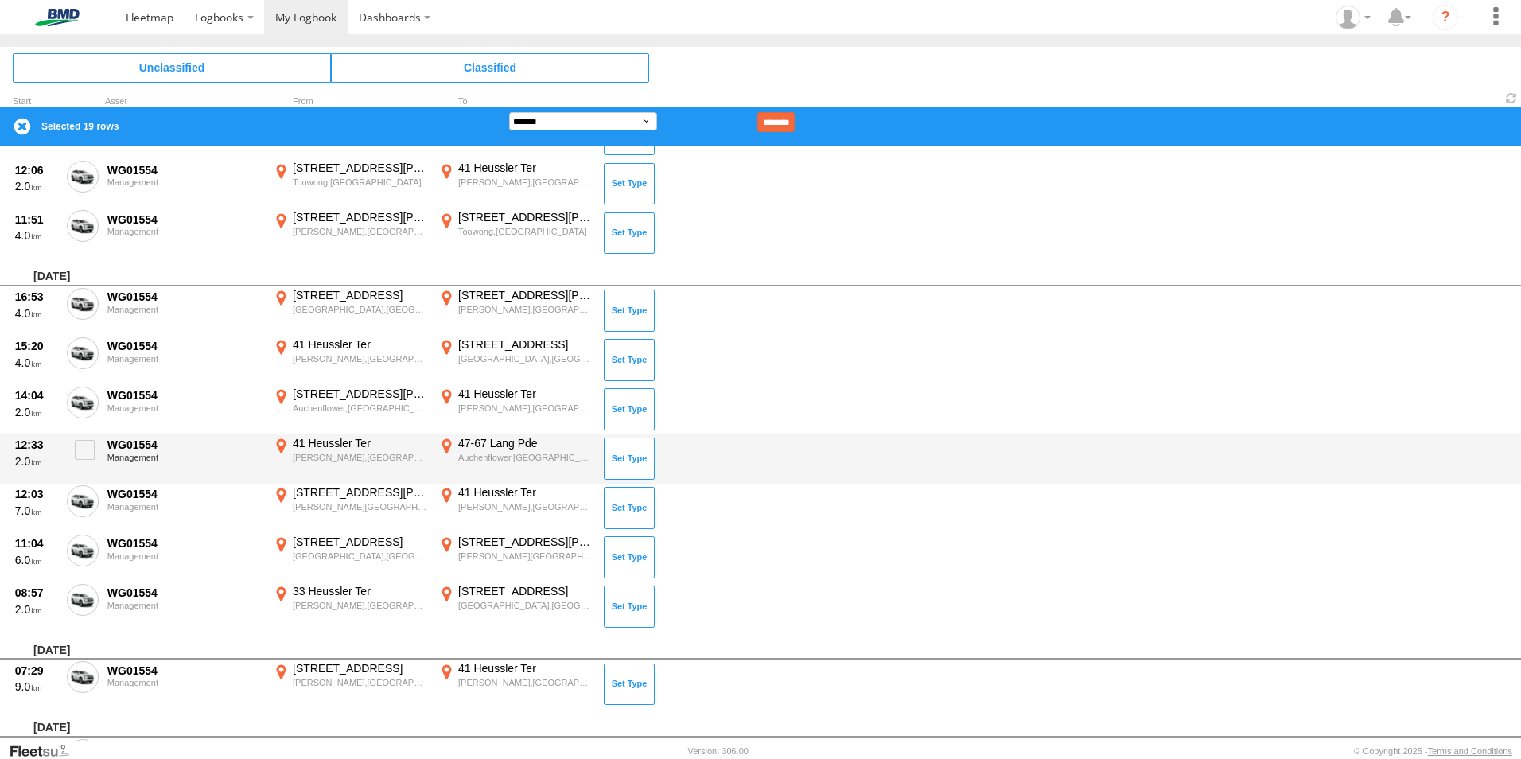
drag, startPoint x: 80, startPoint y: 441, endPoint x: 79, endPoint y: 480, distance: 38.2
click at [80, 442] on span at bounding box center [85, 450] width 20 height 20
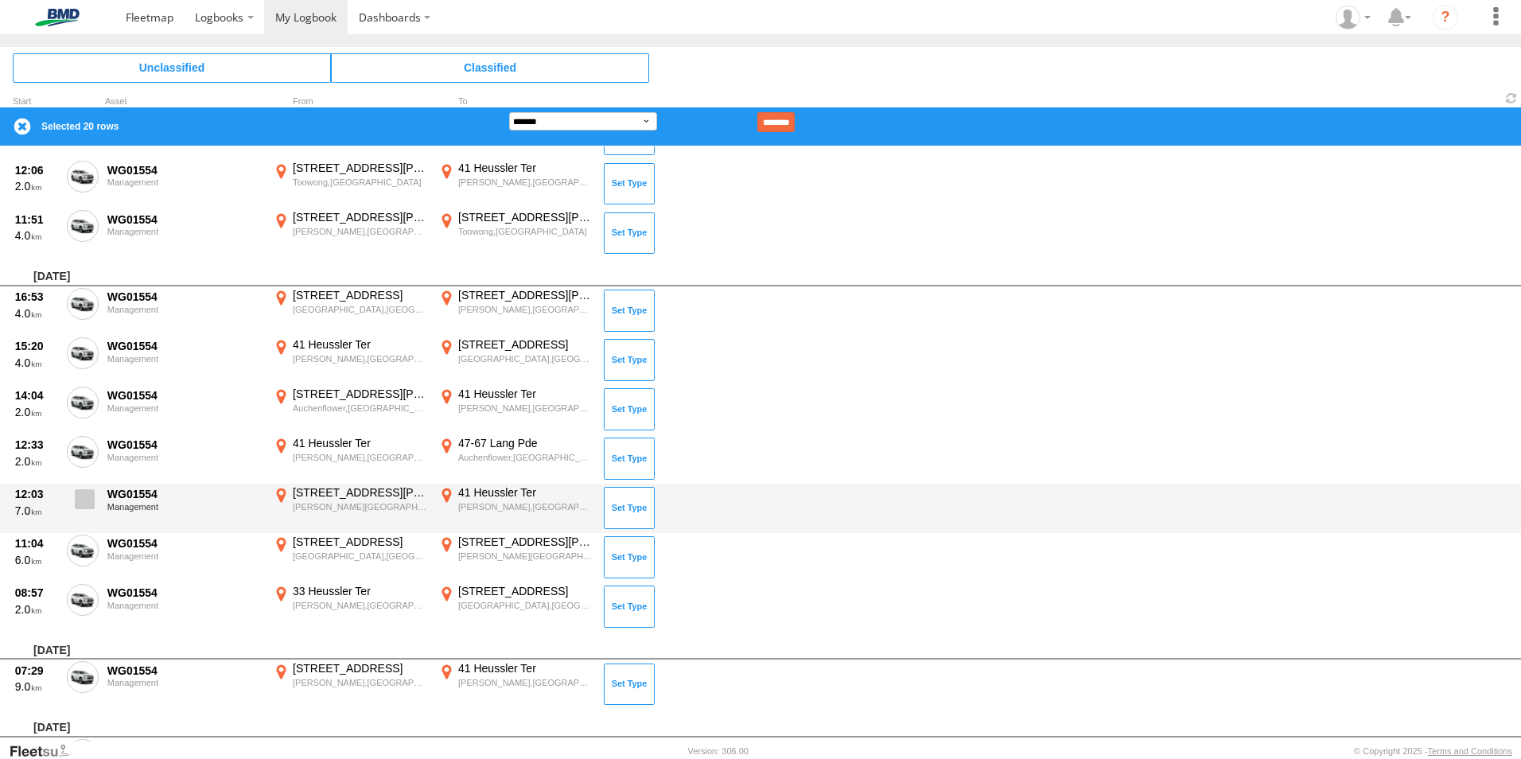
click at [81, 500] on span at bounding box center [85, 499] width 20 height 20
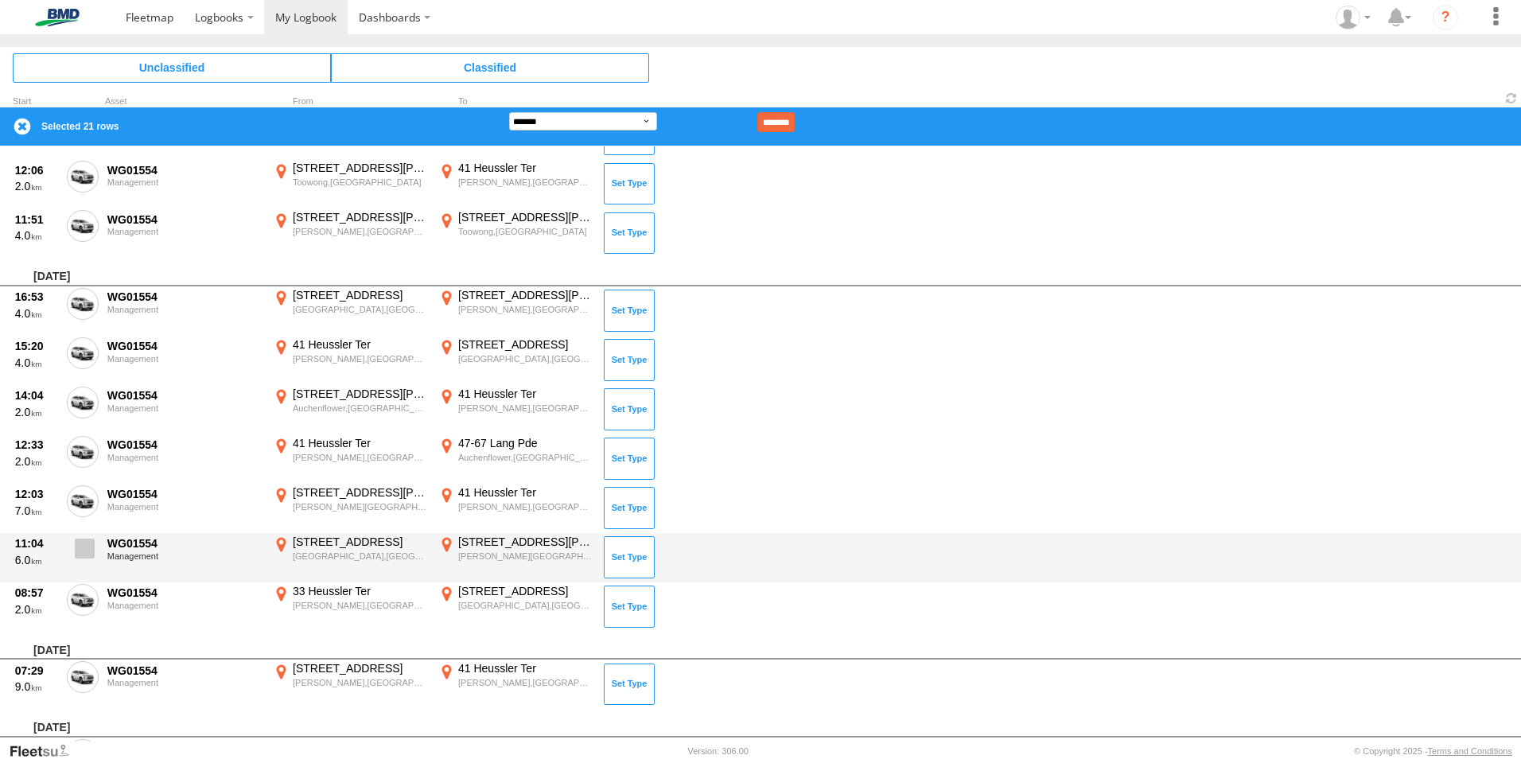
drag, startPoint x: 85, startPoint y: 555, endPoint x: 84, endPoint y: 564, distance: 8.8
click at [84, 555] on span at bounding box center [85, 549] width 20 height 20
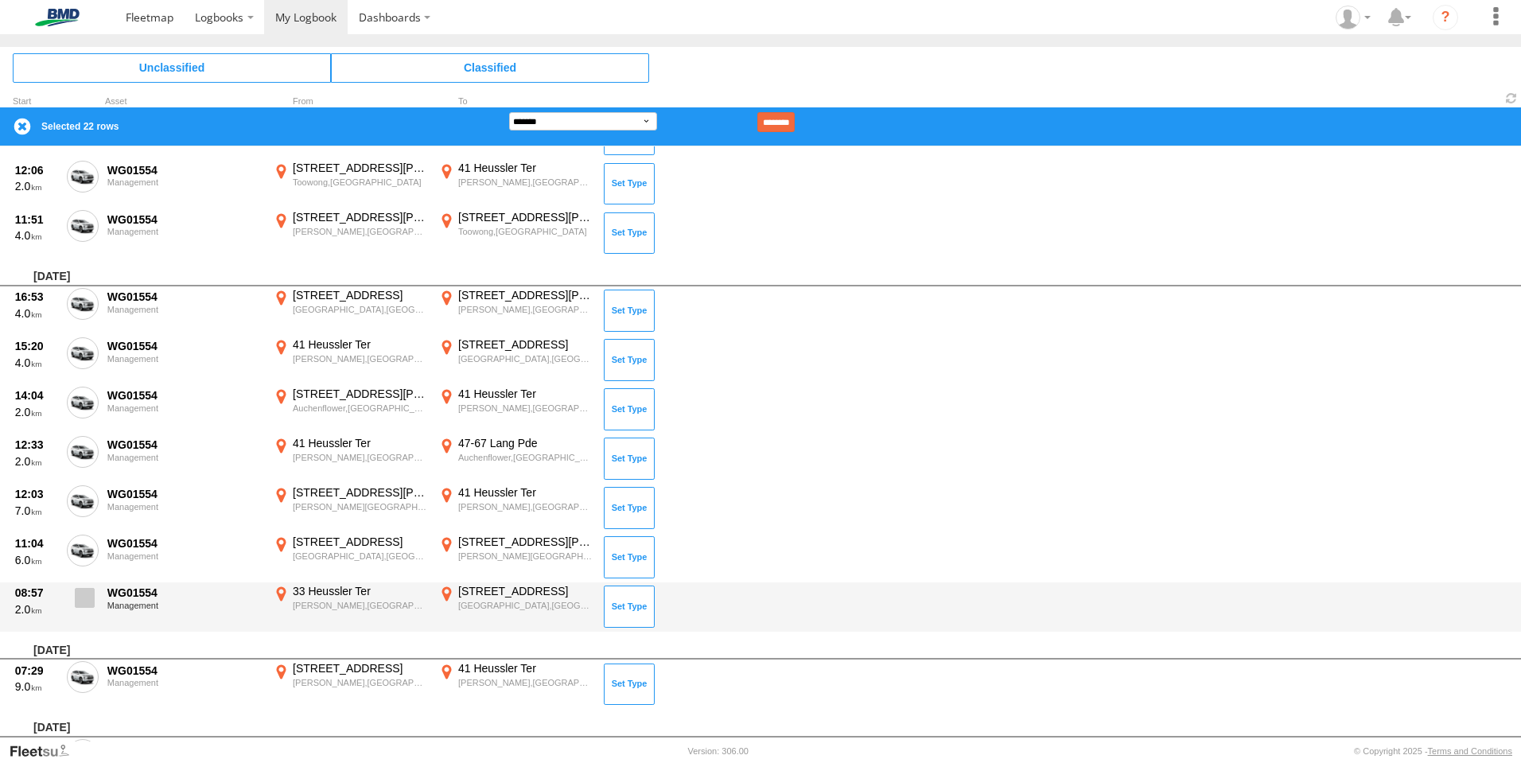
click at [75, 601] on span at bounding box center [85, 598] width 20 height 20
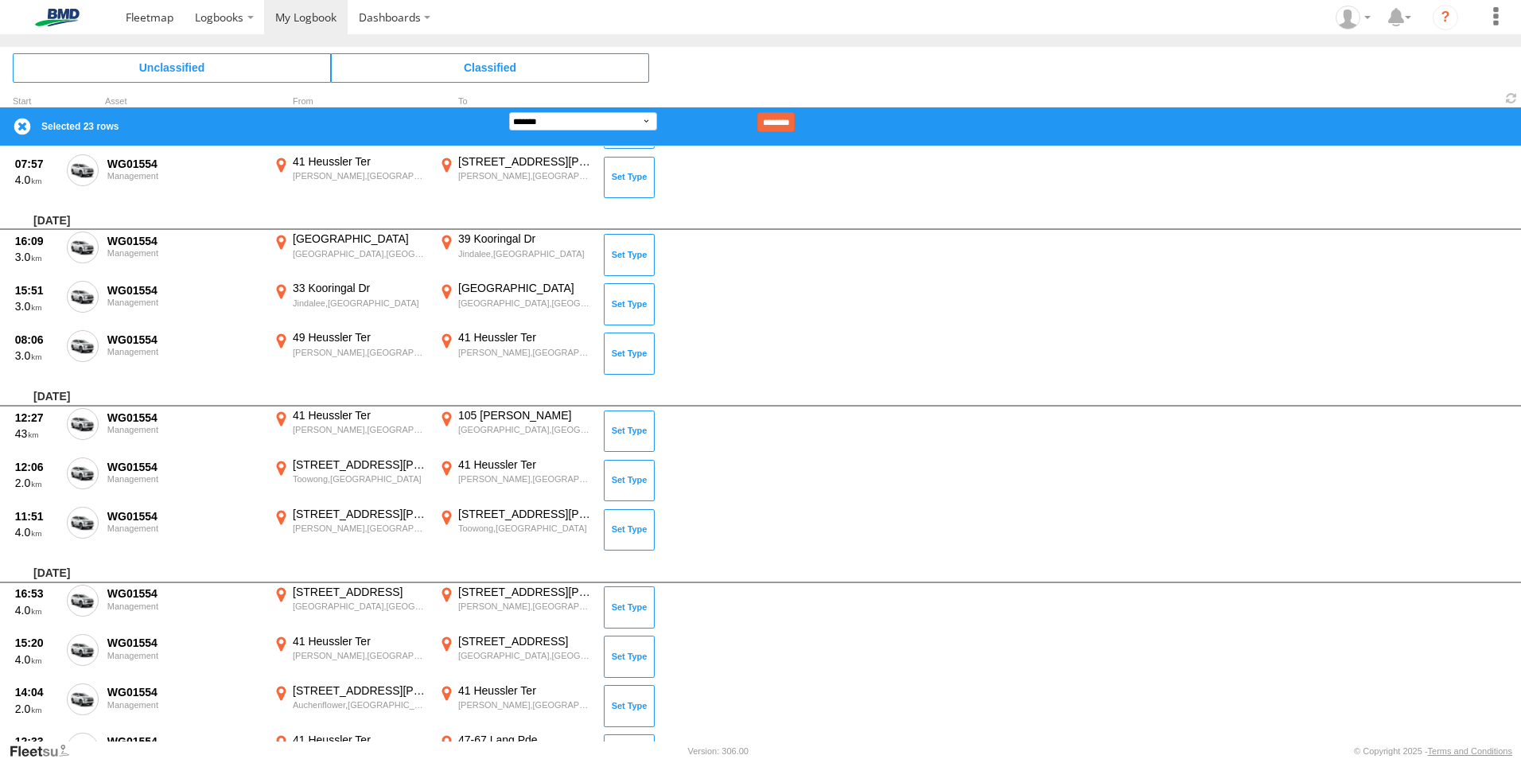
scroll to position [3278, 0]
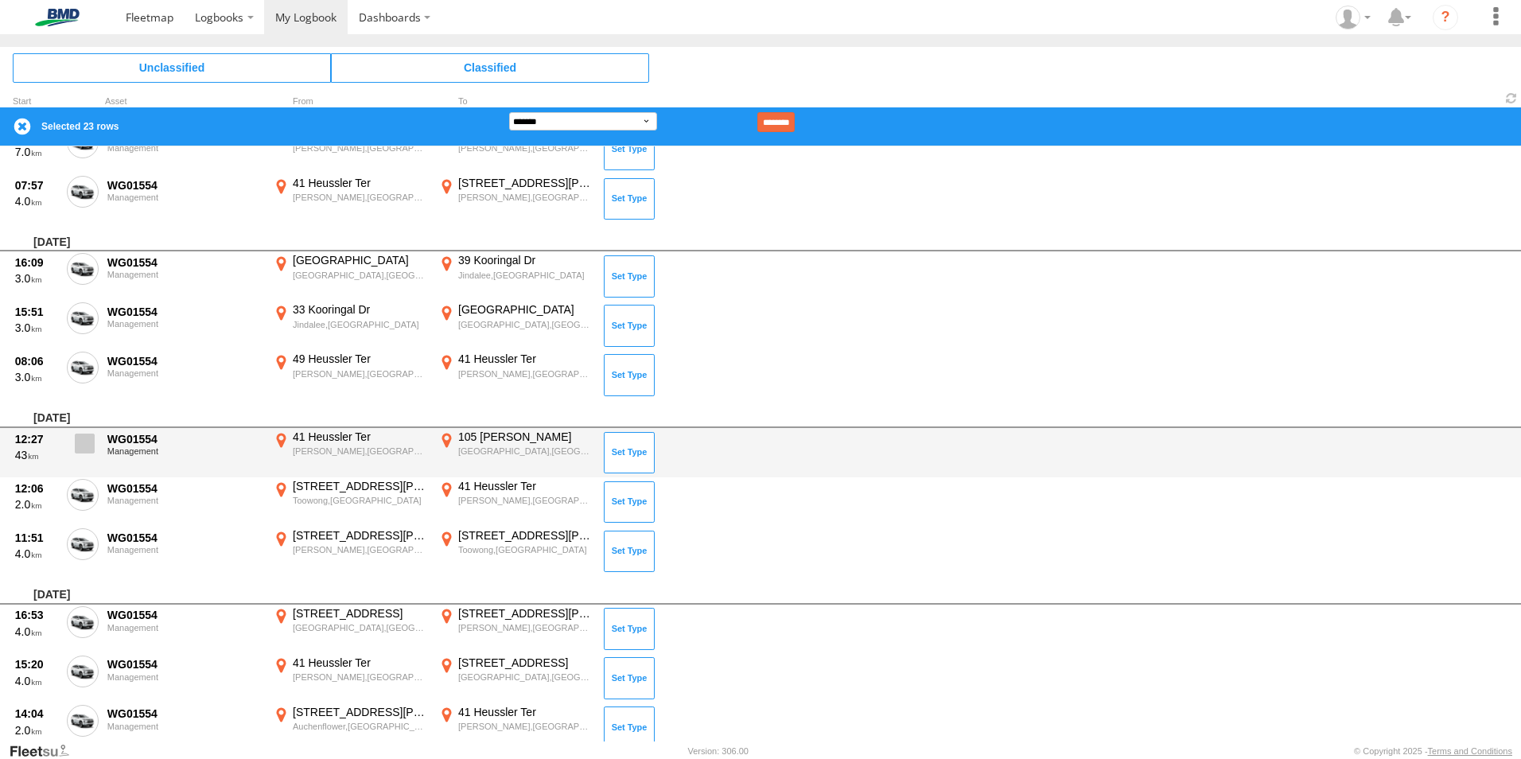
click at [82, 450] on span at bounding box center [85, 444] width 20 height 20
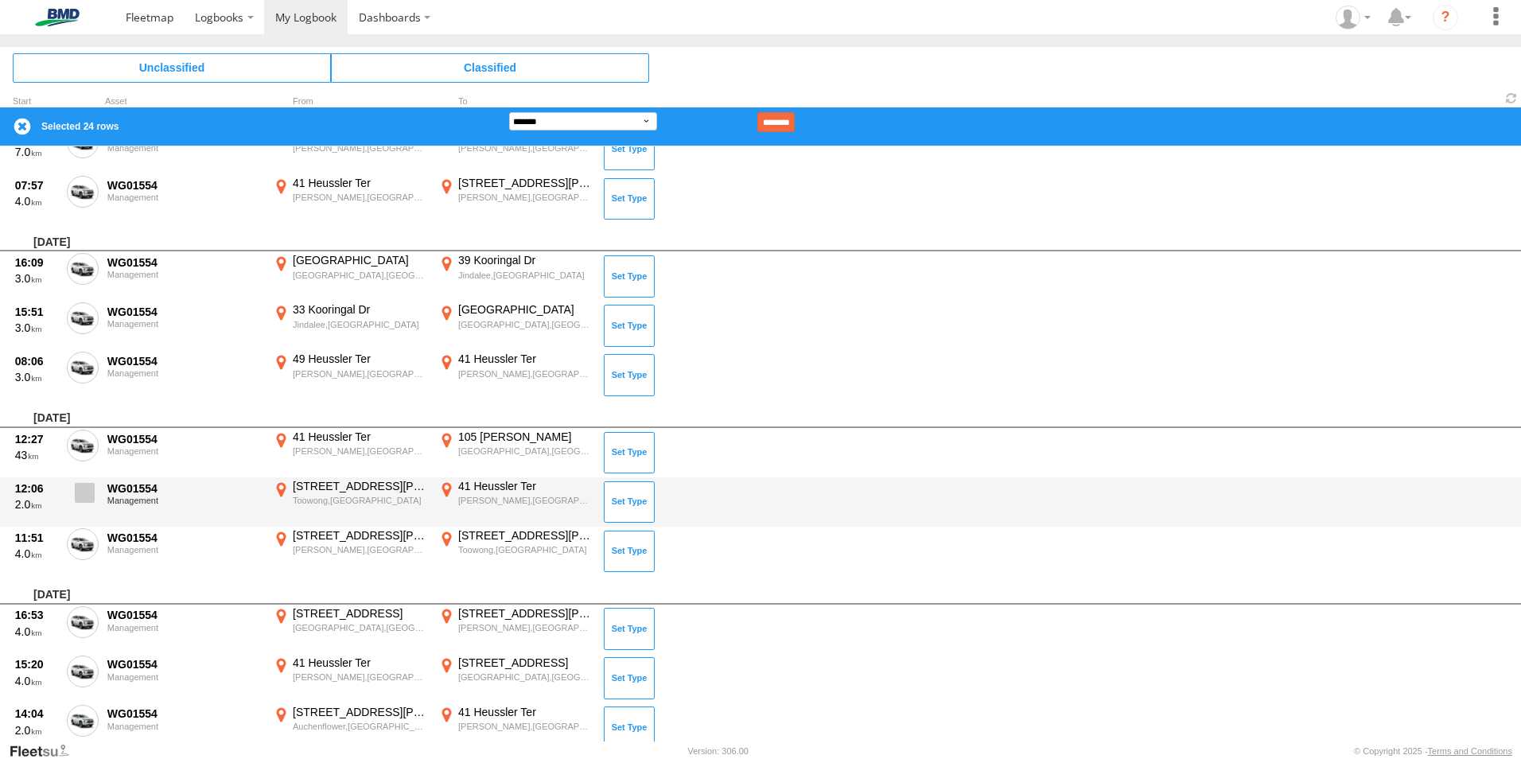
click at [81, 502] on span at bounding box center [85, 493] width 20 height 20
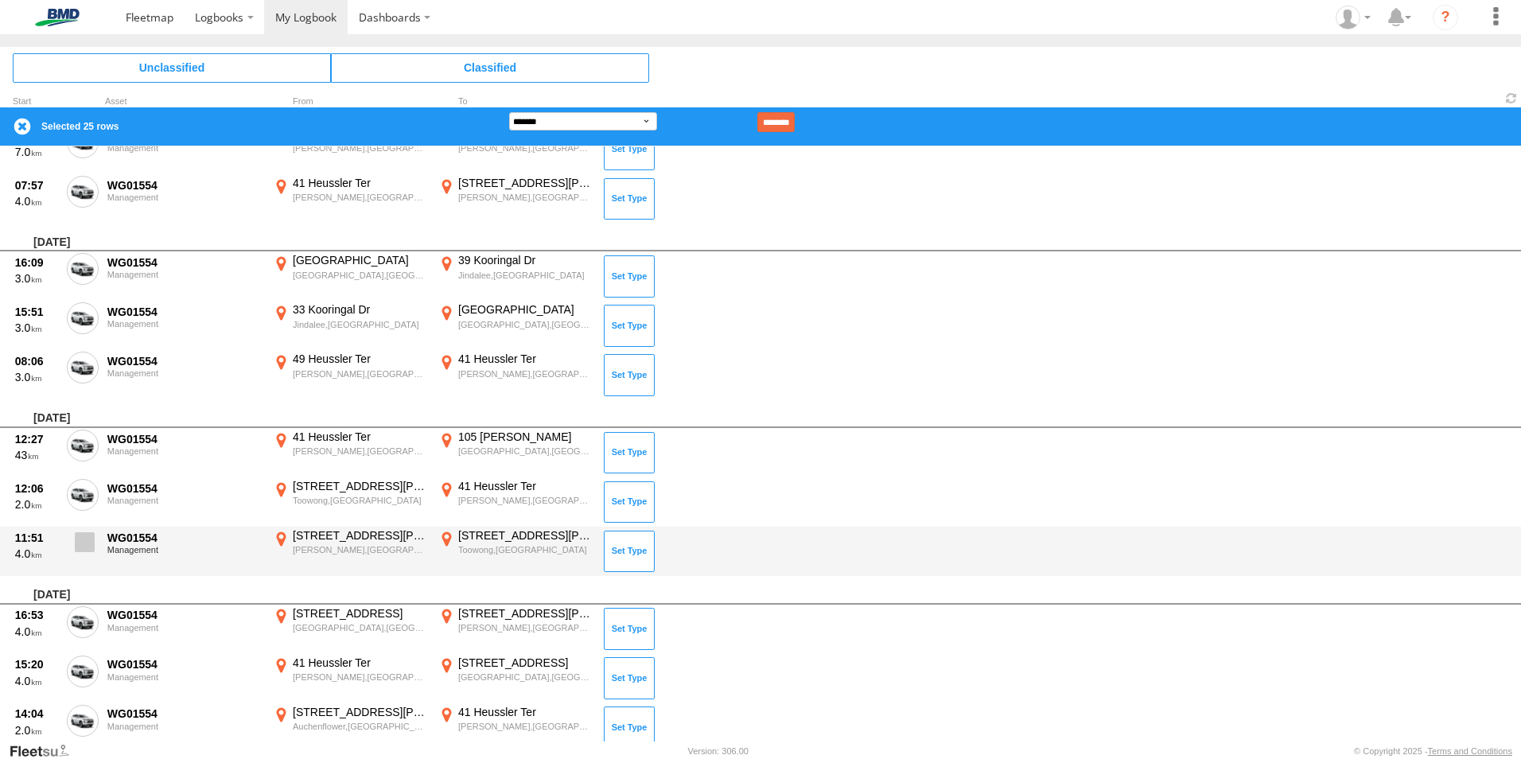
click at [81, 535] on span at bounding box center [85, 542] width 20 height 20
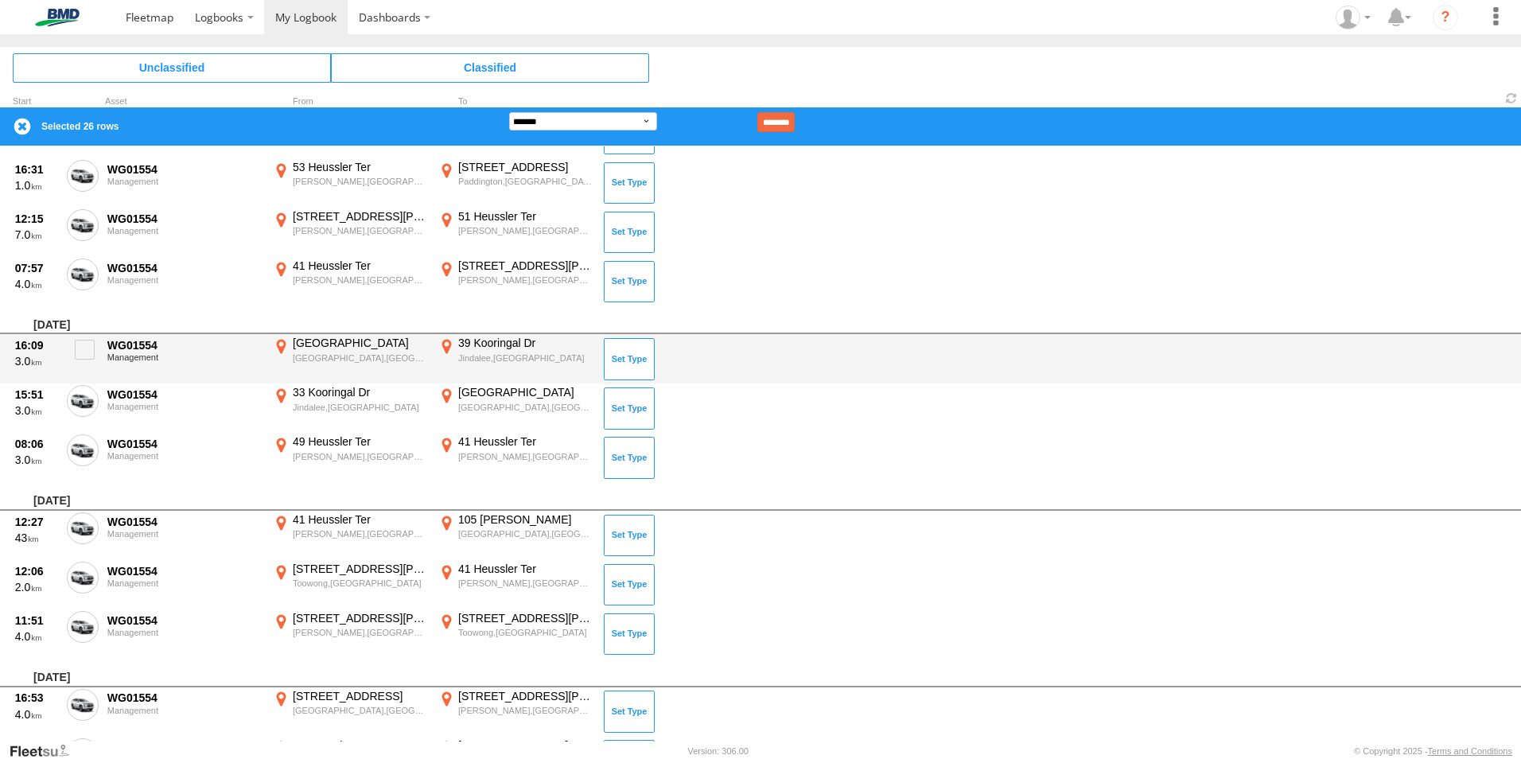
scroll to position [3119, 0]
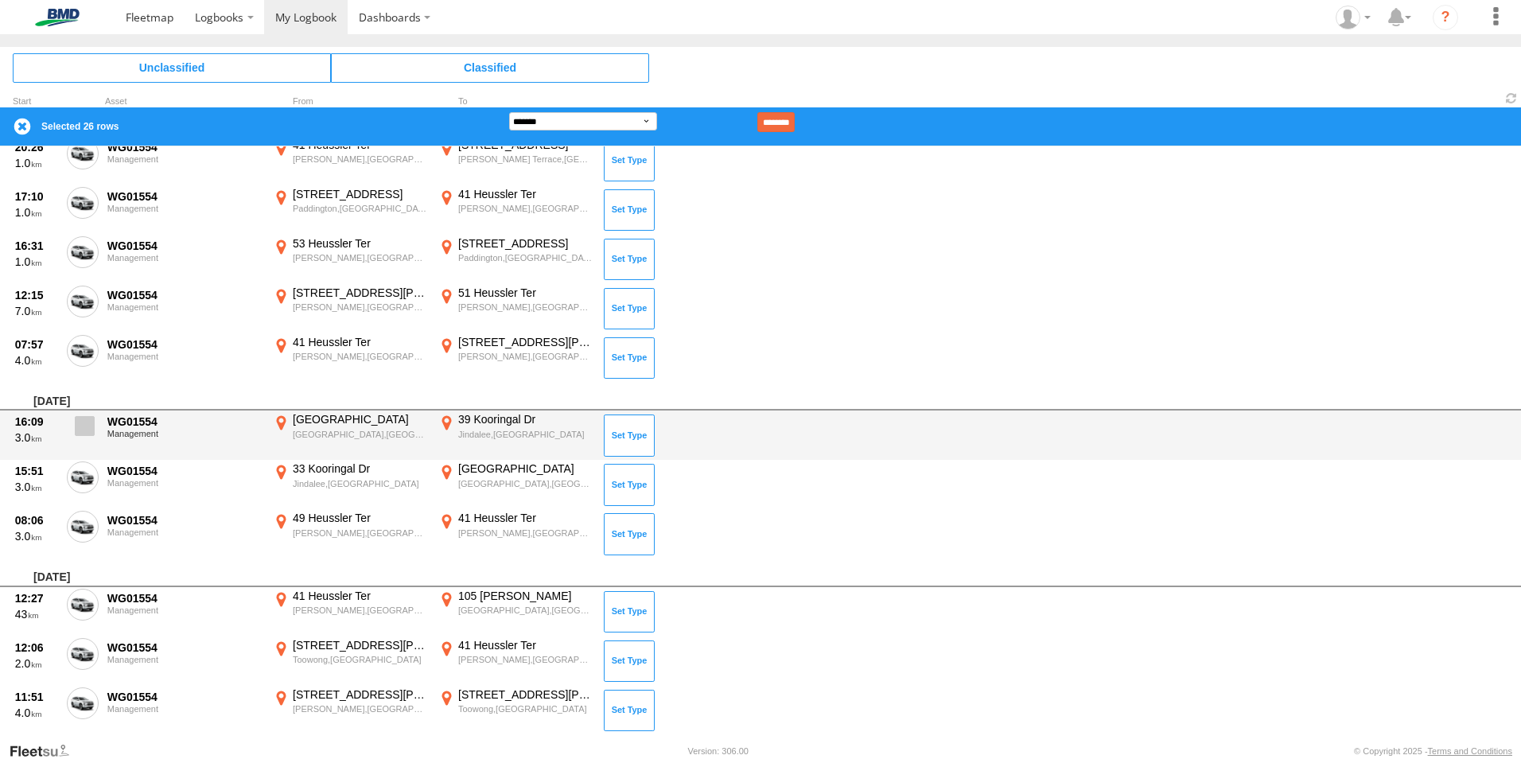
click at [95, 424] on label at bounding box center [83, 430] width 32 height 37
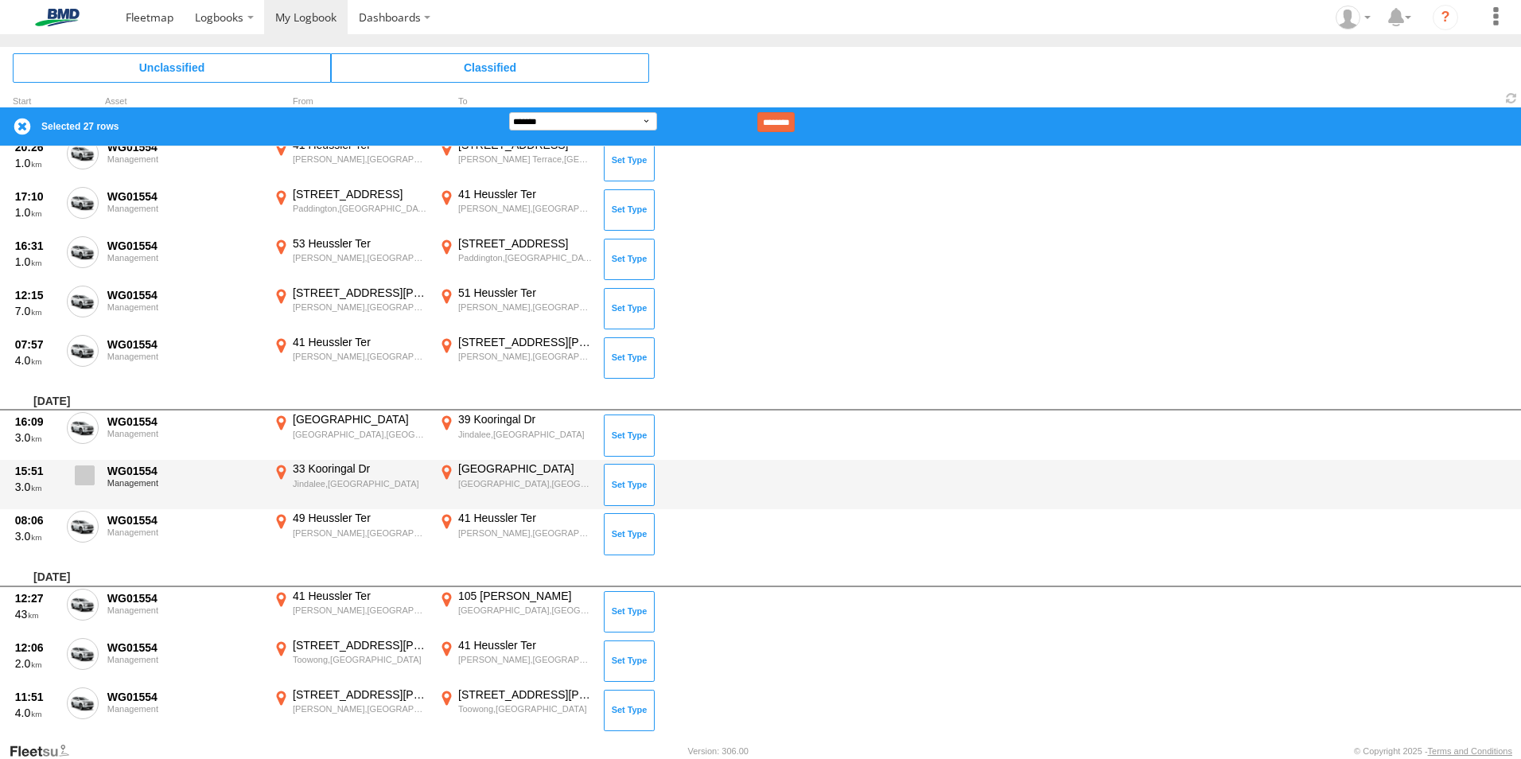
click at [91, 465] on span at bounding box center [85, 475] width 20 height 20
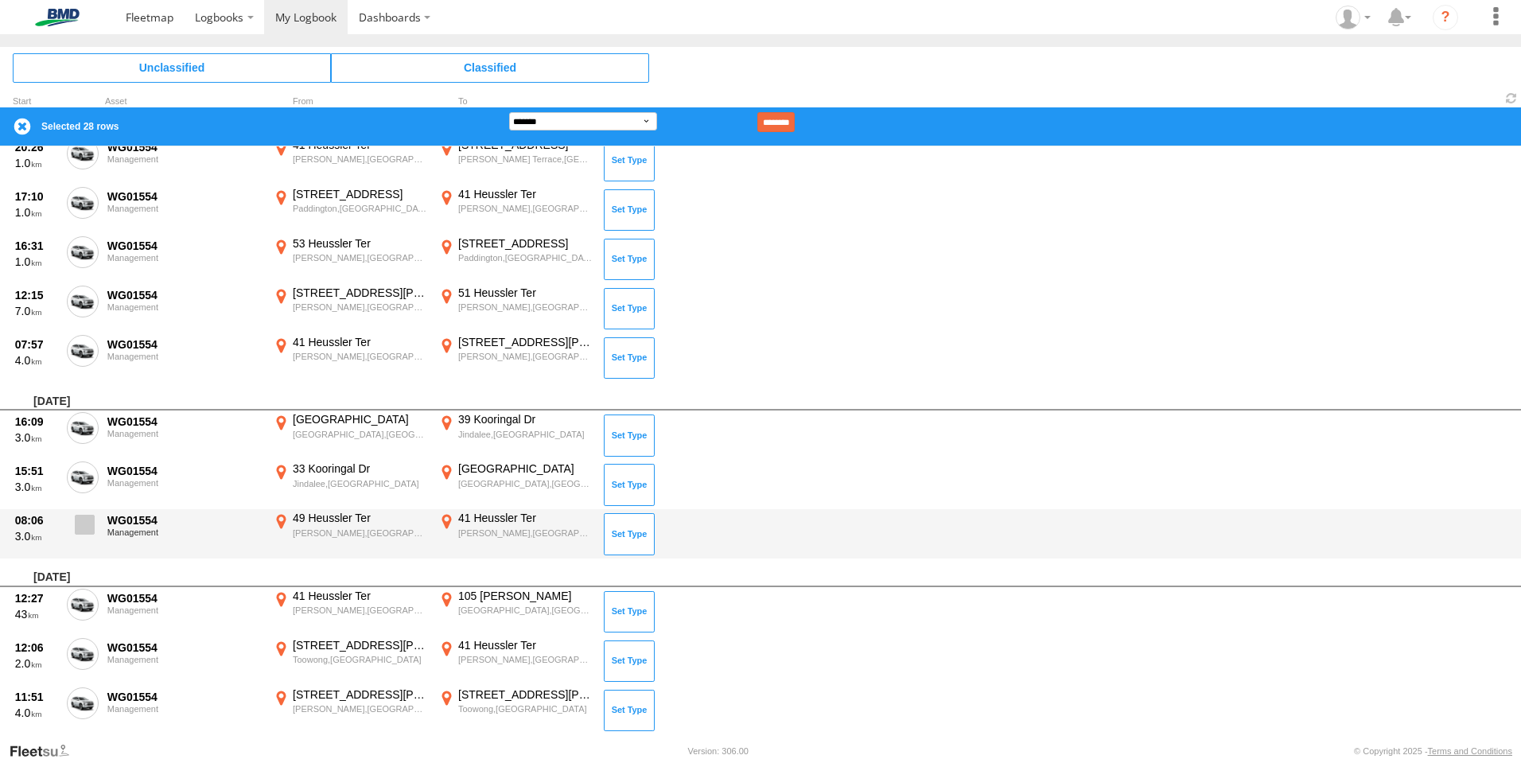
click at [91, 531] on span at bounding box center [85, 525] width 20 height 20
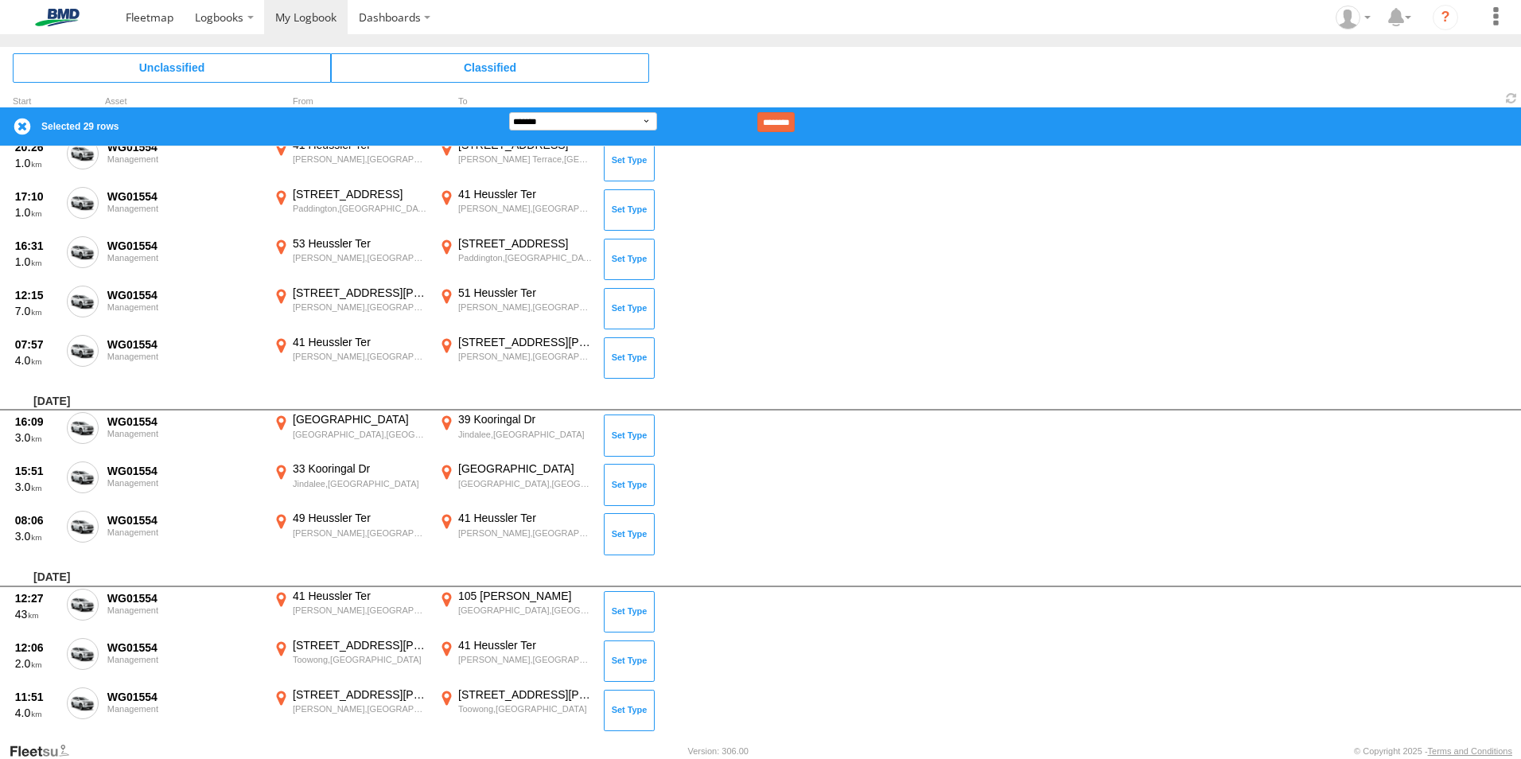
scroll to position [2880, 0]
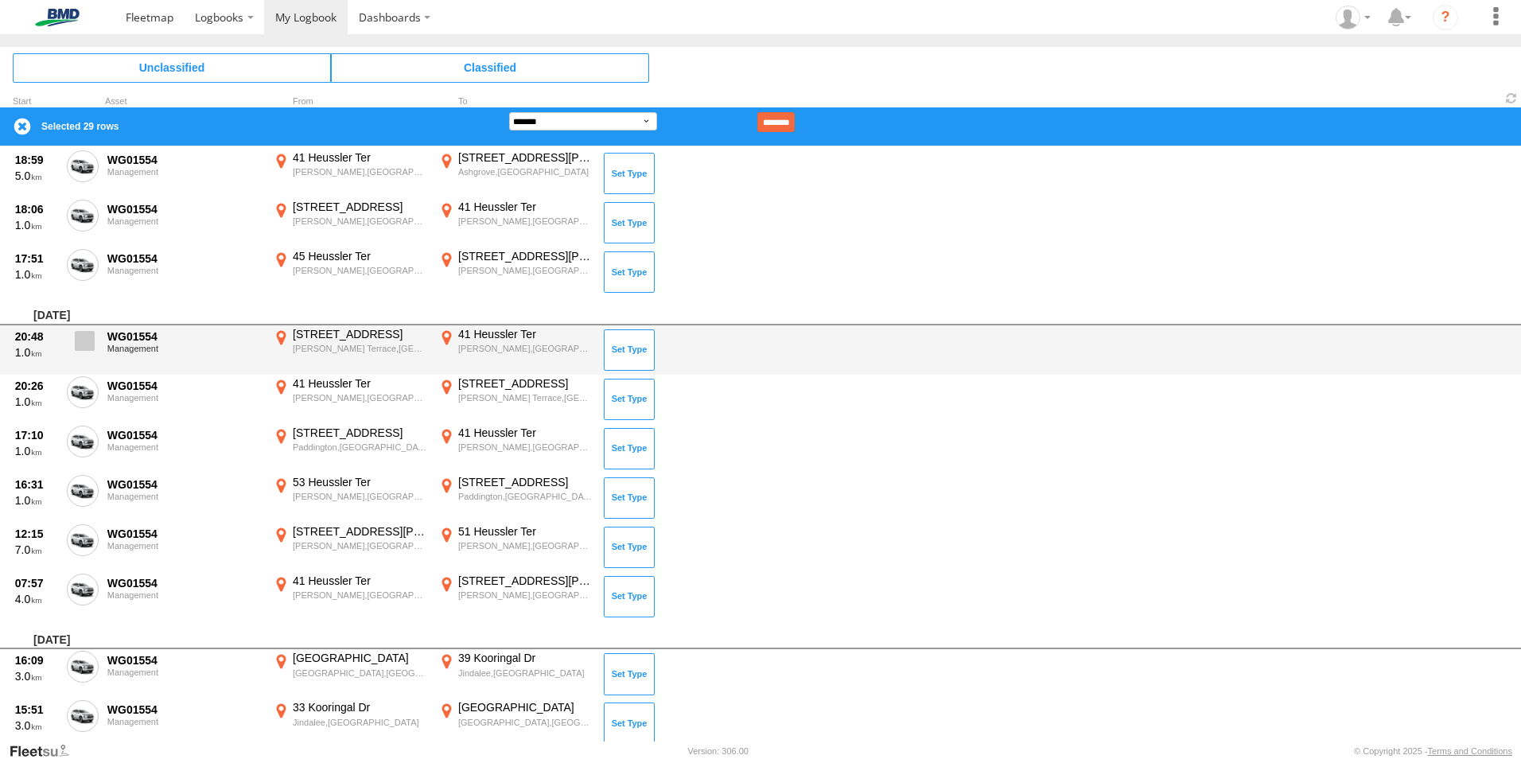
click at [79, 341] on span at bounding box center [85, 341] width 20 height 20
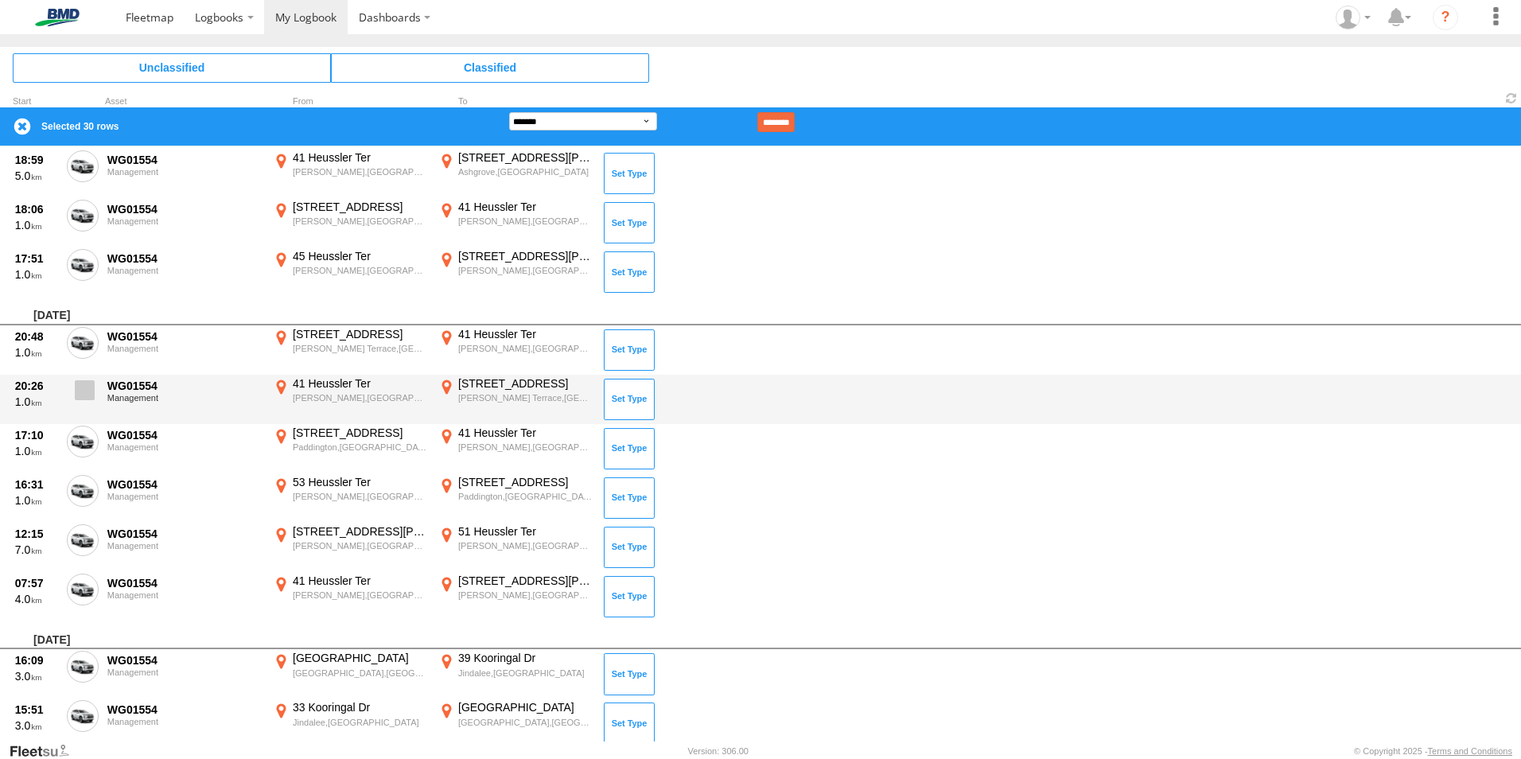
click at [76, 395] on span at bounding box center [85, 390] width 20 height 20
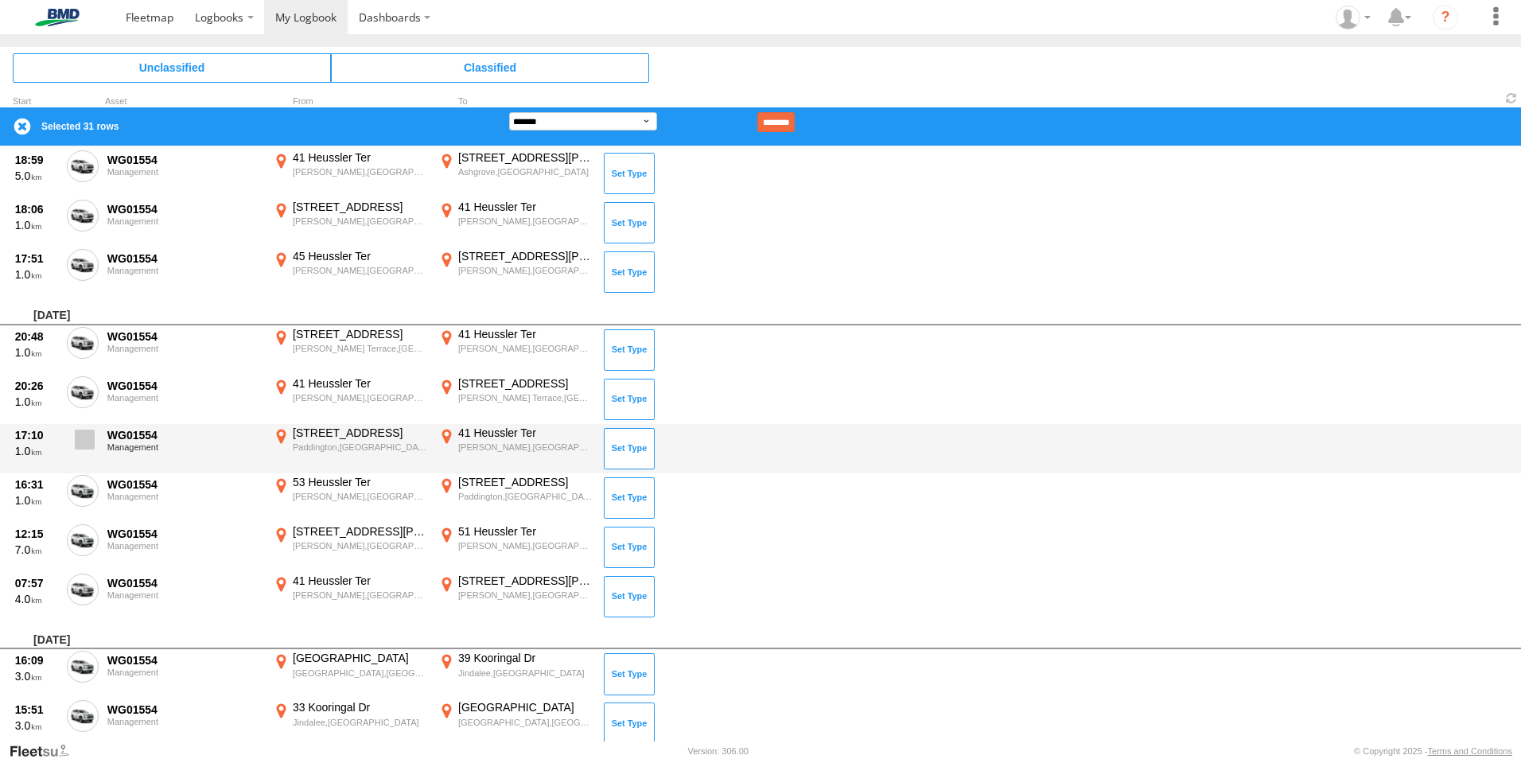
click at [78, 447] on span at bounding box center [85, 440] width 20 height 20
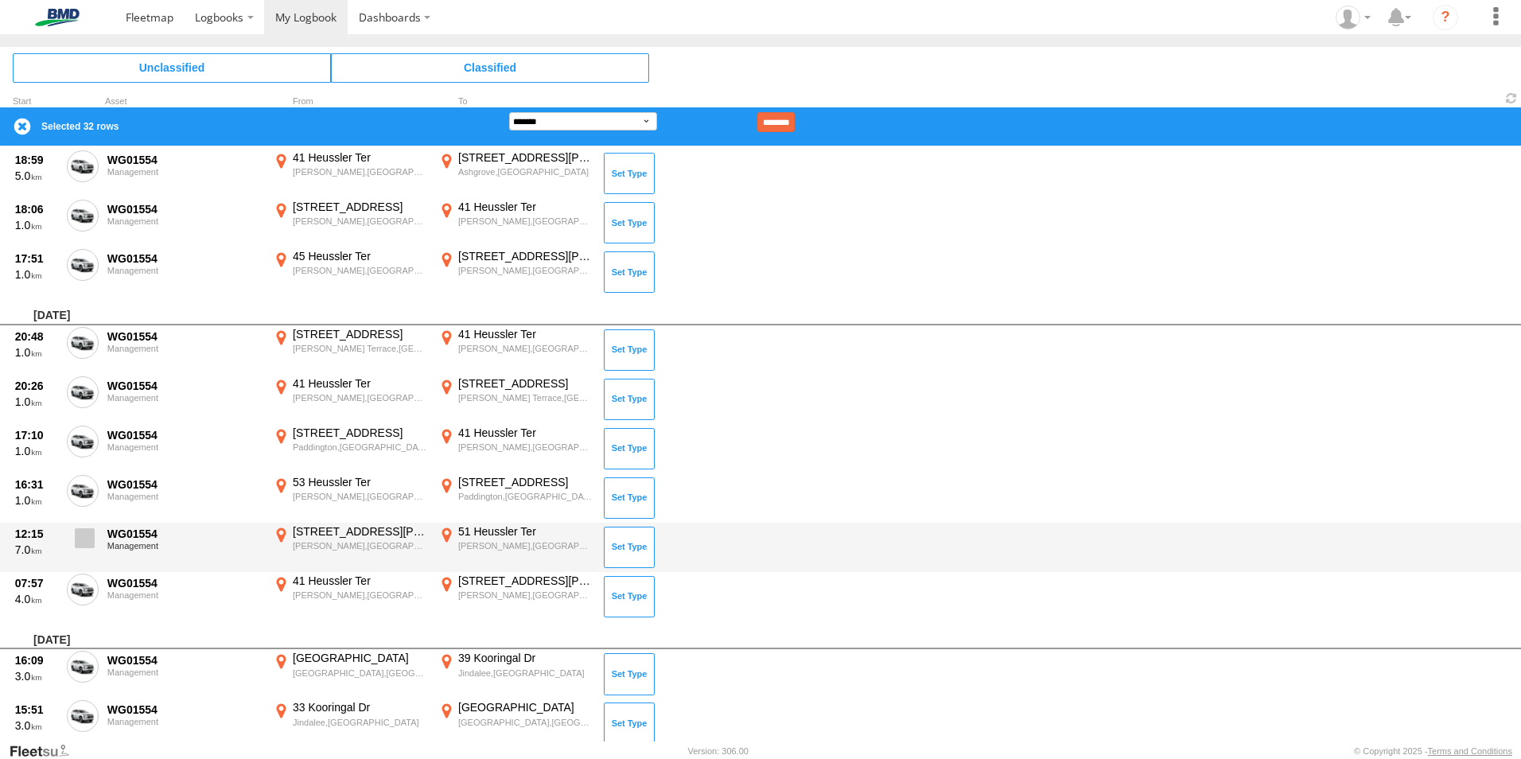
drag, startPoint x: 87, startPoint y: 490, endPoint x: 84, endPoint y: 535, distance: 44.7
click at [0, 0] on span at bounding box center [0, 0] width 0 height 0
click at [85, 542] on span at bounding box center [85, 538] width 20 height 20
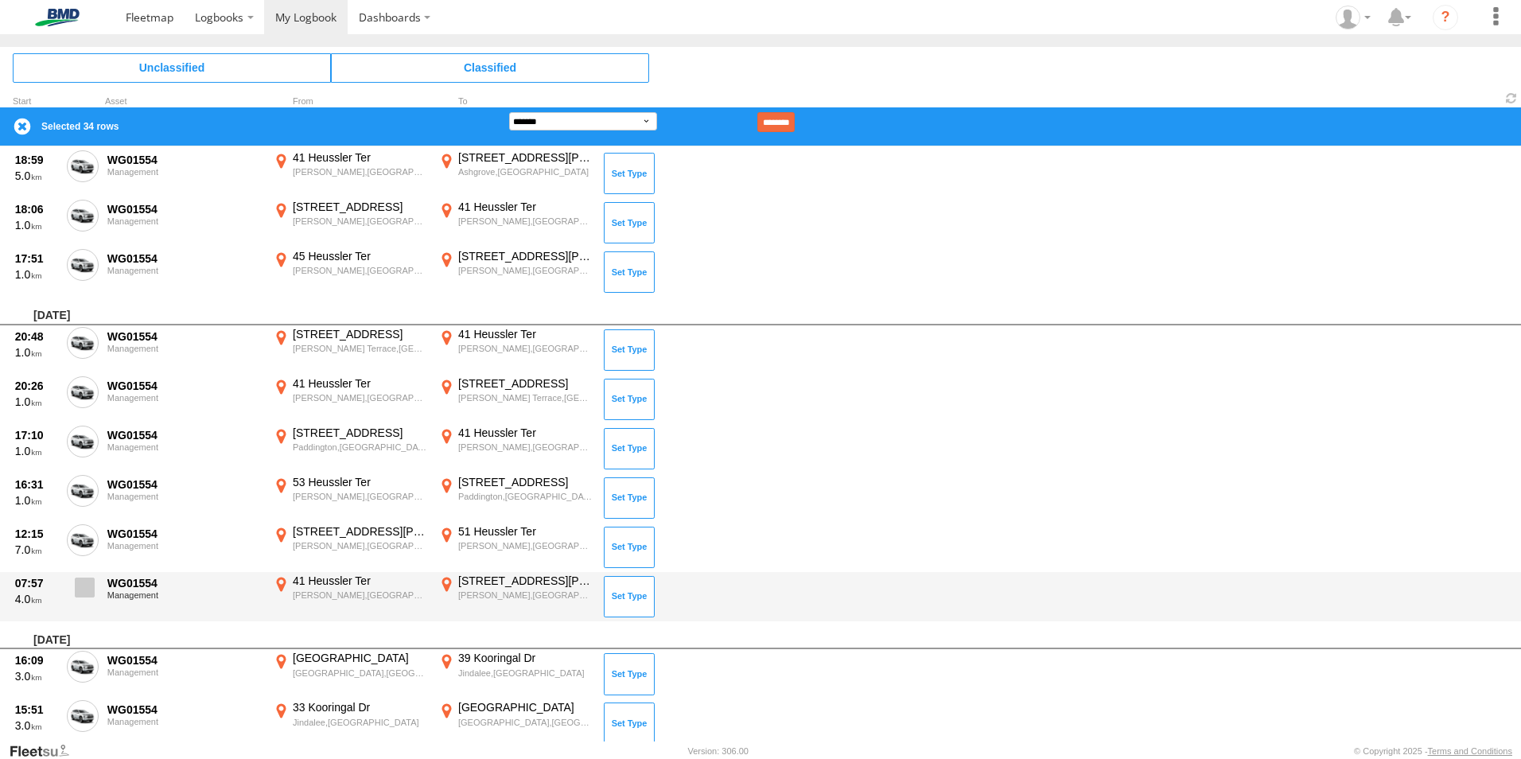
click at [82, 589] on span at bounding box center [85, 587] width 20 height 20
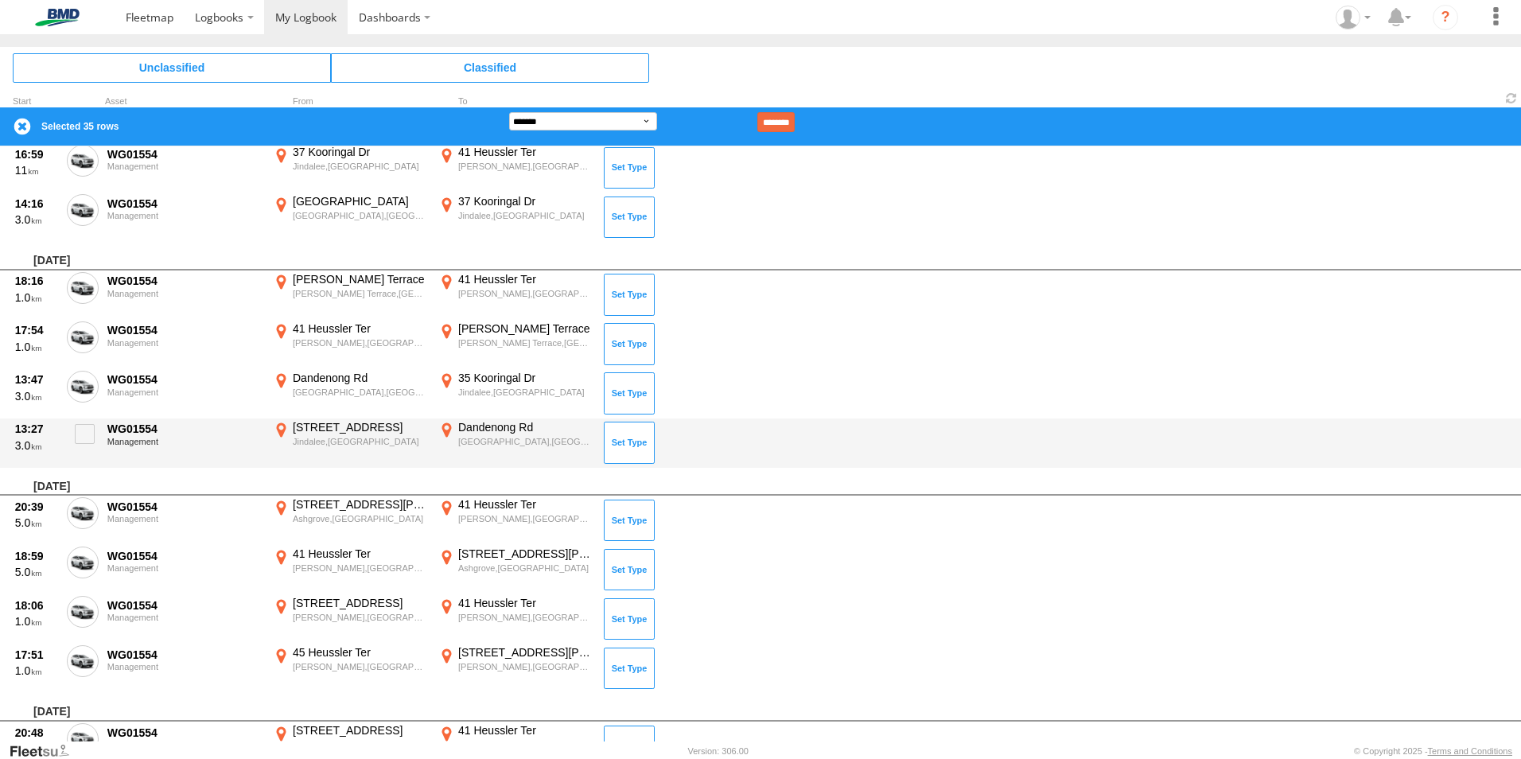
scroll to position [2483, 0]
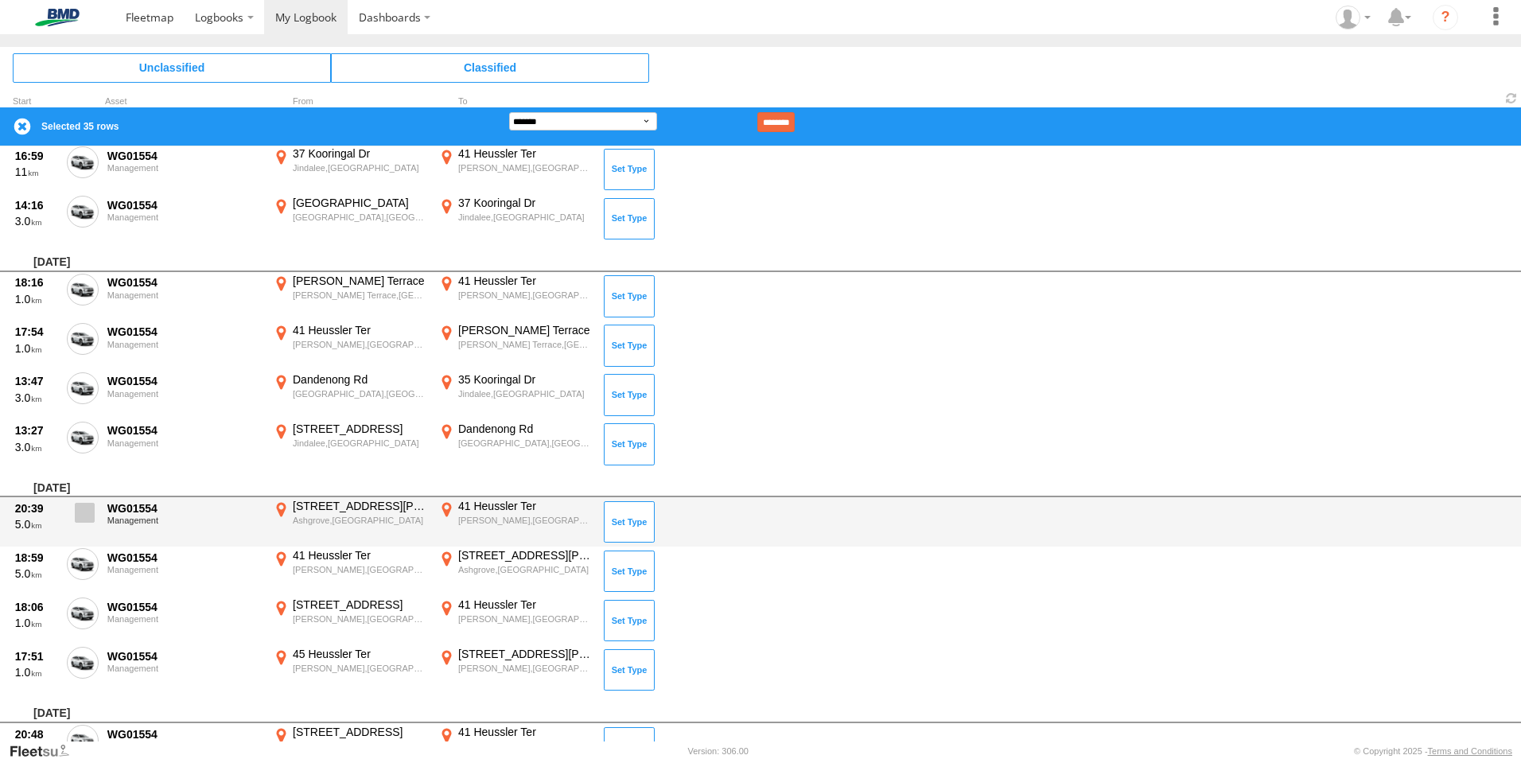
click at [88, 511] on span at bounding box center [85, 513] width 20 height 20
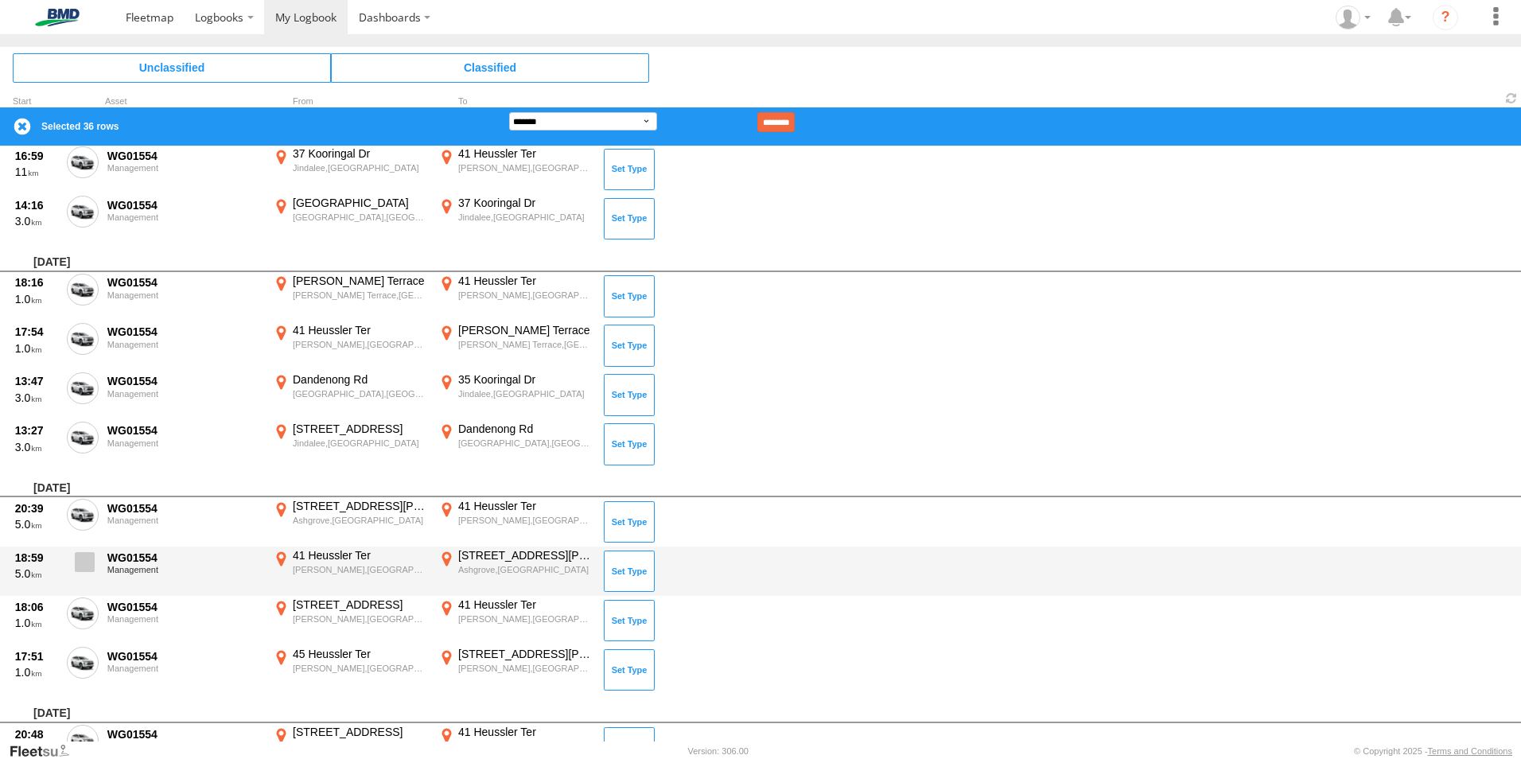
click at [91, 561] on span at bounding box center [85, 562] width 20 height 20
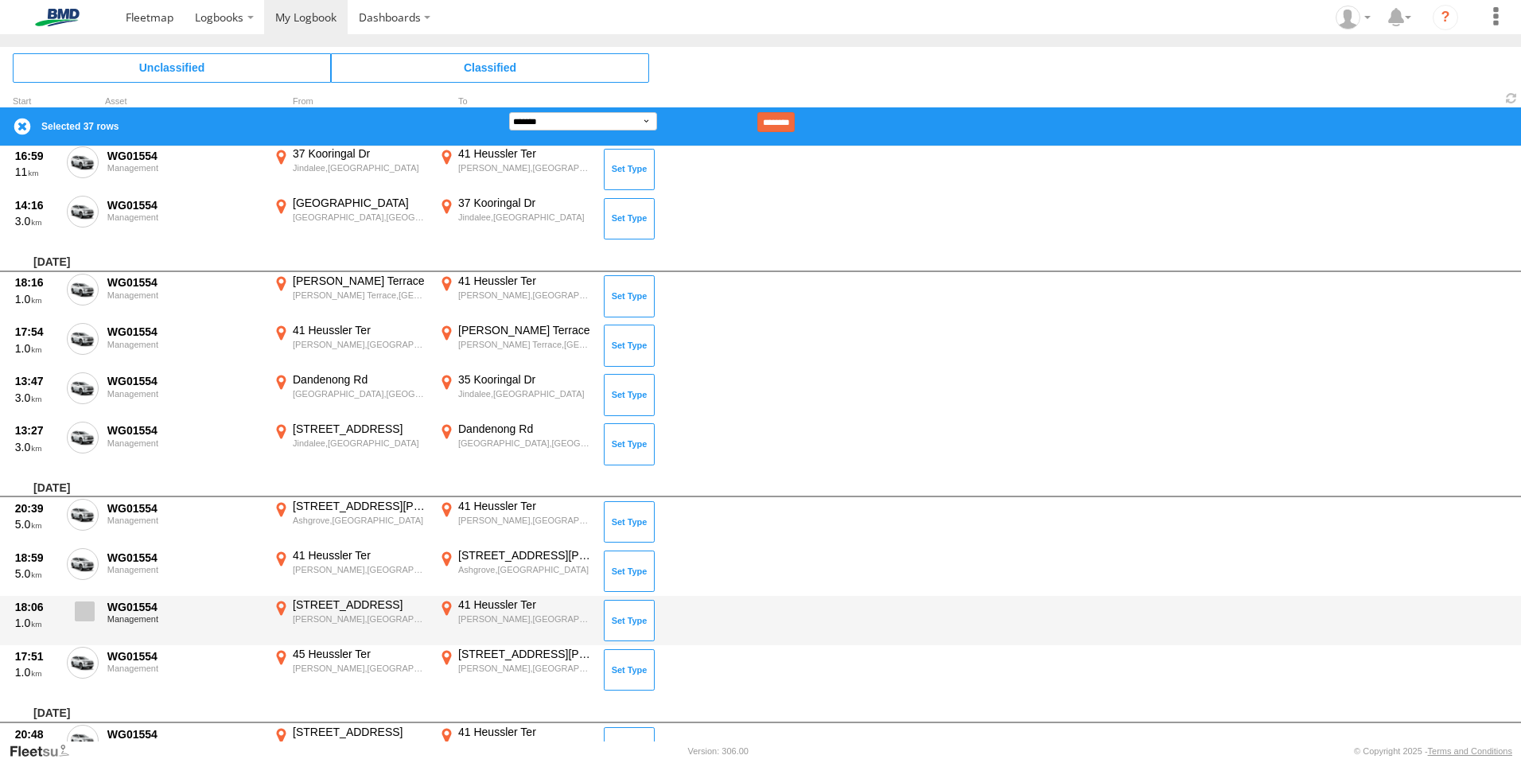
click at [76, 609] on span at bounding box center [85, 611] width 20 height 20
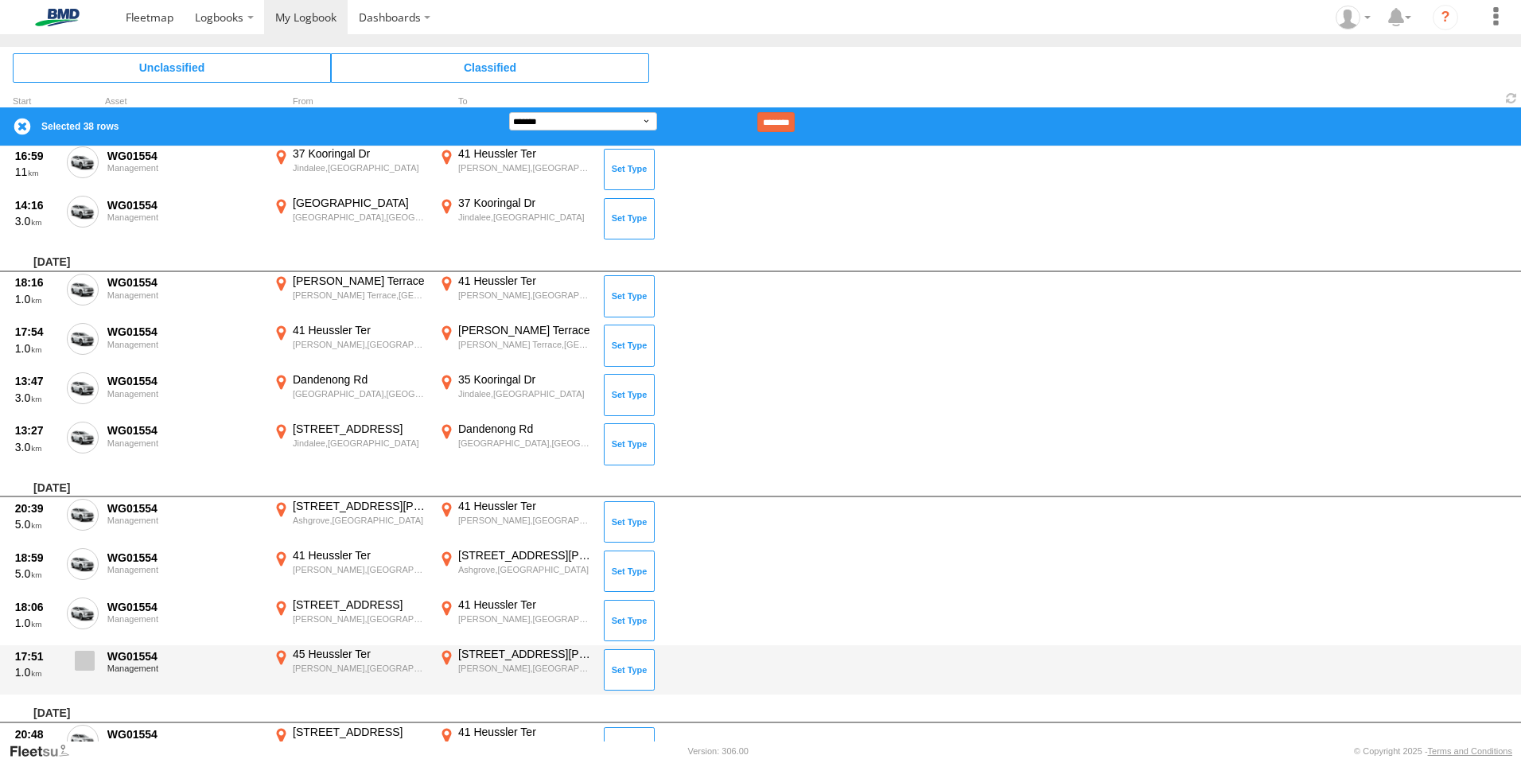
click at [87, 655] on span at bounding box center [85, 661] width 20 height 20
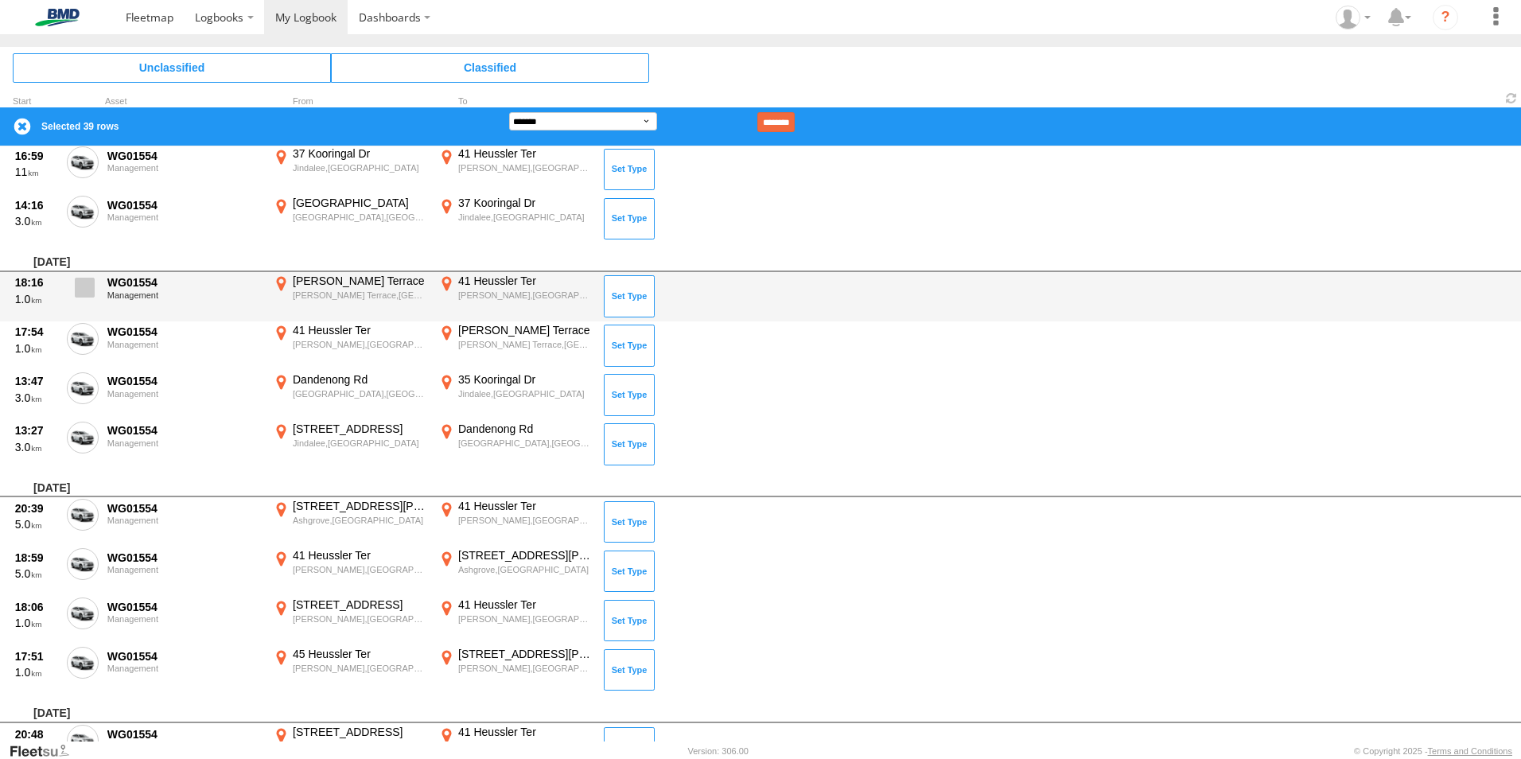
click at [87, 288] on span at bounding box center [85, 288] width 20 height 20
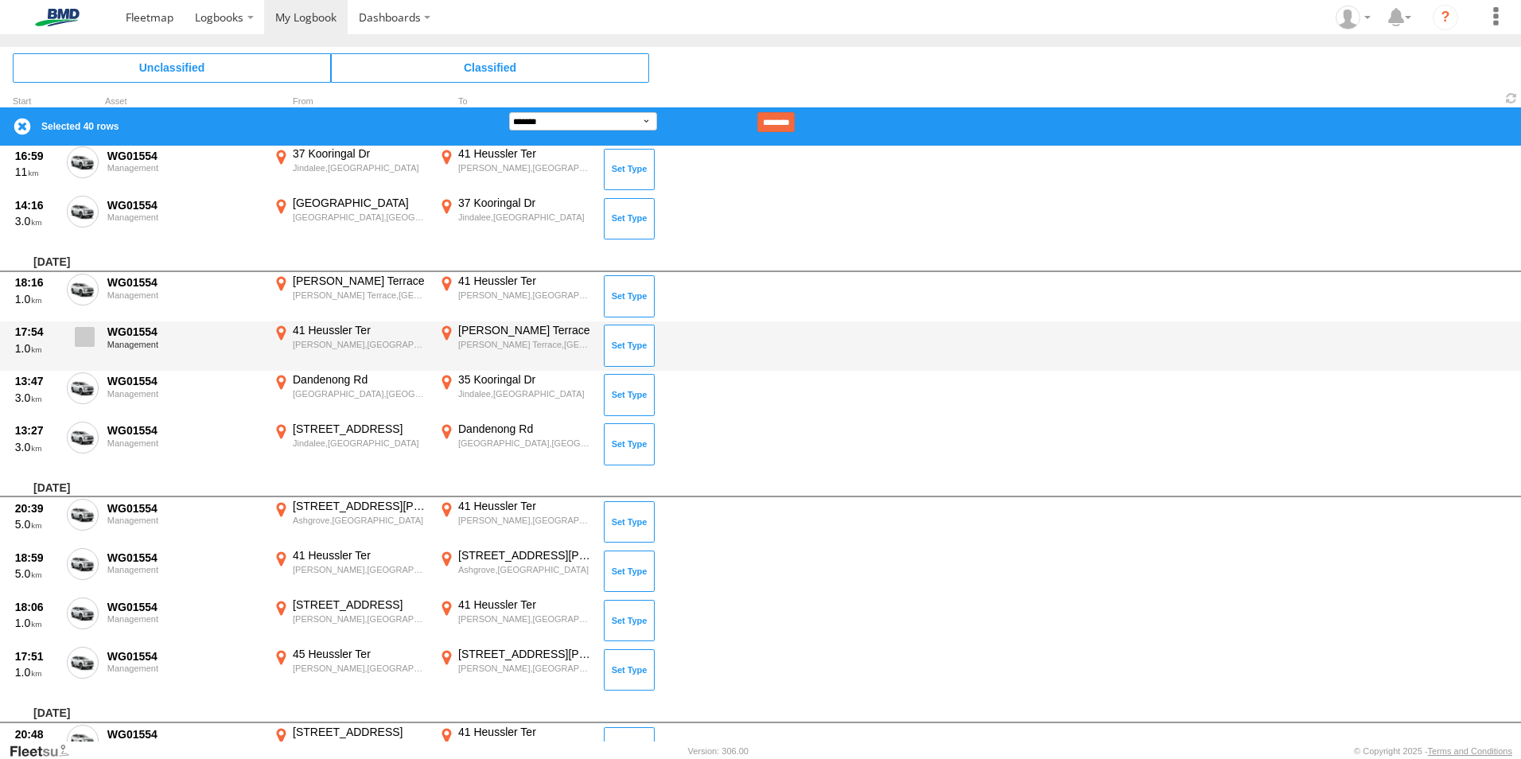
click at [80, 338] on span at bounding box center [85, 337] width 20 height 20
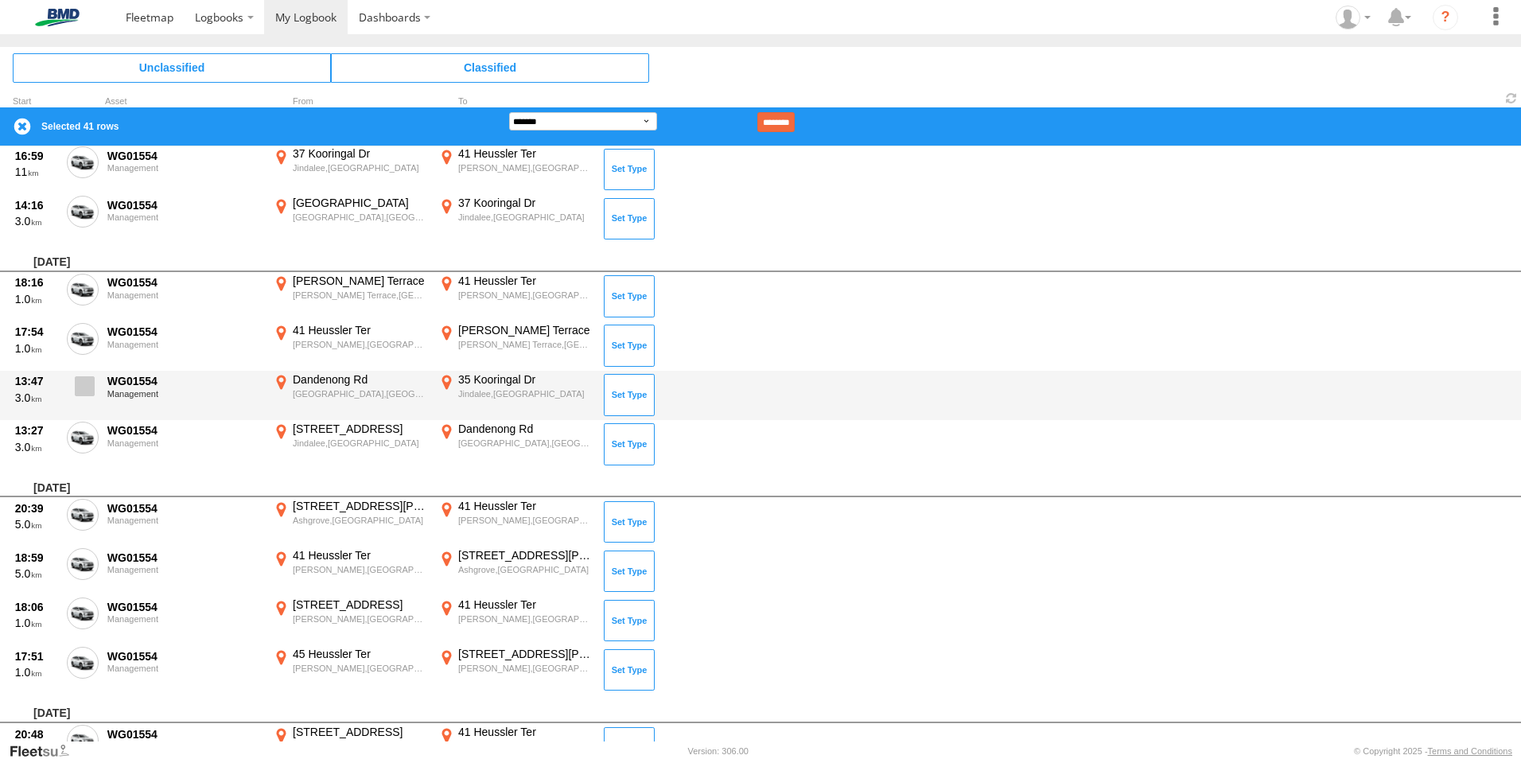
click at [87, 379] on span at bounding box center [85, 386] width 20 height 20
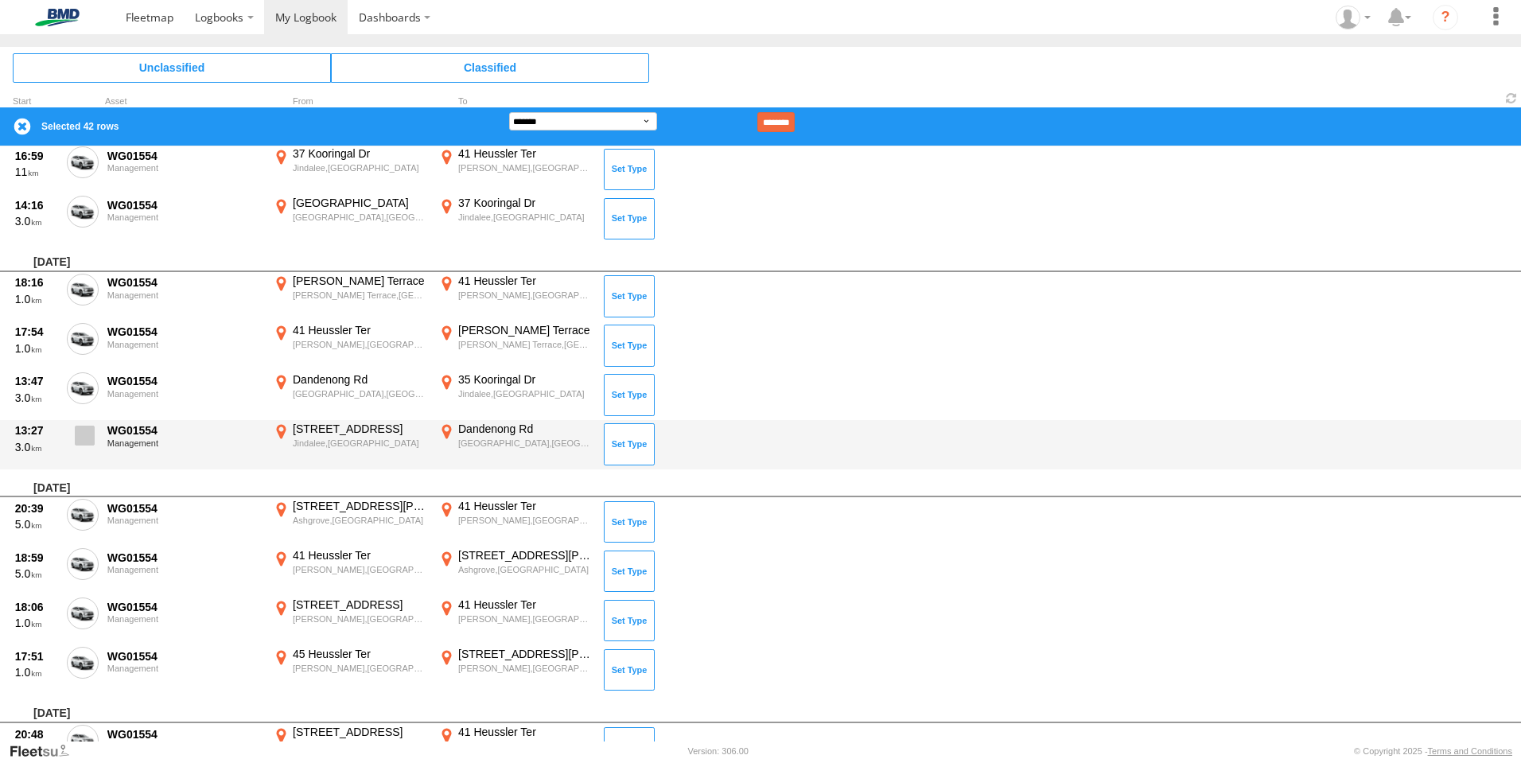
click at [83, 430] on span at bounding box center [85, 436] width 20 height 20
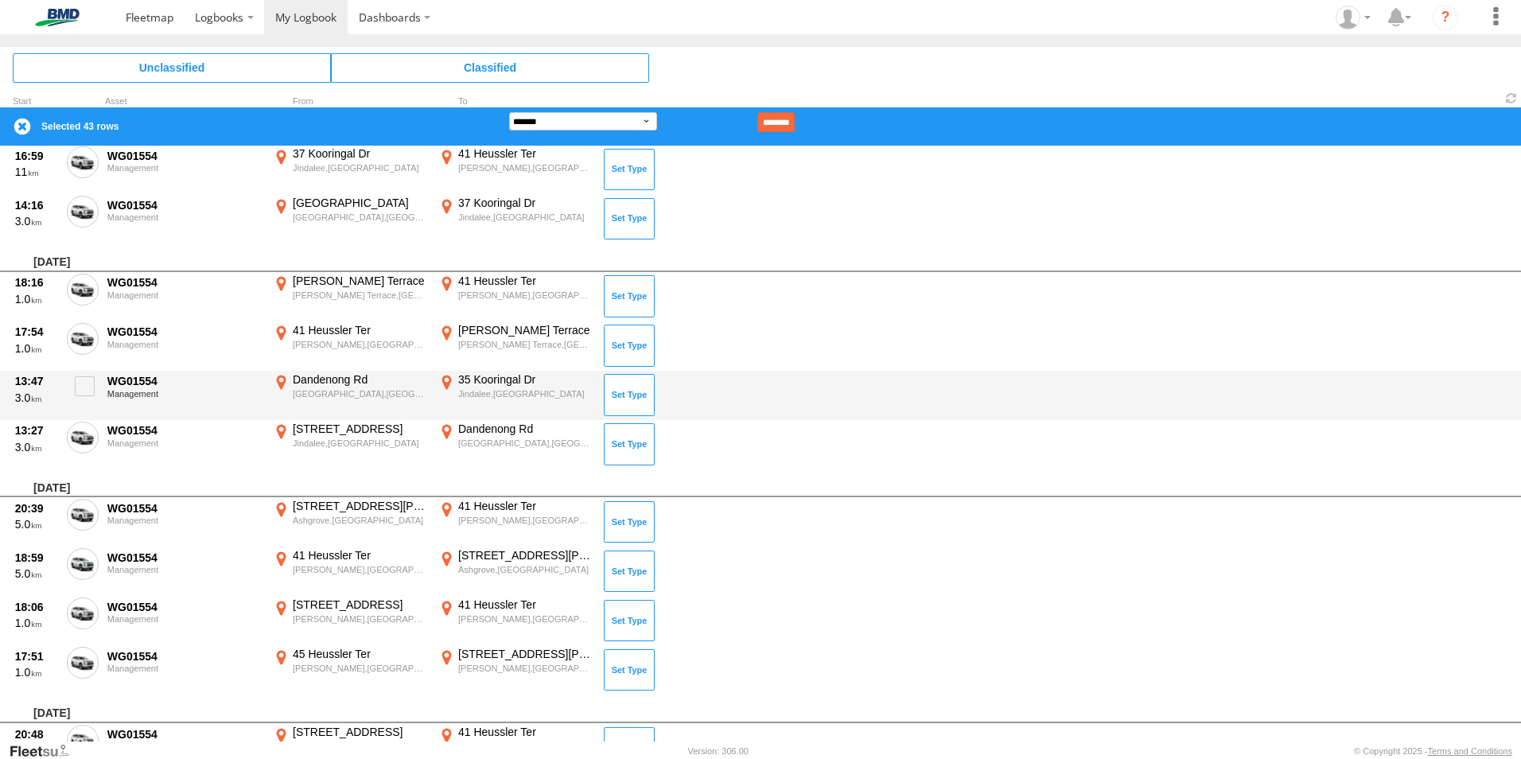
scroll to position [2244, 0]
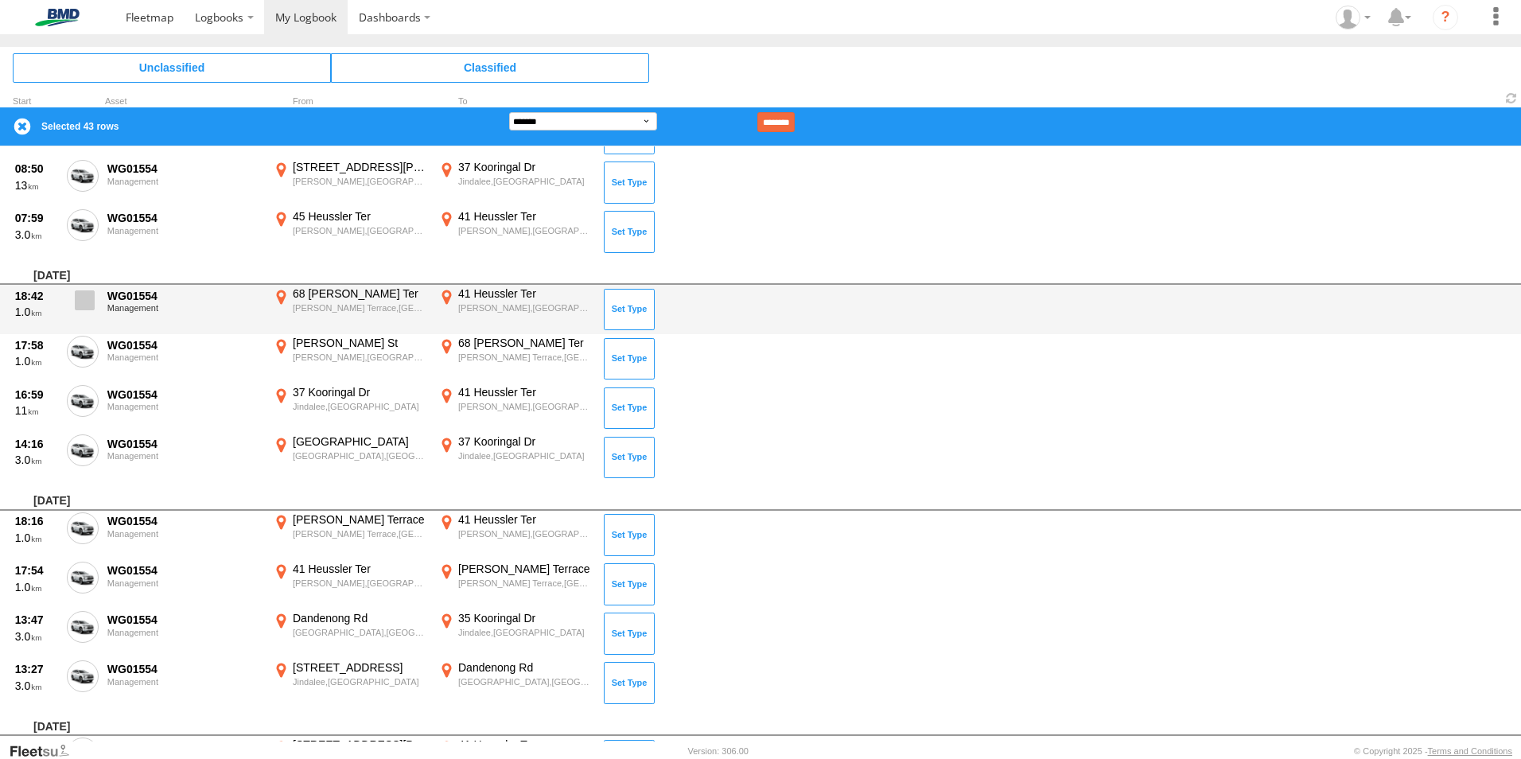
click at [91, 303] on span at bounding box center [85, 300] width 20 height 20
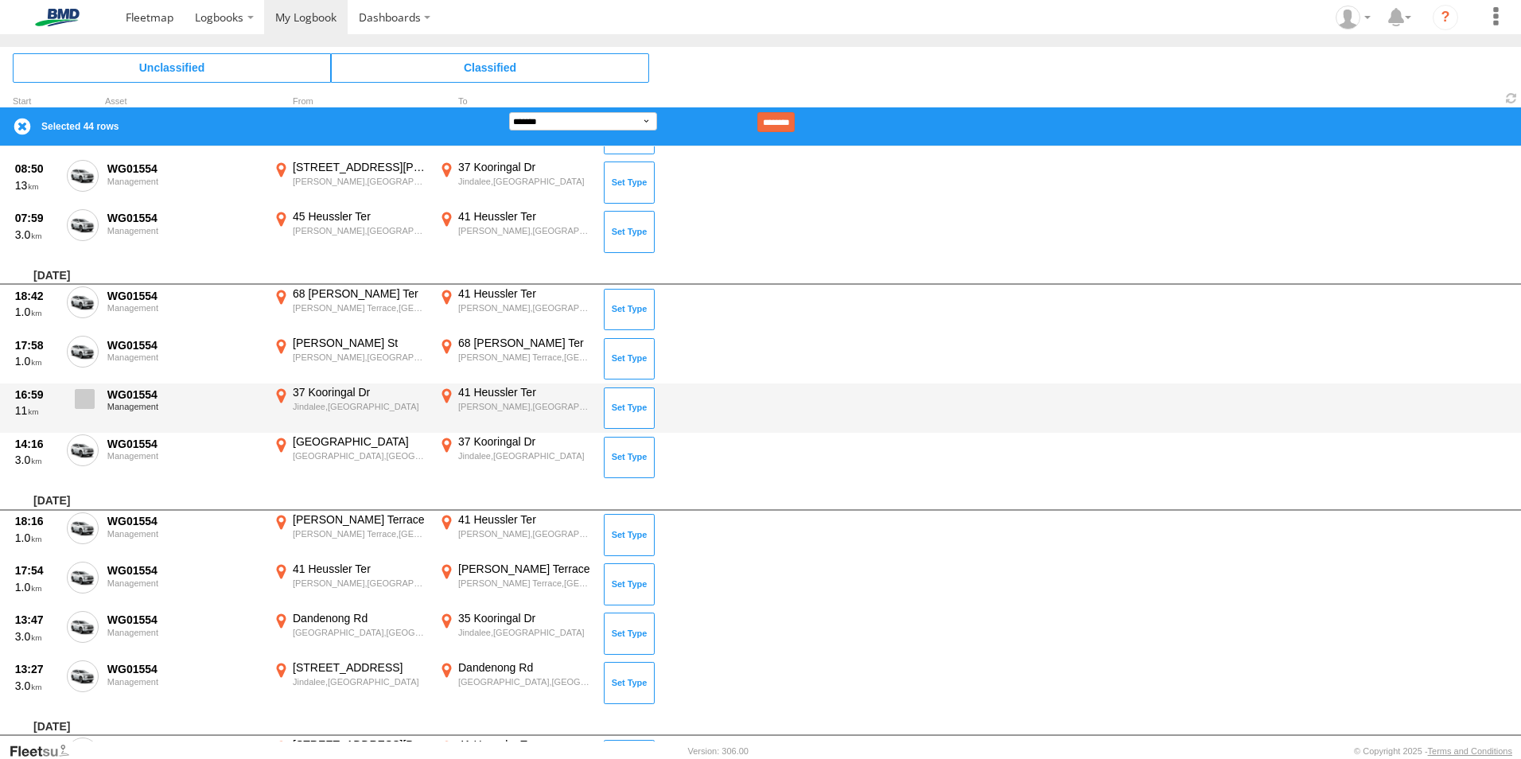
drag, startPoint x: 84, startPoint y: 348, endPoint x: 84, endPoint y: 387, distance: 38.2
click at [0, 0] on span at bounding box center [0, 0] width 0 height 0
click at [84, 396] on span at bounding box center [85, 399] width 20 height 20
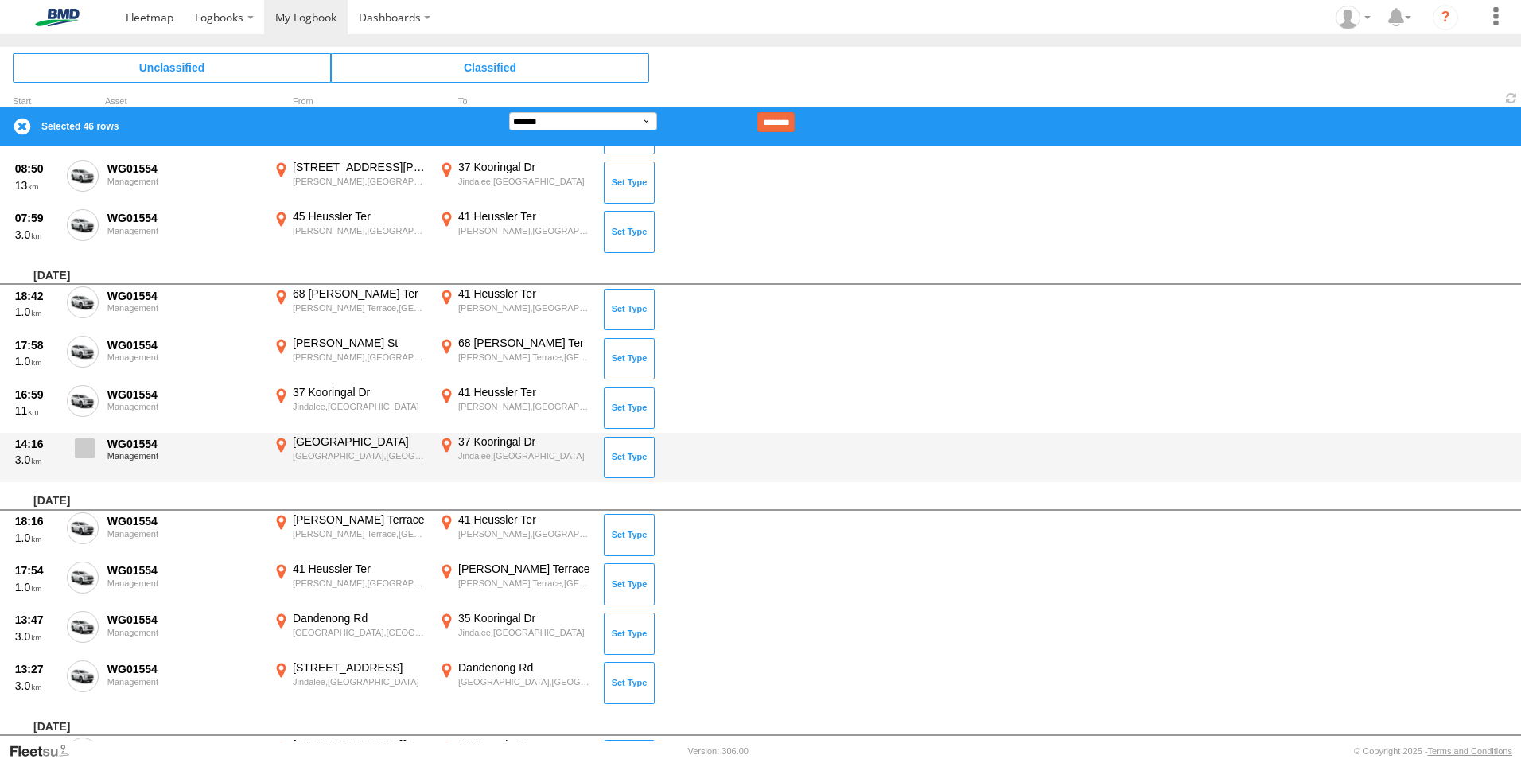
drag, startPoint x: 86, startPoint y: 451, endPoint x: 94, endPoint y: 442, distance: 11.8
click at [87, 451] on span at bounding box center [85, 448] width 20 height 20
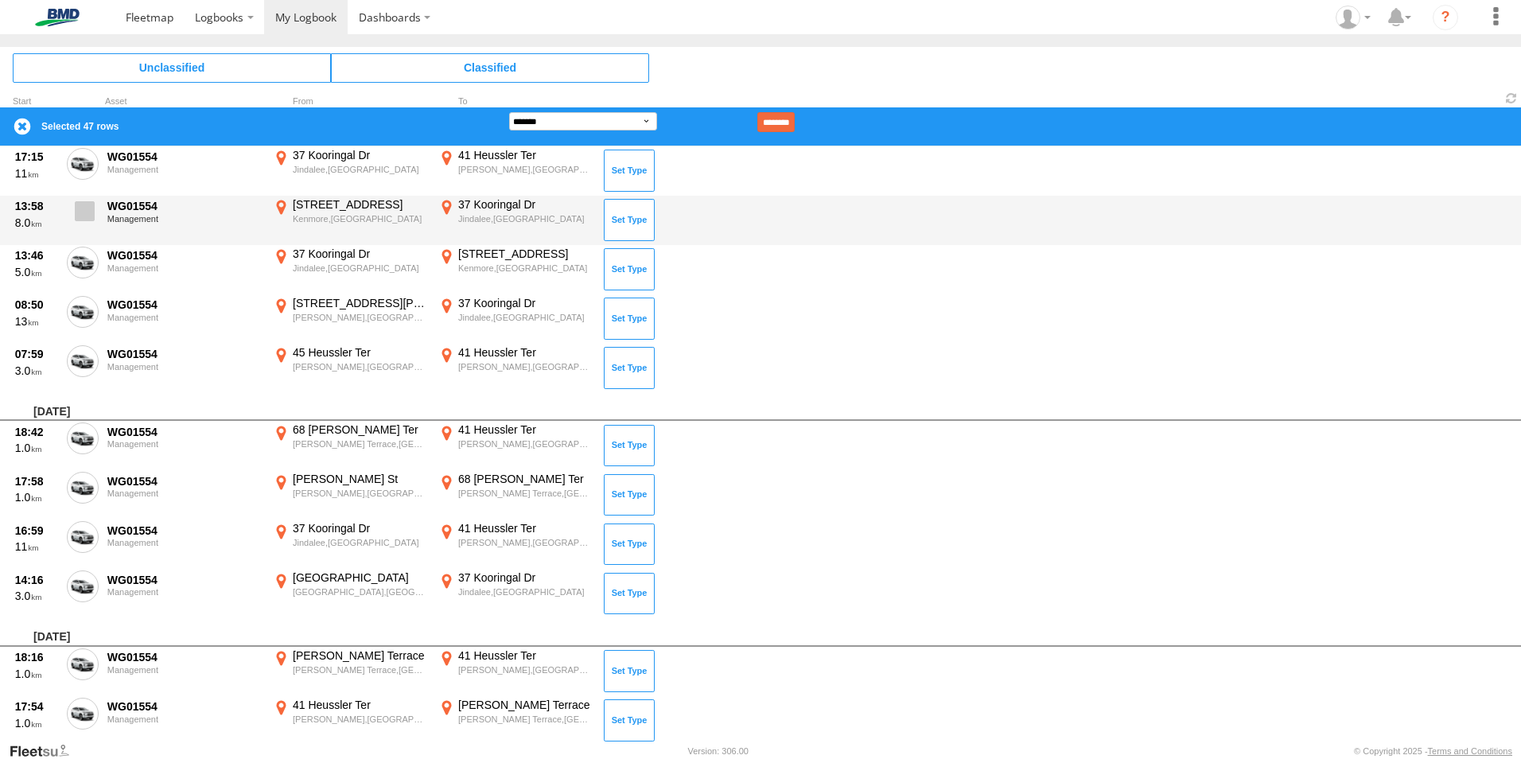
scroll to position [1926, 0]
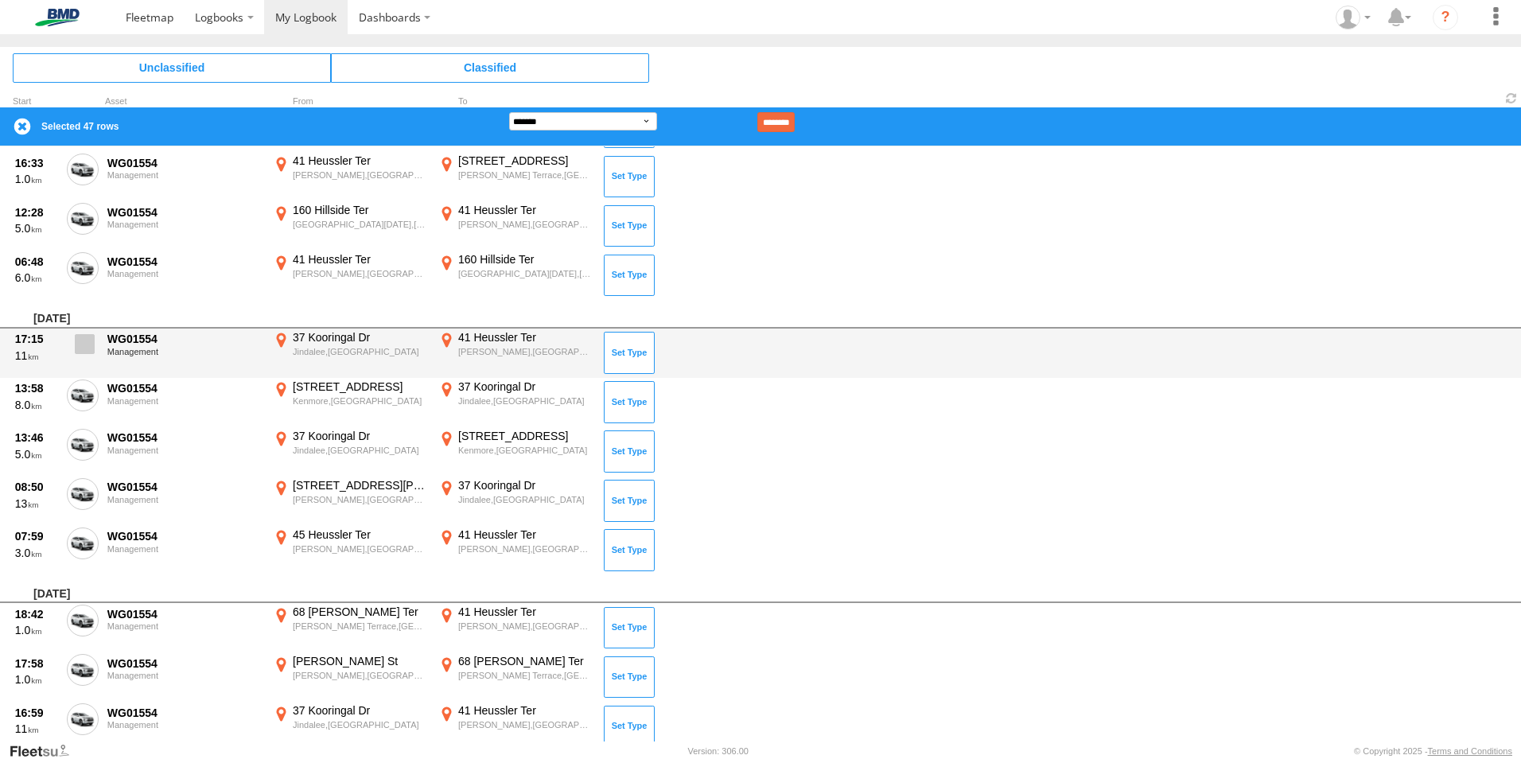
click at [87, 336] on span at bounding box center [85, 344] width 20 height 20
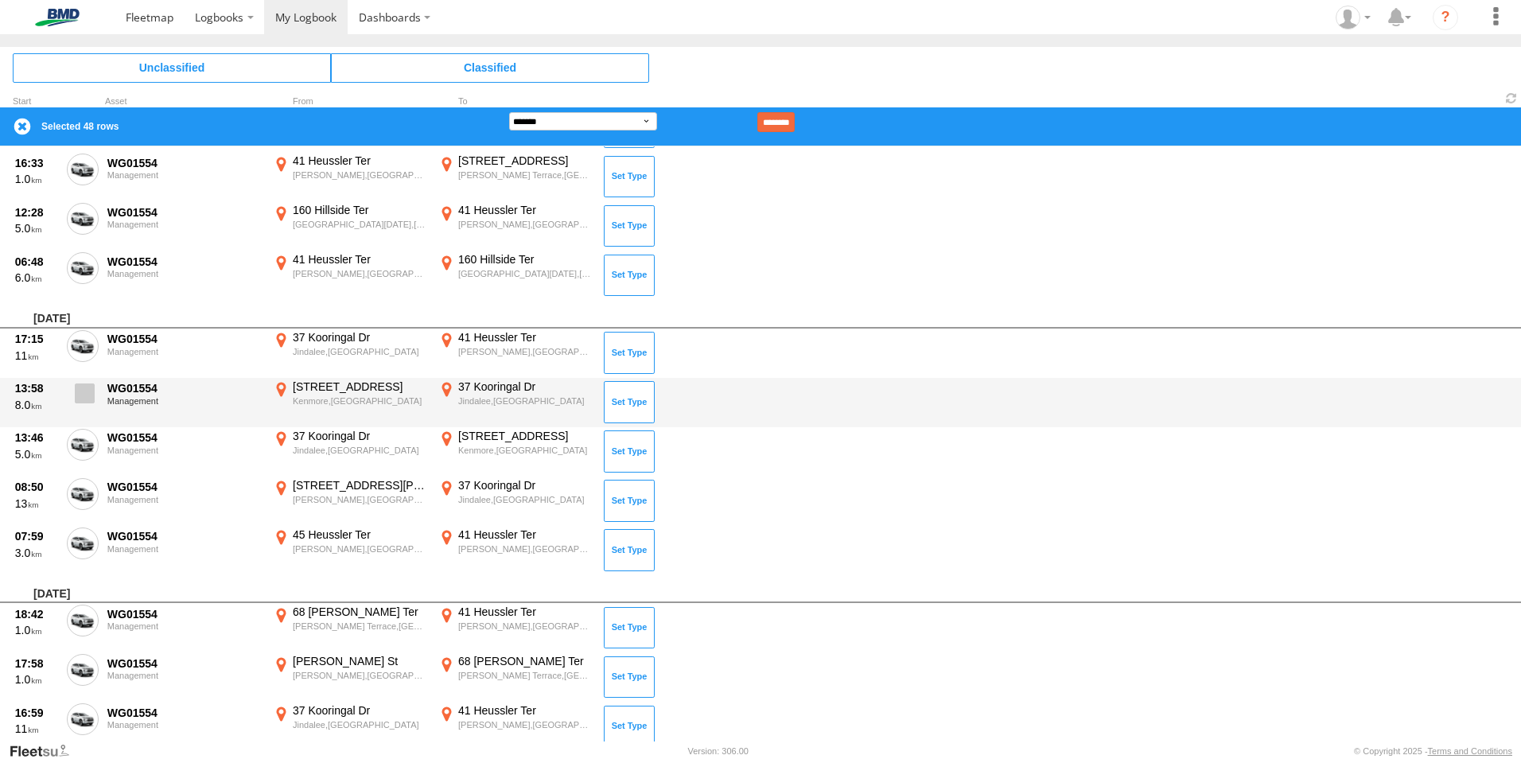
click at [84, 397] on span at bounding box center [85, 393] width 20 height 20
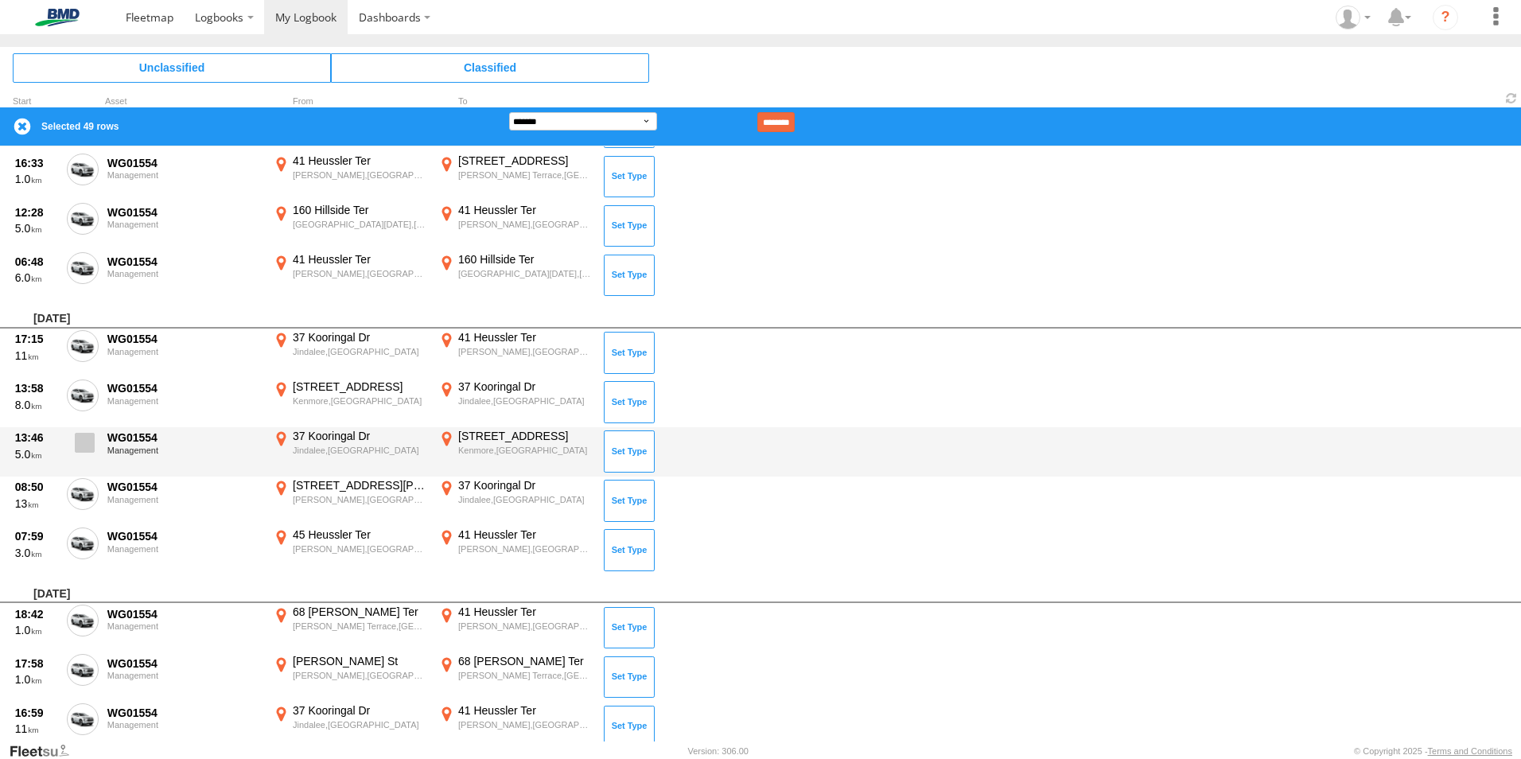
click at [84, 448] on span at bounding box center [85, 443] width 20 height 20
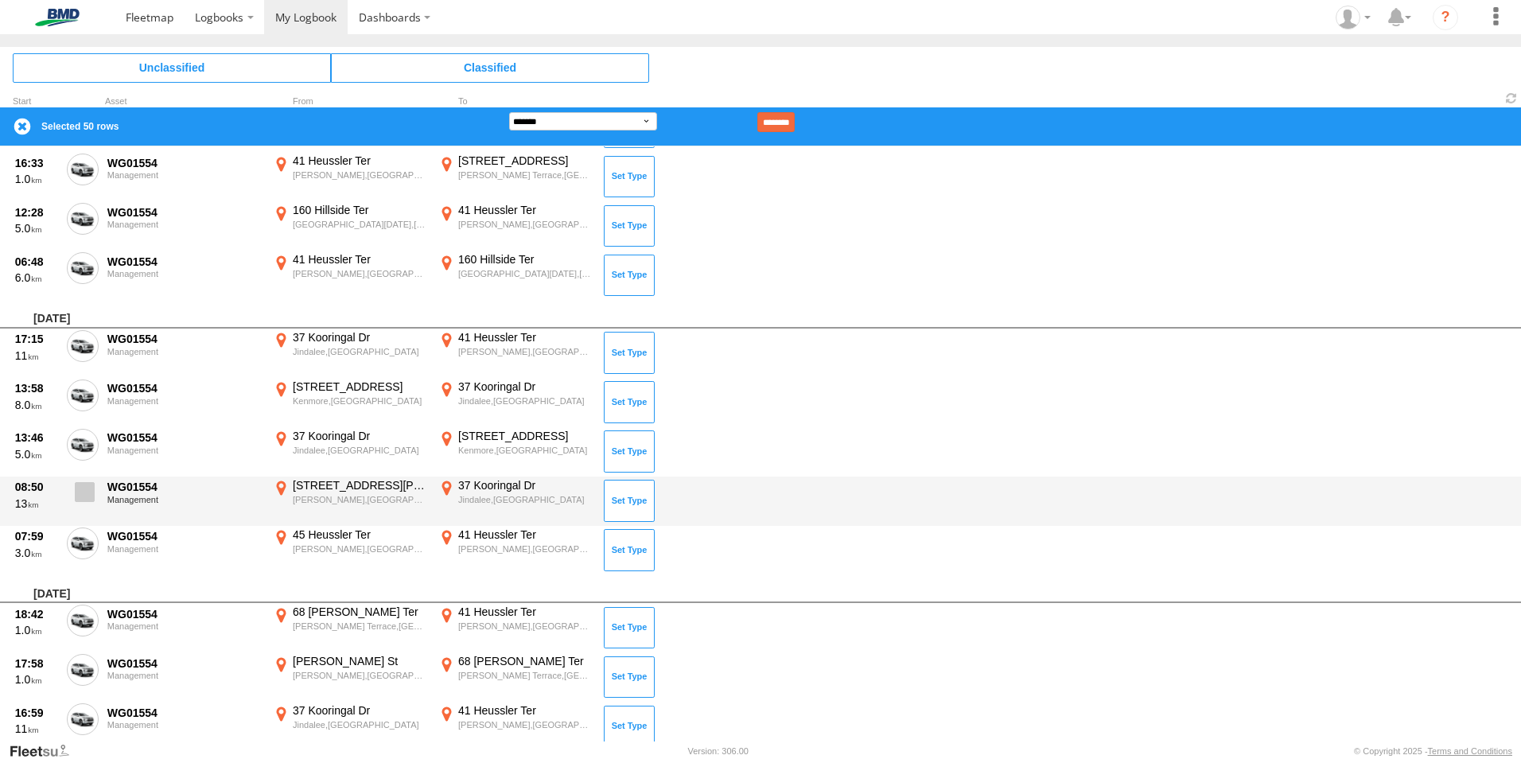
click at [83, 483] on span at bounding box center [85, 492] width 20 height 20
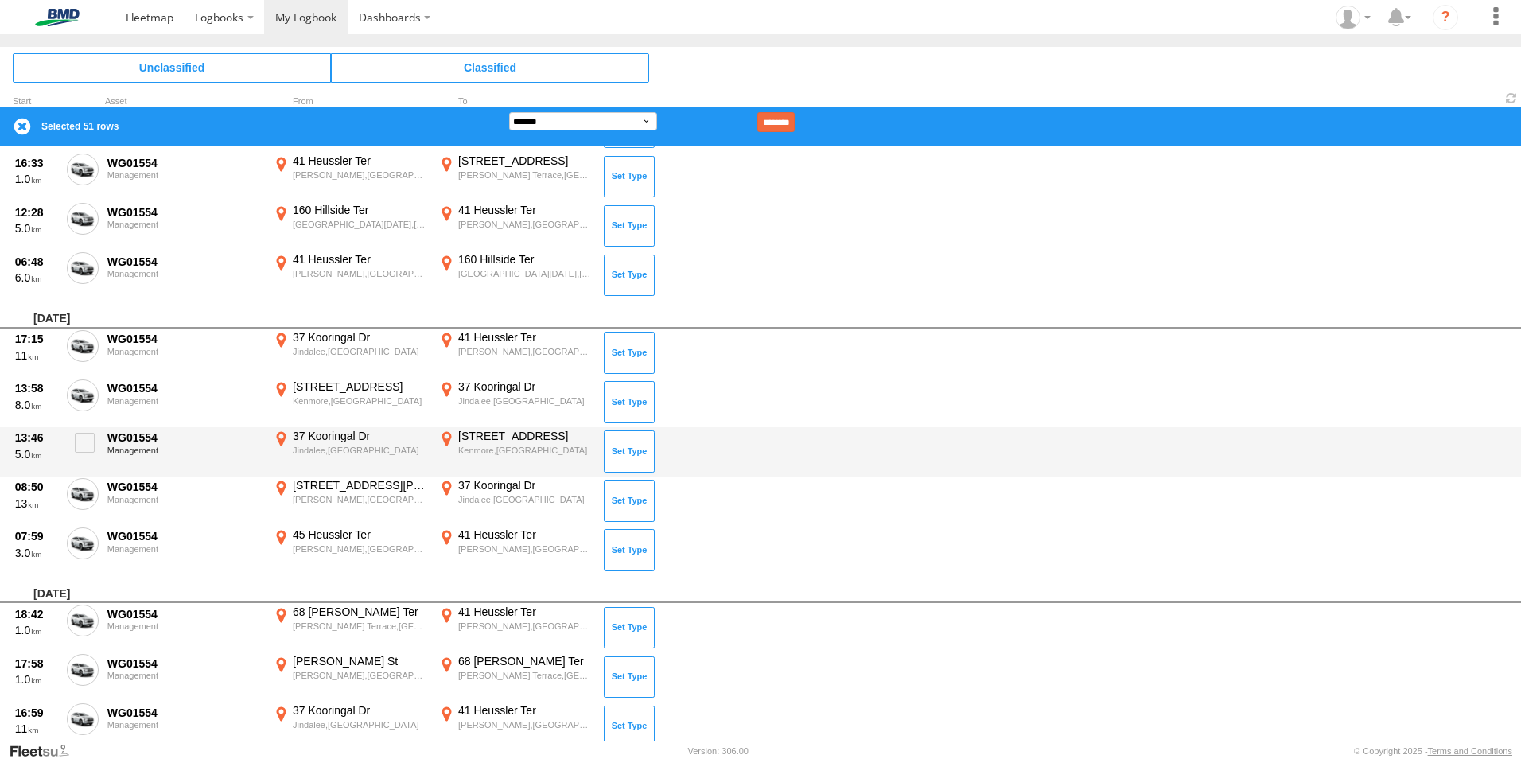
drag, startPoint x: 82, startPoint y: 532, endPoint x: 126, endPoint y: 461, distance: 84.3
click at [81, 530] on label at bounding box center [83, 545] width 32 height 37
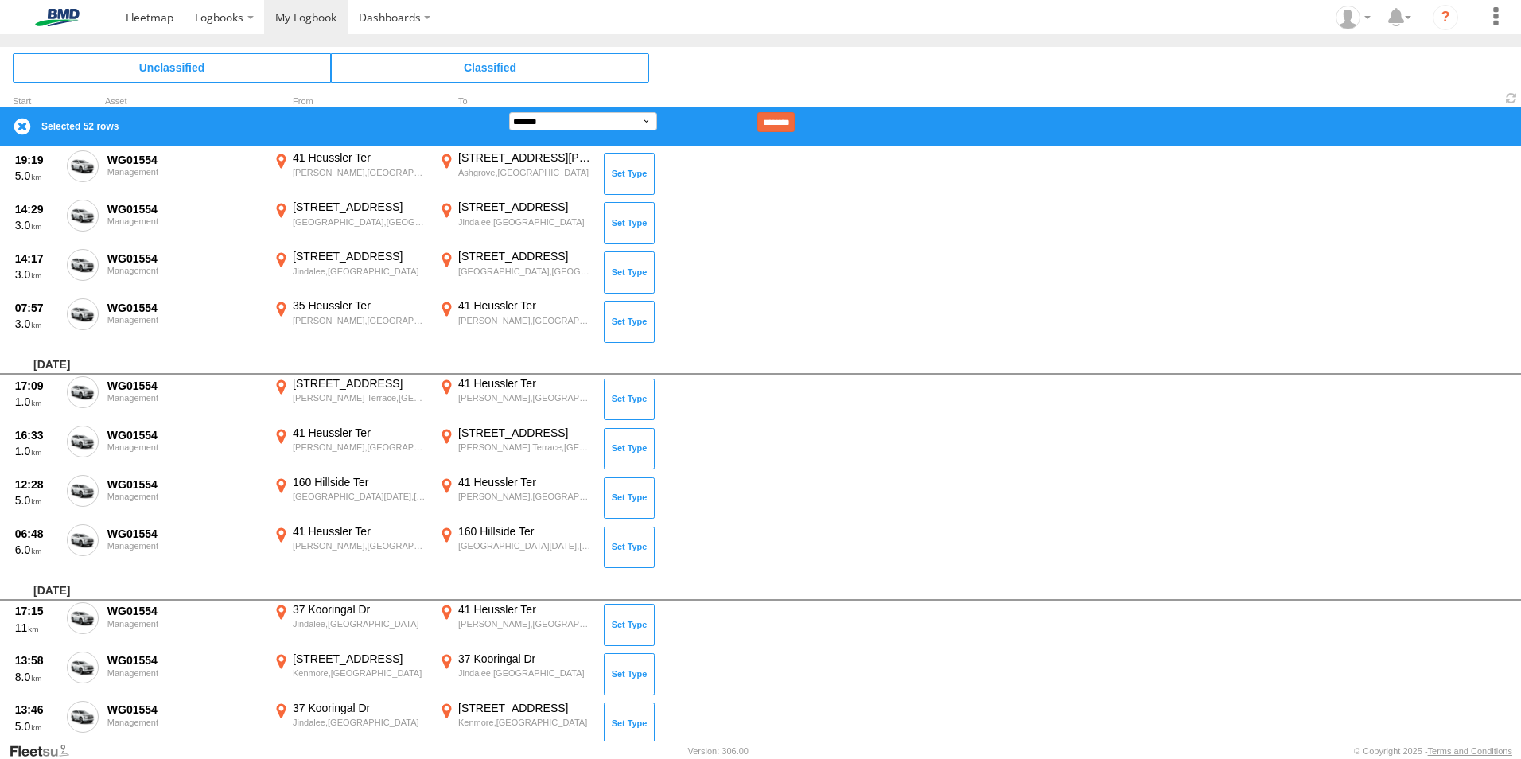
scroll to position [1608, 0]
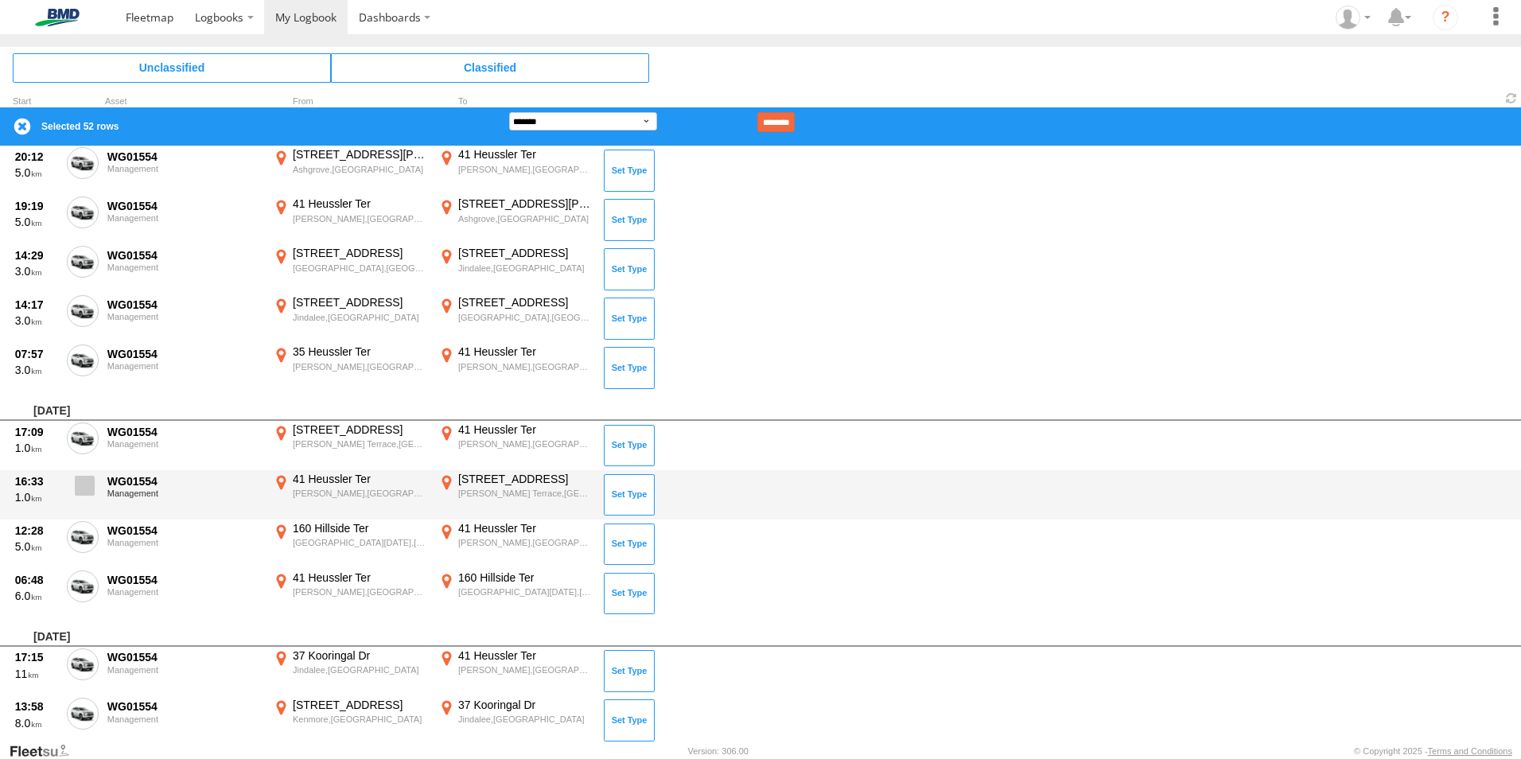
drag, startPoint x: 88, startPoint y: 438, endPoint x: 81, endPoint y: 482, distance: 44.3
click at [0, 0] on span at bounding box center [0, 0] width 0 height 0
click at [80, 488] on span at bounding box center [85, 486] width 20 height 20
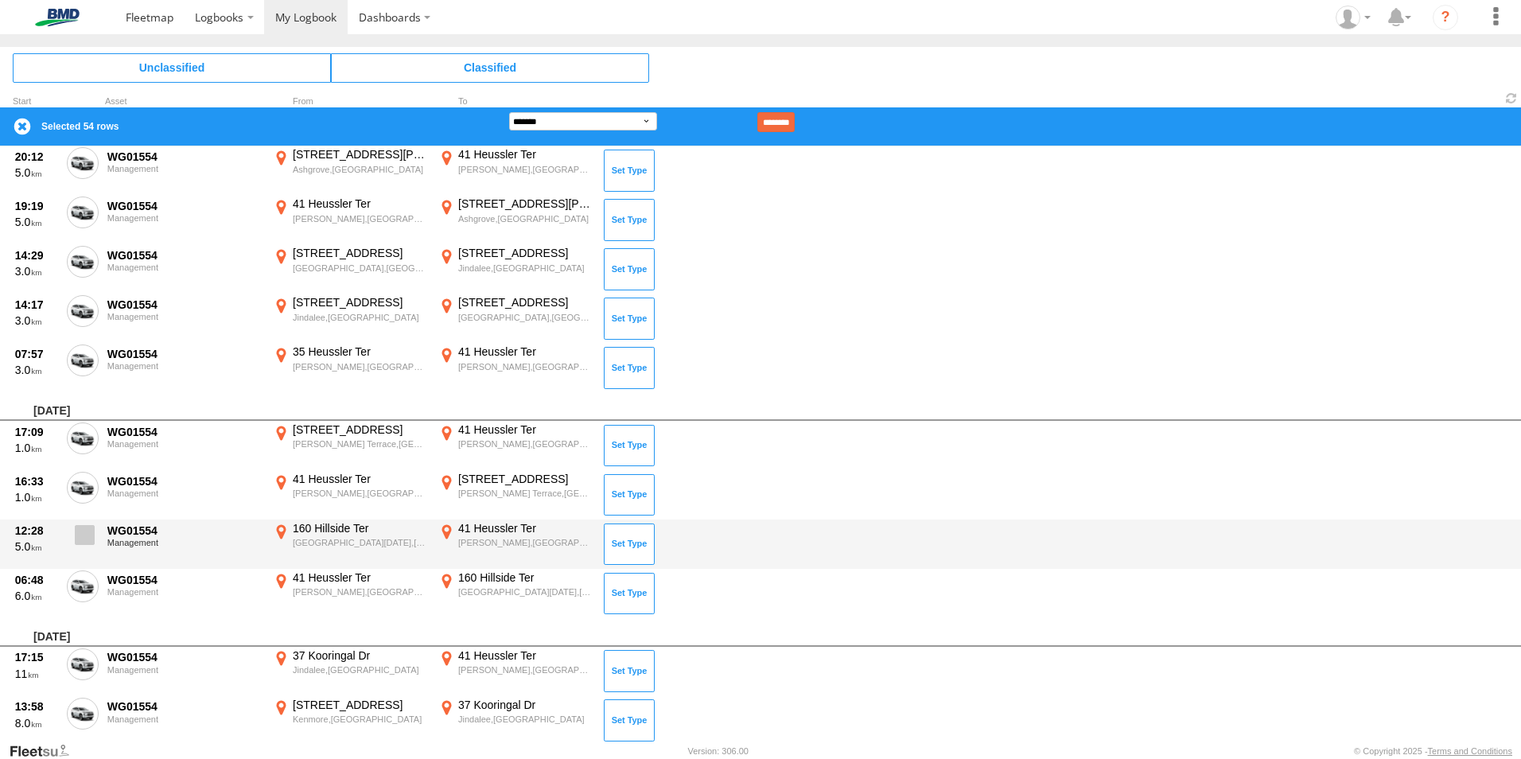
drag, startPoint x: 87, startPoint y: 537, endPoint x: 88, endPoint y: 547, distance: 10.4
click at [88, 540] on span at bounding box center [85, 535] width 20 height 20
drag, startPoint x: 89, startPoint y: 577, endPoint x: 103, endPoint y: 539, distance: 40.5
click at [0, 0] on span at bounding box center [0, 0] width 0 height 0
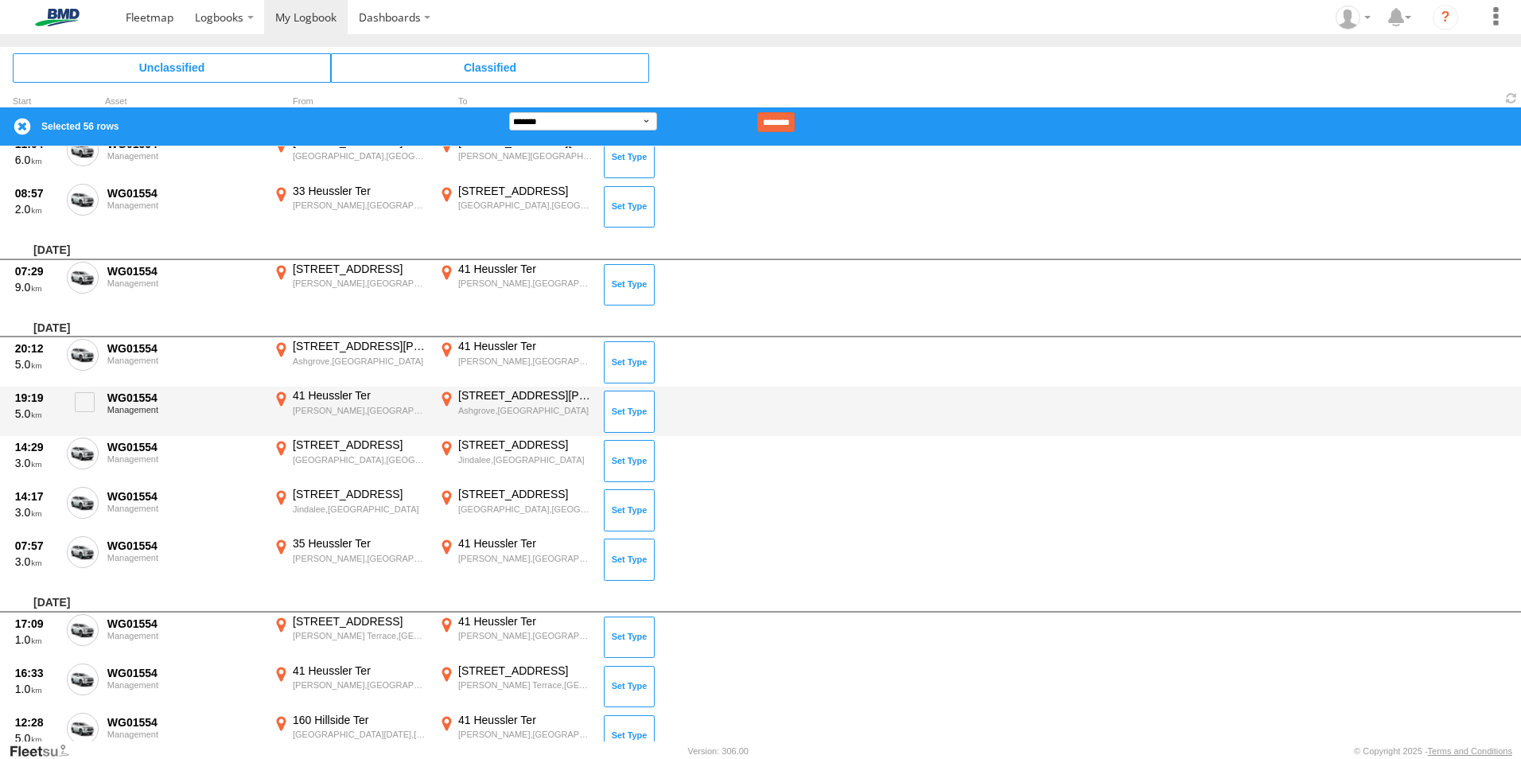
scroll to position [1369, 0]
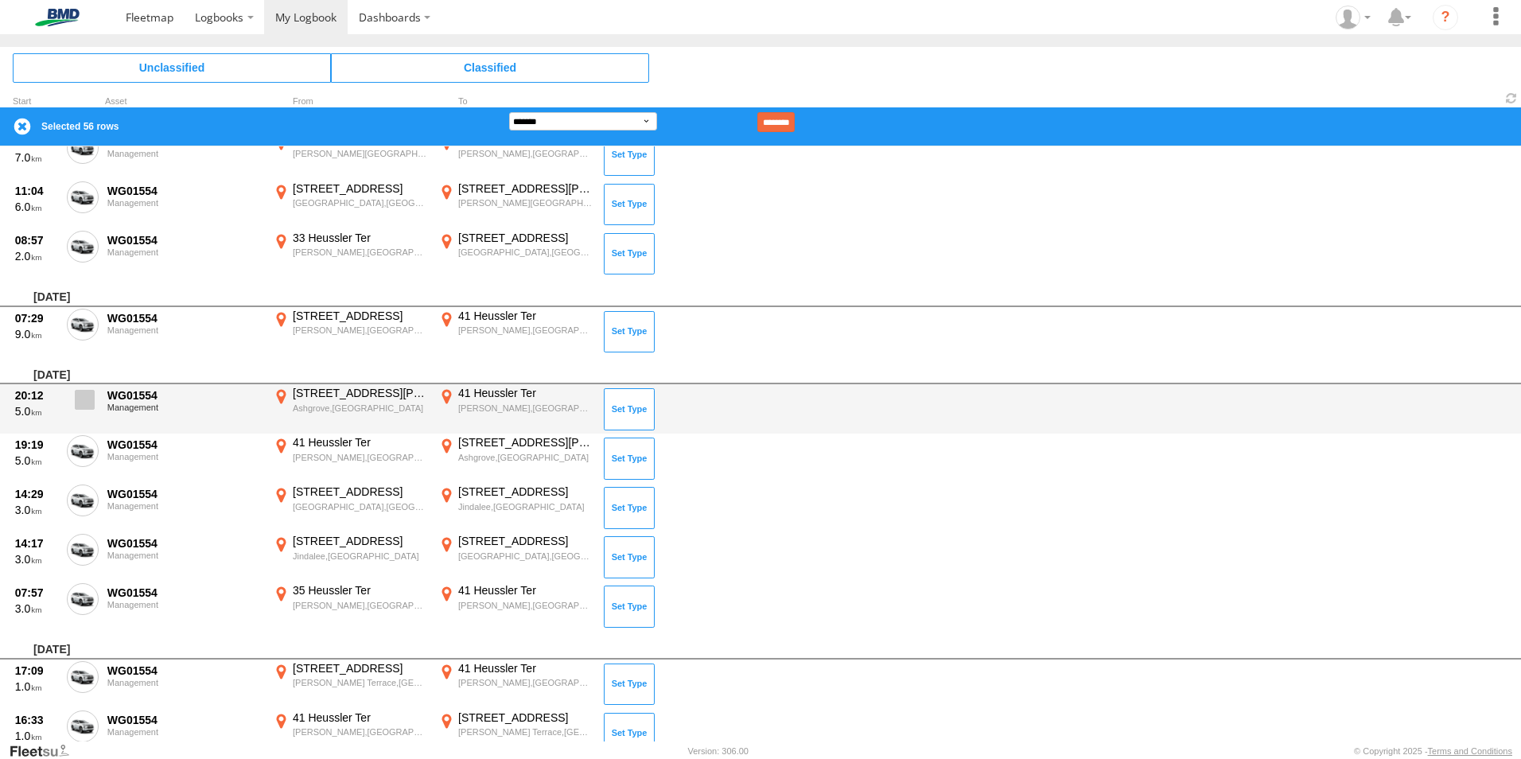
drag, startPoint x: 88, startPoint y: 394, endPoint x: 85, endPoint y: 421, distance: 27.2
click at [88, 396] on span at bounding box center [85, 400] width 20 height 20
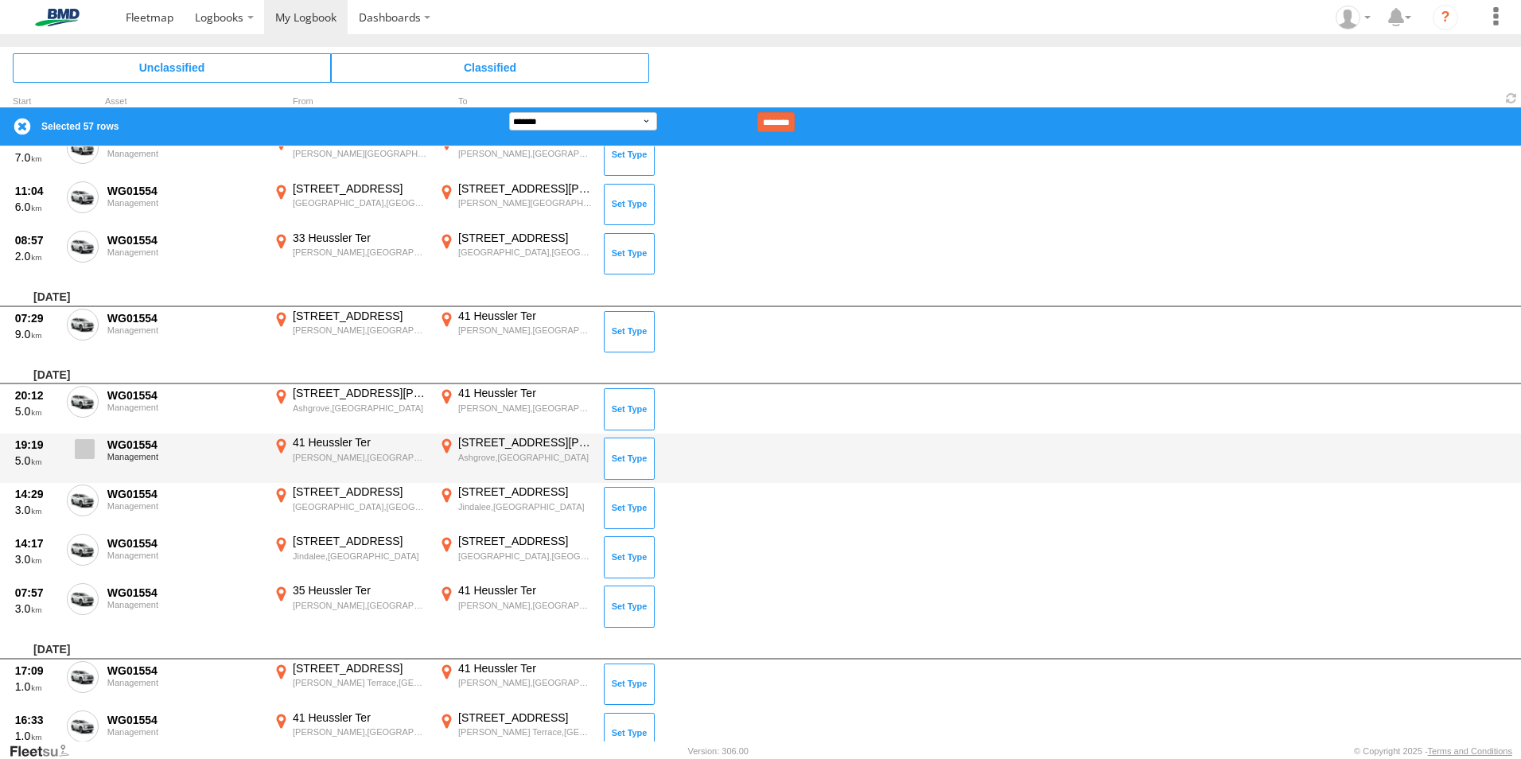
click at [84, 455] on span at bounding box center [85, 449] width 20 height 20
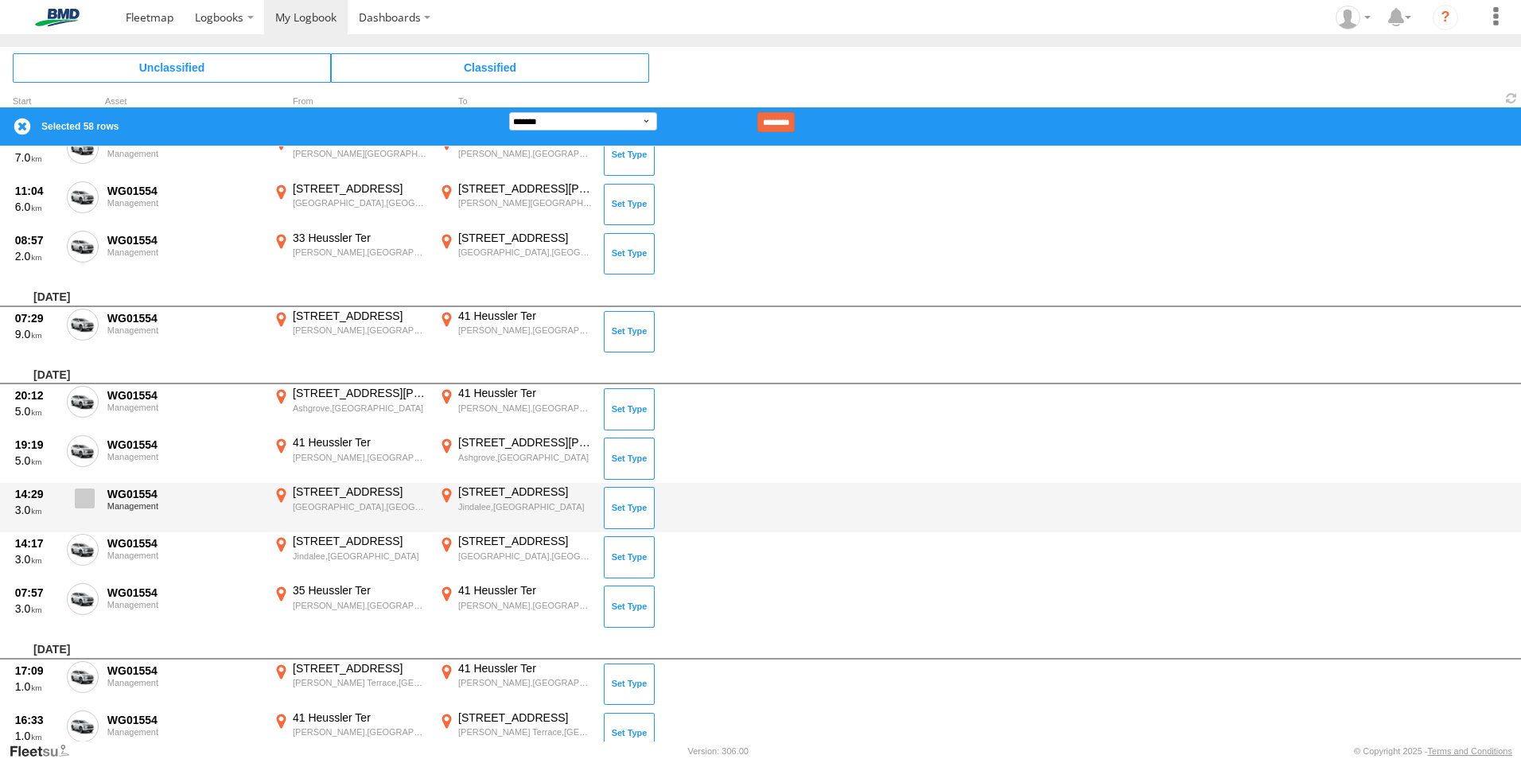
click at [80, 505] on span at bounding box center [85, 498] width 20 height 20
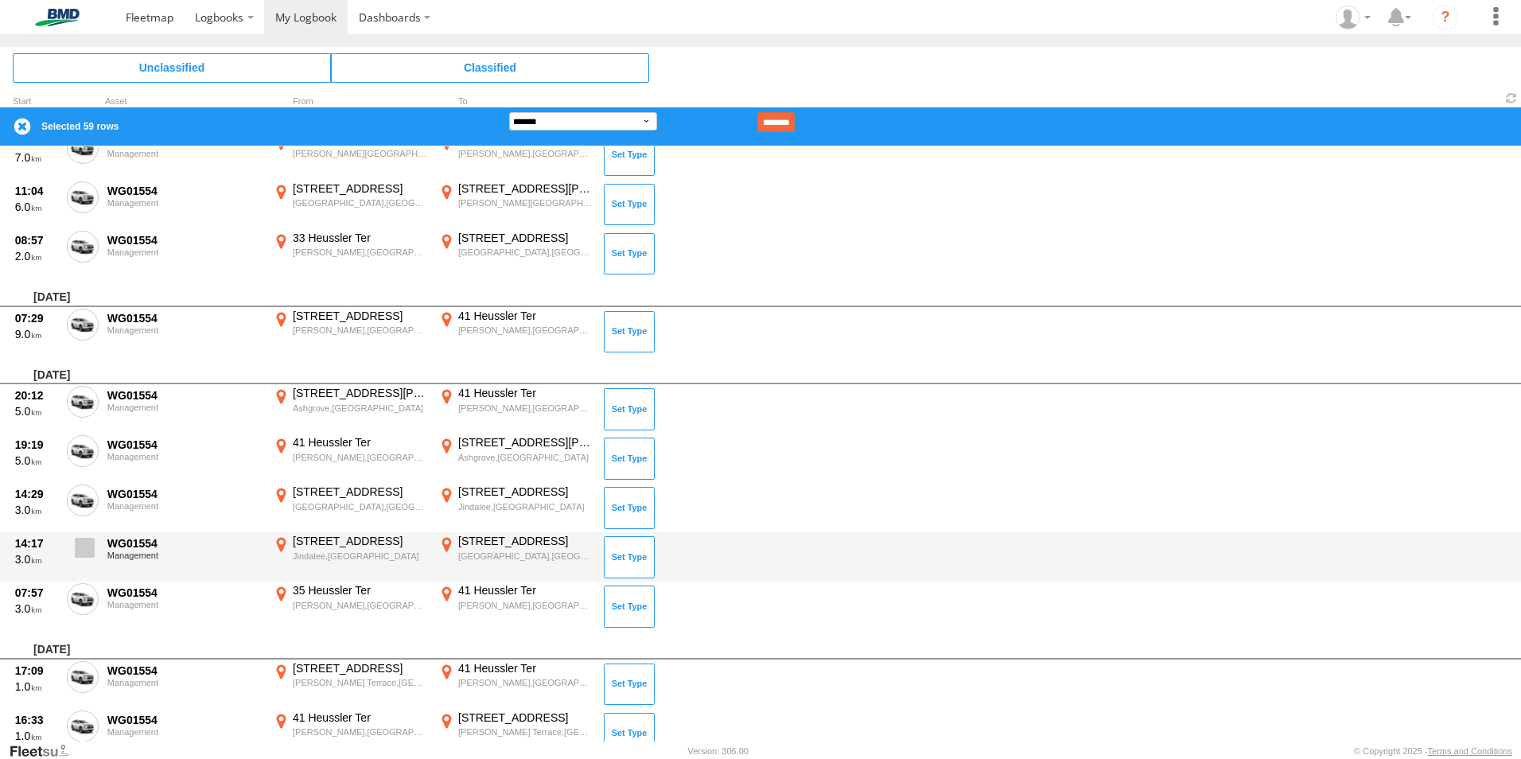
click at [84, 533] on div "14:17 3.0 WG01554 Management 2A Bangalee St Jindalee,QLD -27.52974 152.9444 171…" at bounding box center [760, 556] width 1521 height 49
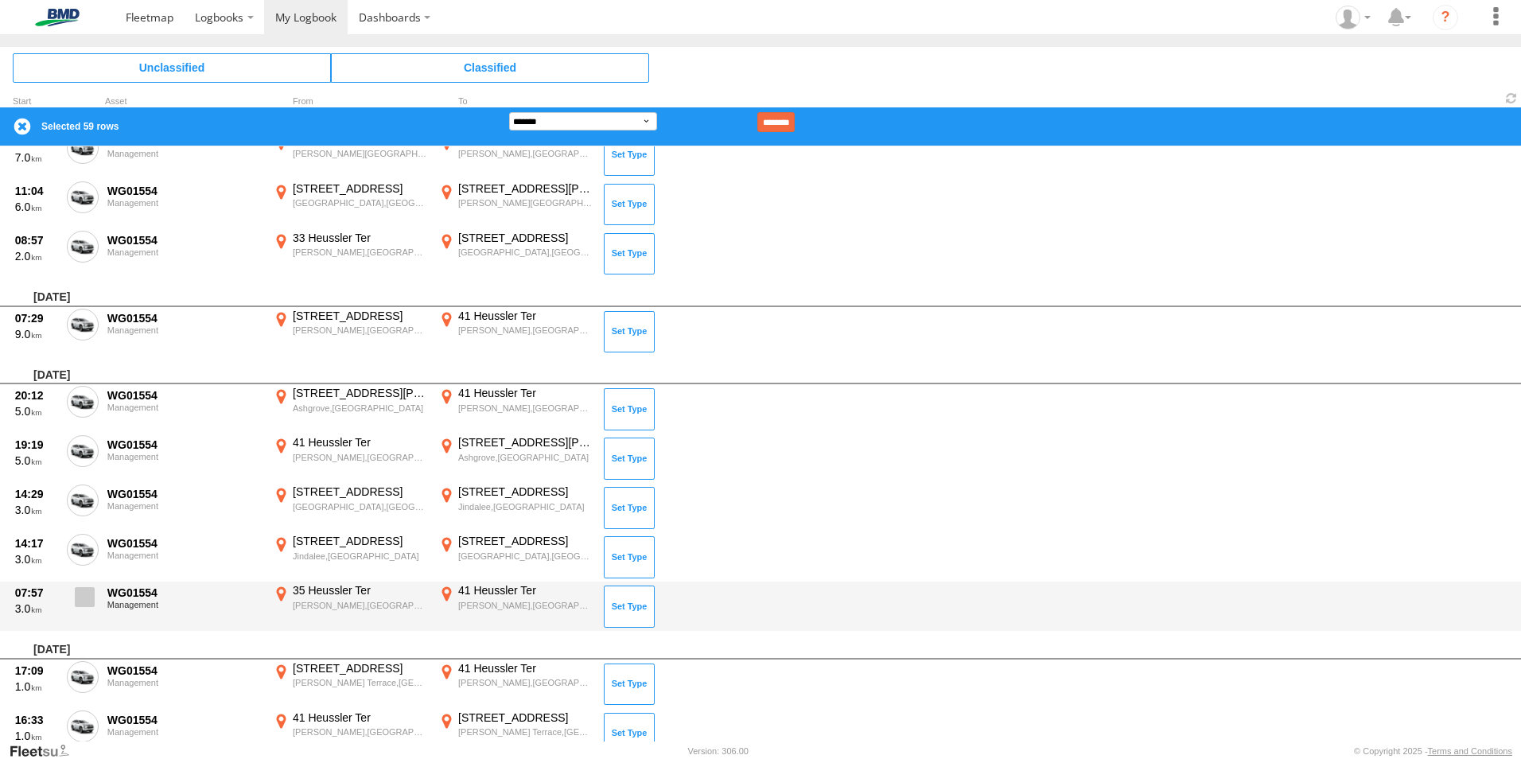
drag, startPoint x: 86, startPoint y: 600, endPoint x: 84, endPoint y: 590, distance: 9.8
click at [86, 598] on span at bounding box center [85, 597] width 20 height 20
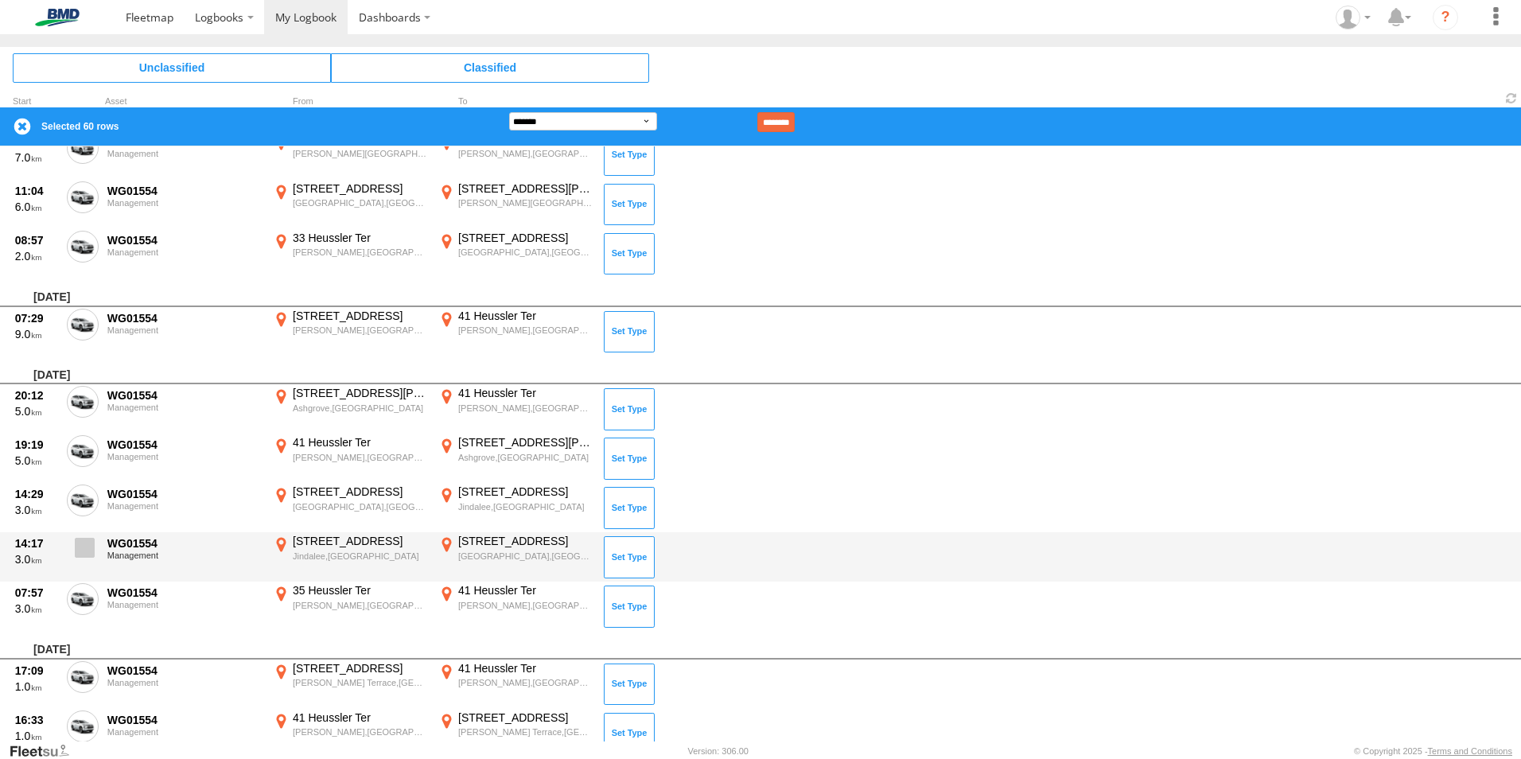
click at [84, 549] on span at bounding box center [85, 548] width 20 height 20
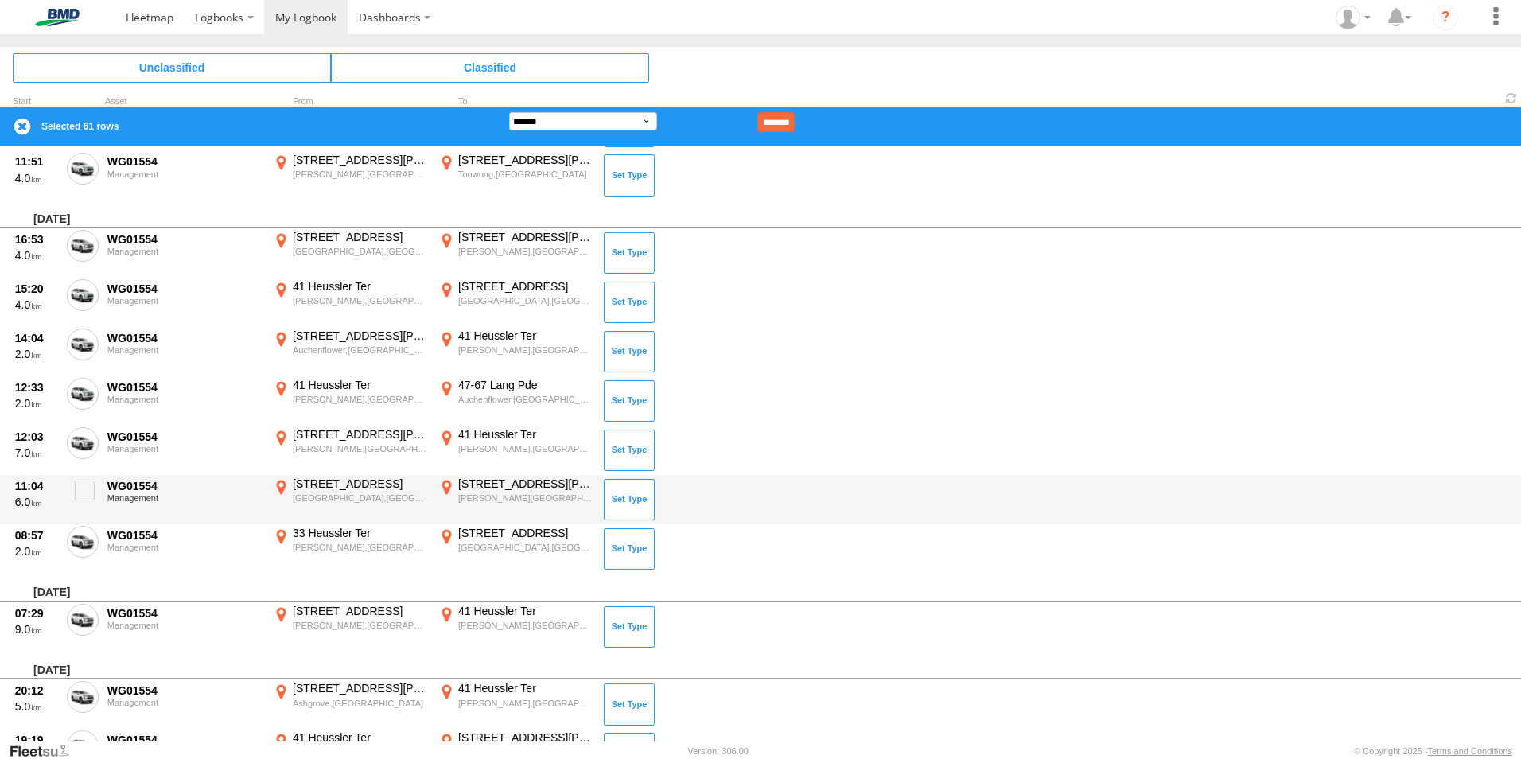
scroll to position [1051, 0]
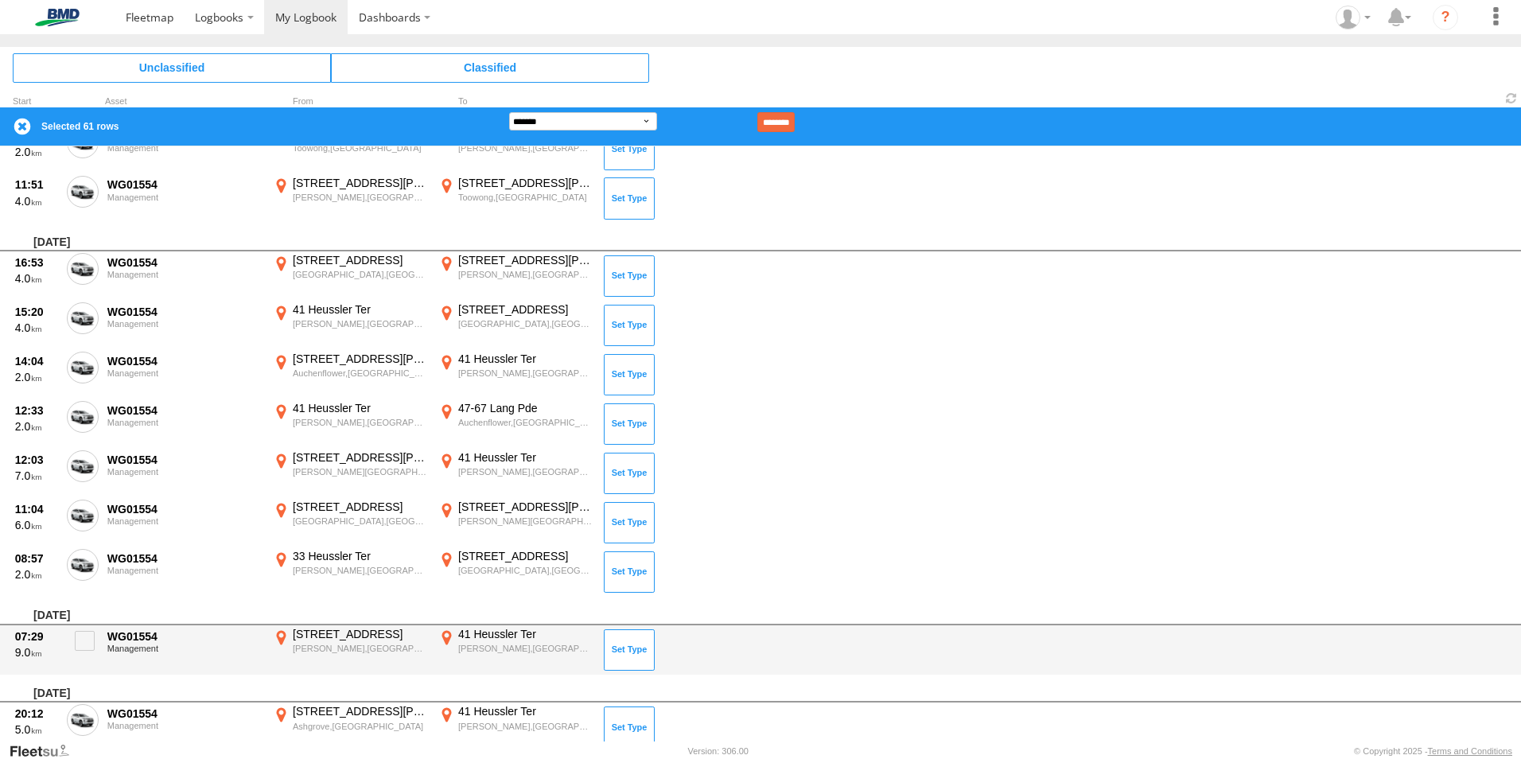
drag, startPoint x: 84, startPoint y: 634, endPoint x: 80, endPoint y: 625, distance: 10.0
click at [83, 634] on span at bounding box center [85, 641] width 20 height 20
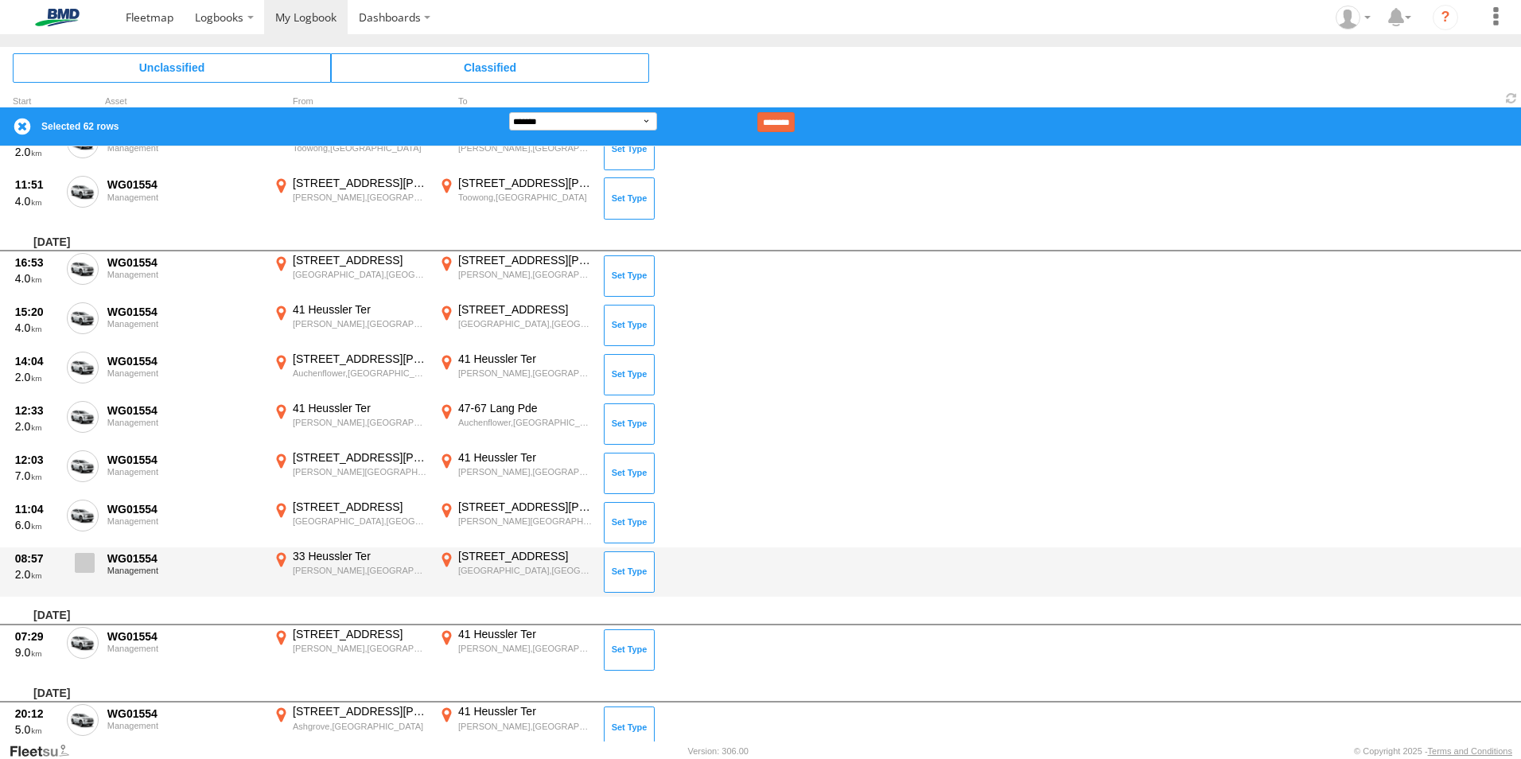
click at [78, 570] on span at bounding box center [85, 563] width 20 height 20
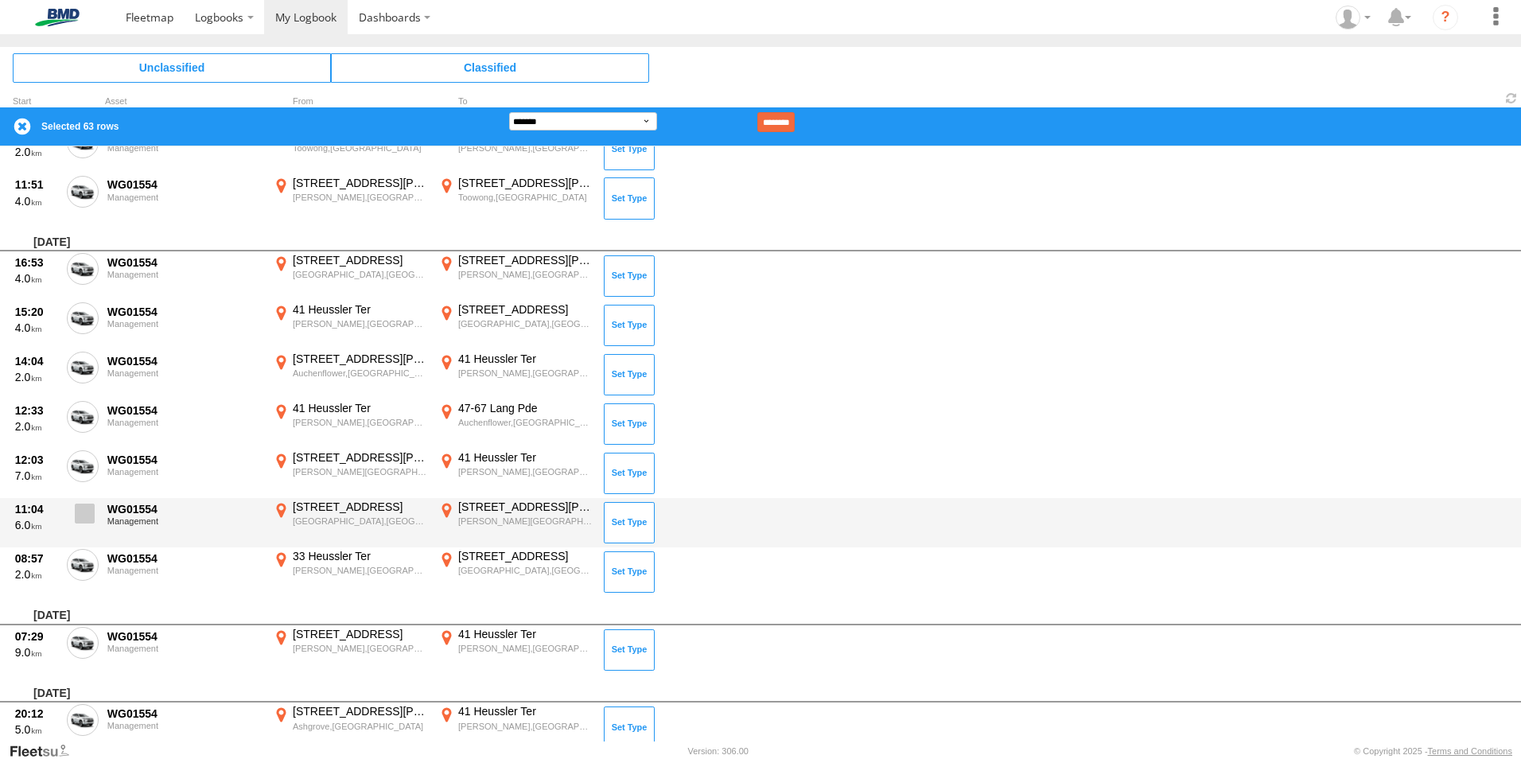
click at [83, 517] on span at bounding box center [85, 514] width 20 height 20
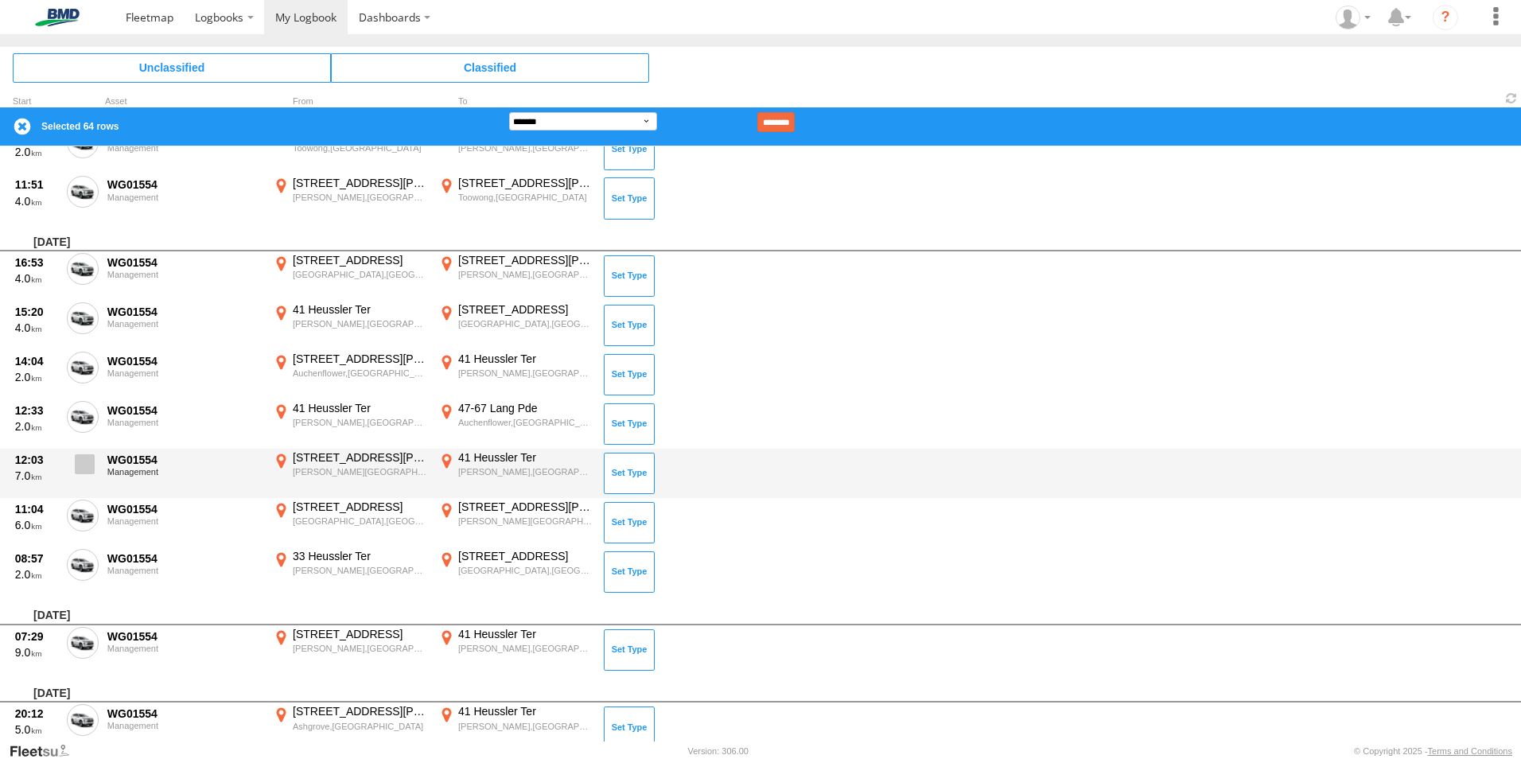
click at [83, 467] on span at bounding box center [85, 464] width 20 height 20
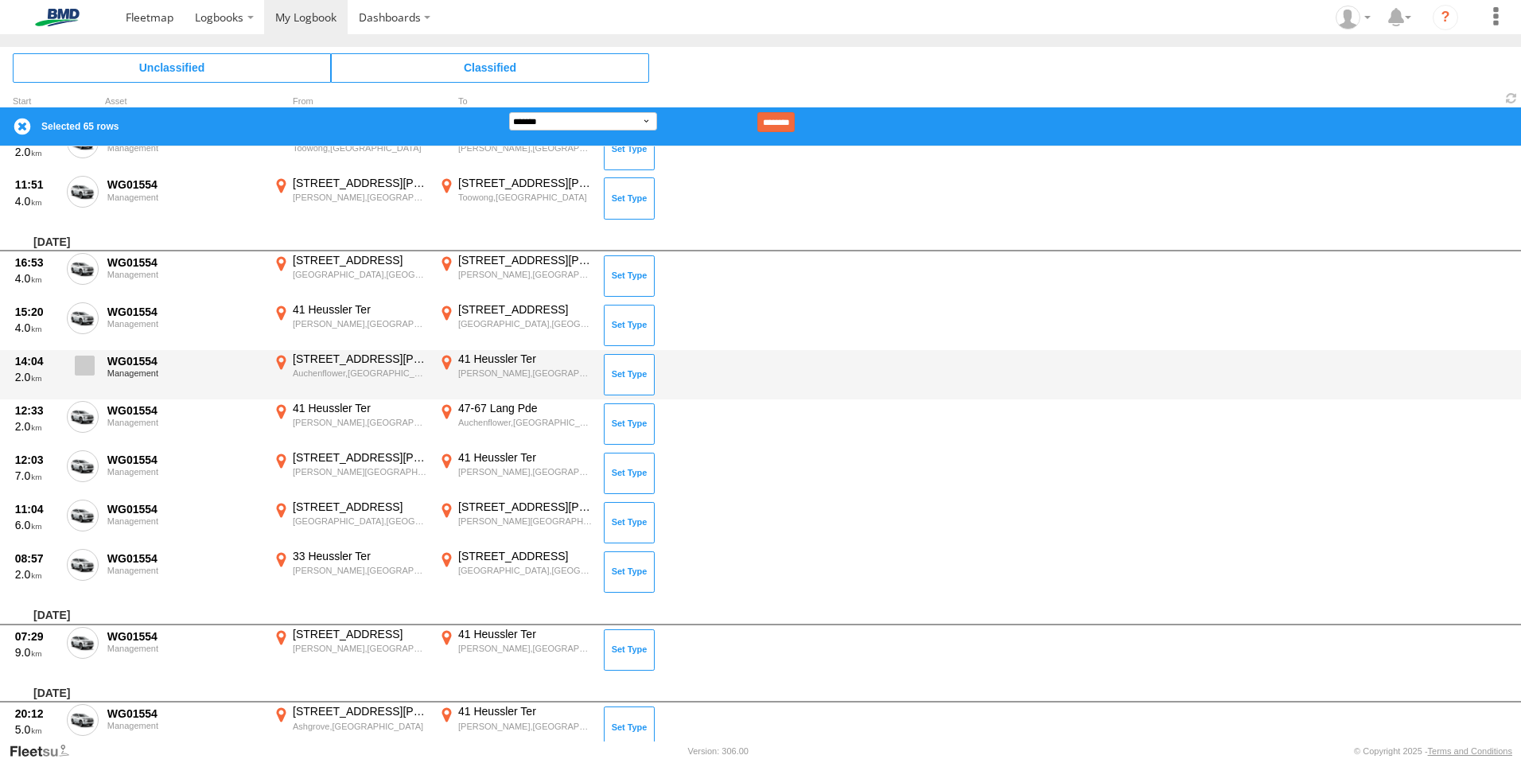
drag, startPoint x: 83, startPoint y: 414, endPoint x: 84, endPoint y: 371, distance: 43.0
click at [0, 0] on span at bounding box center [0, 0] width 0 height 0
click at [84, 369] on span at bounding box center [85, 366] width 20 height 20
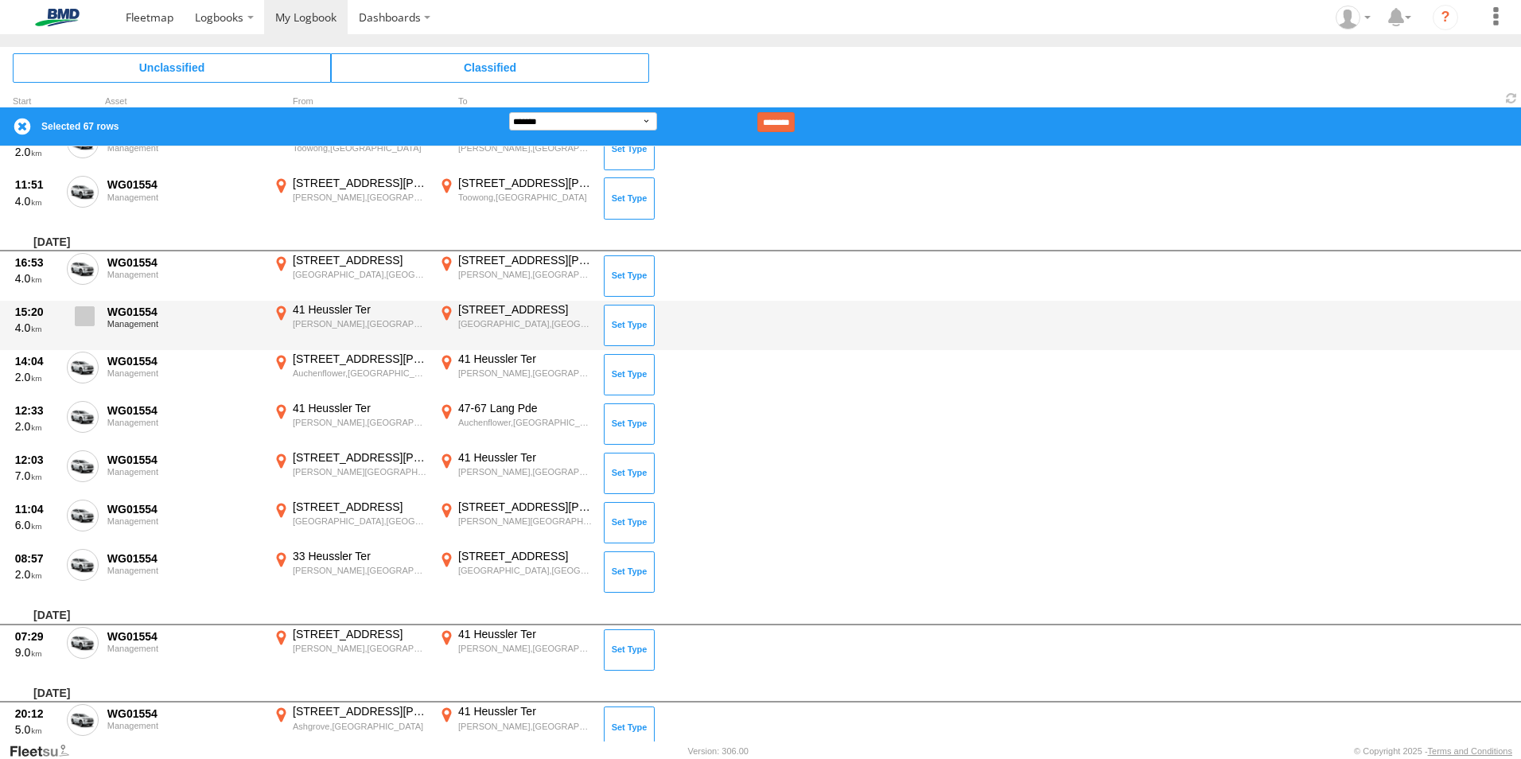
click at [90, 309] on span at bounding box center [85, 316] width 20 height 20
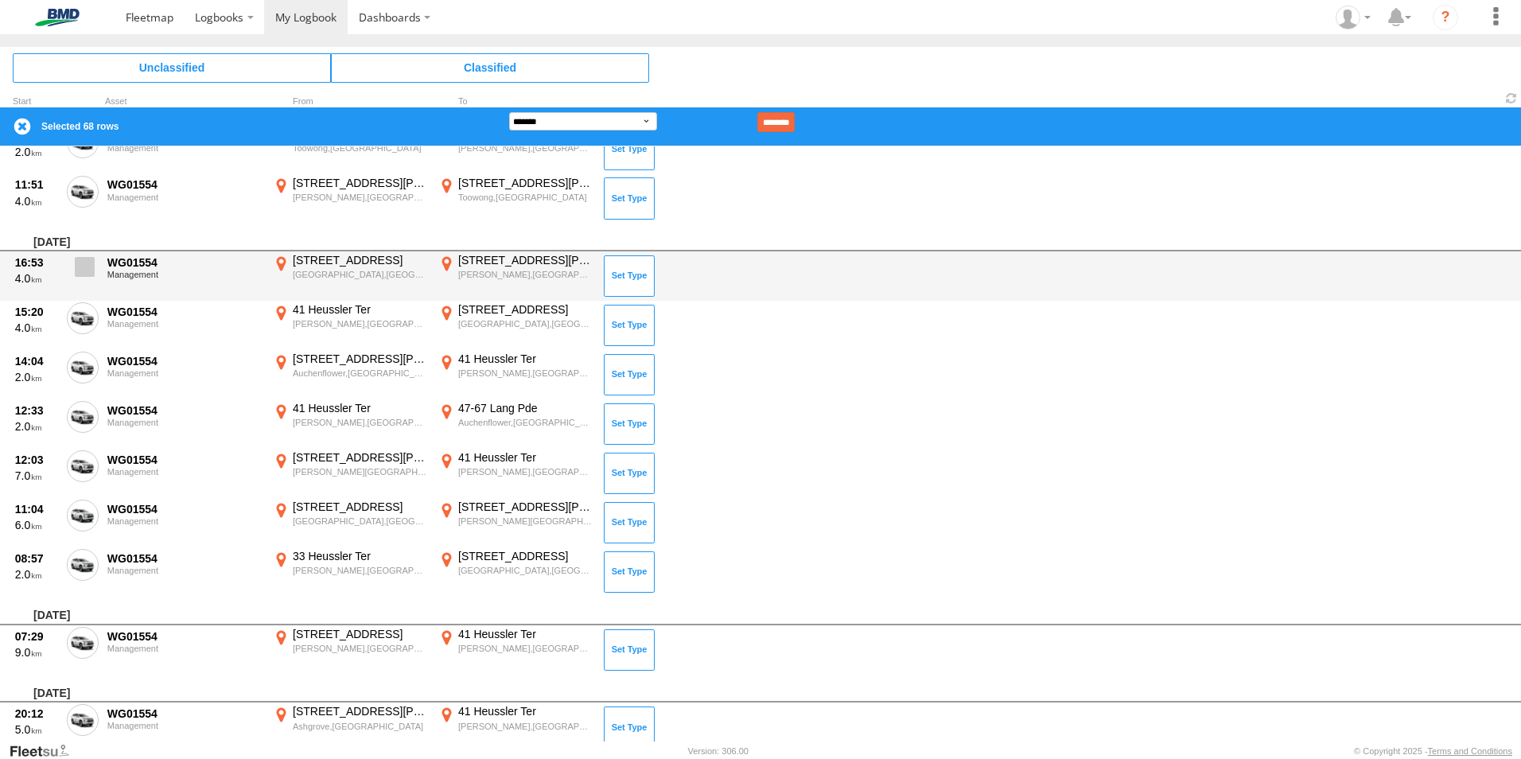
click at [81, 272] on span at bounding box center [85, 267] width 20 height 20
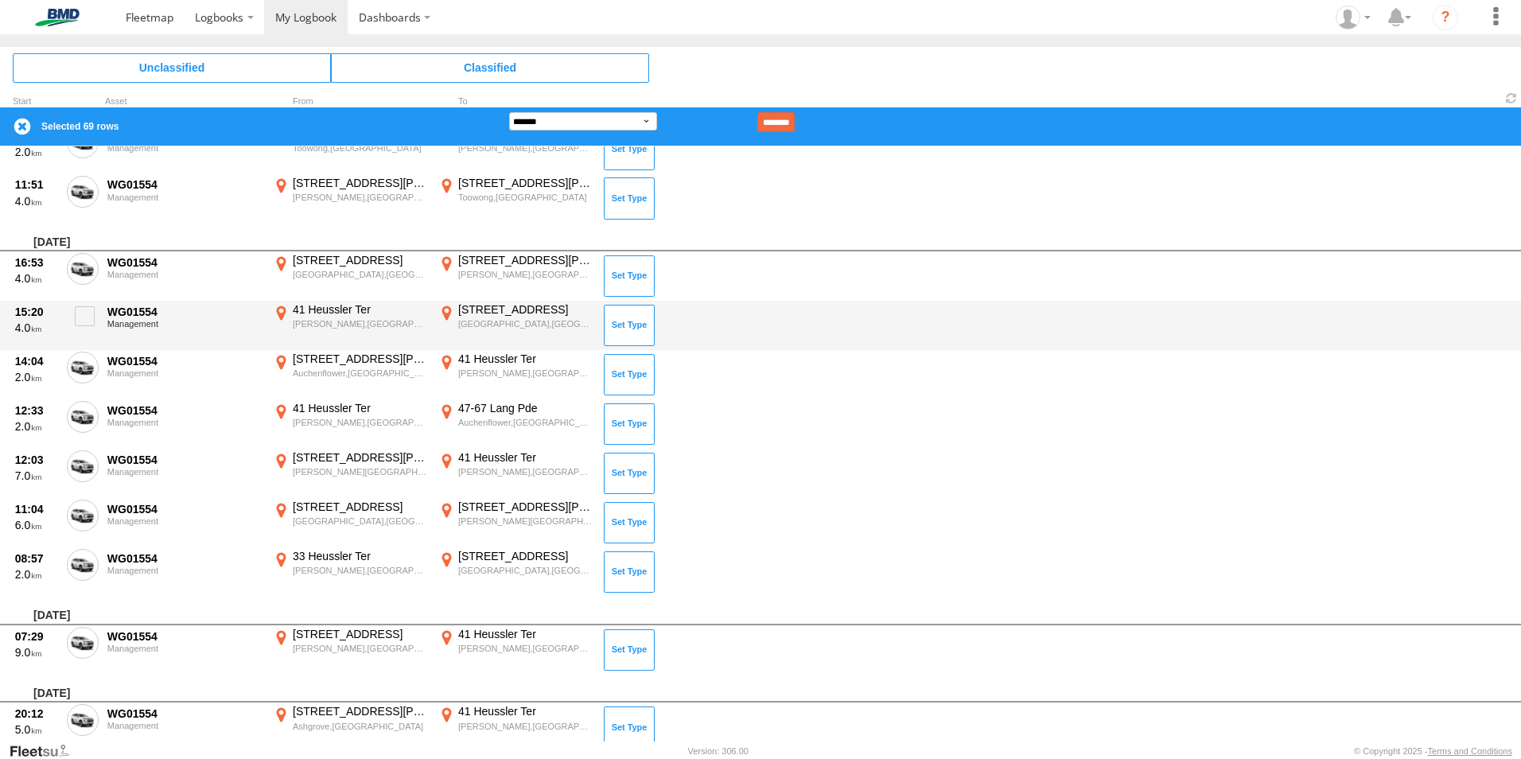
scroll to position [733, 0]
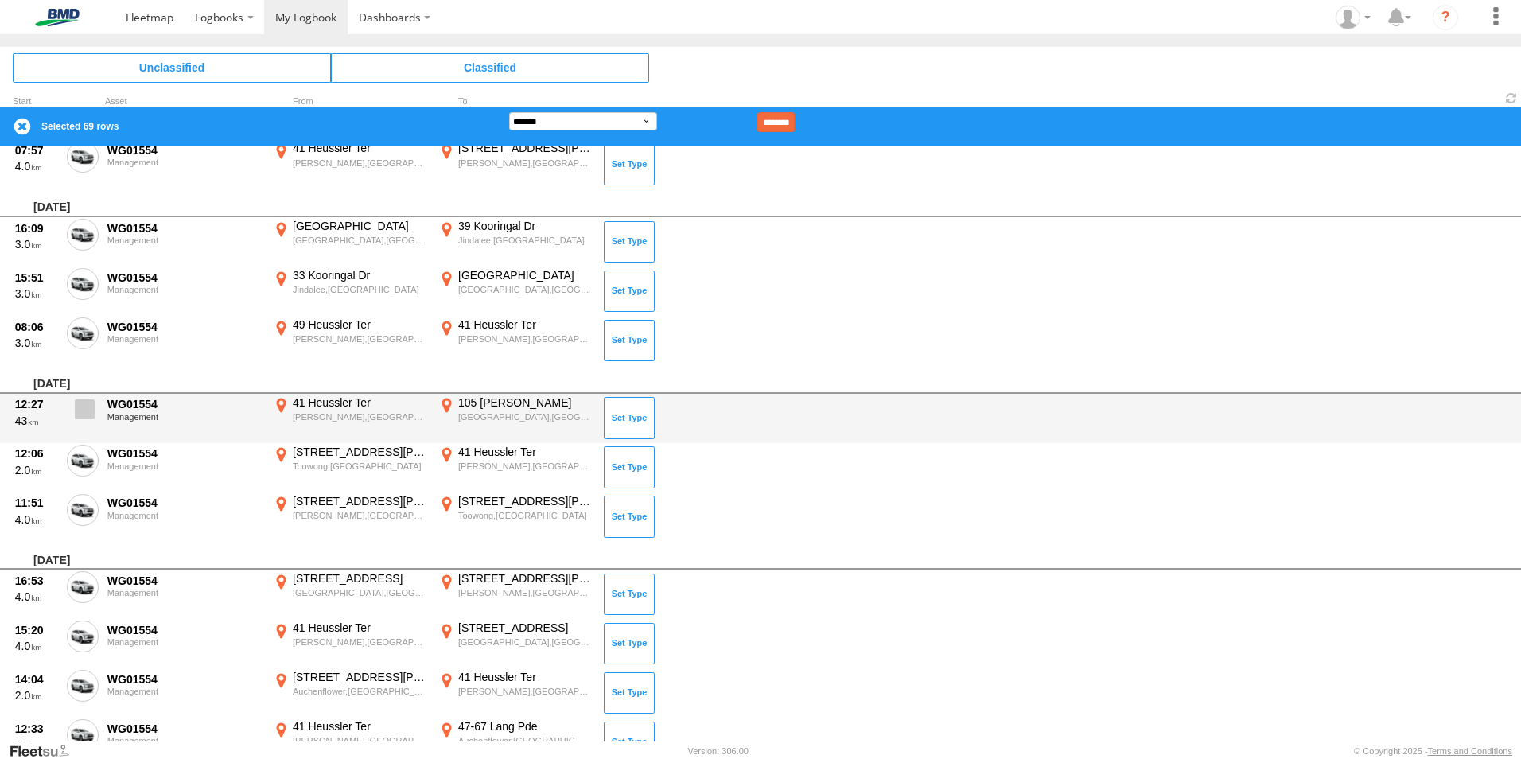
drag, startPoint x: 88, startPoint y: 407, endPoint x: 84, endPoint y: 416, distance: 9.6
click at [87, 410] on span at bounding box center [85, 409] width 20 height 20
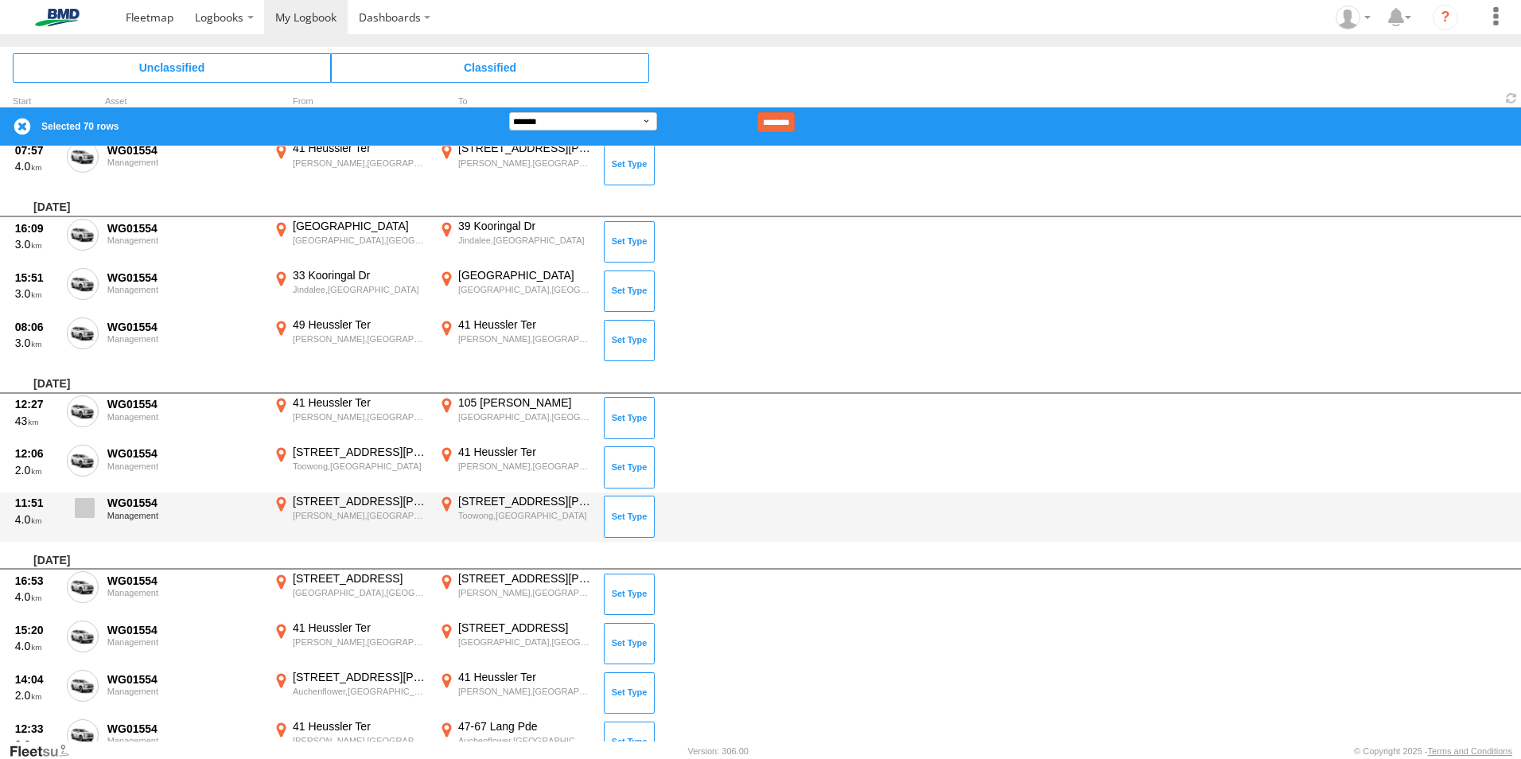
drag, startPoint x: 83, startPoint y: 463, endPoint x: 80, endPoint y: 504, distance: 40.6
click at [0, 0] on span at bounding box center [0, 0] width 0 height 0
click at [83, 505] on span at bounding box center [85, 508] width 20 height 20
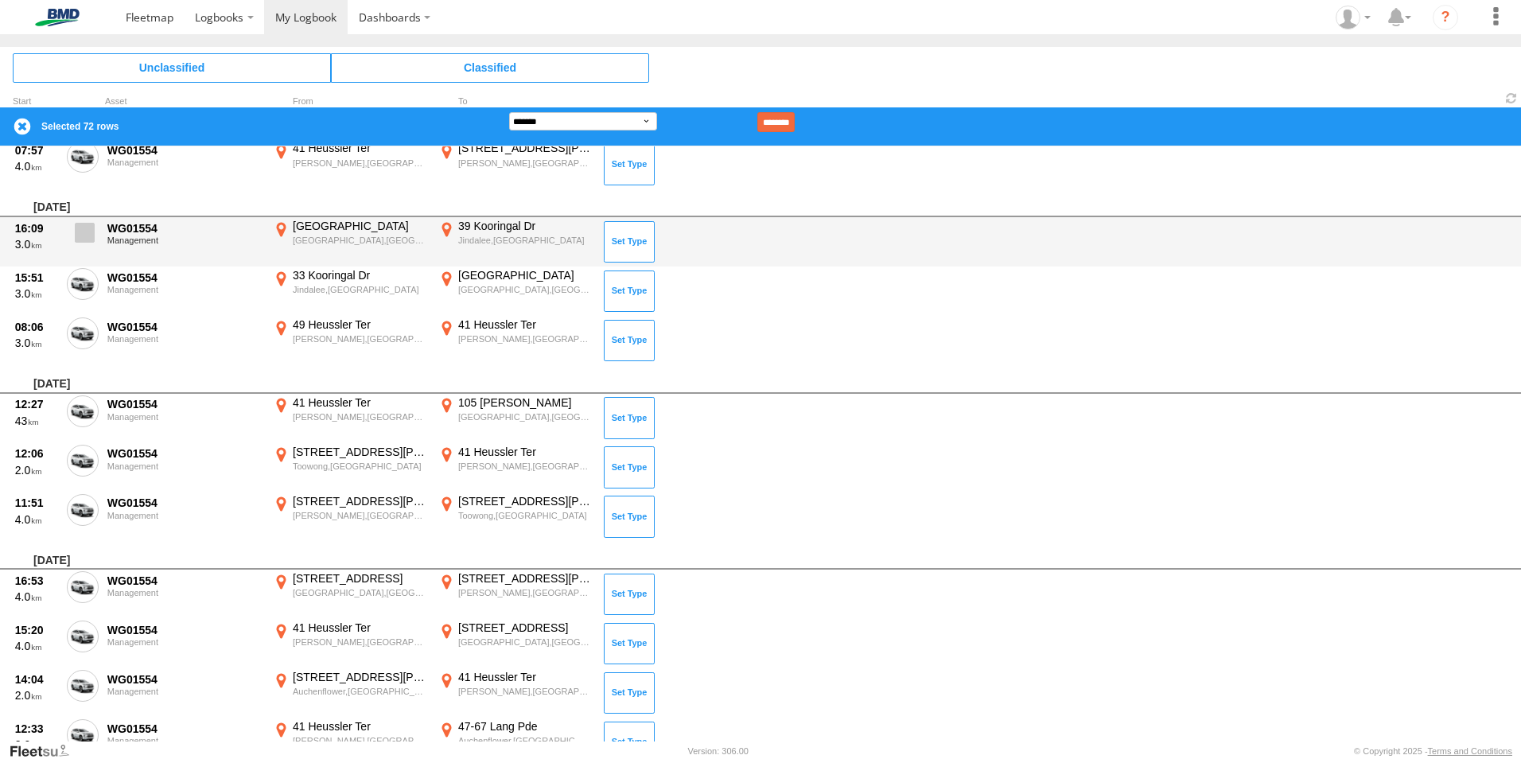
click at [88, 239] on span at bounding box center [85, 233] width 20 height 20
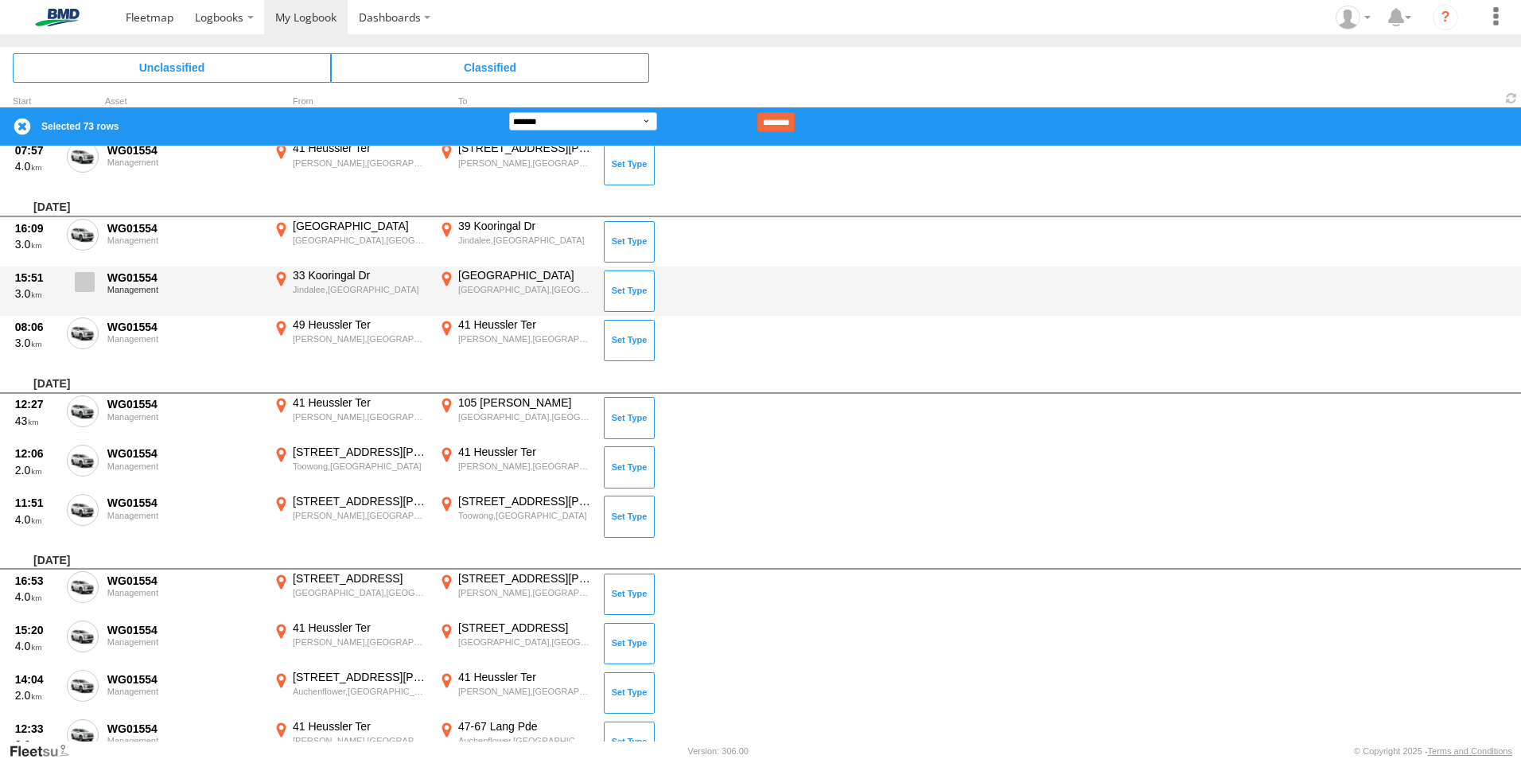
click at [87, 281] on span at bounding box center [85, 282] width 20 height 20
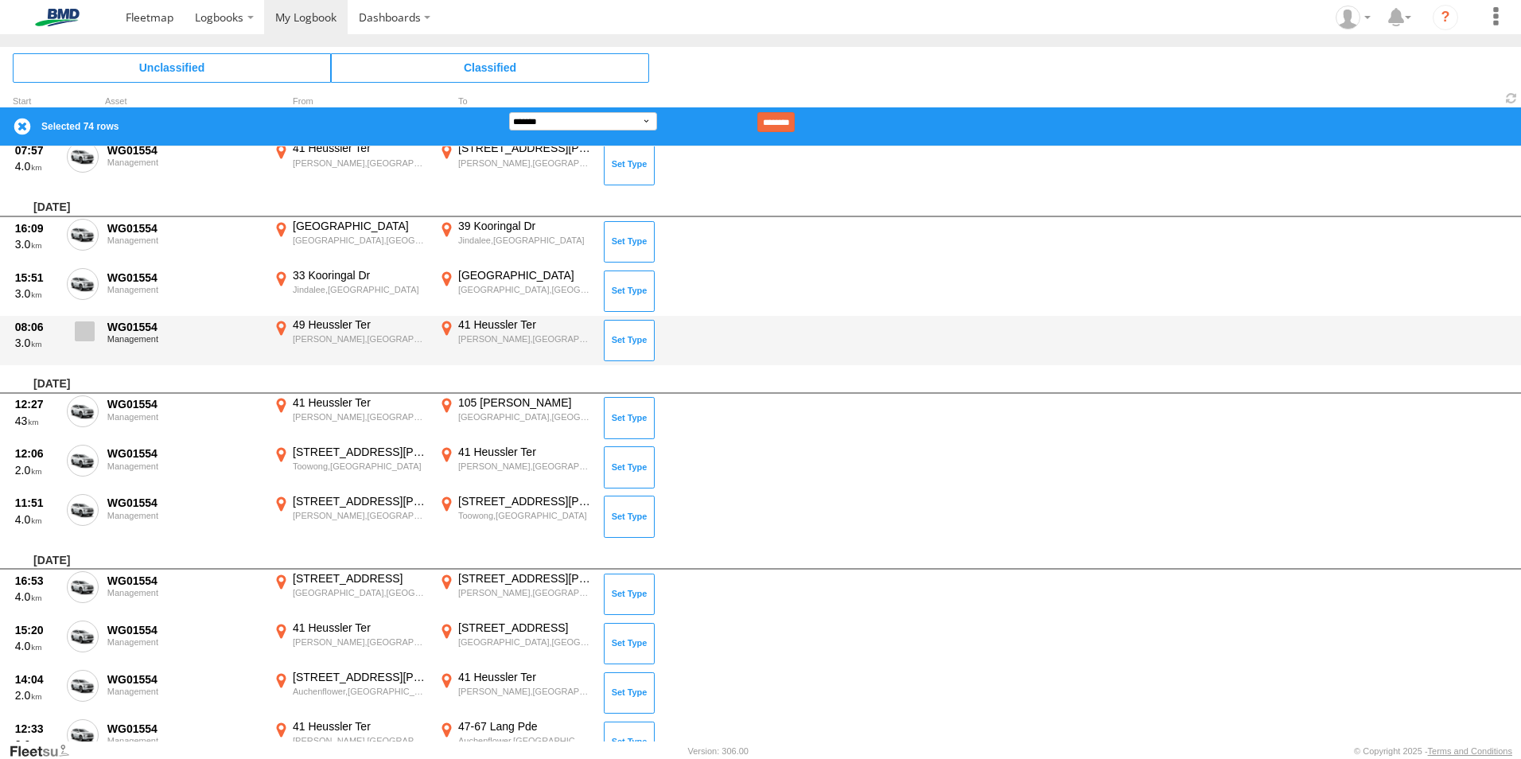
click at [80, 340] on span at bounding box center [85, 331] width 20 height 20
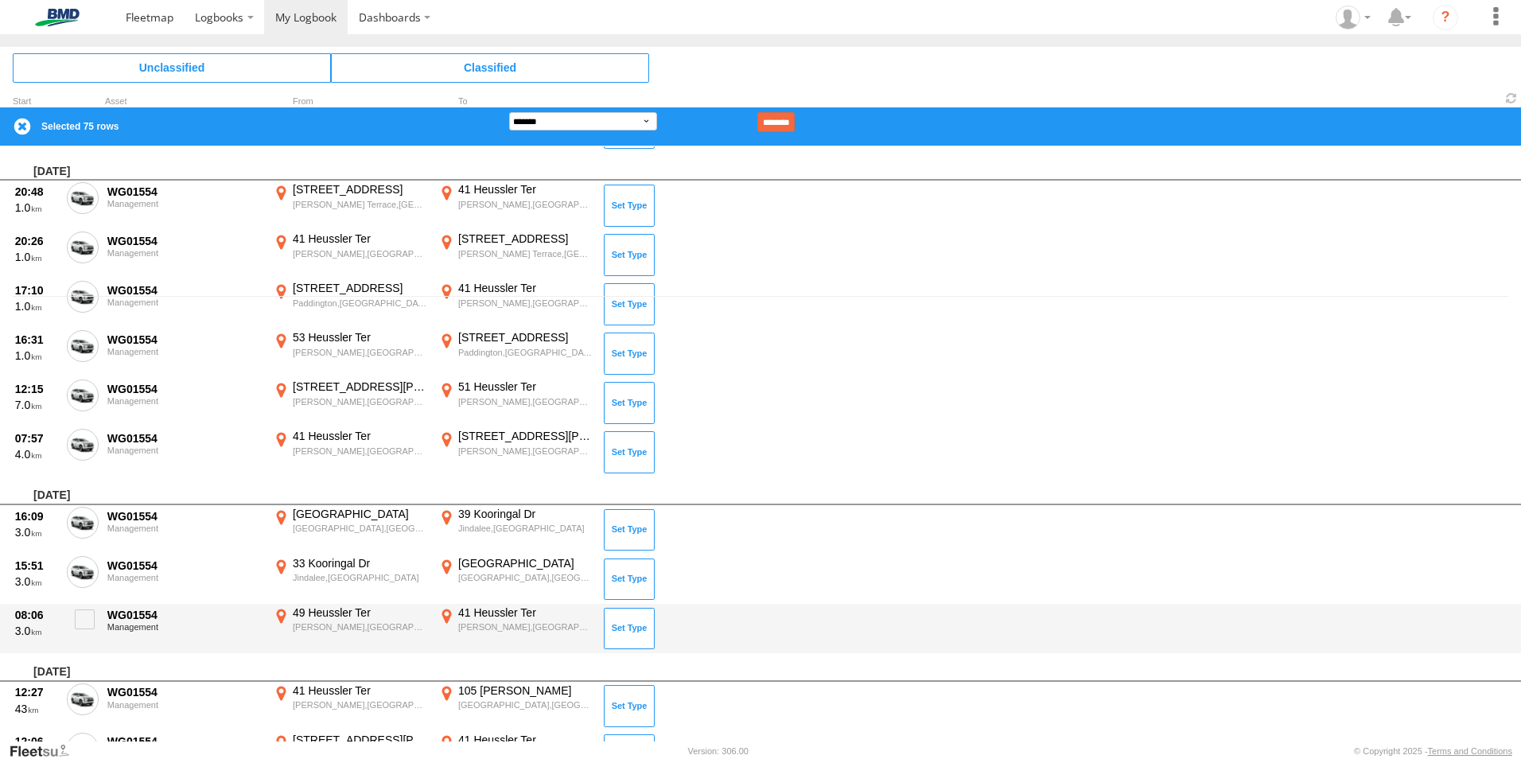
scroll to position [414, 0]
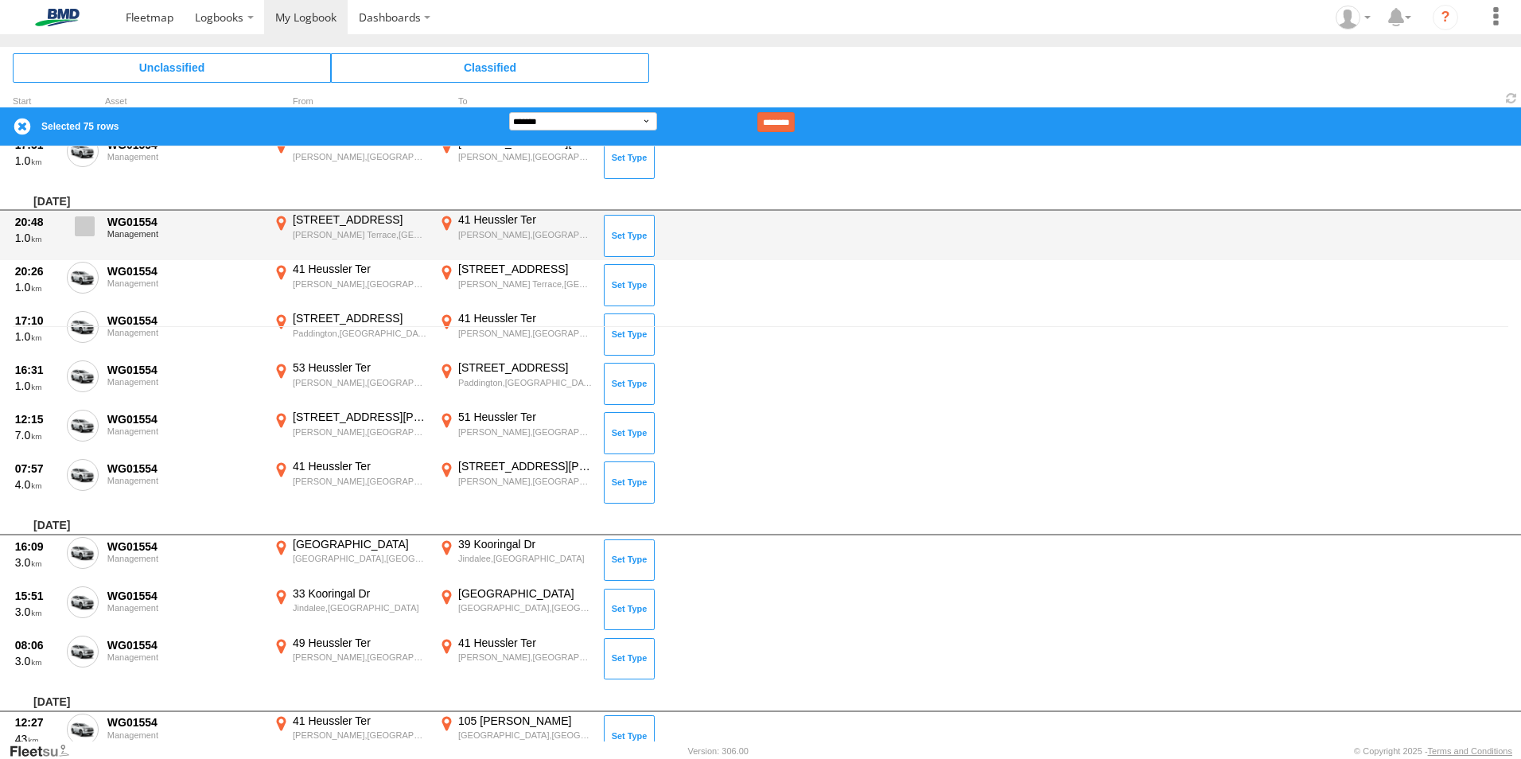
click at [82, 227] on span at bounding box center [85, 226] width 20 height 20
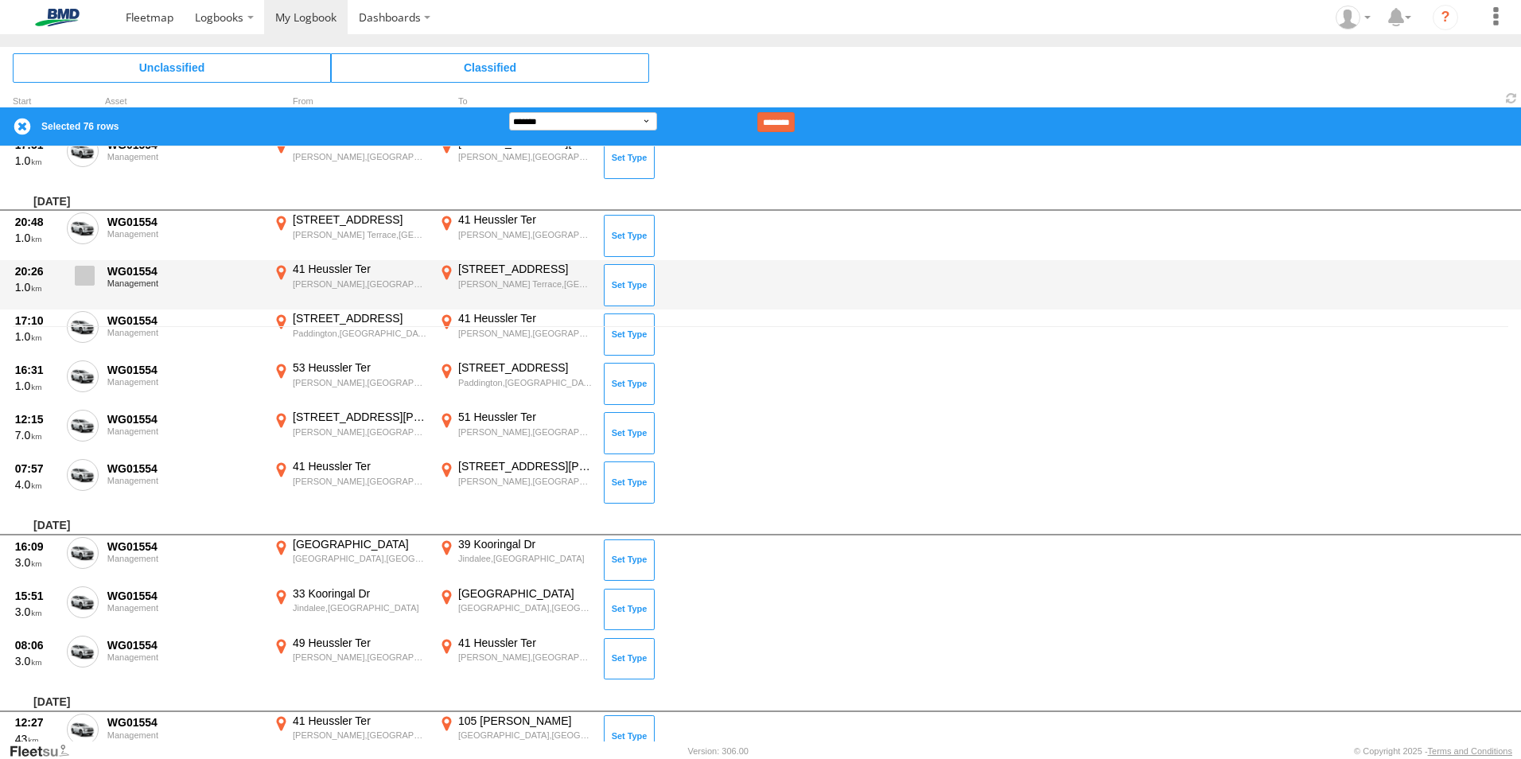
click at [87, 264] on label at bounding box center [83, 280] width 32 height 37
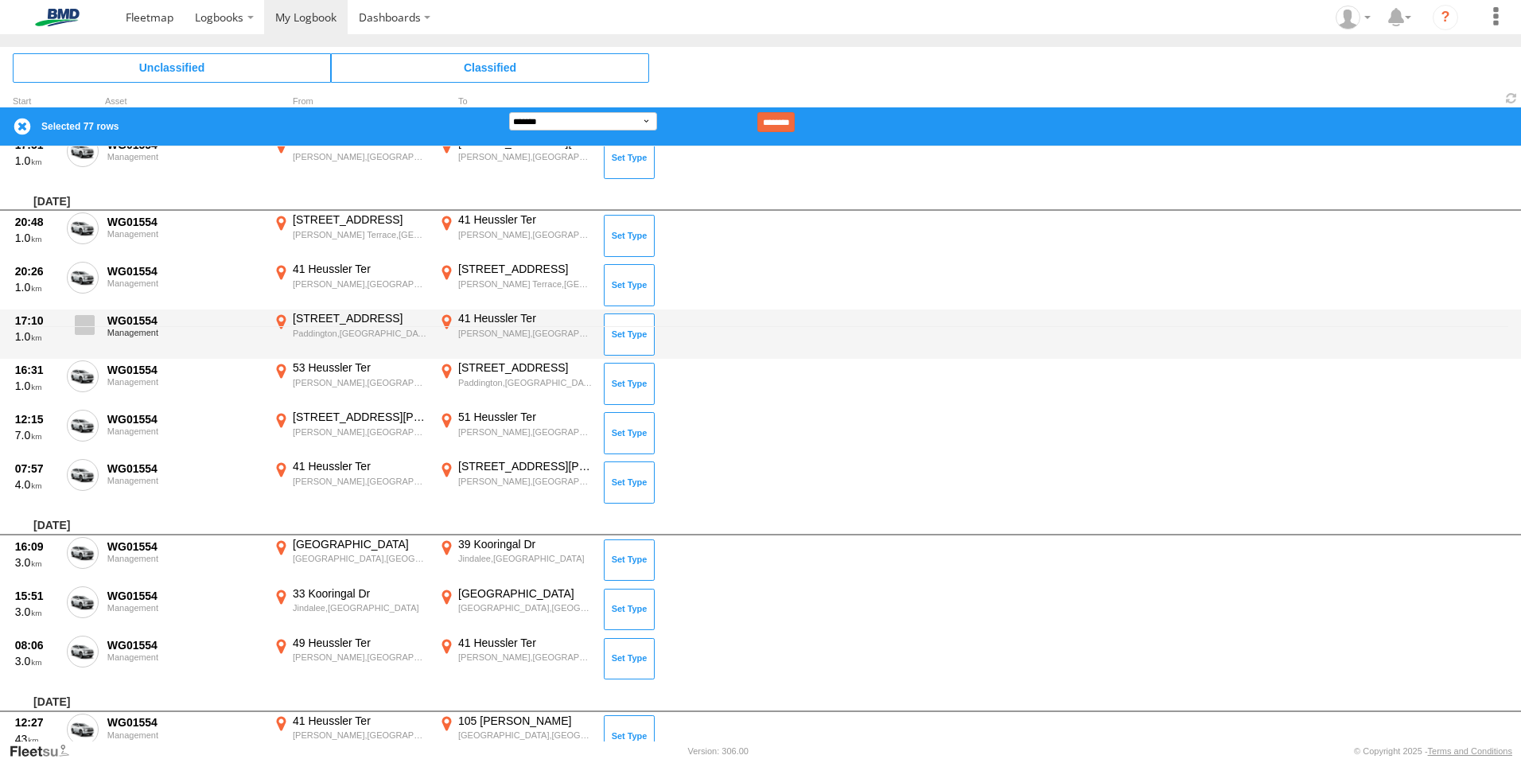
click at [88, 320] on span at bounding box center [85, 325] width 20 height 20
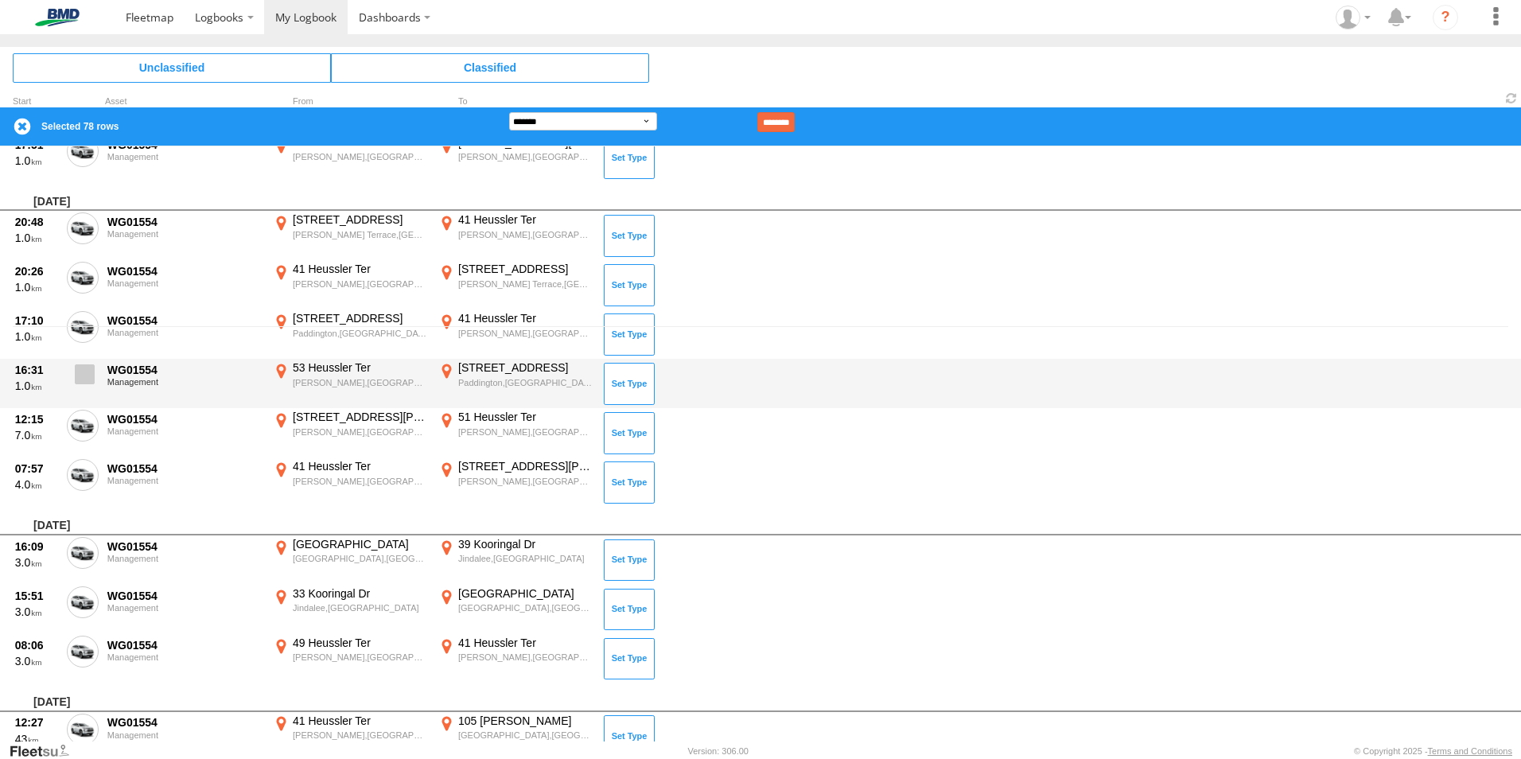
click at [84, 375] on span at bounding box center [85, 374] width 20 height 20
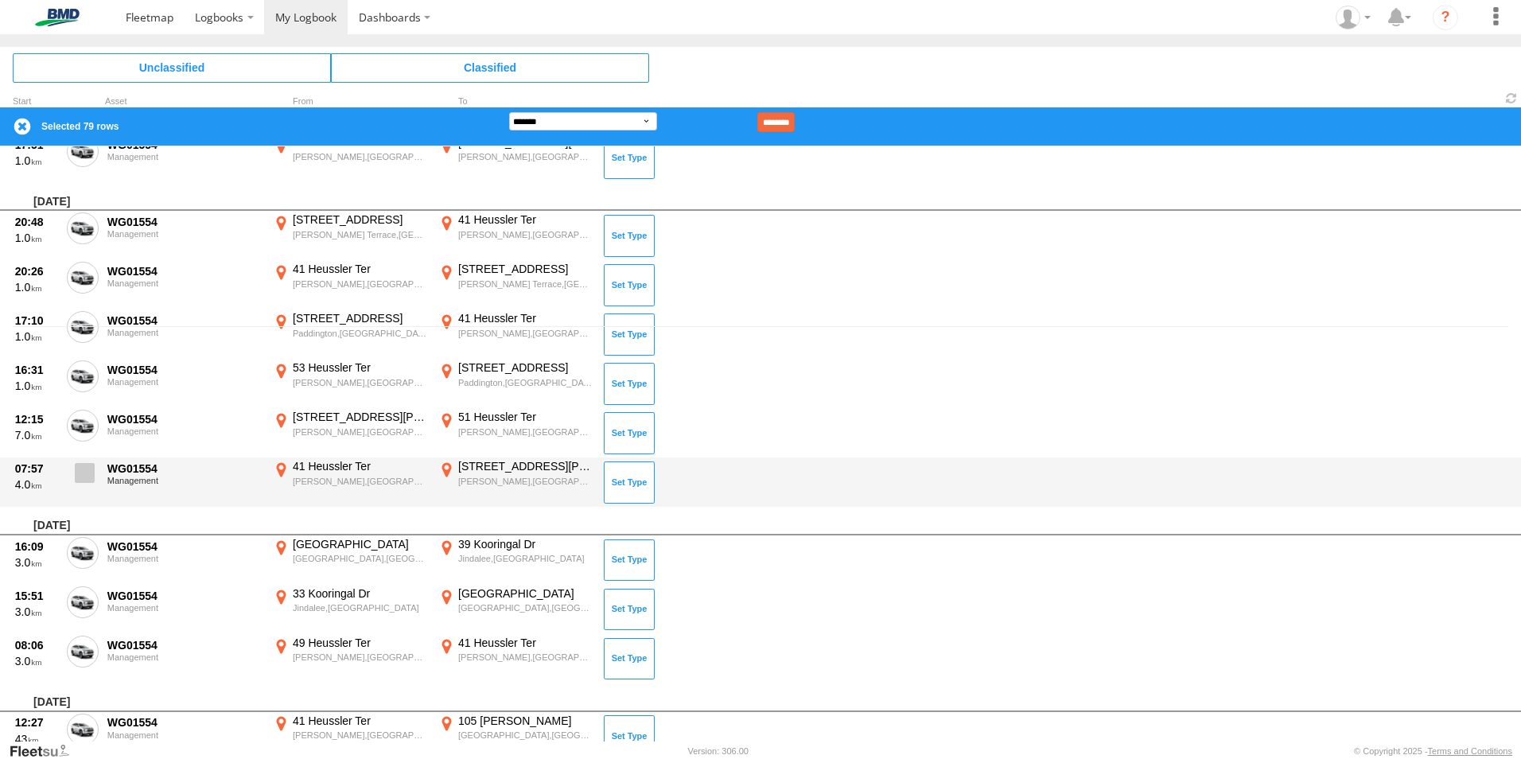
drag, startPoint x: 80, startPoint y: 418, endPoint x: 81, endPoint y: 471, distance: 52.5
click at [0, 0] on span at bounding box center [0, 0] width 0 height 0
click at [81, 481] on span at bounding box center [85, 473] width 20 height 20
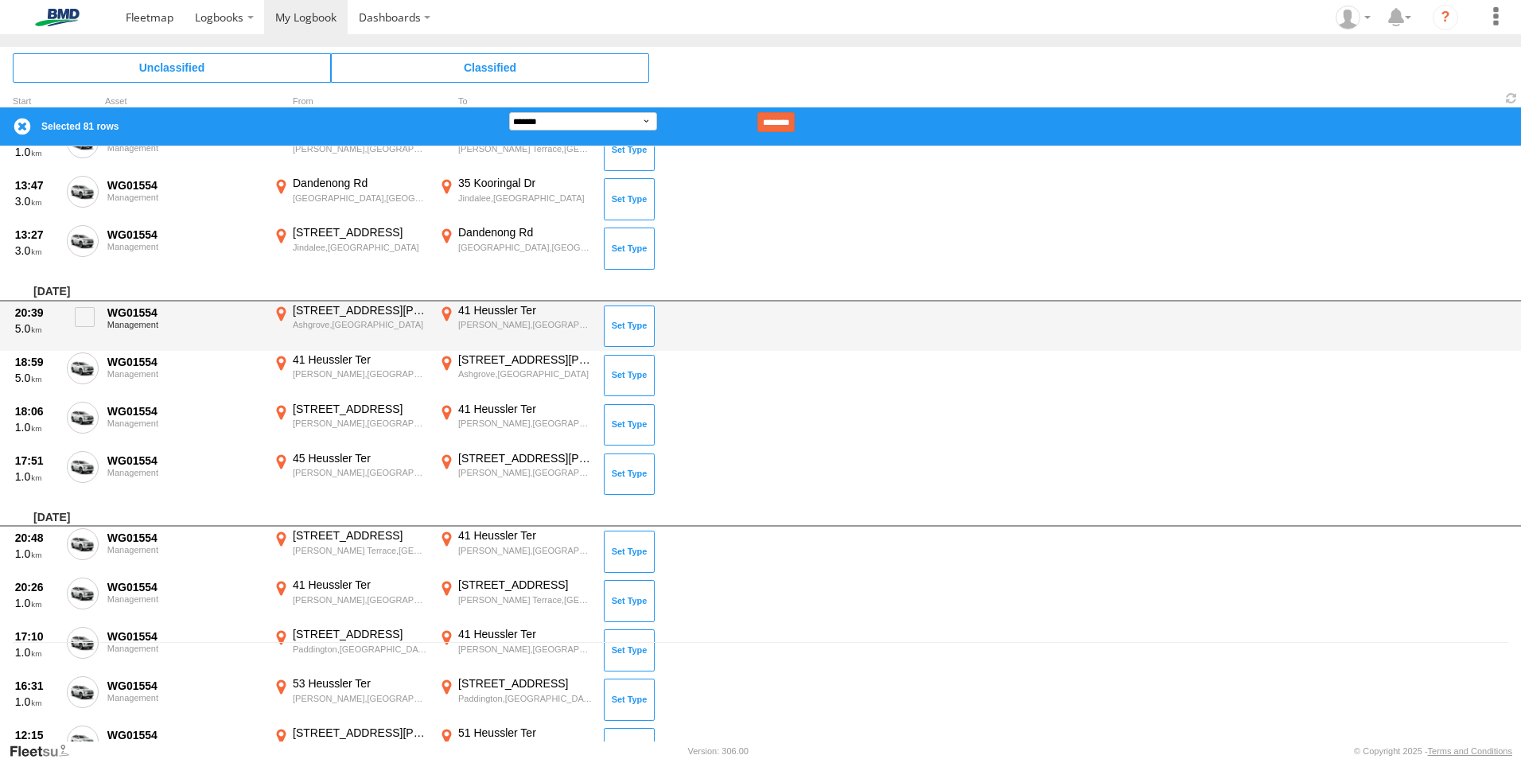
scroll to position [96, 0]
click at [87, 317] on span at bounding box center [85, 319] width 20 height 20
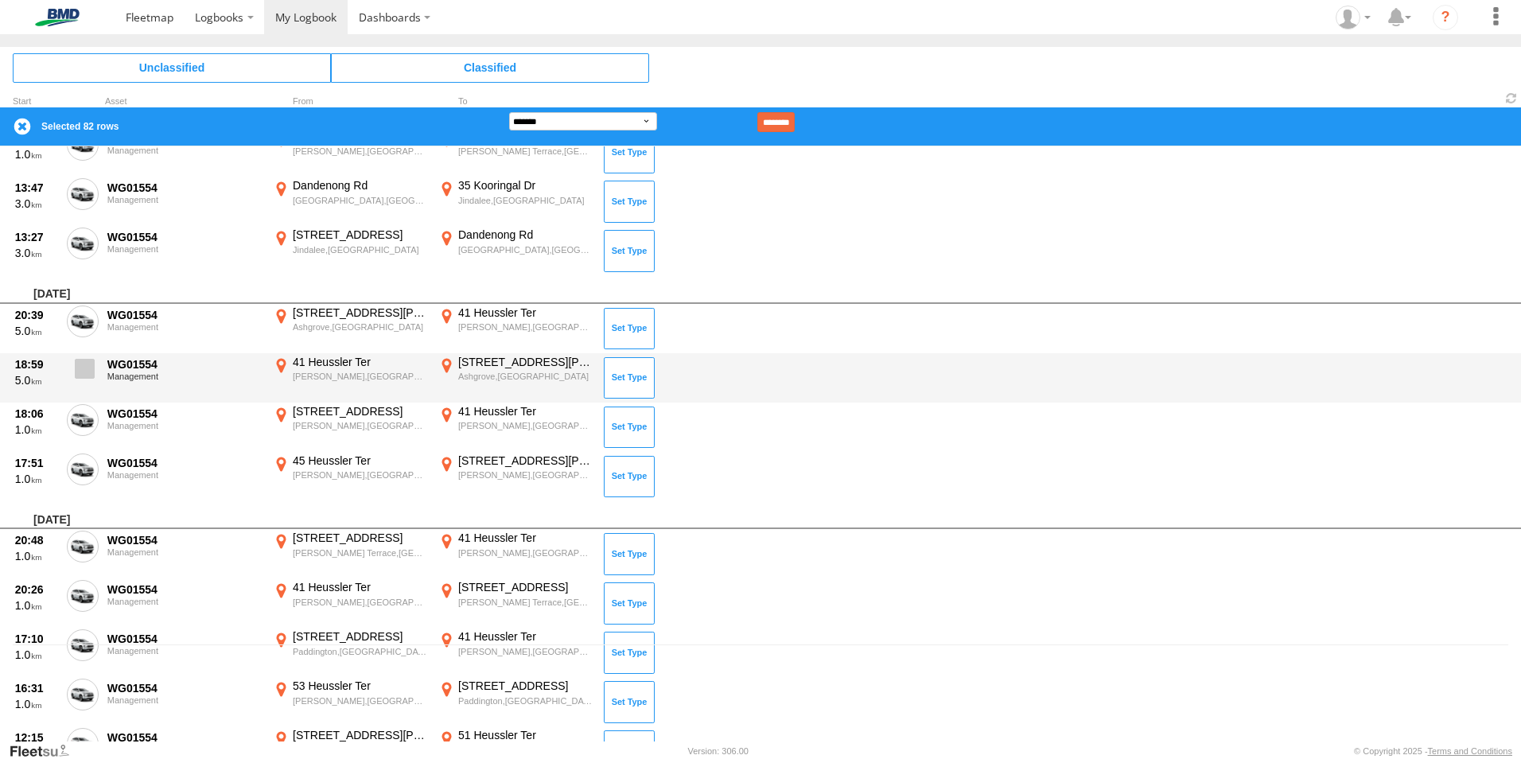
click at [87, 368] on span at bounding box center [85, 369] width 20 height 20
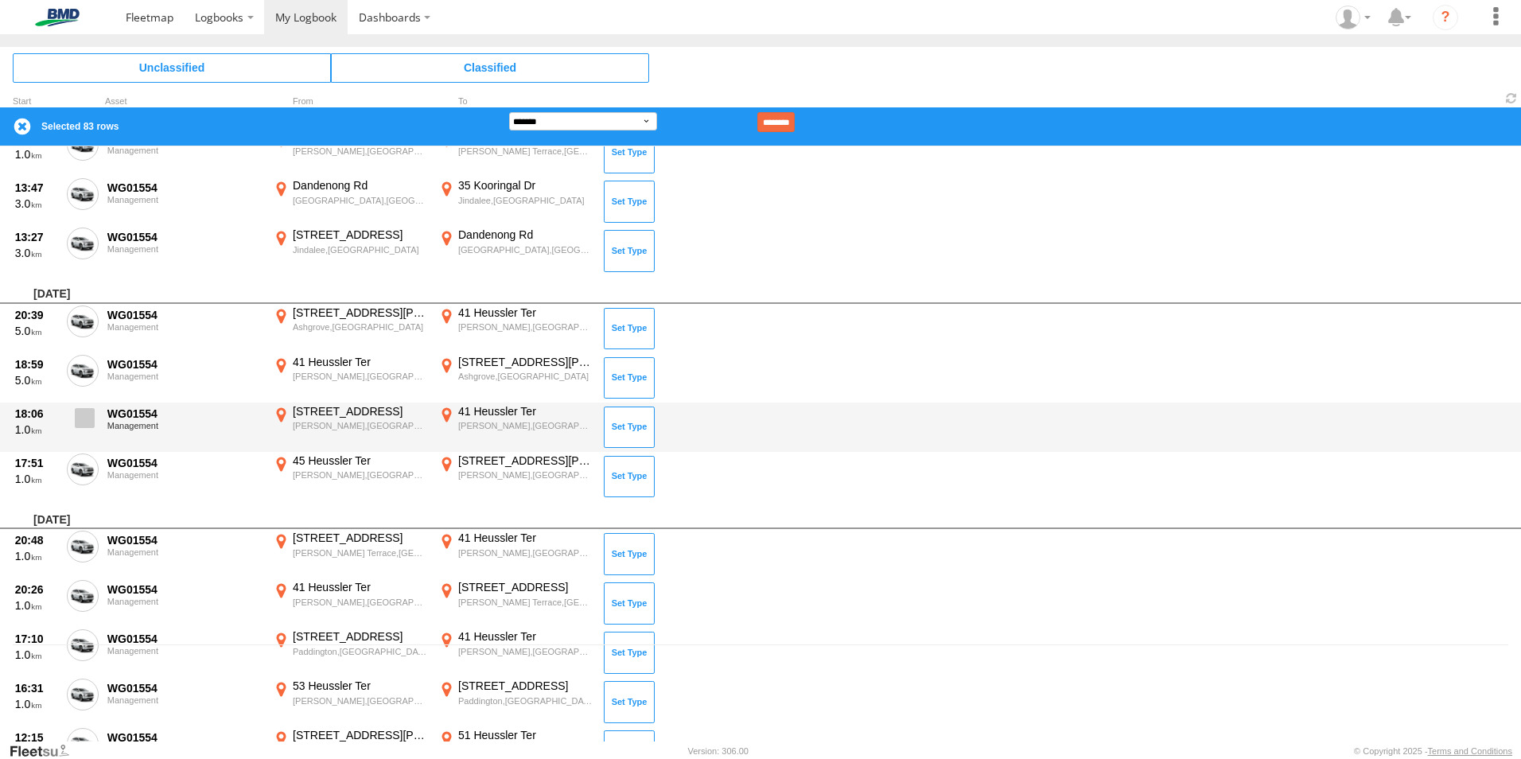
click at [84, 426] on span at bounding box center [85, 418] width 20 height 20
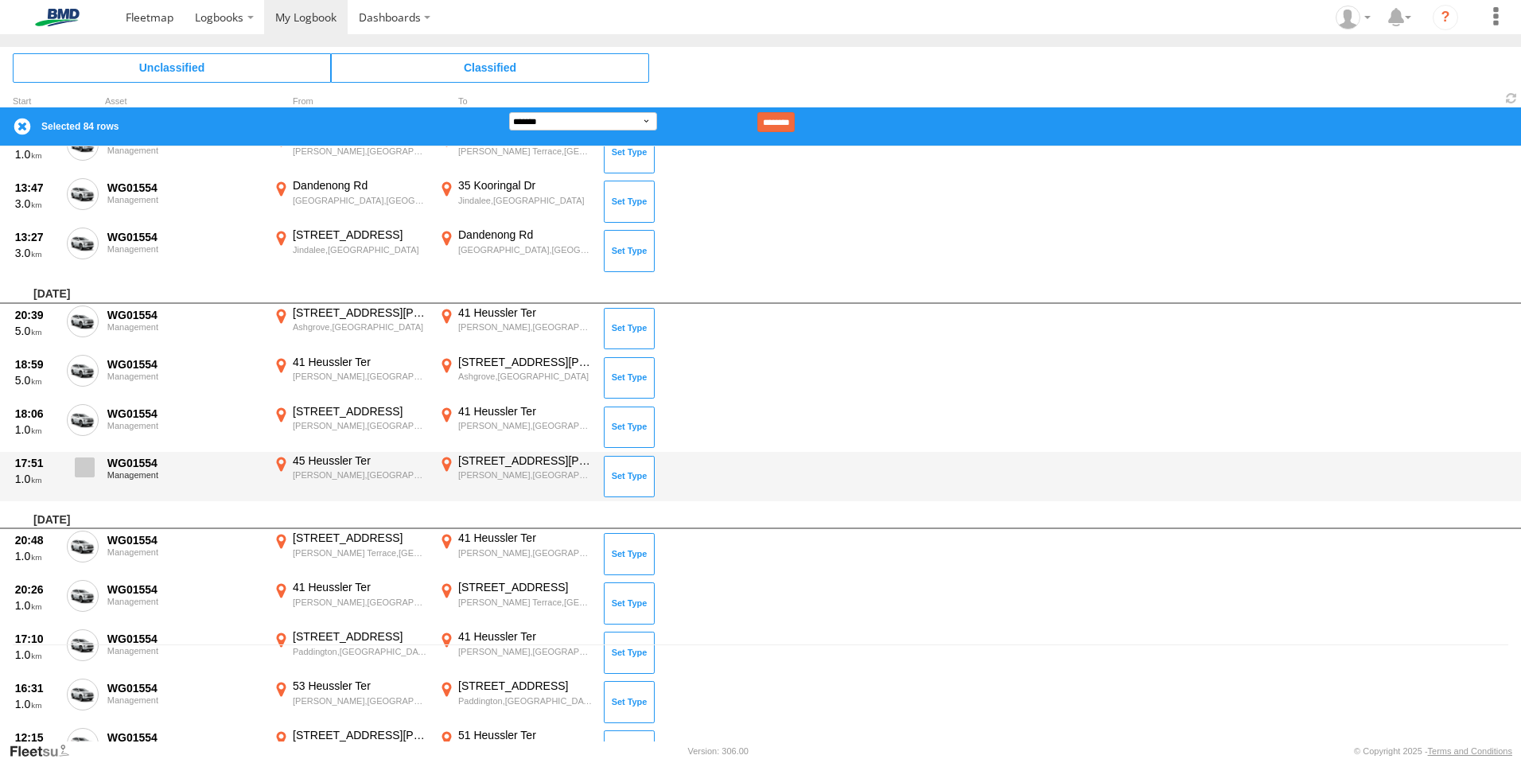
click at [84, 462] on span at bounding box center [85, 467] width 20 height 20
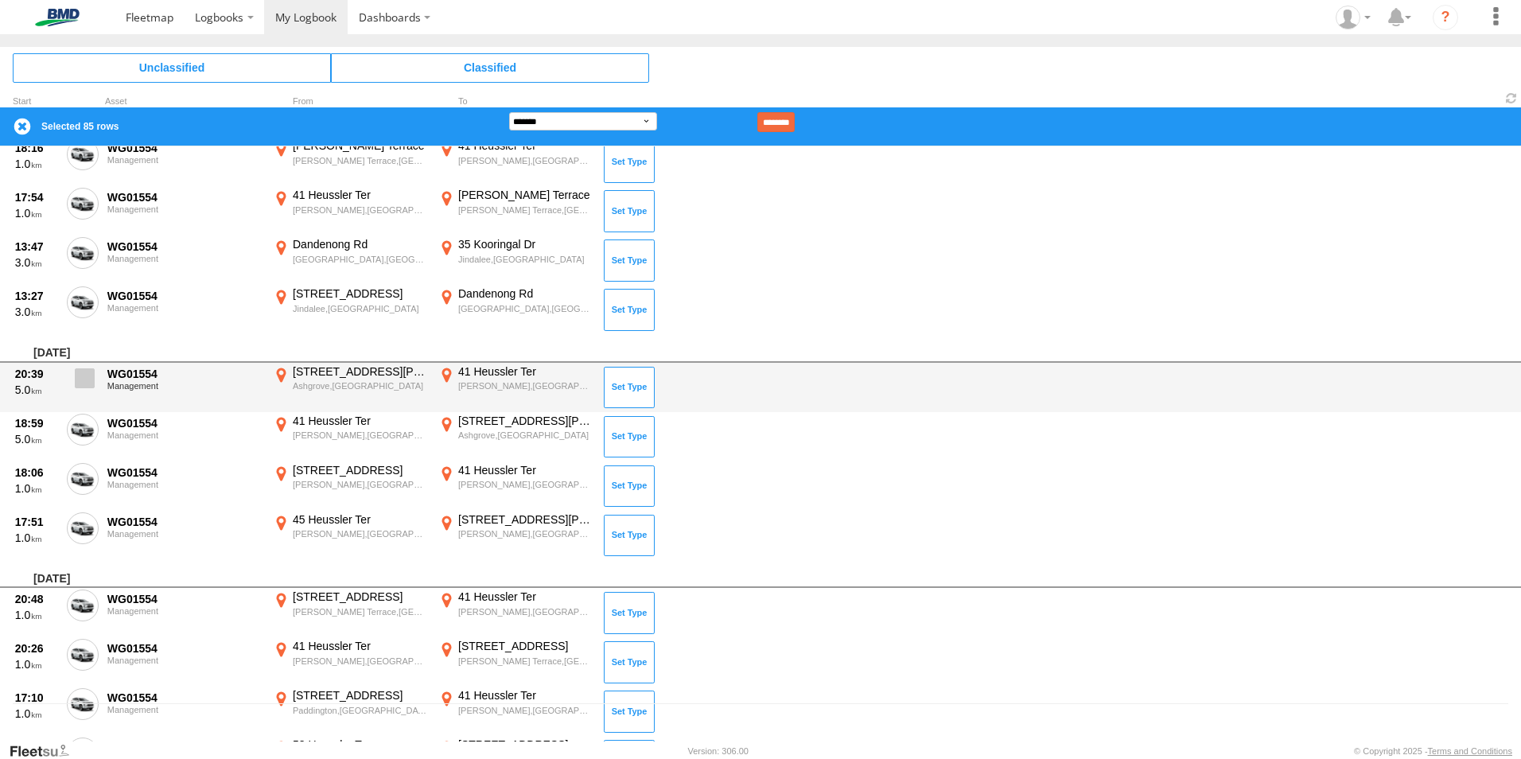
scroll to position [0, 0]
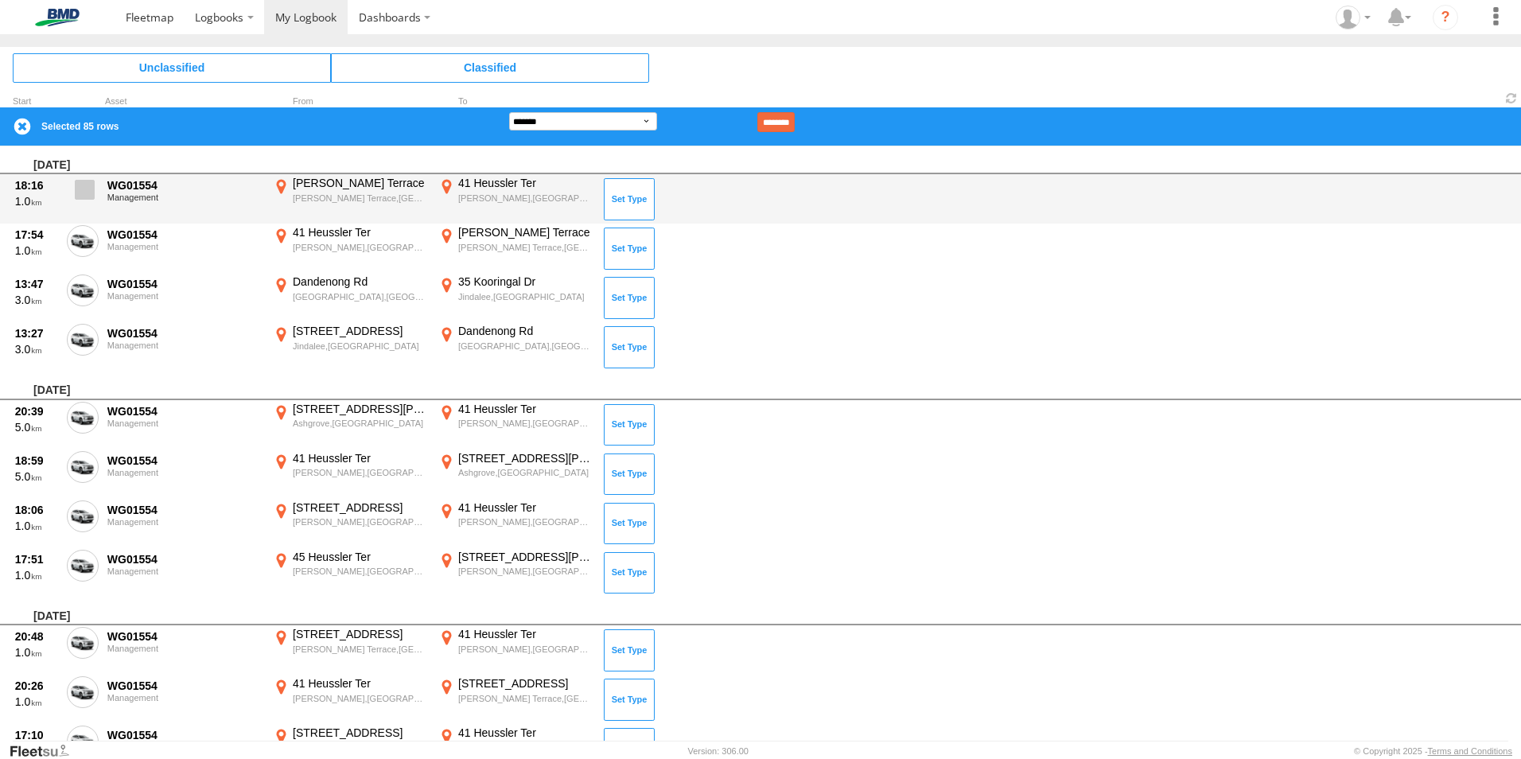
click at [82, 193] on span at bounding box center [85, 190] width 20 height 20
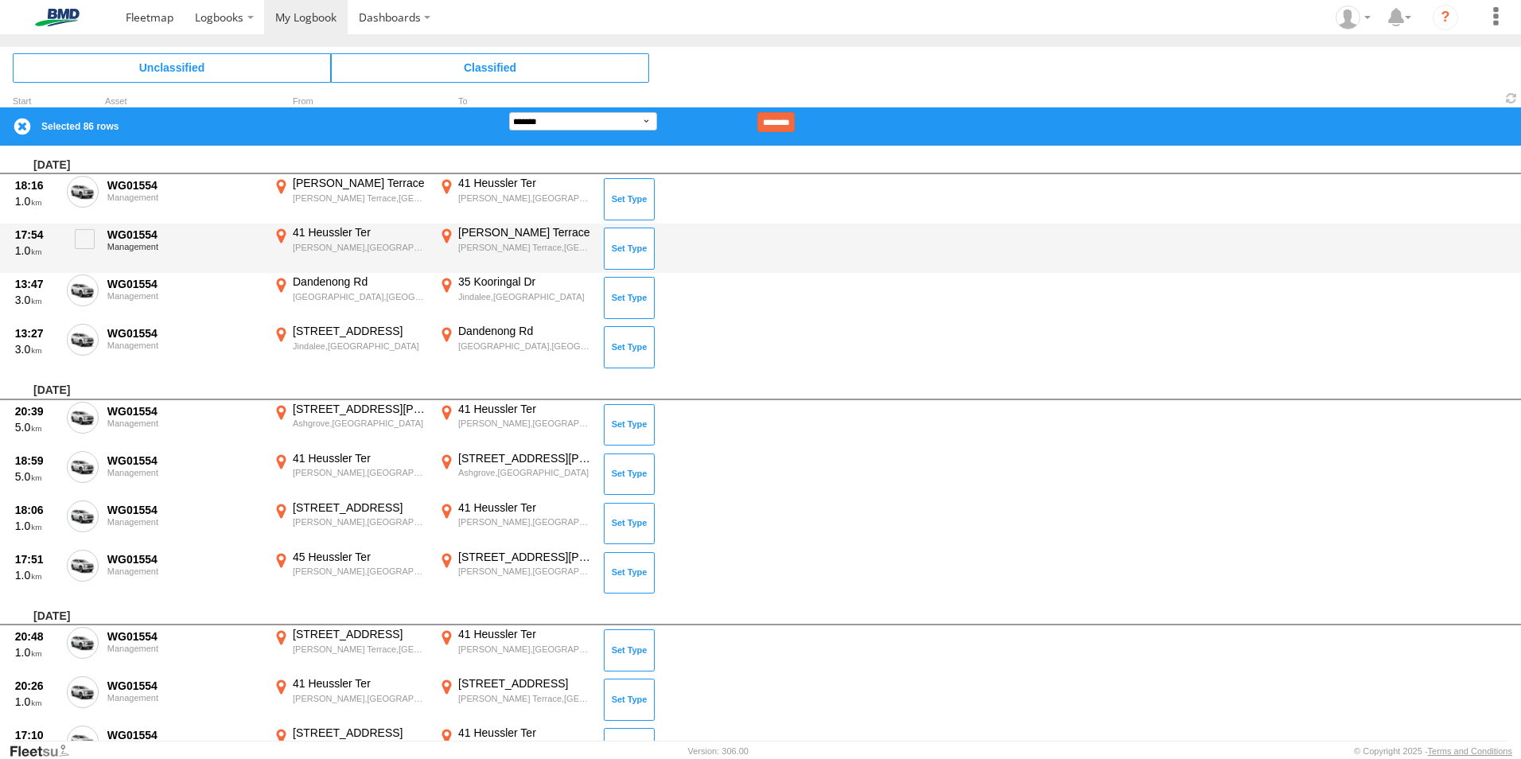
drag, startPoint x: 86, startPoint y: 231, endPoint x: 87, endPoint y: 269, distance: 38.2
click at [86, 232] on span at bounding box center [85, 239] width 20 height 20
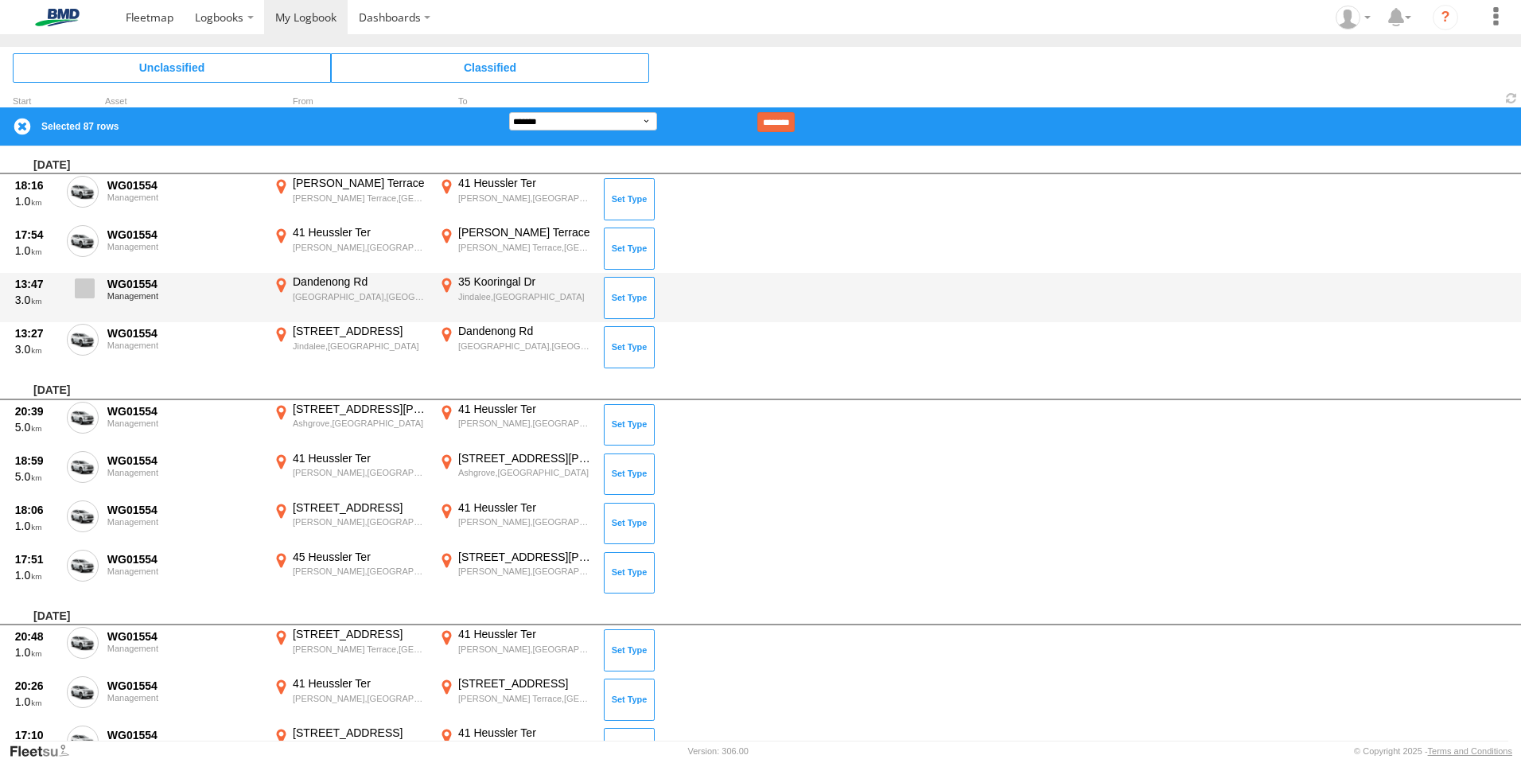
click at [86, 288] on span at bounding box center [85, 288] width 20 height 20
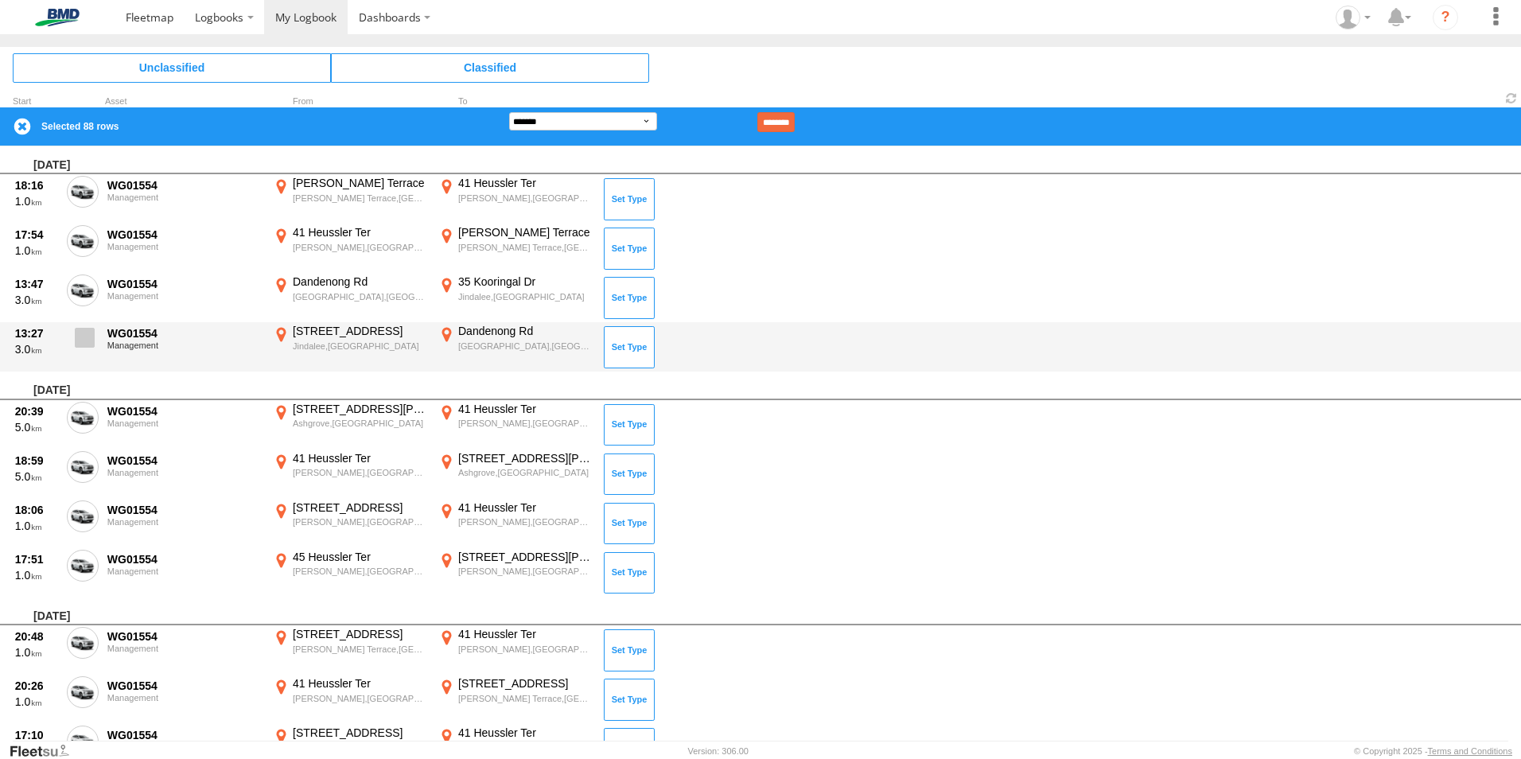
click at [84, 327] on label at bounding box center [83, 342] width 32 height 37
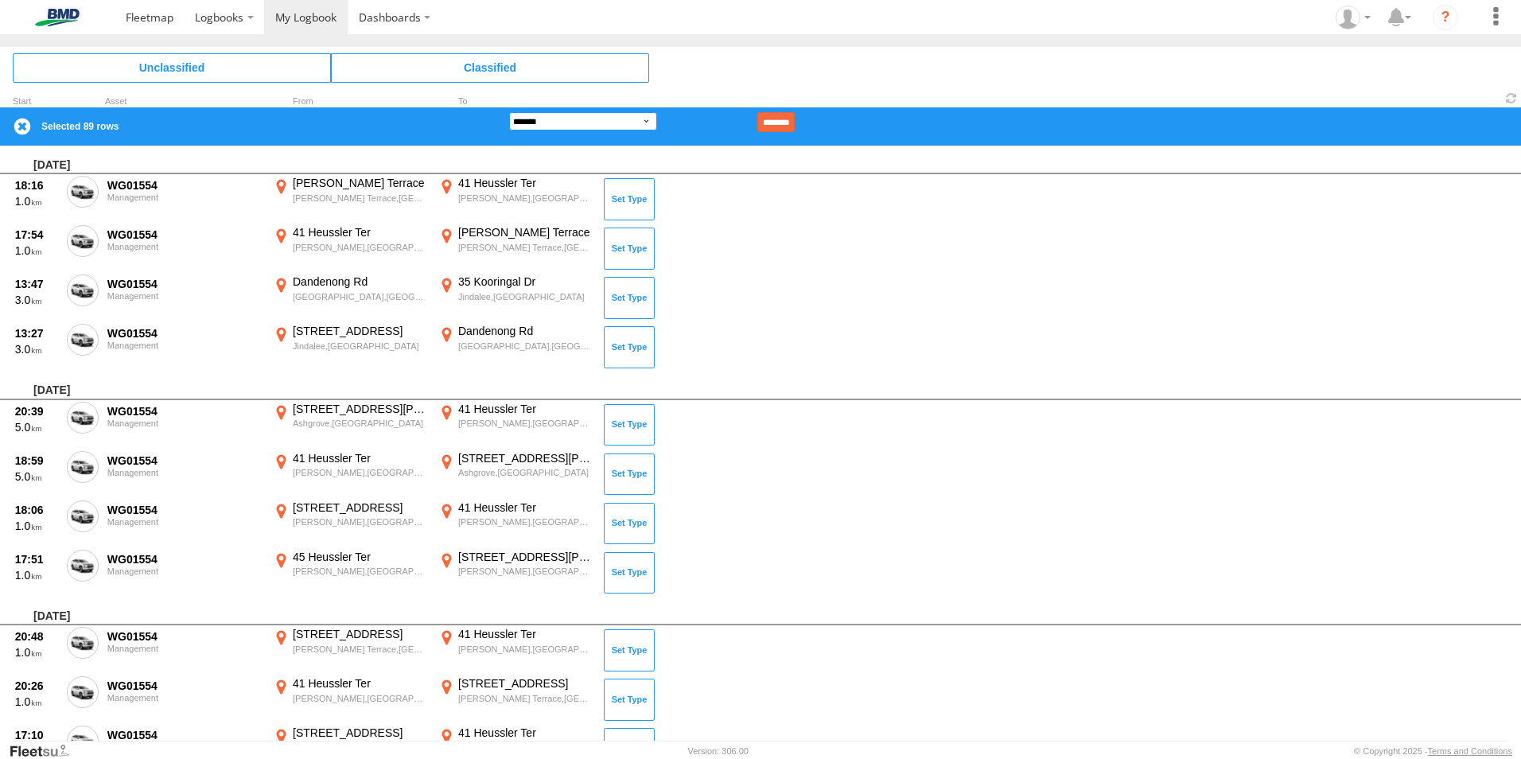
click at [603, 124] on select "**********" at bounding box center [583, 121] width 148 height 18
select select "**"
click at [509, 112] on select "**********" at bounding box center [583, 121] width 148 height 18
click at [794, 121] on input "********" at bounding box center [775, 122] width 37 height 20
